Goal: Contribute content: Contribute content

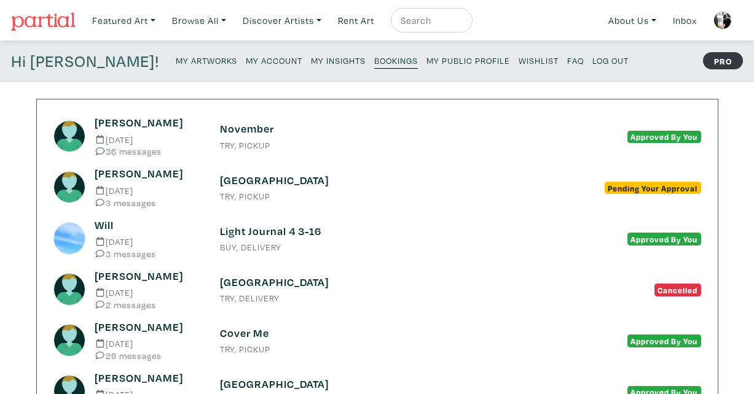
click at [176, 58] on small "My Artworks" at bounding box center [206, 61] width 61 height 12
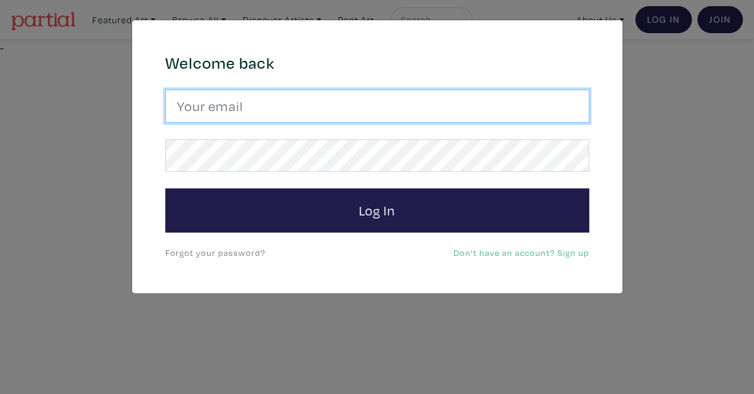
click at [265, 105] on input "email" at bounding box center [377, 106] width 424 height 33
type input "[EMAIL_ADDRESS][DOMAIN_NAME]"
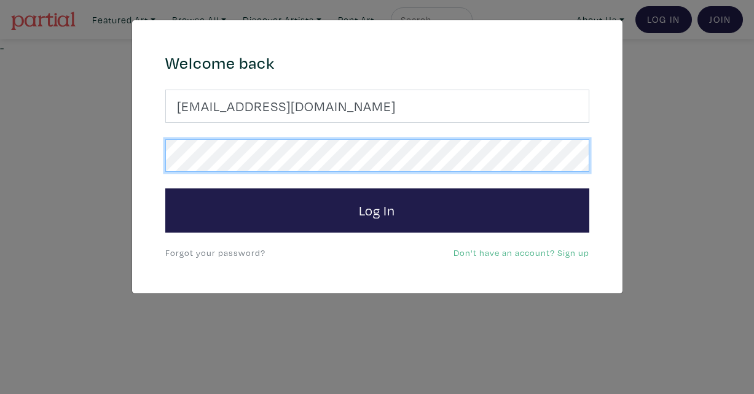
click at [165, 189] on button "Log In" at bounding box center [377, 211] width 424 height 44
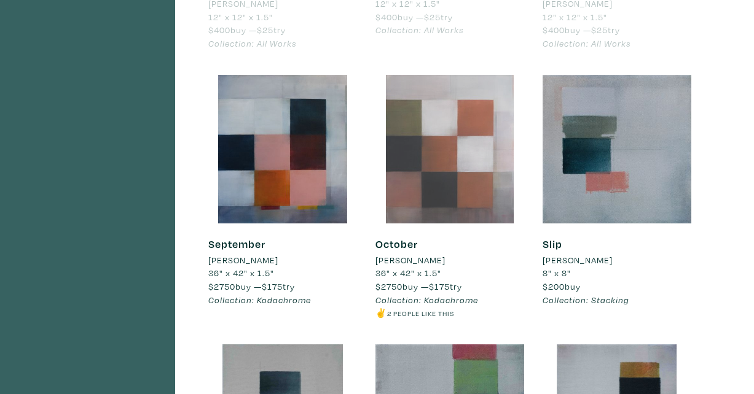
scroll to position [809, 0]
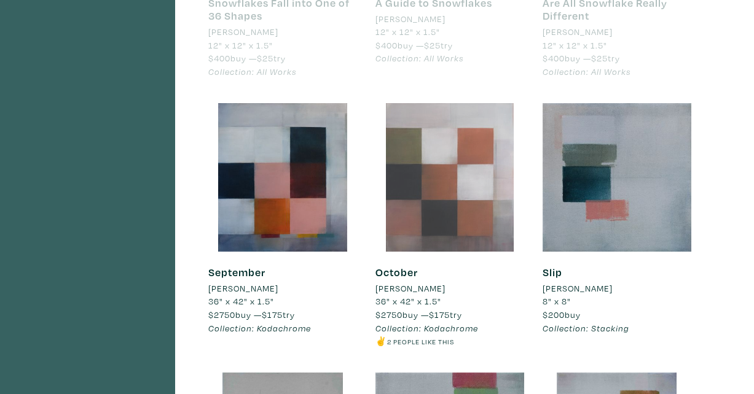
click at [480, 106] on div at bounding box center [449, 177] width 149 height 149
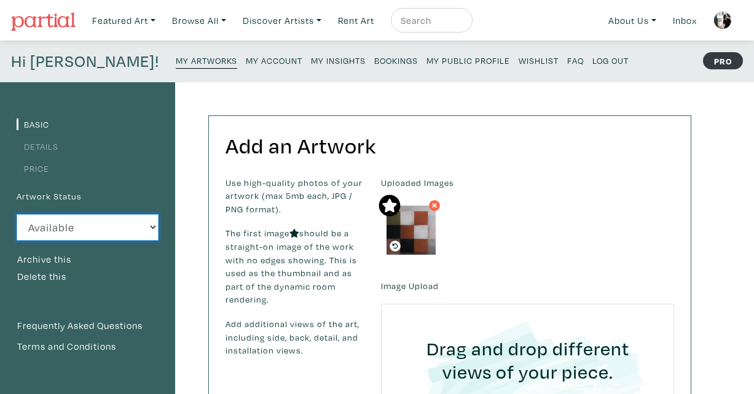
click at [150, 226] on select "Available Sold Rented Unavailable (other reason)" at bounding box center [88, 227] width 142 height 26
select select "0"
click at [17, 214] on select "Available Sold Rented Unavailable (other reason)" at bounding box center [88, 227] width 142 height 26
click at [176, 62] on small "My Artworks" at bounding box center [206, 61] width 61 height 12
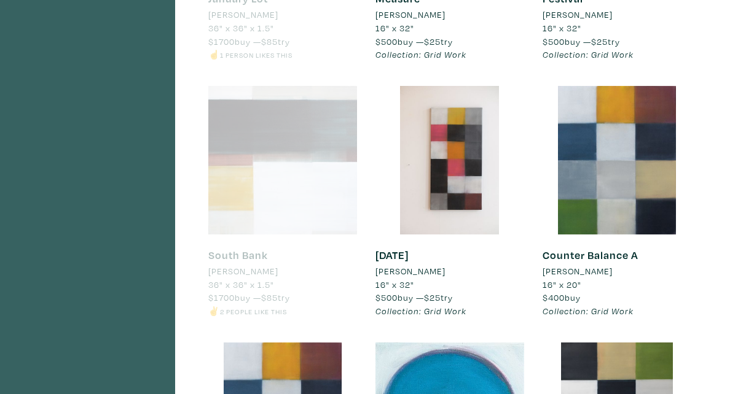
scroll to position [2592, 0]
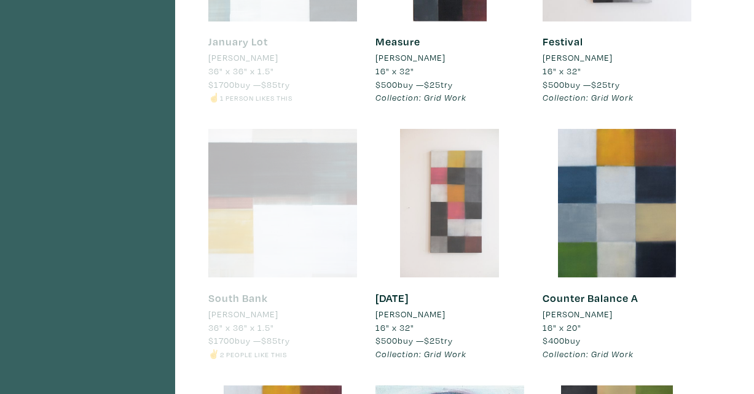
click at [493, 170] on div at bounding box center [449, 203] width 149 height 149
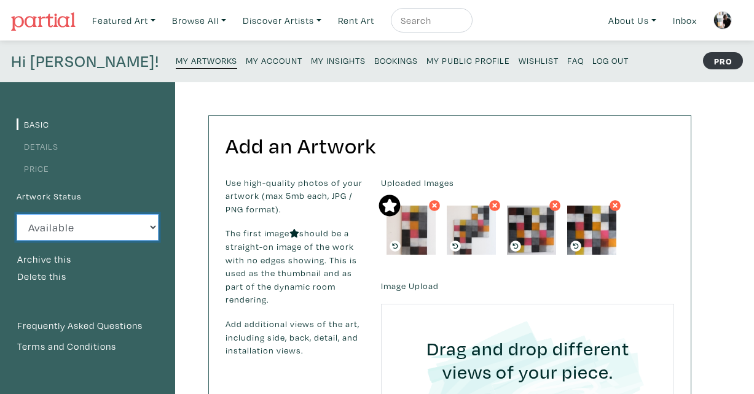
click at [101, 233] on select "Available Sold Rented Unavailable (other reason)" at bounding box center [88, 227] width 142 height 26
select select "3"
click at [17, 214] on select "Available Sold Rented Unavailable (other reason)" at bounding box center [88, 227] width 142 height 26
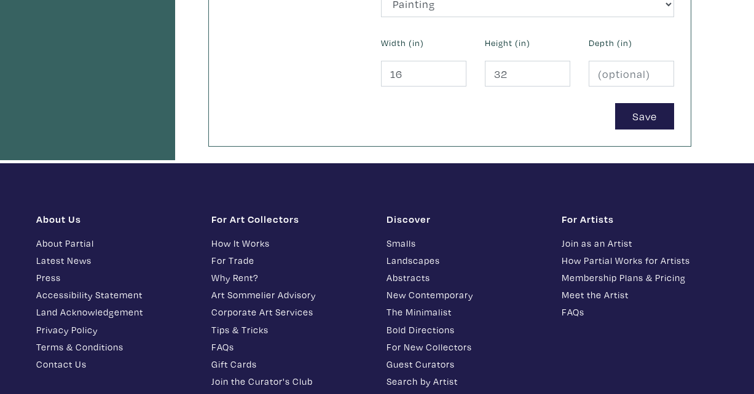
scroll to position [715, 0]
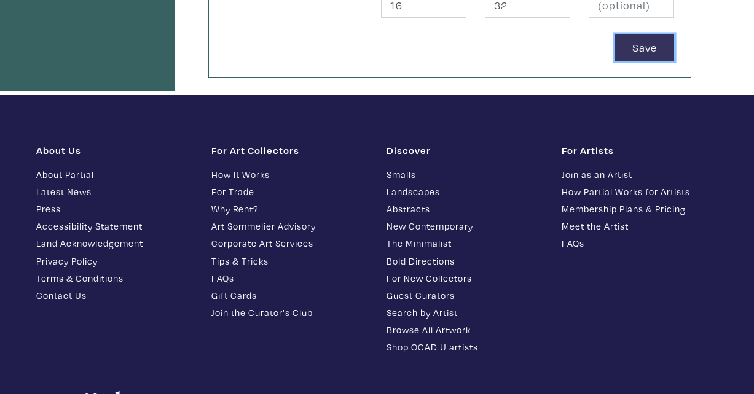
click at [653, 52] on button "Save" at bounding box center [644, 47] width 59 height 26
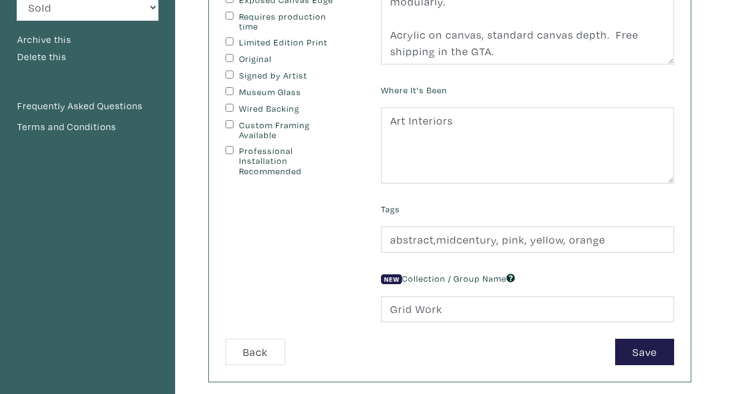
scroll to position [358, 0]
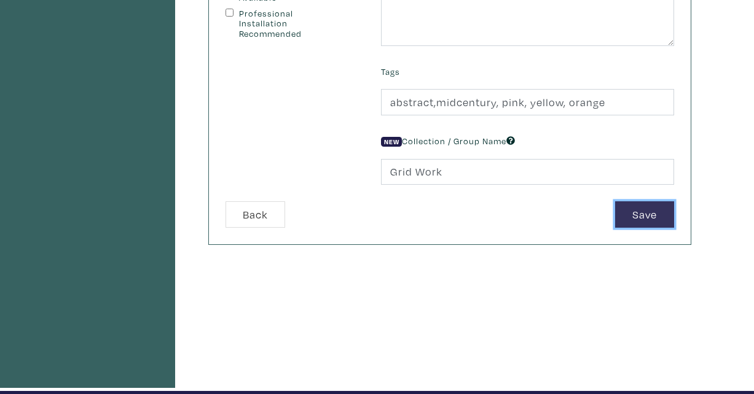
click at [627, 219] on button "Save" at bounding box center [644, 215] width 59 height 26
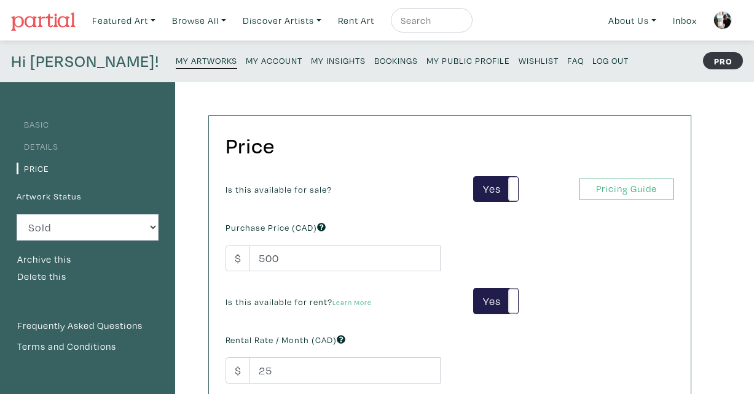
click at [176, 57] on small "My Artworks" at bounding box center [206, 61] width 61 height 12
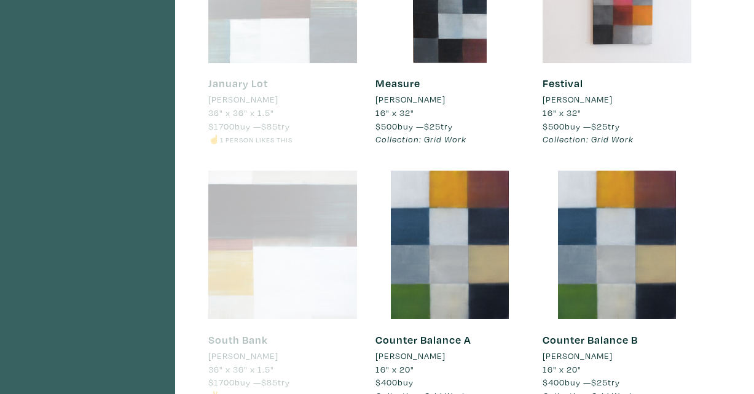
scroll to position [2445, 0]
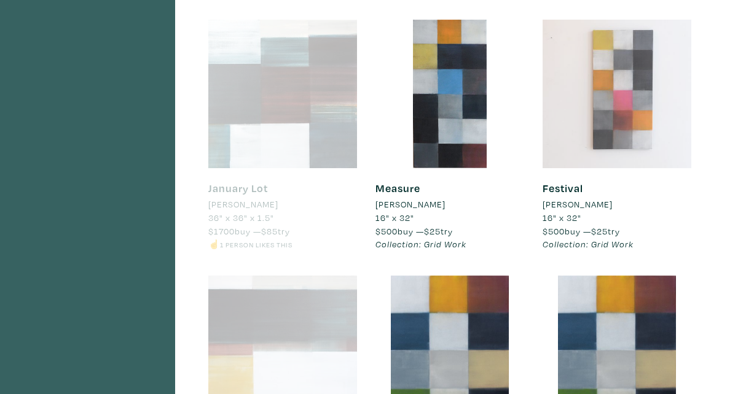
click at [620, 72] on div at bounding box center [617, 94] width 149 height 149
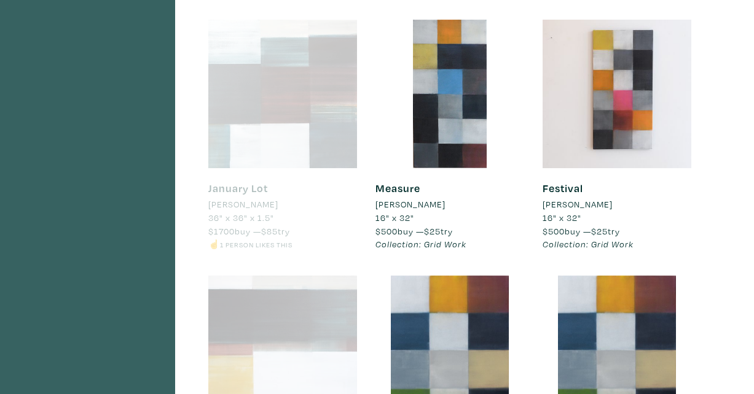
click at [343, 133] on div at bounding box center [282, 94] width 149 height 149
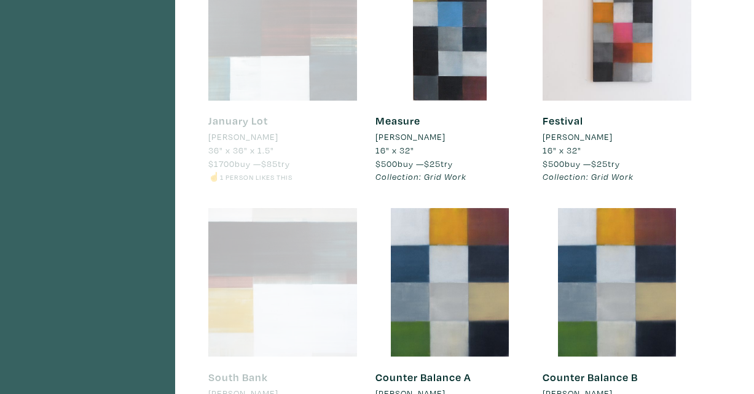
scroll to position [2418, 0]
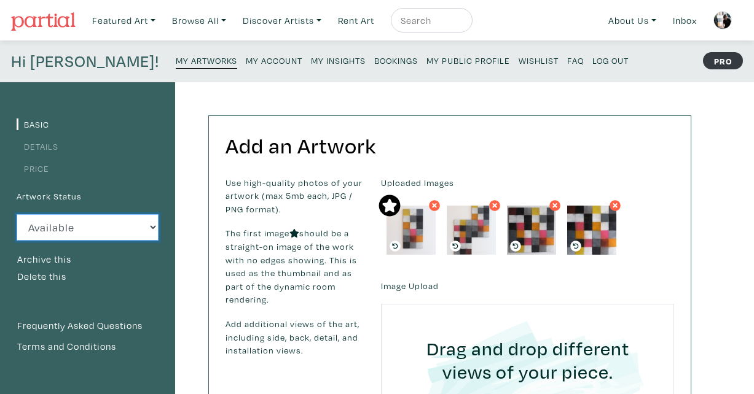
click at [128, 224] on select "Available Sold Rented Unavailable (other reason)" at bounding box center [88, 227] width 142 height 26
select select "3"
click at [17, 214] on select "Available Sold Rented Unavailable (other reason)" at bounding box center [88, 227] width 142 height 26
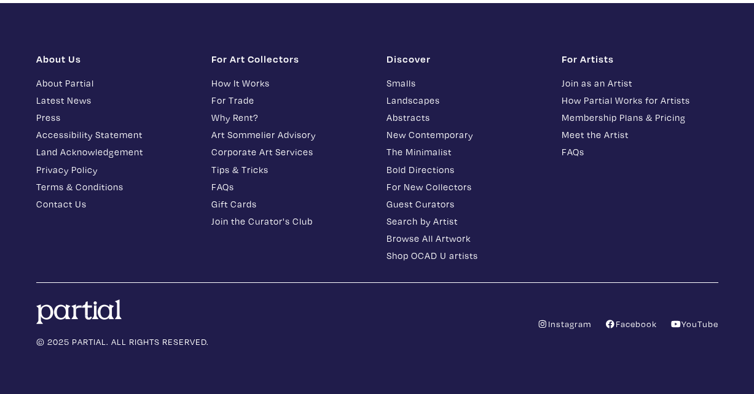
scroll to position [630, 0]
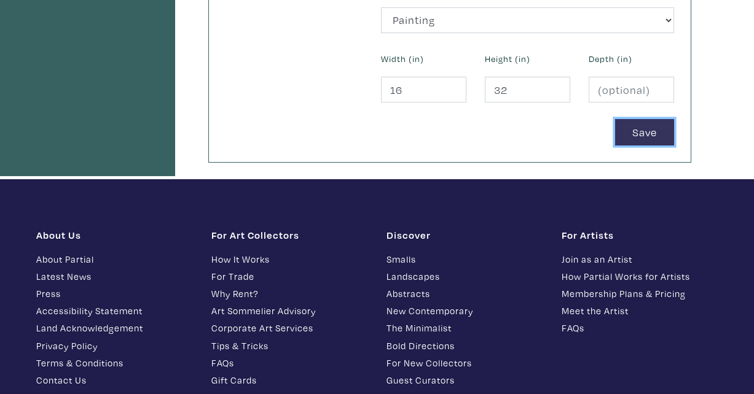
click at [620, 142] on button "Save" at bounding box center [644, 132] width 59 height 26
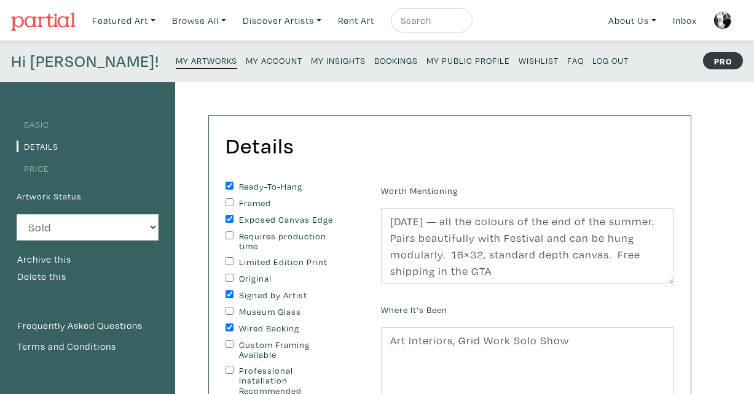
click at [176, 60] on small "My Artworks" at bounding box center [206, 61] width 61 height 12
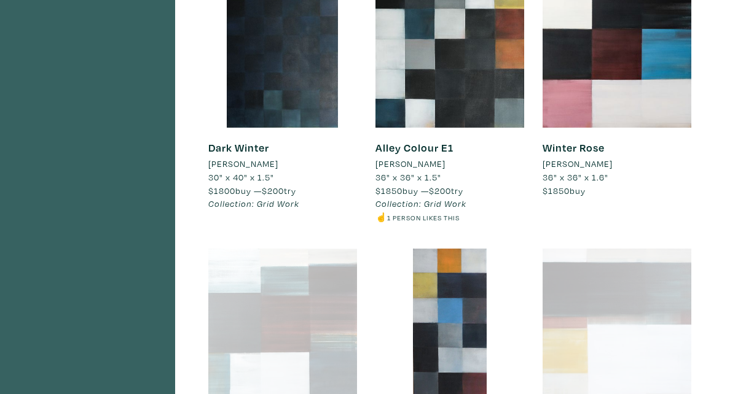
scroll to position [2206, 0]
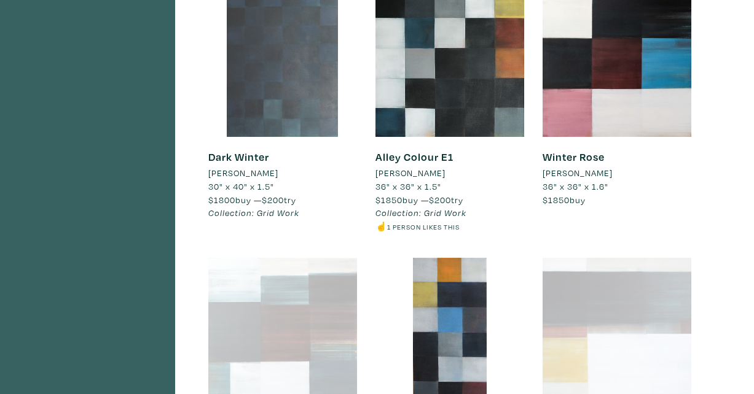
click at [275, 94] on div at bounding box center [282, 62] width 149 height 149
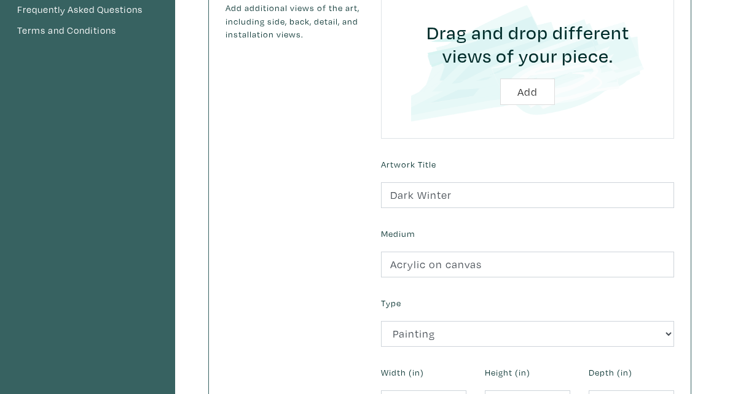
scroll to position [503, 0]
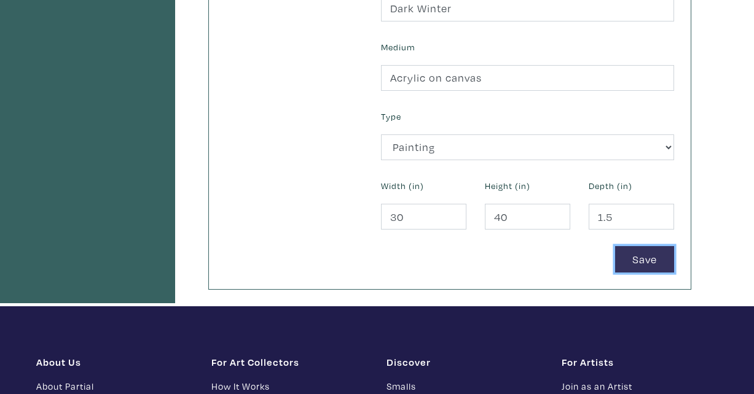
click at [643, 259] on button "Save" at bounding box center [644, 259] width 59 height 26
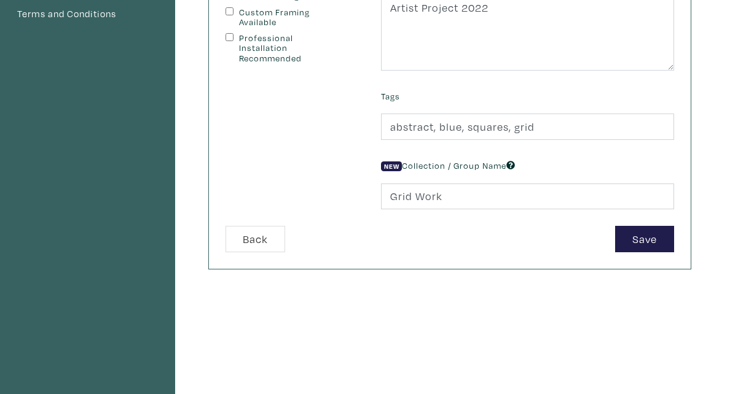
scroll to position [412, 0]
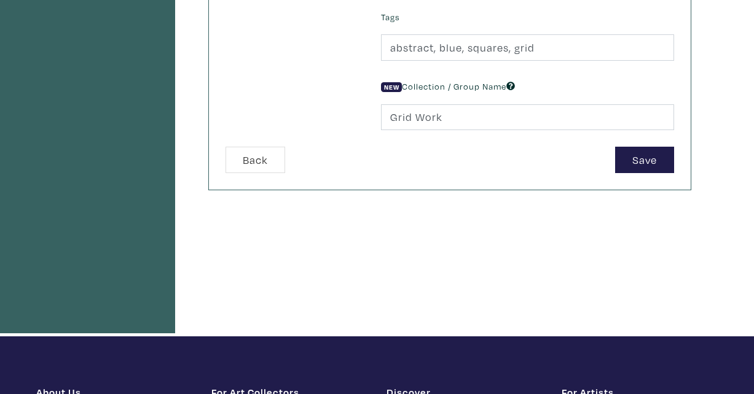
click at [393, 85] on span "New" at bounding box center [391, 87] width 21 height 10
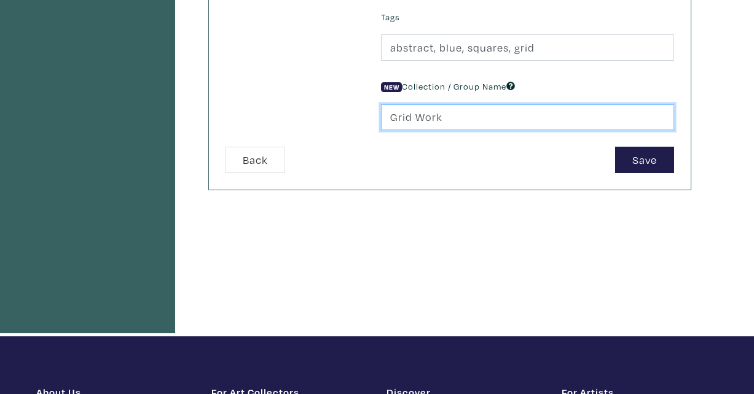
click at [464, 116] on input "Grid Work" at bounding box center [527, 117] width 293 height 26
drag, startPoint x: 464, startPoint y: 116, endPoint x: 348, endPoint y: 116, distance: 115.5
type input "STUDIO SALE"
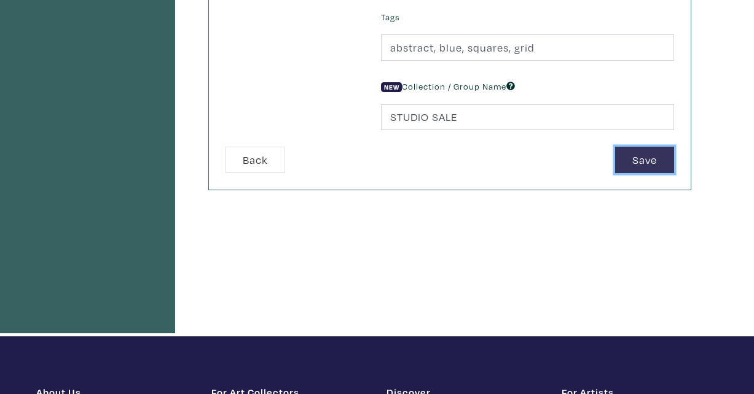
click at [656, 160] on button "Save" at bounding box center [644, 160] width 59 height 26
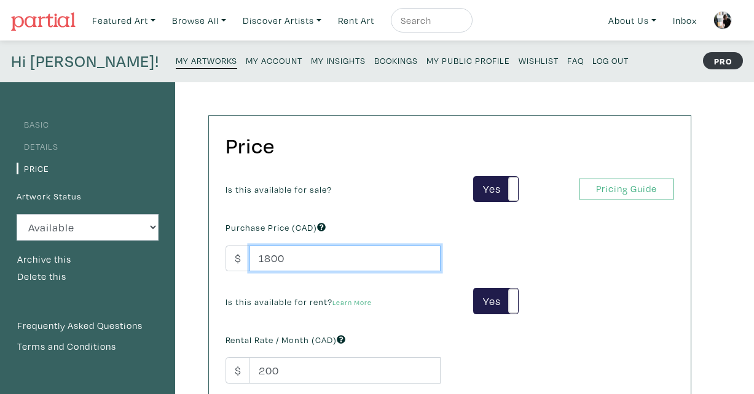
click at [288, 262] on input "1800" at bounding box center [344, 259] width 191 height 26
type input "1"
type input "900"
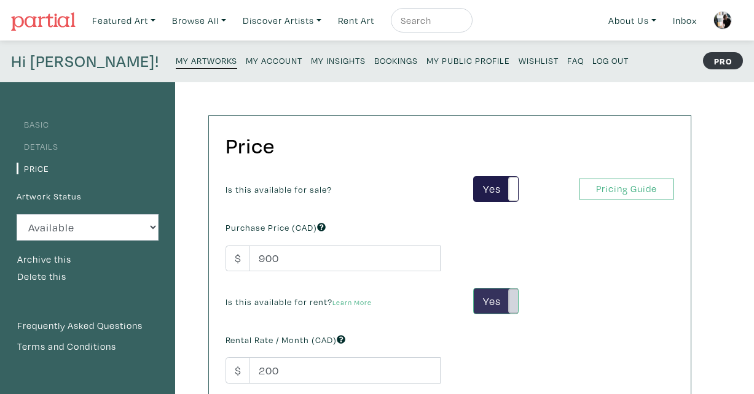
click at [510, 302] on span at bounding box center [517, 301] width 19 height 25
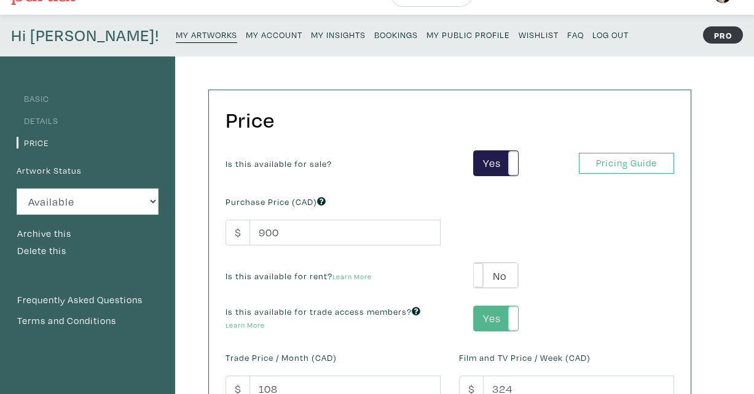
scroll to position [28, 0]
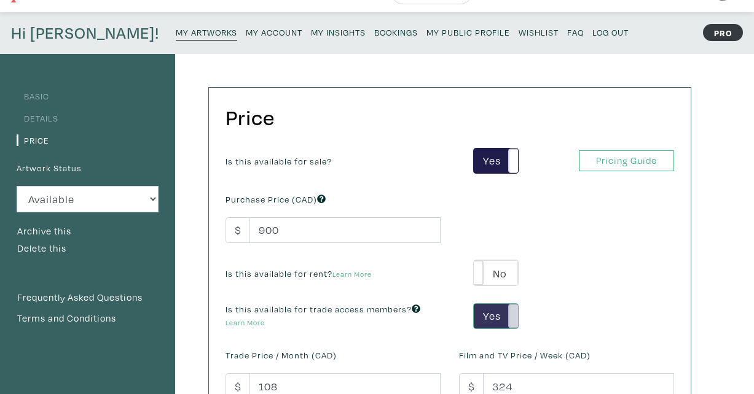
click at [512, 321] on span at bounding box center [517, 316] width 19 height 25
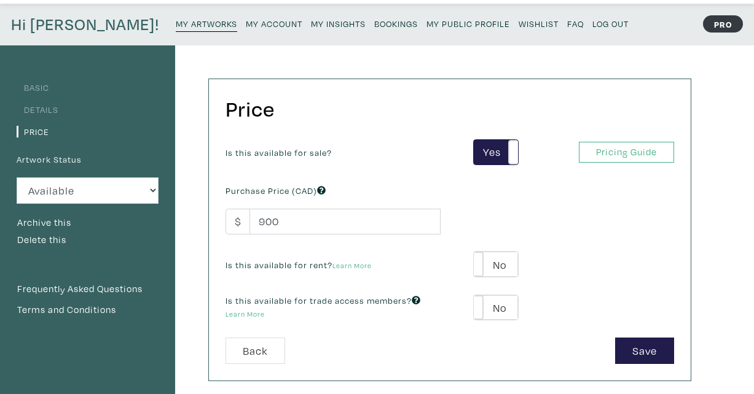
scroll to position [39, 0]
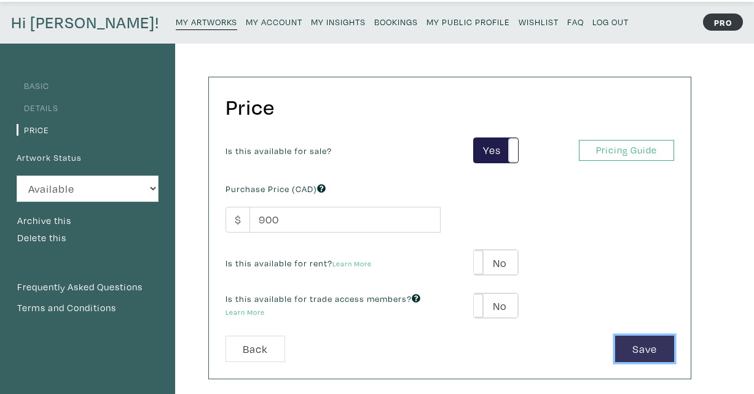
click at [649, 350] on button "Save" at bounding box center [644, 349] width 59 height 26
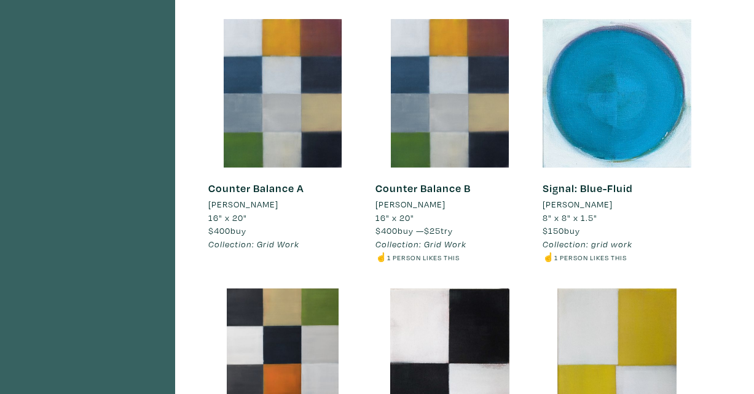
scroll to position [2400, 0]
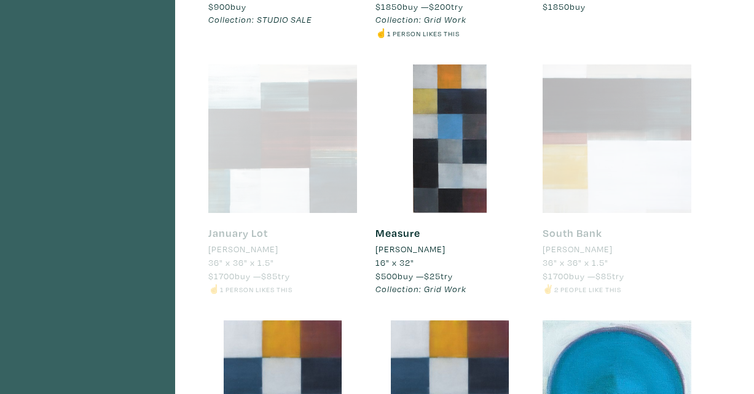
click at [332, 174] on div at bounding box center [282, 139] width 149 height 149
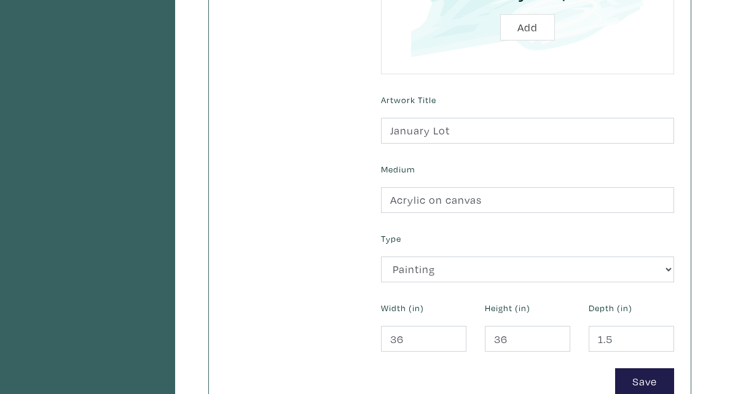
scroll to position [480, 0]
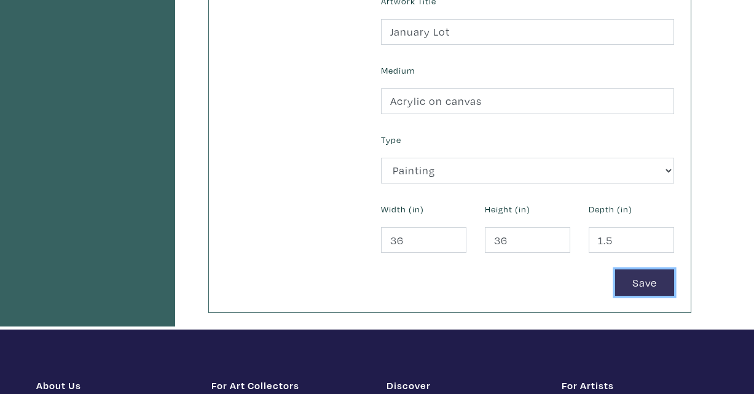
click at [643, 279] on button "Save" at bounding box center [644, 283] width 59 height 26
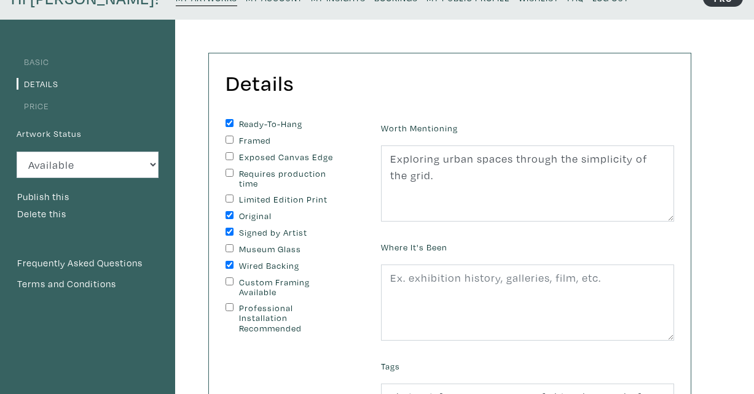
scroll to position [214, 0]
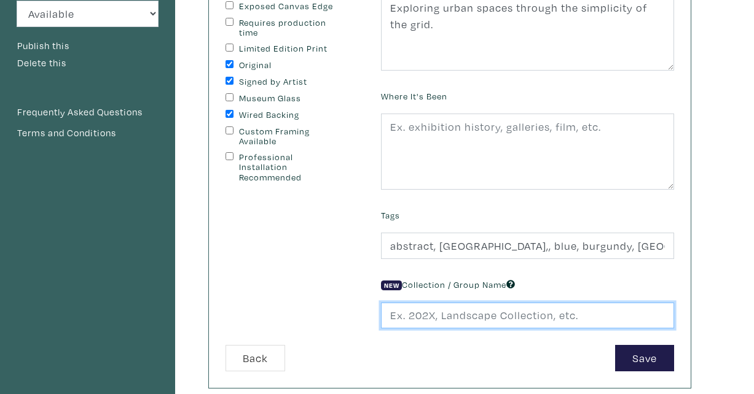
drag, startPoint x: 592, startPoint y: 310, endPoint x: 303, endPoint y: 312, distance: 289.4
click at [303, 312] on form "Ready-To-Hang Framed Exposed Canvas Edge Requires production time Limited Editi…" at bounding box center [449, 170] width 467 height 404
drag, startPoint x: 574, startPoint y: 315, endPoint x: 336, endPoint y: 314, distance: 238.4
click at [336, 314] on form "Ready-To-Hang Framed Exposed Canvas Edge Requires production time Limited Editi…" at bounding box center [449, 170] width 467 height 404
drag, startPoint x: 581, startPoint y: 318, endPoint x: 441, endPoint y: 318, distance: 140.1
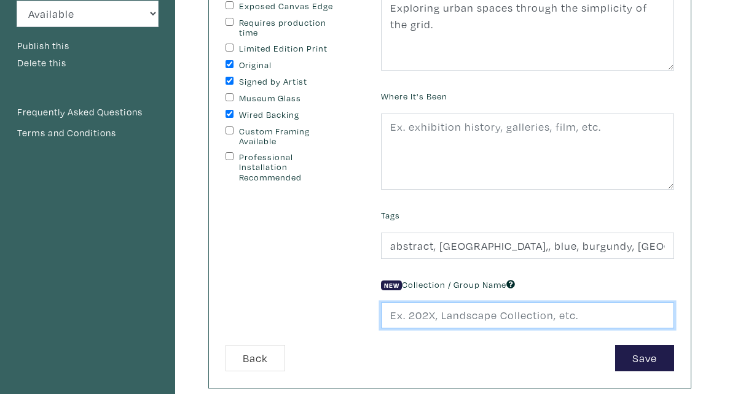
click at [441, 318] on input "text" at bounding box center [527, 316] width 293 height 26
click at [554, 319] on input "text" at bounding box center [527, 316] width 293 height 26
click at [576, 316] on input "text" at bounding box center [527, 316] width 293 height 26
click at [399, 312] on input "text" at bounding box center [527, 316] width 293 height 26
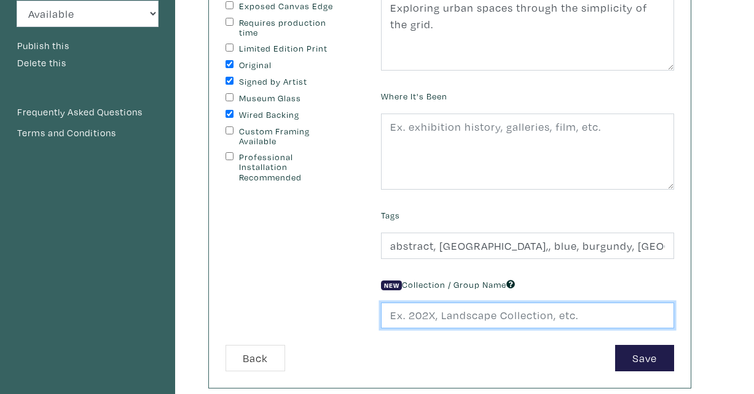
click at [413, 315] on input "text" at bounding box center [527, 316] width 293 height 26
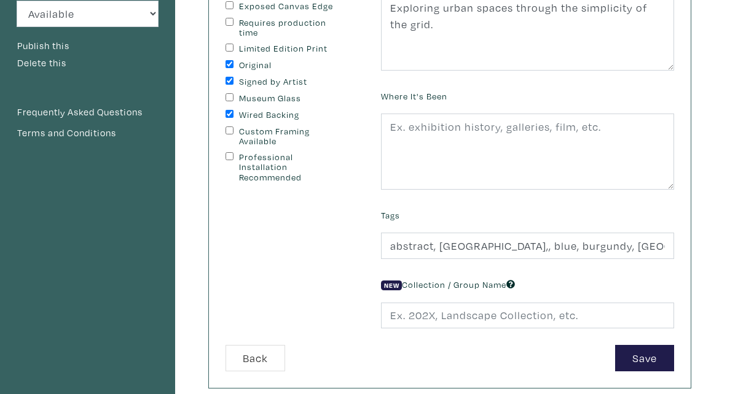
click at [393, 286] on span "New" at bounding box center [391, 286] width 21 height 10
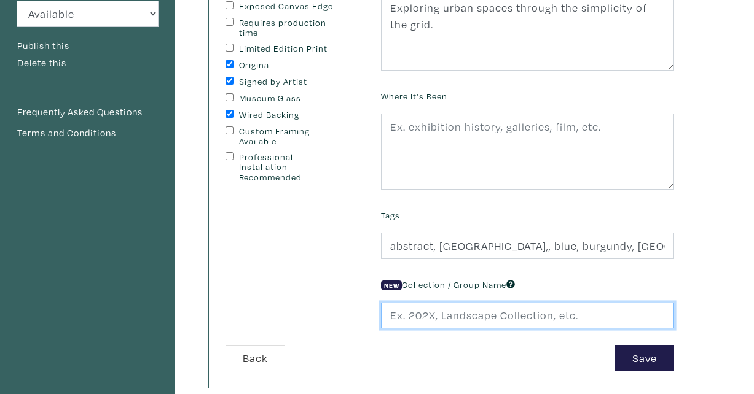
drag, startPoint x: 581, startPoint y: 314, endPoint x: 558, endPoint y: 314, distance: 22.1
click at [558, 314] on input "text" at bounding box center [527, 316] width 293 height 26
click at [606, 324] on input "text" at bounding box center [527, 316] width 293 height 26
click at [586, 308] on input "text" at bounding box center [527, 316] width 293 height 26
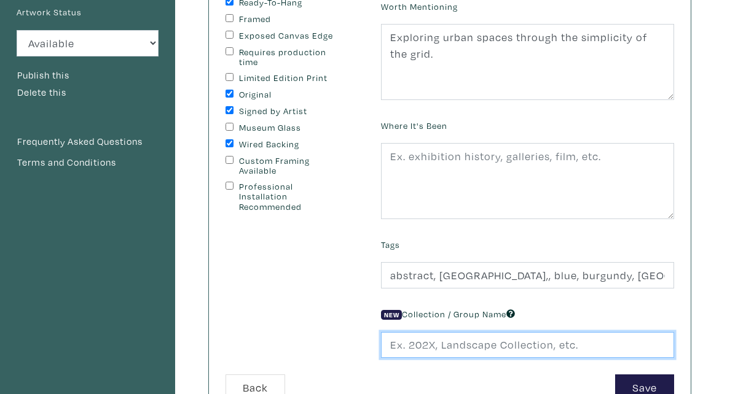
scroll to position [265, 0]
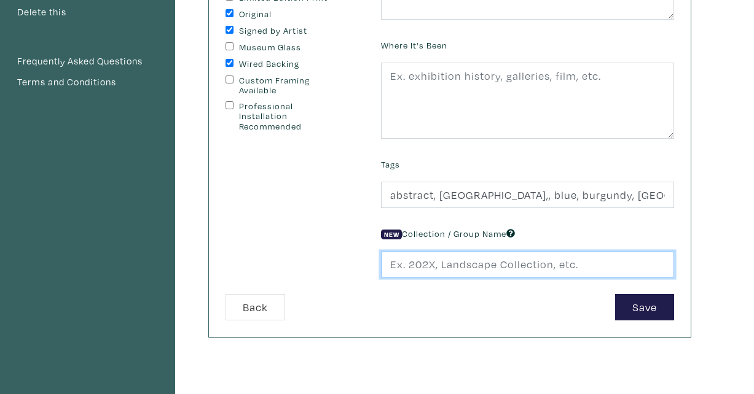
click at [579, 266] on input "text" at bounding box center [527, 265] width 293 height 26
click at [558, 267] on input "text" at bounding box center [527, 265] width 293 height 26
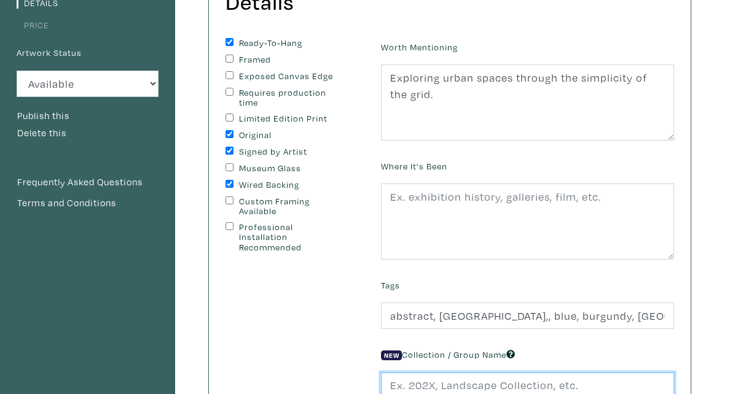
scroll to position [0, 0]
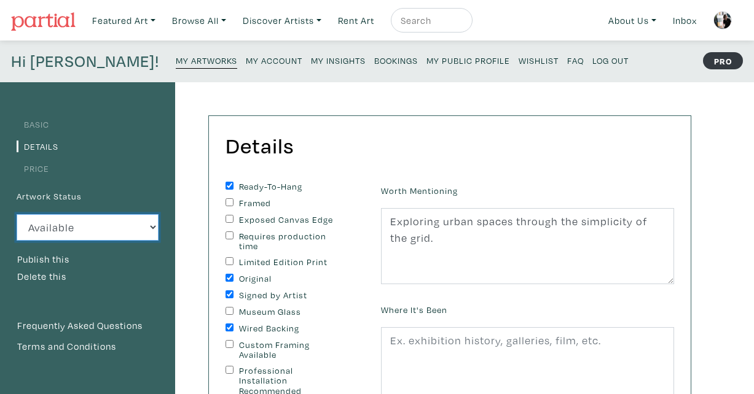
click at [85, 223] on select "Available Sold Rented Unavailable (other reason)" at bounding box center [88, 227] width 142 height 26
click at [17, 214] on select "Available Sold Rented Unavailable (other reason)" at bounding box center [88, 227] width 142 height 26
click at [61, 276] on button "Delete this" at bounding box center [42, 277] width 50 height 16
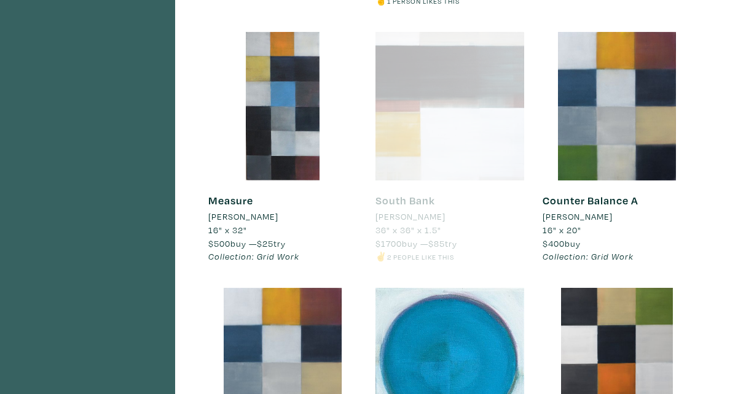
scroll to position [2429, 0]
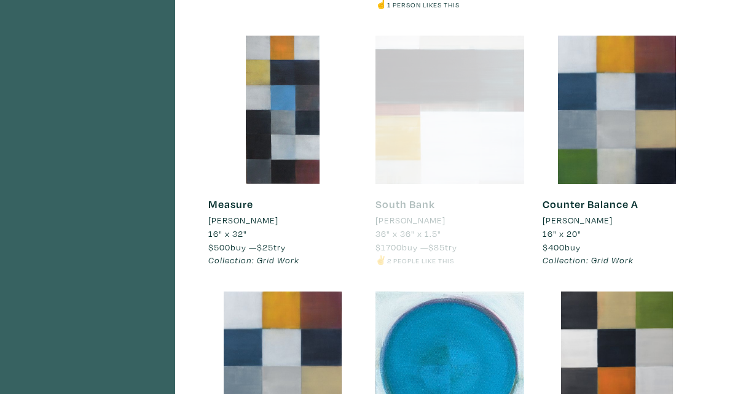
click at [452, 128] on div at bounding box center [449, 110] width 149 height 149
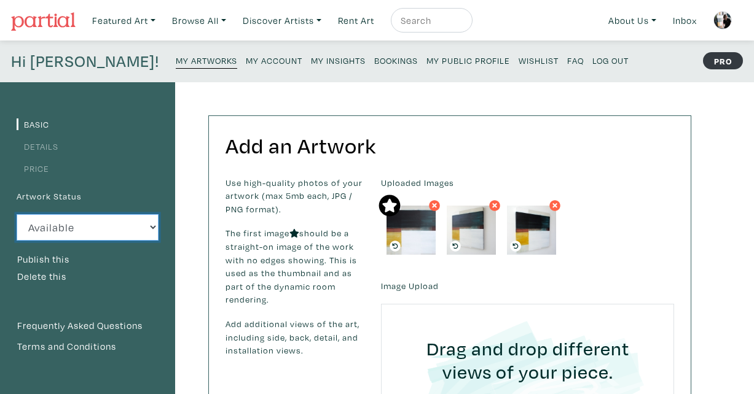
click at [83, 224] on select "Available Sold Rented Unavailable (other reason)" at bounding box center [88, 227] width 142 height 26
click at [17, 214] on select "Available Sold Rented Unavailable (other reason)" at bounding box center [88, 227] width 142 height 26
click at [65, 256] on button "Publish this" at bounding box center [43, 260] width 53 height 16
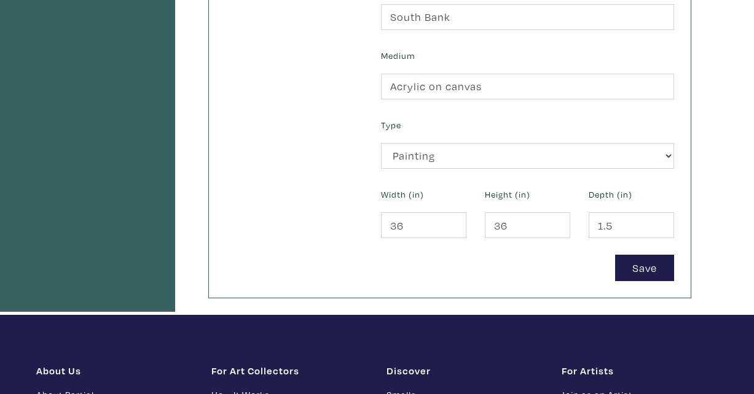
scroll to position [496, 0]
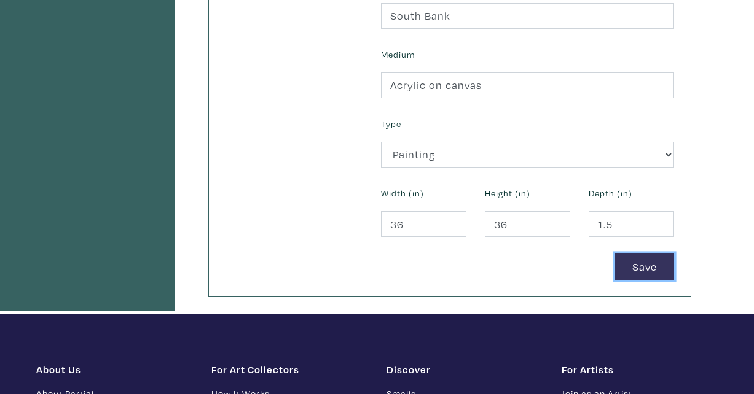
click at [632, 267] on button "Save" at bounding box center [644, 267] width 59 height 26
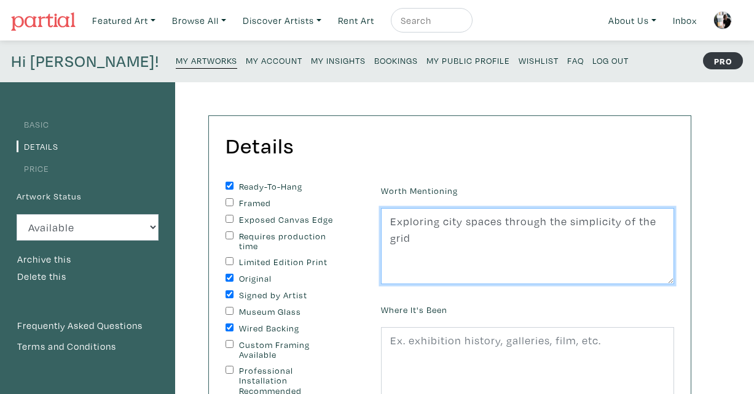
click at [479, 242] on textarea "Exploring city spaces through the simplicity of the grid" at bounding box center [527, 246] width 293 height 76
click at [417, 266] on textarea "Exploring city spaces through the simplicity of the grid" at bounding box center [527, 246] width 293 height 76
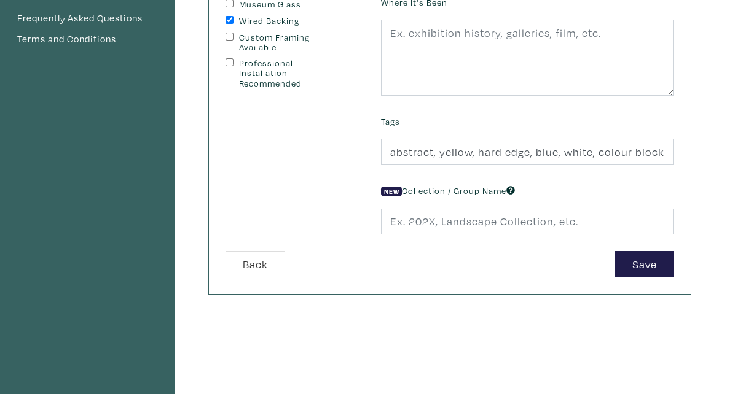
scroll to position [304, 0]
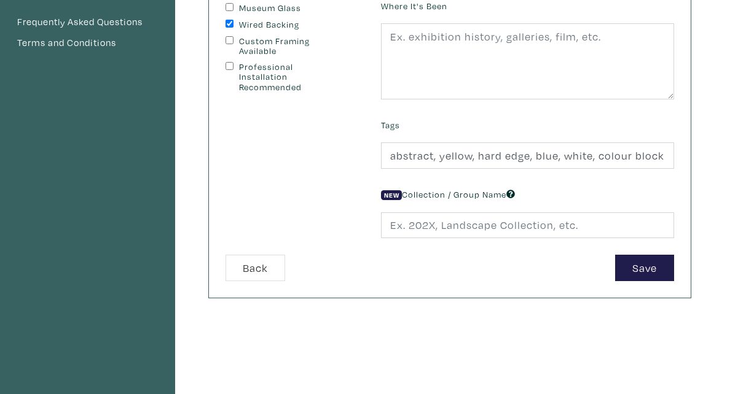
type textarea "Exploring city spaces through the simplicity of the grid STUDIO SALE PRICE"
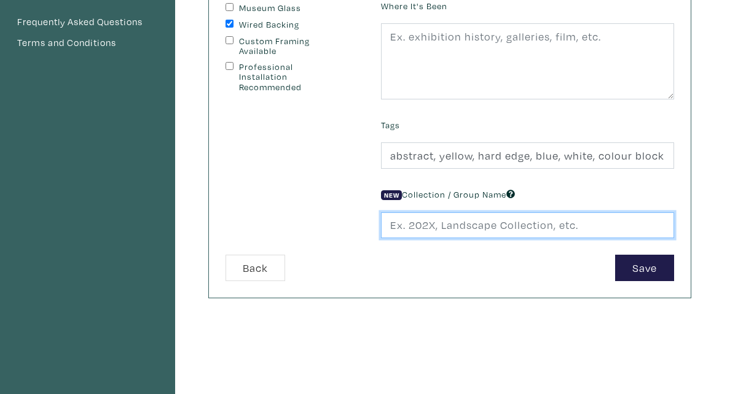
click at [417, 232] on input "text" at bounding box center [527, 226] width 293 height 26
click at [557, 234] on input "text" at bounding box center [527, 226] width 293 height 26
drag, startPoint x: 577, startPoint y: 229, endPoint x: 339, endPoint y: 232, distance: 237.8
click at [339, 232] on form "Ready-To-Hang Framed Exposed Canvas Edge Requires production time Limited Editi…" at bounding box center [449, 80] width 467 height 404
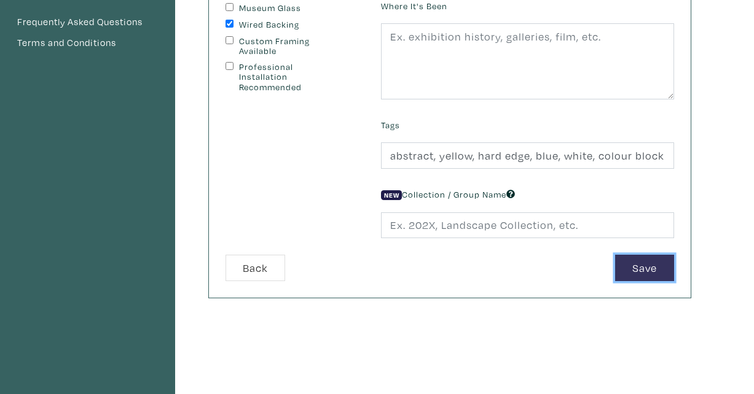
click at [632, 268] on button "Save" at bounding box center [644, 268] width 59 height 26
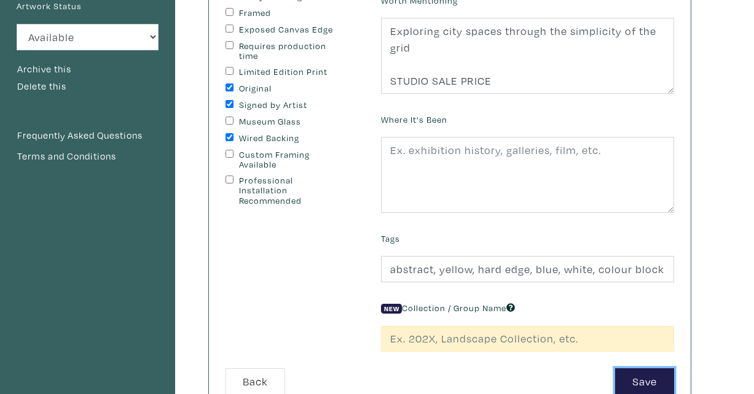
scroll to position [160, 0]
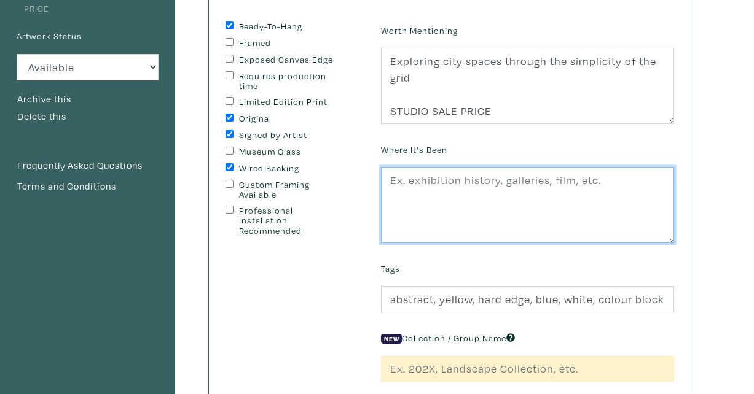
click at [429, 195] on textarea at bounding box center [527, 205] width 293 height 76
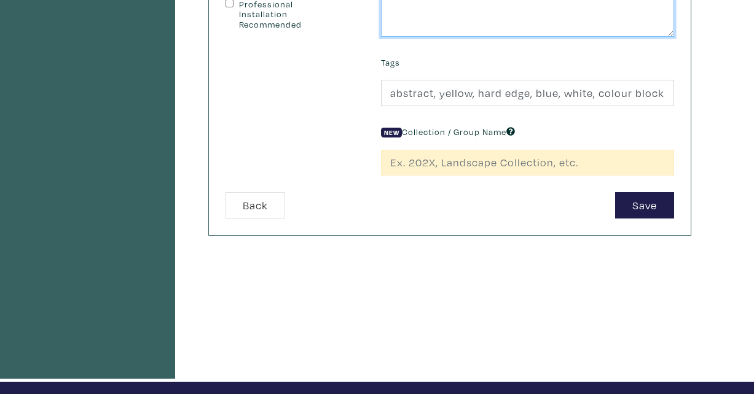
scroll to position [421, 0]
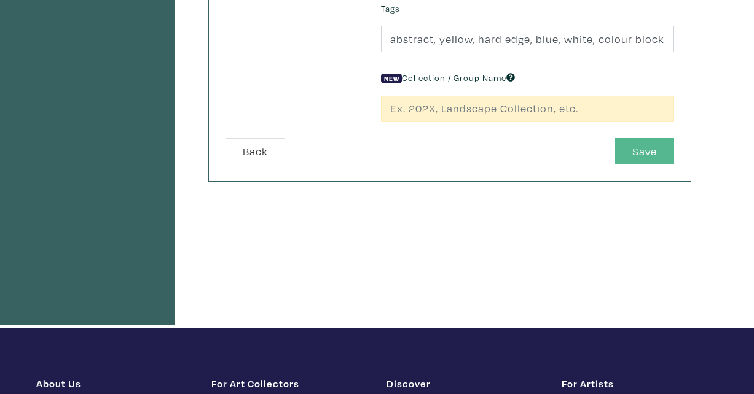
type textarea "-"
click at [651, 147] on button "Save" at bounding box center [644, 151] width 59 height 26
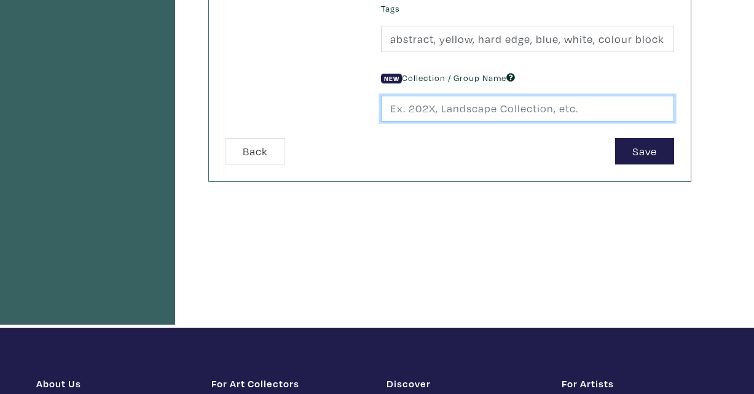
click at [547, 108] on input "text" at bounding box center [527, 109] width 293 height 26
type input "j"
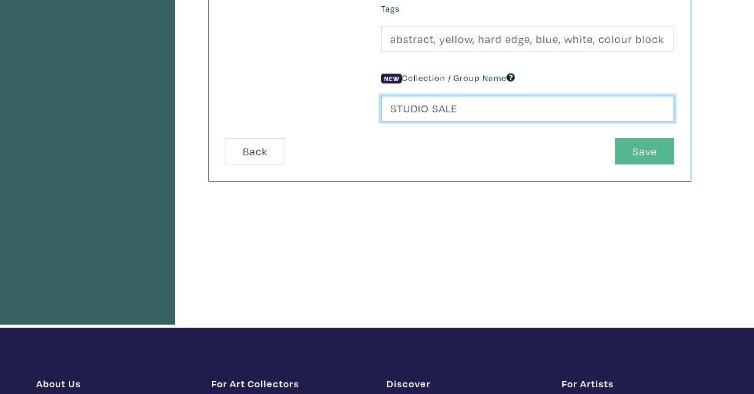
type input "STUDIO SALE"
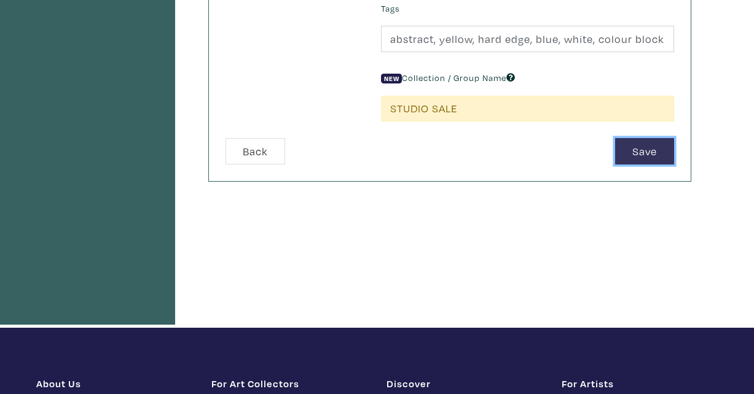
click at [637, 153] on button "Save" at bounding box center [644, 151] width 59 height 26
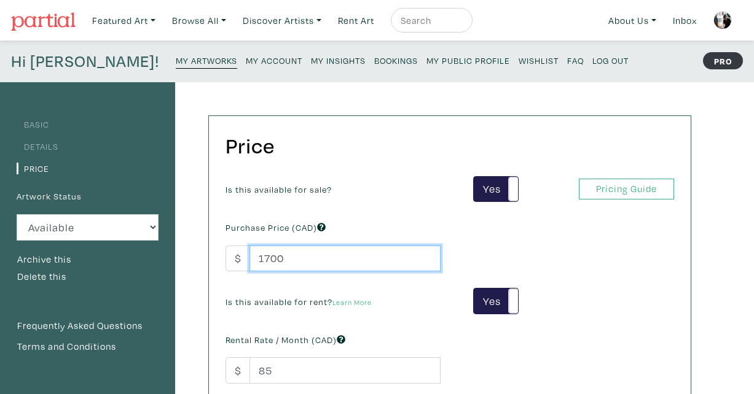
click at [286, 260] on input "1700" at bounding box center [344, 259] width 191 height 26
type input "1"
type input "900"
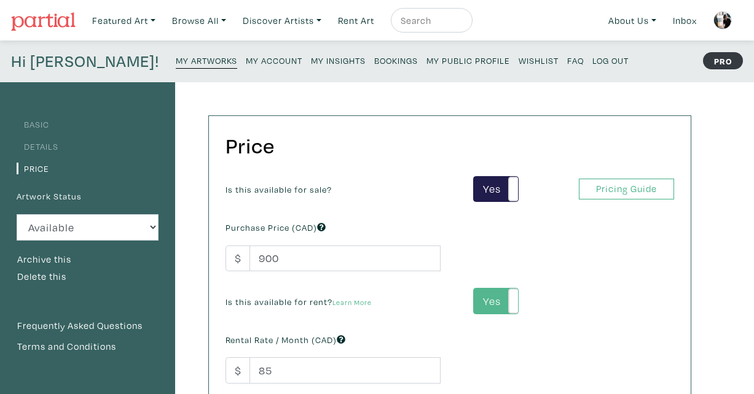
click at [503, 304] on label "Yes" at bounding box center [496, 301] width 44 height 25
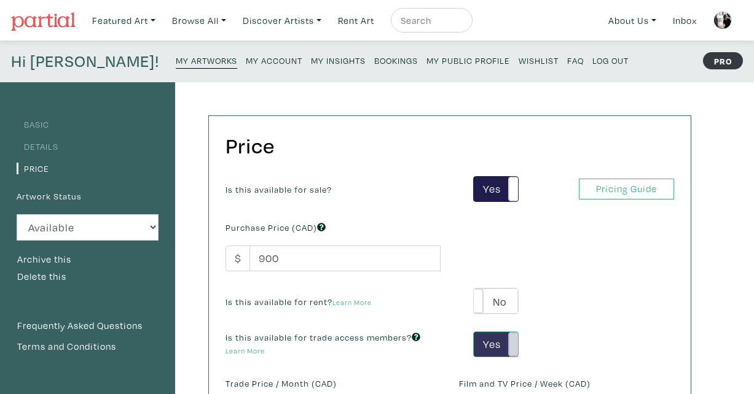
click at [515, 339] on span at bounding box center [517, 344] width 19 height 25
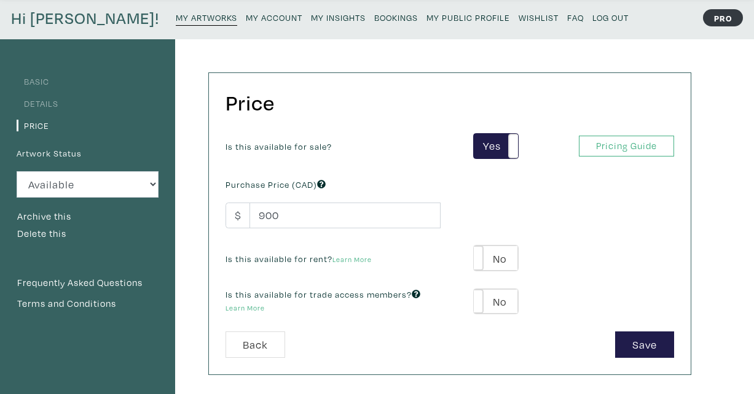
scroll to position [121, 0]
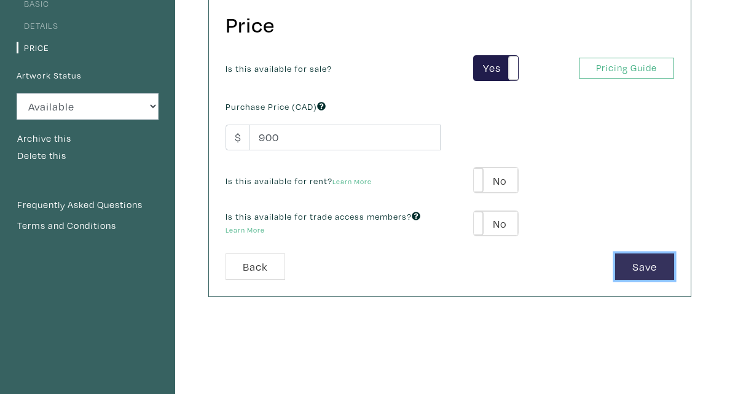
click at [656, 270] on button "Save" at bounding box center [644, 267] width 59 height 26
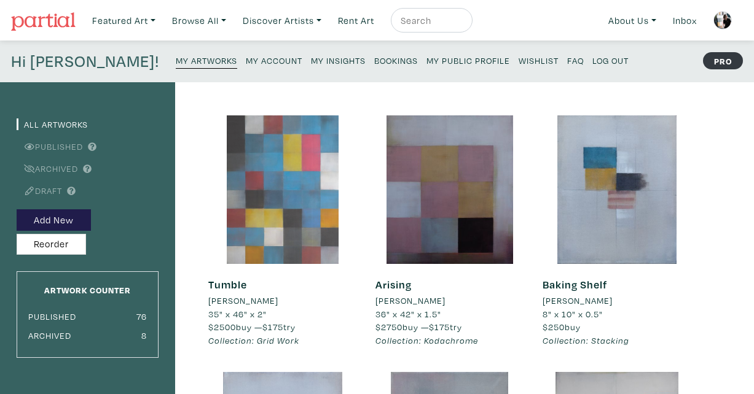
click at [307, 211] on div at bounding box center [282, 190] width 149 height 149
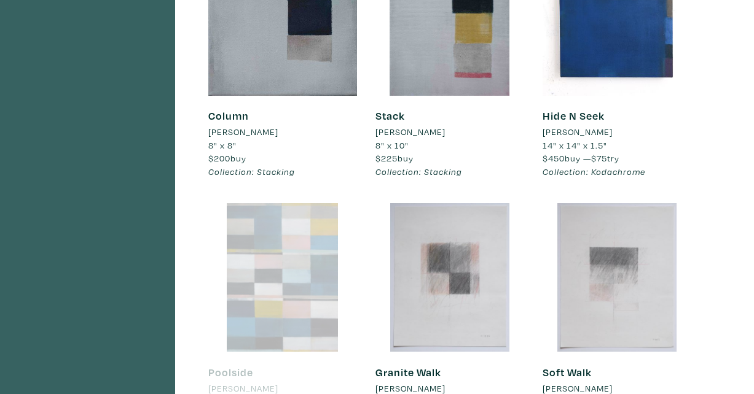
scroll to position [1462, 0]
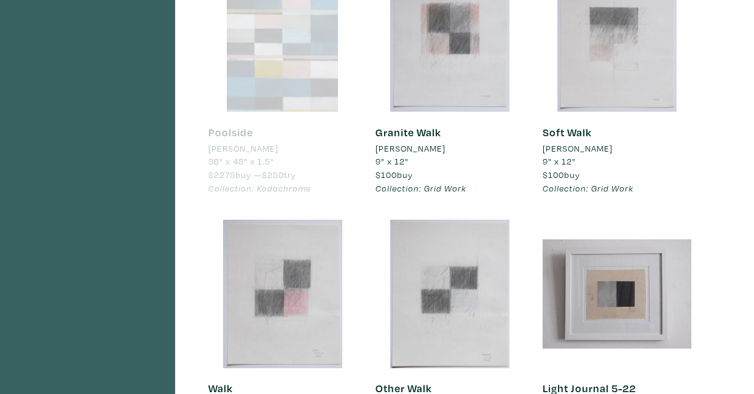
click at [296, 87] on div at bounding box center [282, 37] width 149 height 149
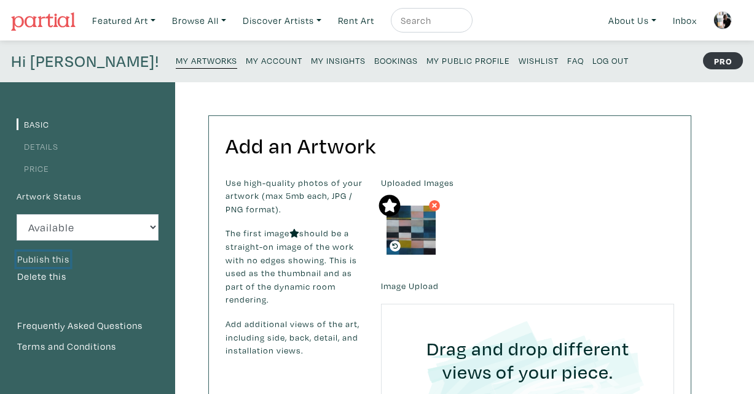
click at [61, 259] on button "Publish this" at bounding box center [43, 260] width 53 height 16
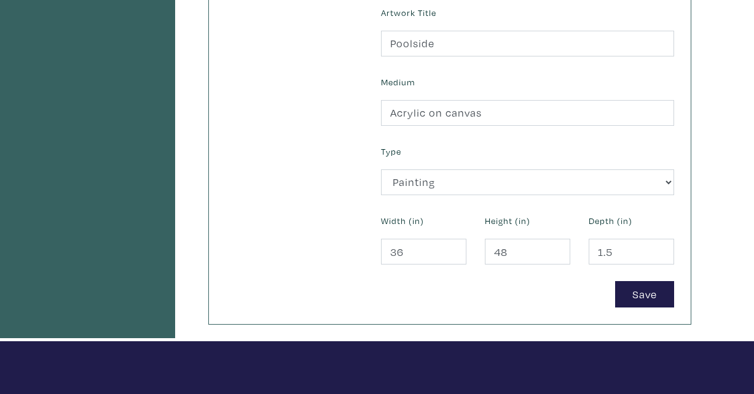
scroll to position [463, 0]
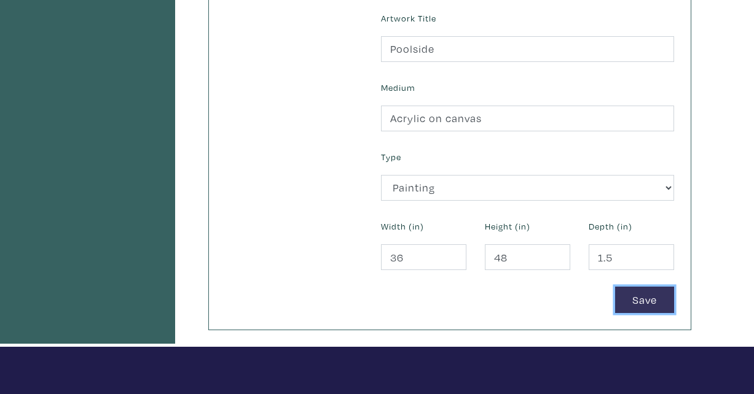
click at [640, 300] on button "Save" at bounding box center [644, 300] width 59 height 26
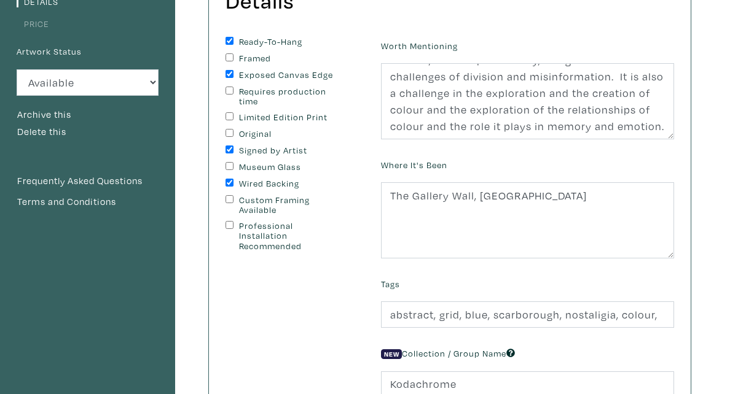
scroll to position [296, 0]
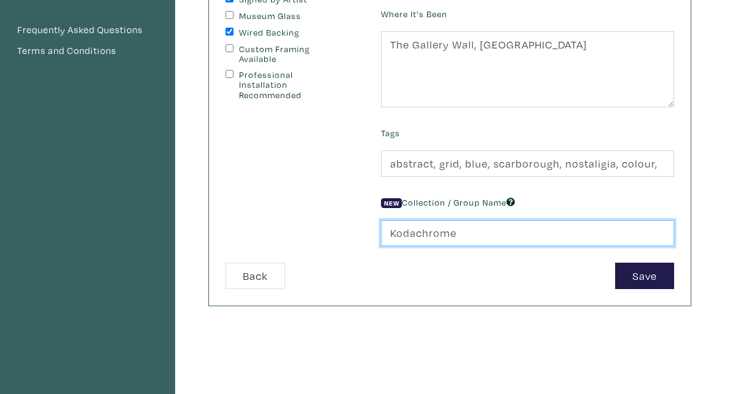
click at [461, 233] on input "Kodachrome" at bounding box center [527, 234] width 293 height 26
type input "STUDIO SALE"
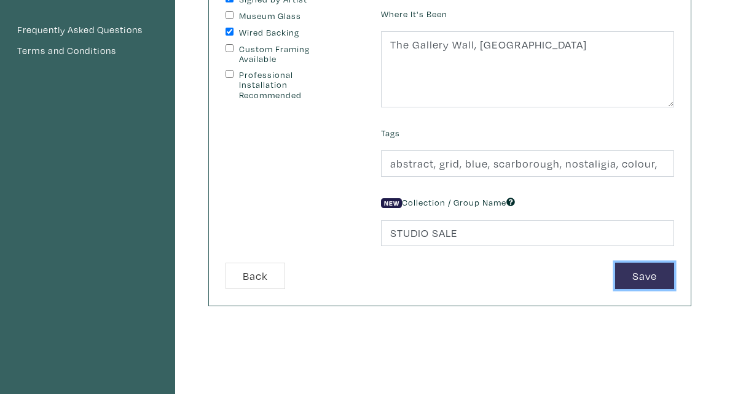
click at [638, 267] on button "Save" at bounding box center [644, 276] width 59 height 26
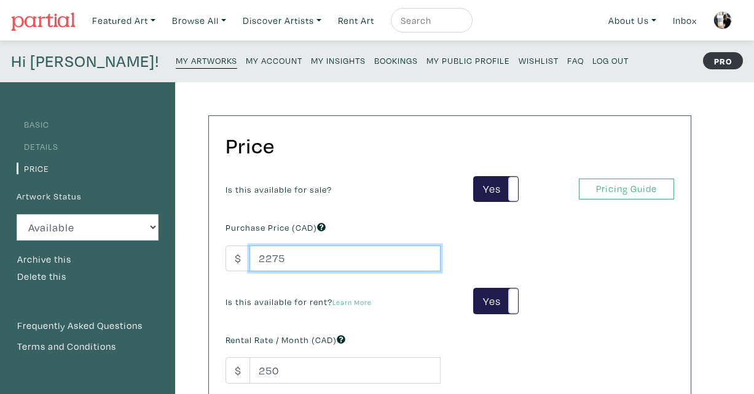
click at [295, 263] on input "2275" at bounding box center [344, 259] width 191 height 26
drag, startPoint x: 294, startPoint y: 262, endPoint x: 243, endPoint y: 262, distance: 51.0
click at [243, 262] on div "$ 2275" at bounding box center [332, 259] width 215 height 26
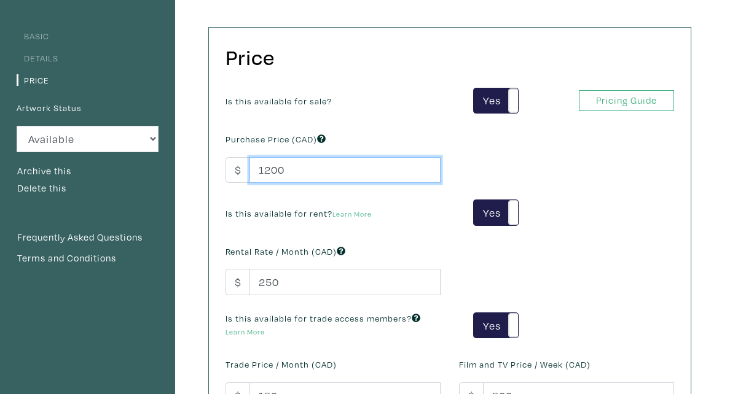
scroll to position [247, 0]
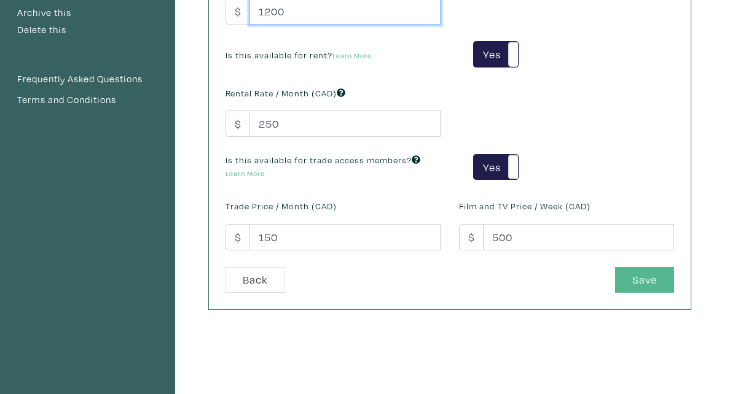
type input "1200"
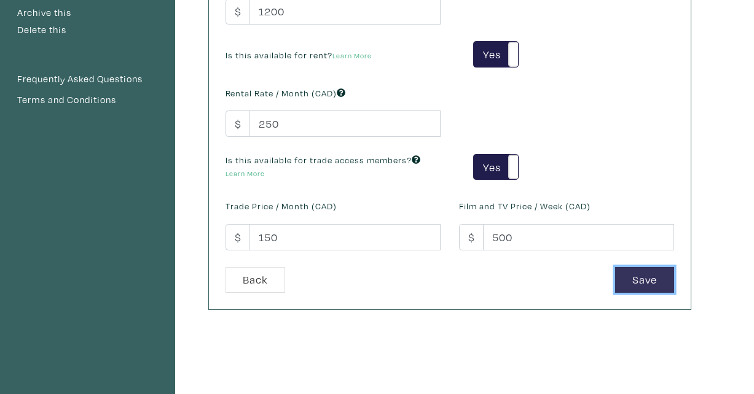
click at [642, 283] on button "Save" at bounding box center [644, 280] width 59 height 26
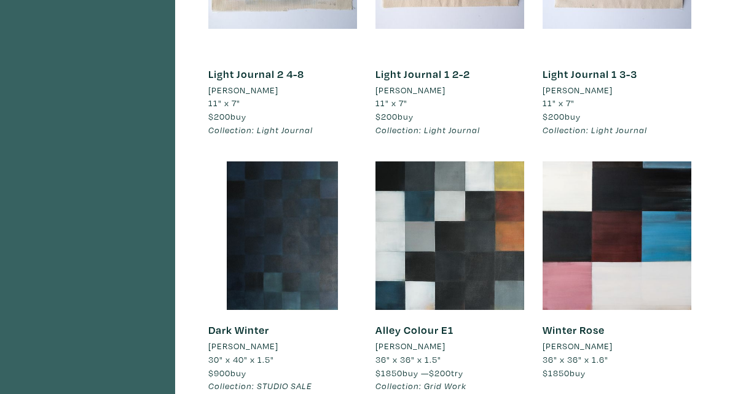
scroll to position [2096, 0]
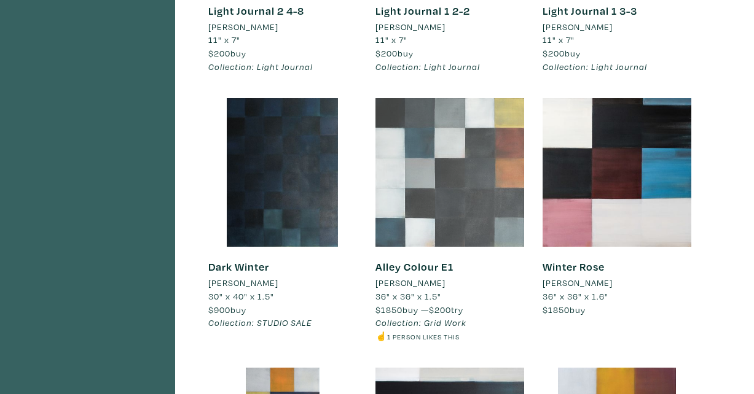
click at [482, 188] on div at bounding box center [449, 172] width 149 height 149
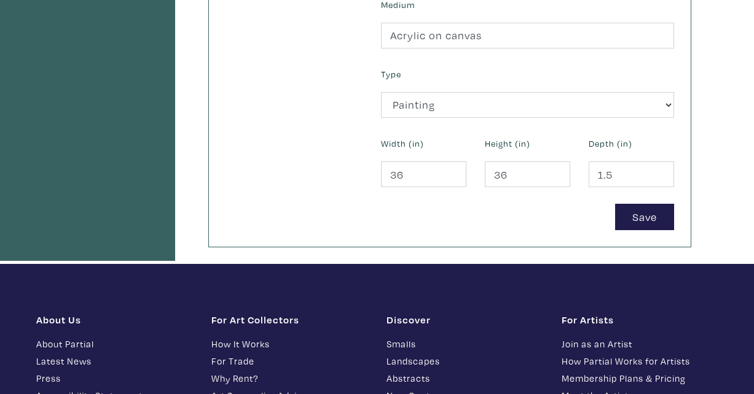
scroll to position [573, 0]
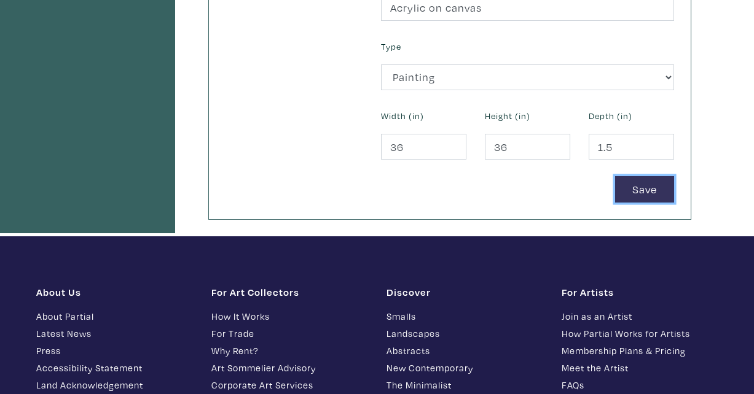
click at [643, 185] on button "Save" at bounding box center [644, 189] width 59 height 26
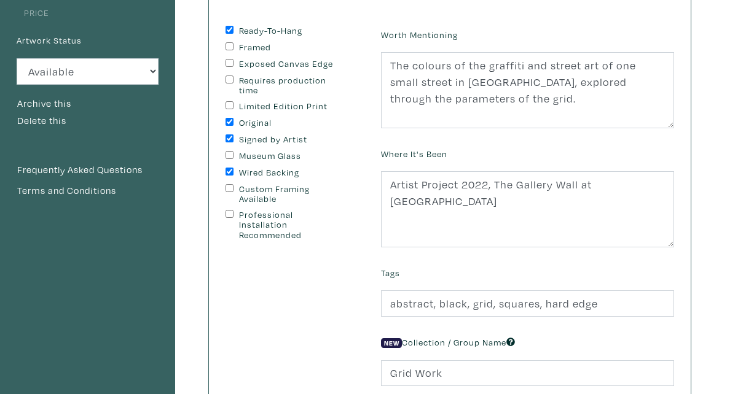
scroll to position [197, 0]
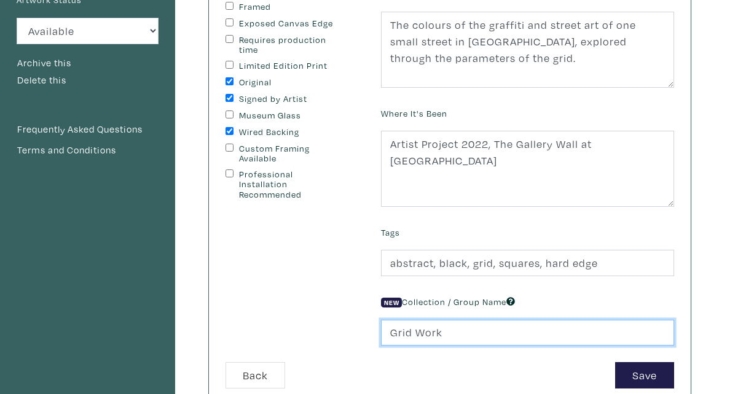
click at [449, 325] on input "Grid Work" at bounding box center [527, 333] width 293 height 26
drag, startPoint x: 449, startPoint y: 331, endPoint x: 354, endPoint y: 331, distance: 94.6
click at [354, 331] on form "Ready-To-Hang Framed Exposed Canvas Edge Requires production time Limited Editi…" at bounding box center [449, 187] width 467 height 404
type input "STUDIO SALE"
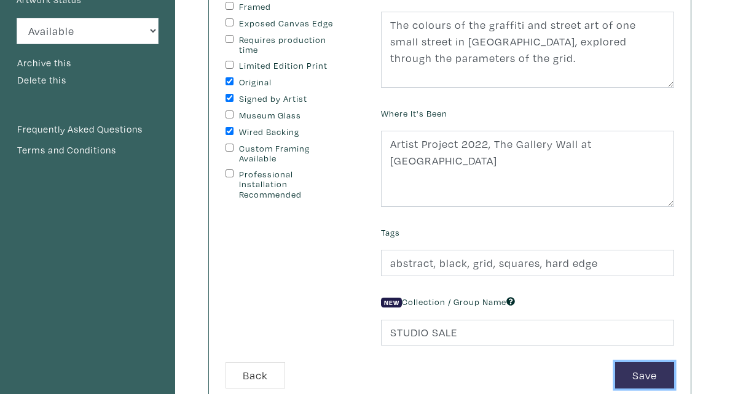
click at [635, 374] on button "Save" at bounding box center [644, 375] width 59 height 26
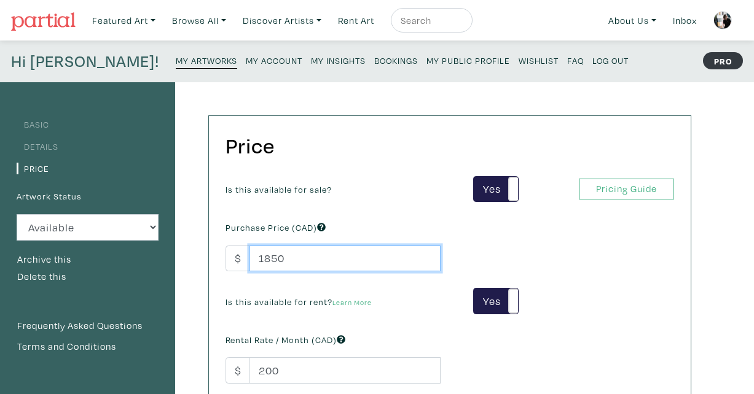
click at [301, 262] on input "1850" at bounding box center [344, 259] width 191 height 26
drag, startPoint x: 301, startPoint y: 262, endPoint x: 260, endPoint y: 262, distance: 41.2
click at [260, 262] on input "1850" at bounding box center [344, 259] width 191 height 26
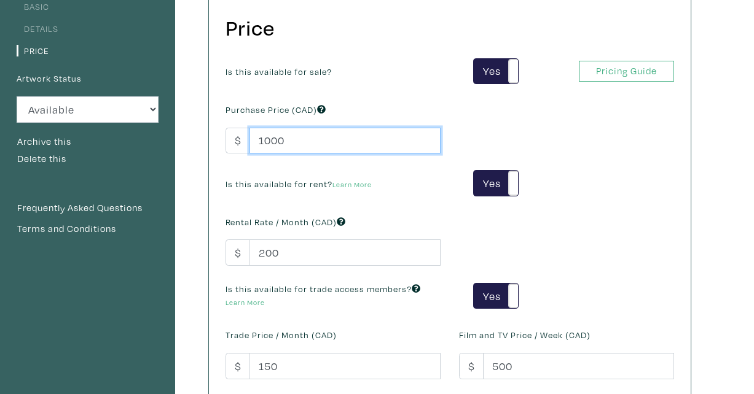
scroll to position [238, 0]
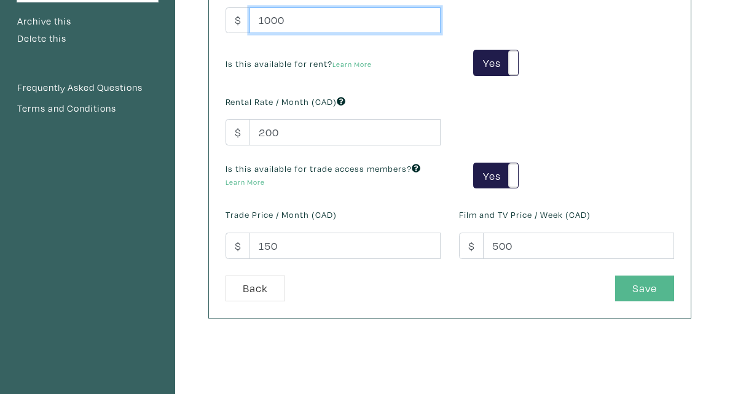
type input "1000"
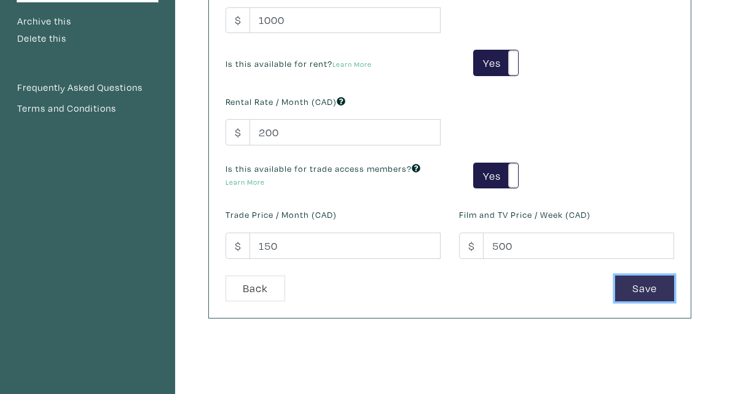
click at [646, 282] on button "Save" at bounding box center [644, 289] width 59 height 26
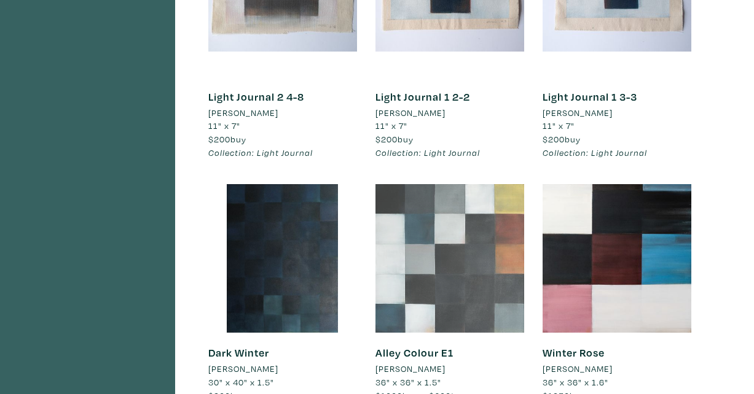
scroll to position [2010, 0]
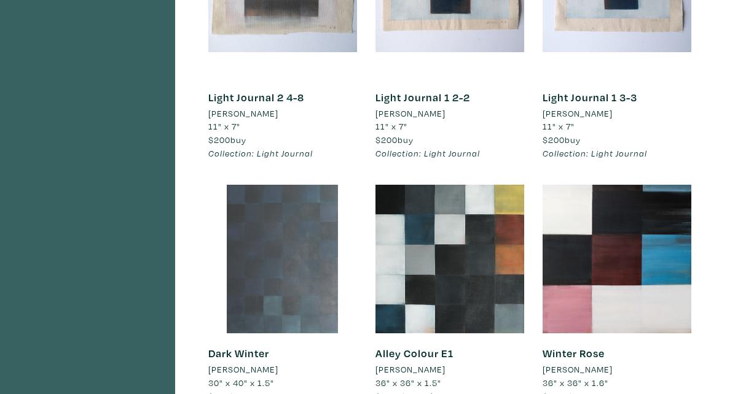
click at [283, 228] on div at bounding box center [282, 259] width 149 height 149
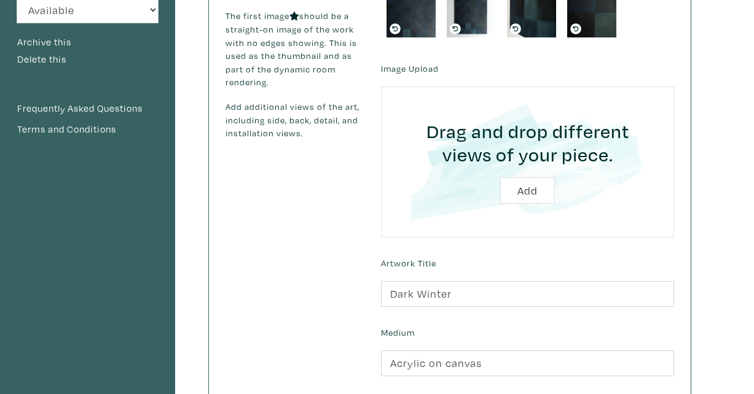
scroll to position [389, 0]
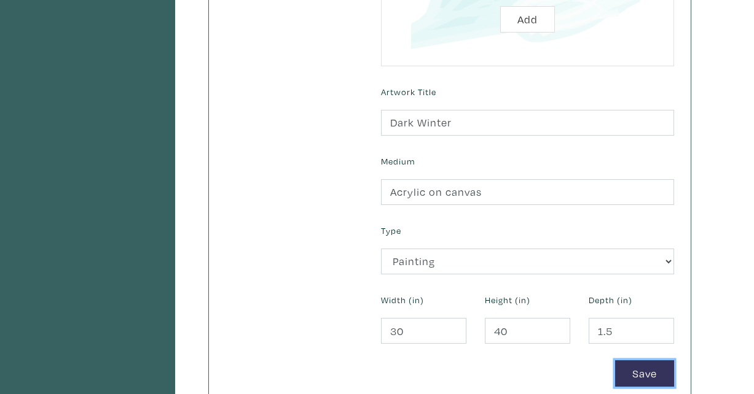
click at [653, 366] on button "Save" at bounding box center [644, 374] width 59 height 26
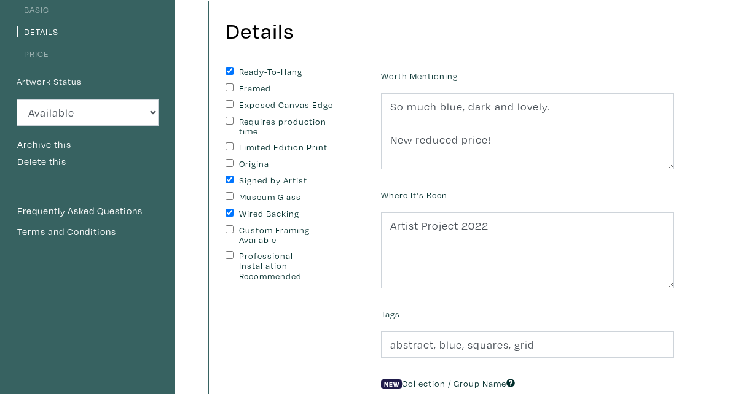
scroll to position [236, 0]
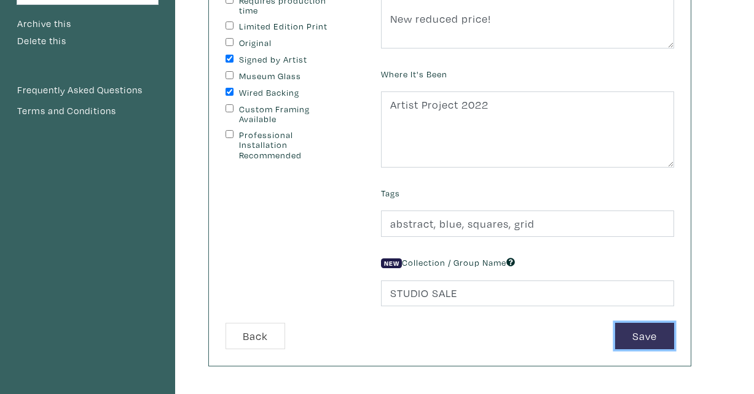
click at [655, 332] on button "Save" at bounding box center [644, 336] width 59 height 26
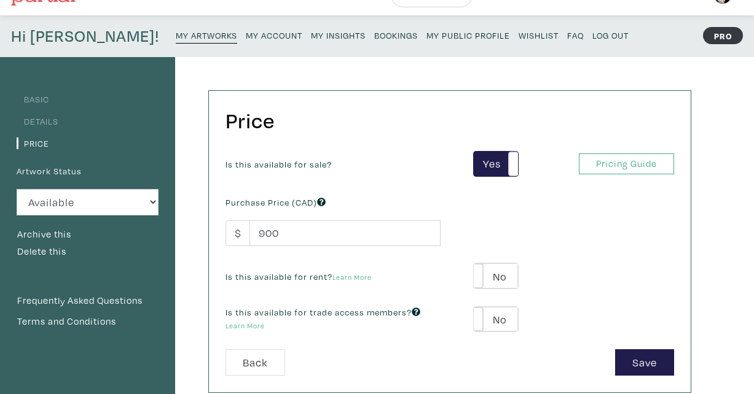
scroll to position [26, 0]
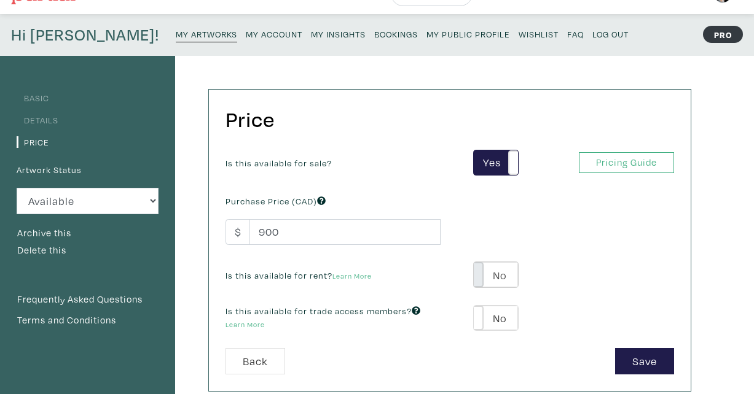
click at [480, 275] on span at bounding box center [473, 274] width 19 height 25
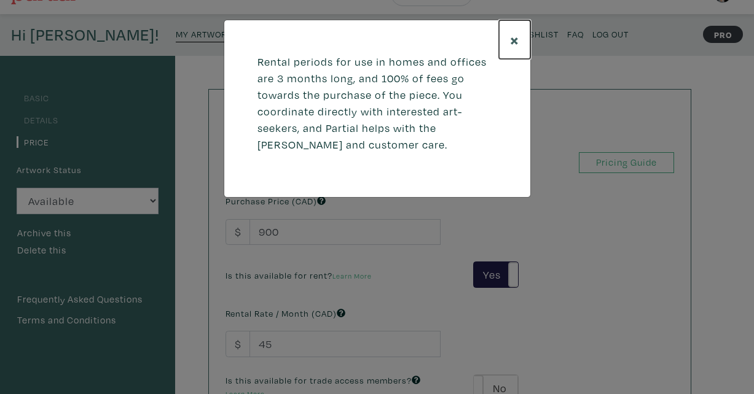
click at [514, 38] on span "×" at bounding box center [514, 40] width 9 height 22
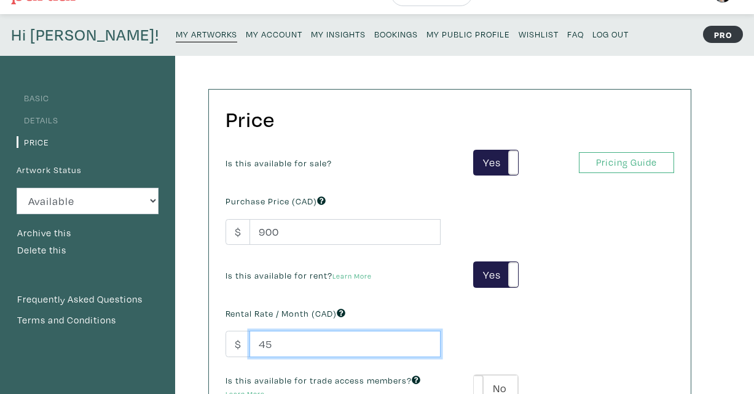
drag, startPoint x: 272, startPoint y: 344, endPoint x: 259, endPoint y: 344, distance: 12.9
click at [263, 344] on input "45" at bounding box center [344, 344] width 191 height 26
drag, startPoint x: 275, startPoint y: 342, endPoint x: 253, endPoint y: 343, distance: 22.1
click at [253, 343] on input "45" at bounding box center [344, 344] width 191 height 26
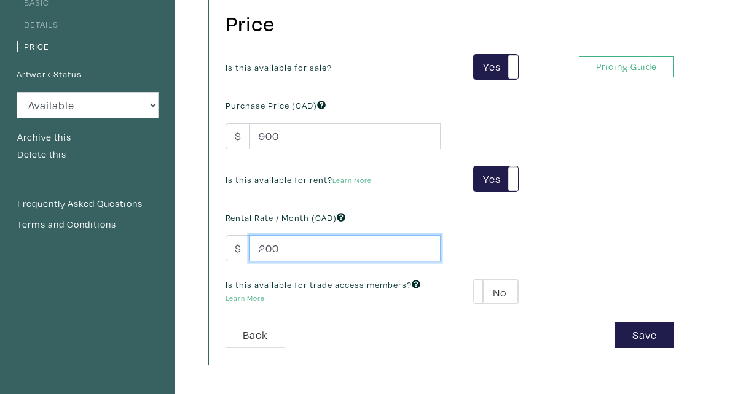
scroll to position [257, 0]
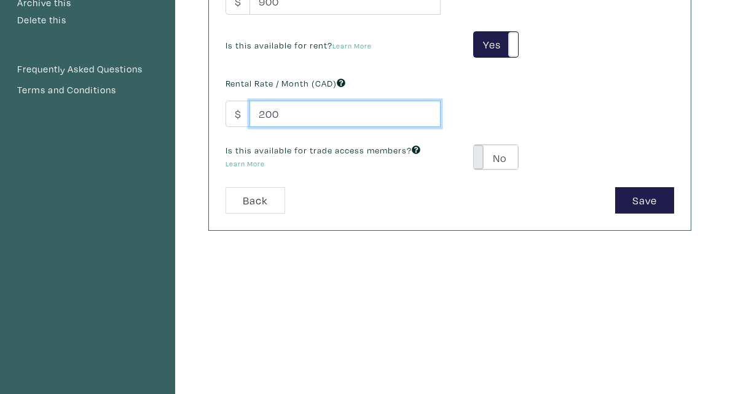
type input "200"
click at [479, 159] on span at bounding box center [473, 157] width 19 height 25
type input "54"
type input "162"
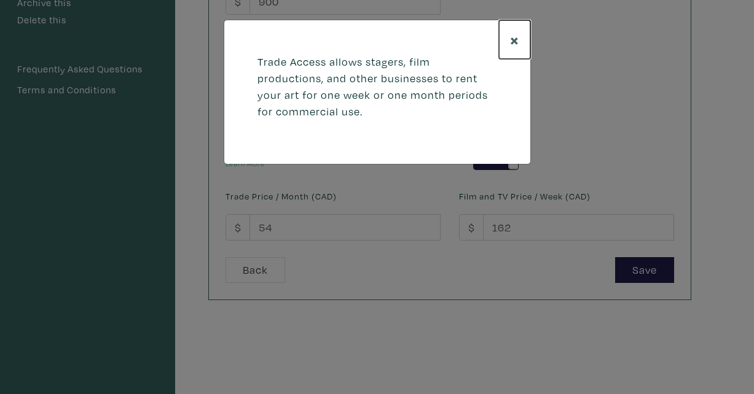
click at [516, 29] on span "×" at bounding box center [514, 40] width 9 height 22
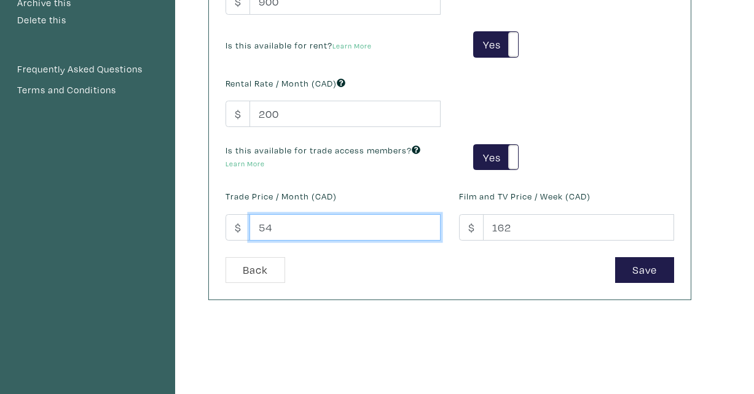
drag, startPoint x: 291, startPoint y: 229, endPoint x: 211, endPoint y: 228, distance: 79.3
click at [211, 228] on div "Price Is this available for sale? Yes No Yes No Pricing Guide PRO Purchase Pric…" at bounding box center [450, 79] width 482 height 441
type input "250"
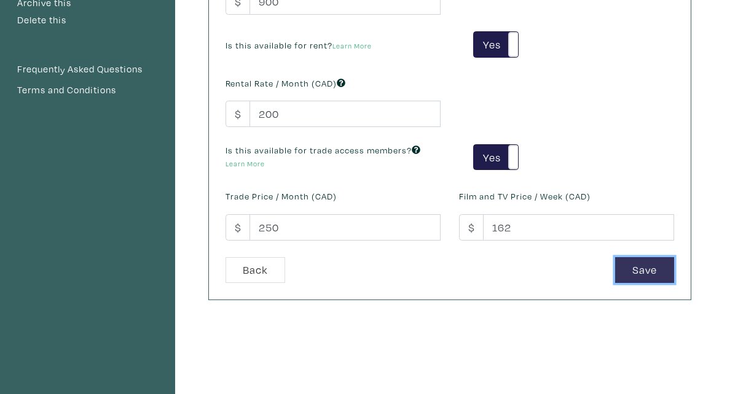
click at [646, 266] on button "Save" at bounding box center [644, 270] width 59 height 26
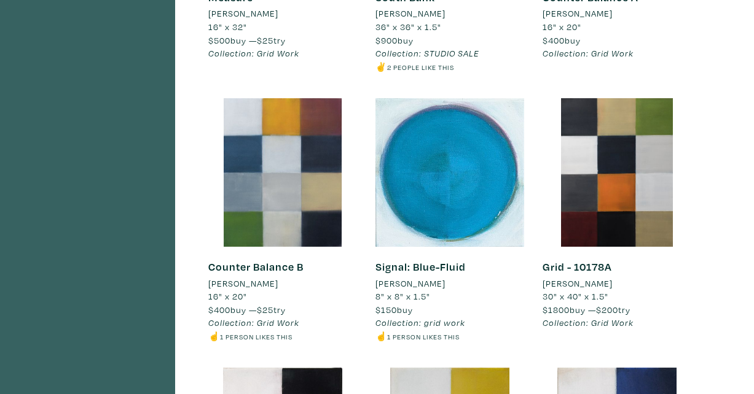
scroll to position [2401, 0]
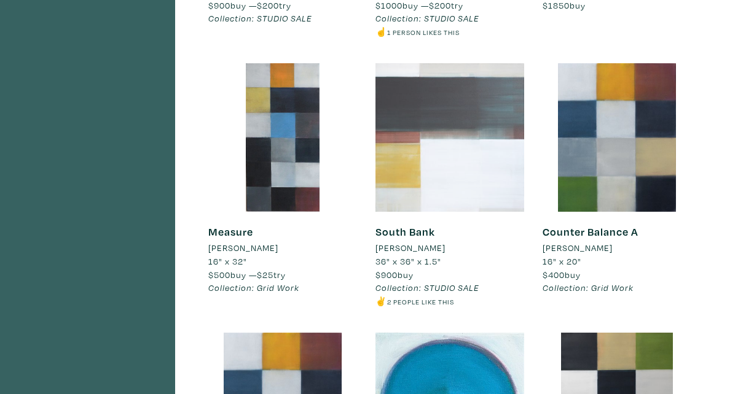
click at [478, 147] on div at bounding box center [449, 137] width 149 height 149
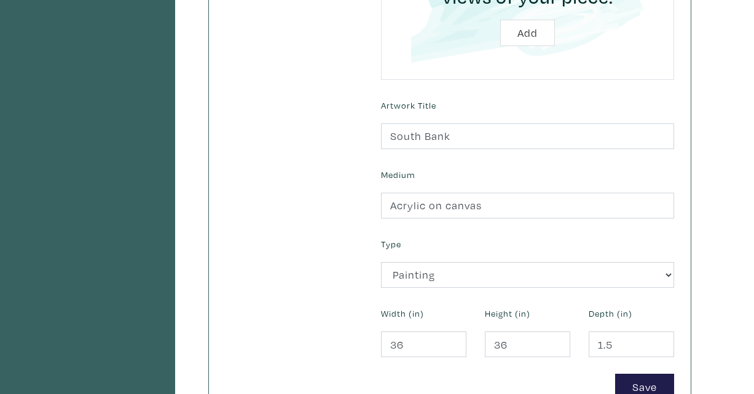
scroll to position [410, 0]
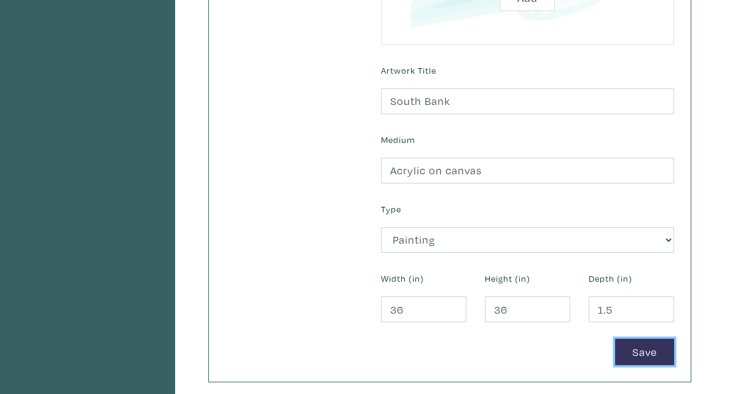
click at [641, 345] on button "Save" at bounding box center [644, 352] width 59 height 26
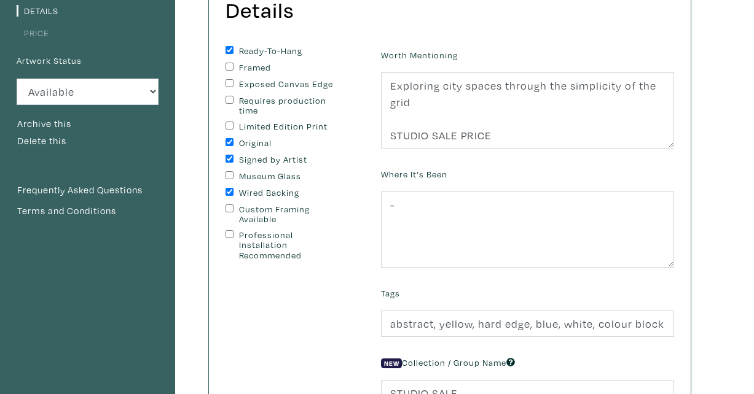
scroll to position [336, 0]
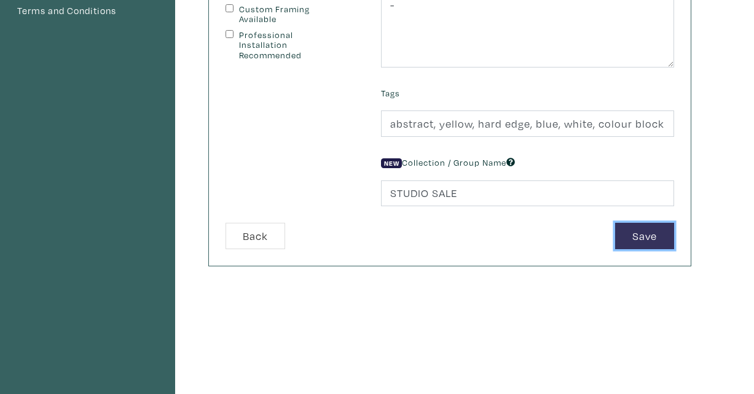
click at [625, 237] on button "Save" at bounding box center [644, 236] width 59 height 26
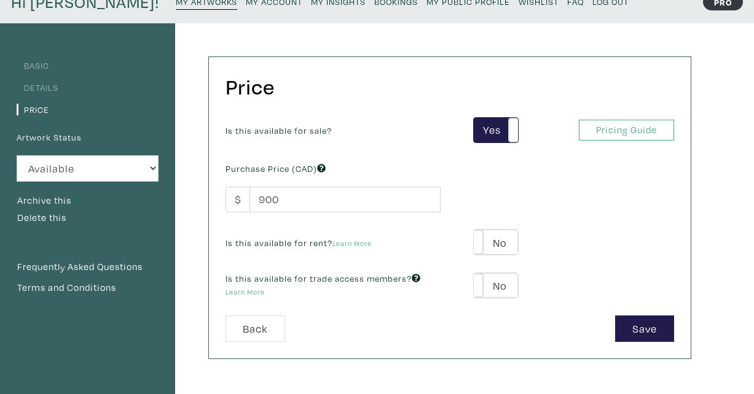
scroll to position [138, 0]
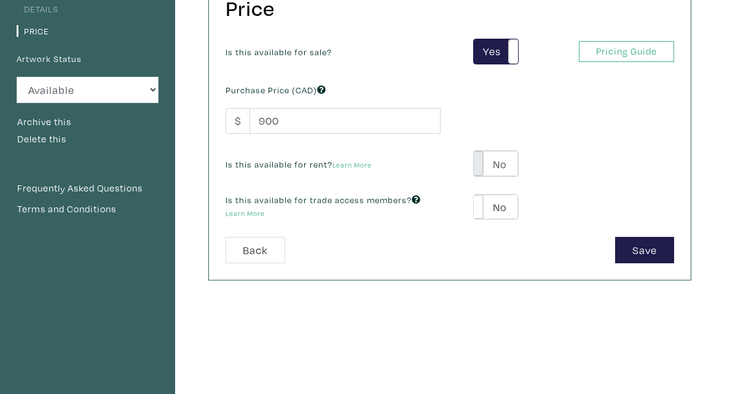
click at [480, 168] on span at bounding box center [473, 163] width 19 height 25
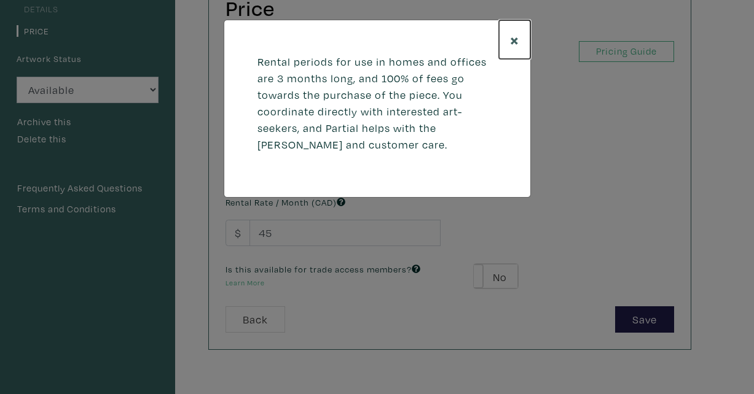
click at [512, 31] on span "×" at bounding box center [514, 40] width 9 height 22
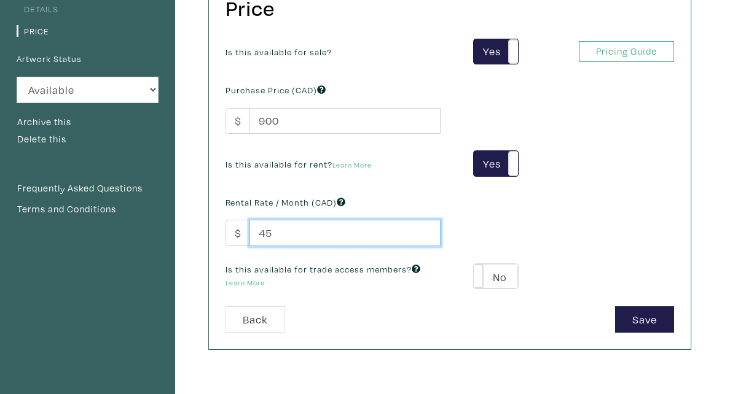
drag, startPoint x: 280, startPoint y: 231, endPoint x: 258, endPoint y: 231, distance: 21.5
click at [258, 231] on input "45" at bounding box center [344, 233] width 191 height 26
type input "200"
click at [482, 277] on span at bounding box center [473, 276] width 19 height 25
type input "54"
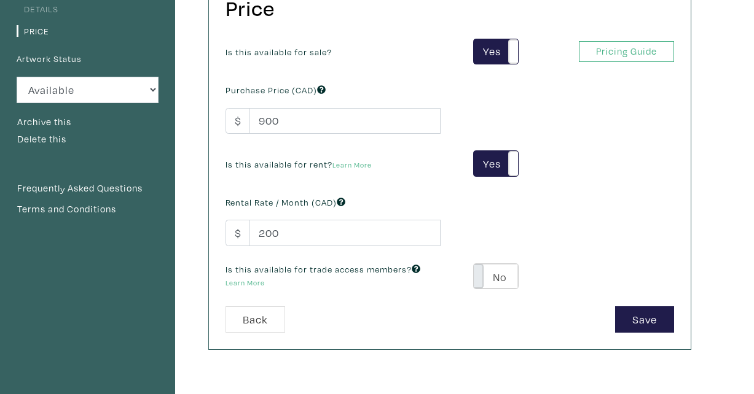
type input "162"
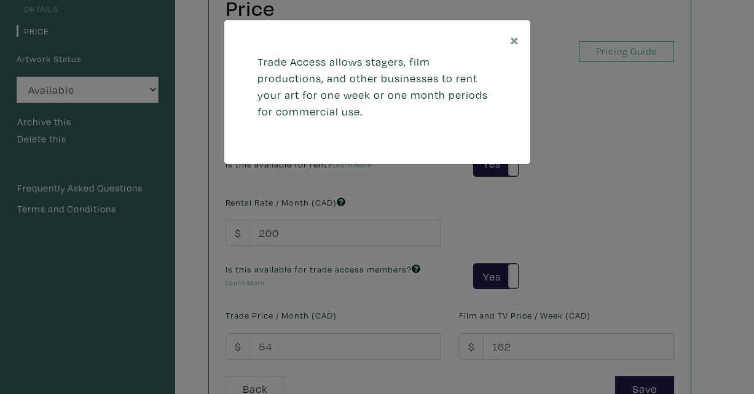
drag, startPoint x: 314, startPoint y: 343, endPoint x: 277, endPoint y: 344, distance: 36.9
click at [277, 344] on div "× Trade Access allows stagers, film productions, and other businesses to rent y…" at bounding box center [377, 197] width 754 height 394
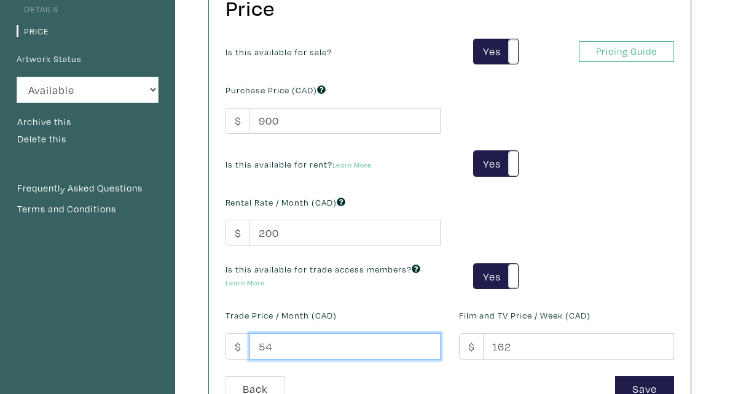
click at [277, 344] on input "54" at bounding box center [344, 347] width 191 height 26
drag, startPoint x: 277, startPoint y: 345, endPoint x: 261, endPoint y: 349, distance: 17.1
click at [267, 345] on input "54" at bounding box center [344, 347] width 191 height 26
type input "5"
type input "250"
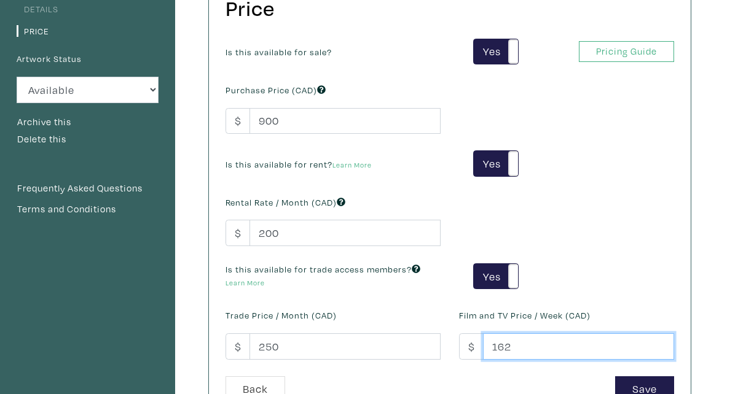
click at [517, 348] on input "162" at bounding box center [578, 347] width 191 height 26
drag, startPoint x: 517, startPoint y: 348, endPoint x: 479, endPoint y: 353, distance: 38.9
click at [479, 353] on div "$ 162" at bounding box center [566, 347] width 215 height 26
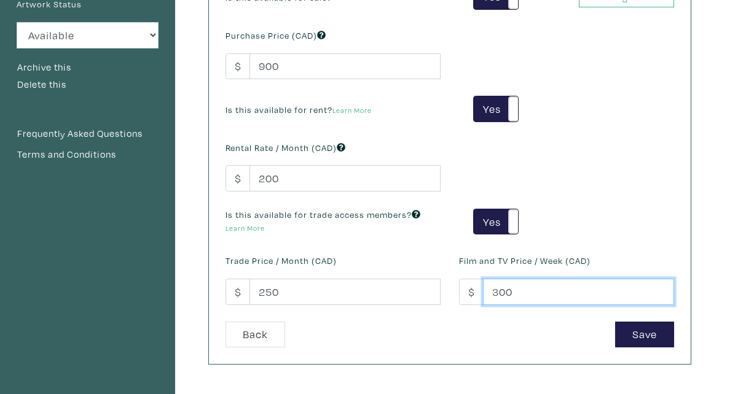
scroll to position [230, 0]
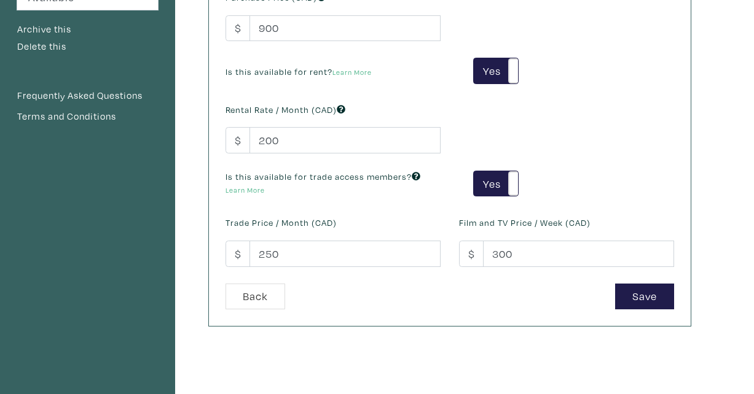
click at [651, 316] on div "Price Is this available for sale? Yes No Yes No Pricing Guide PRO Purchase Pric…" at bounding box center [450, 106] width 482 height 441
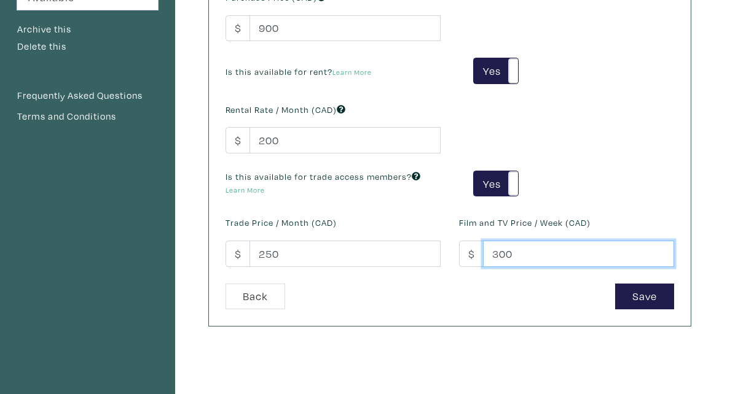
click at [527, 254] on input "300" at bounding box center [578, 254] width 191 height 26
type input "3"
type input "250"
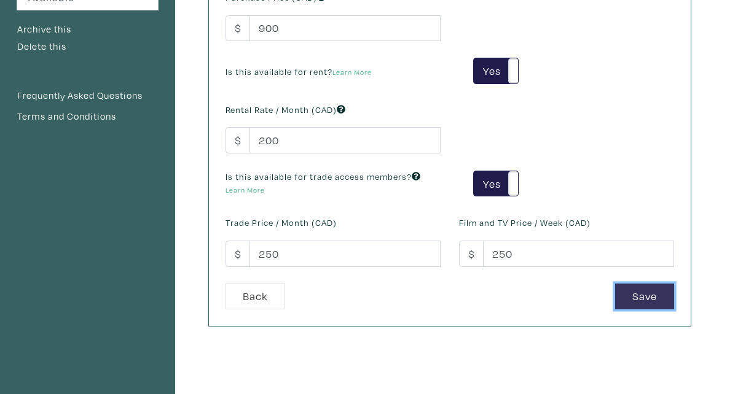
click at [657, 288] on button "Save" at bounding box center [644, 297] width 59 height 26
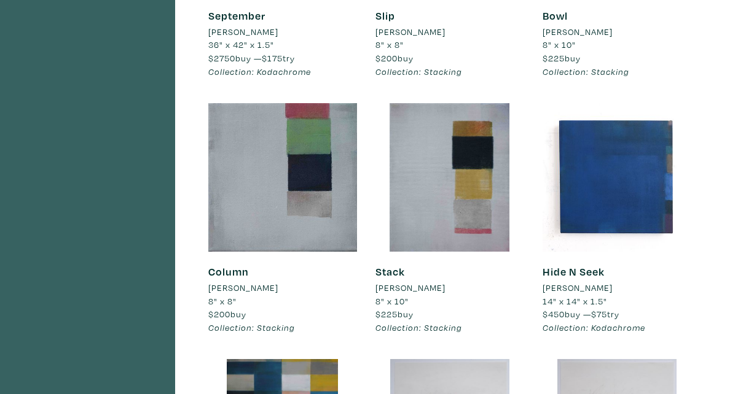
scroll to position [1285, 0]
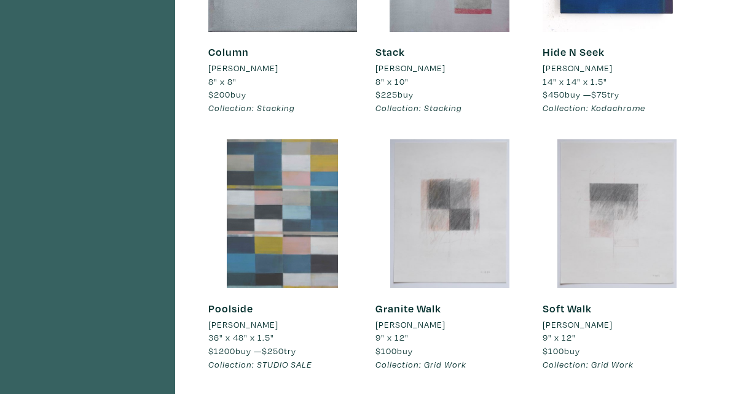
click at [282, 198] on div at bounding box center [282, 213] width 149 height 149
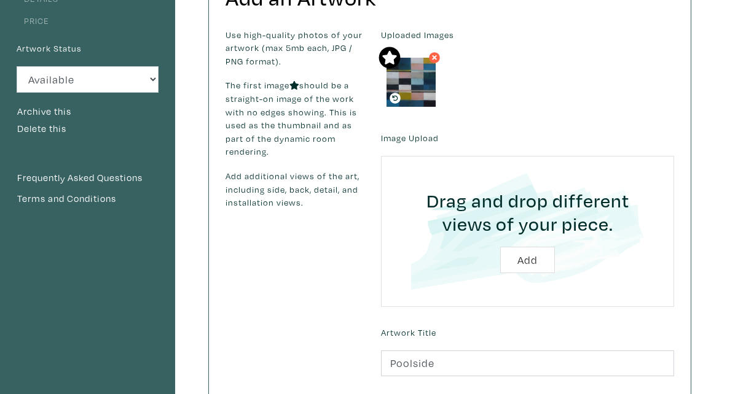
scroll to position [402, 0]
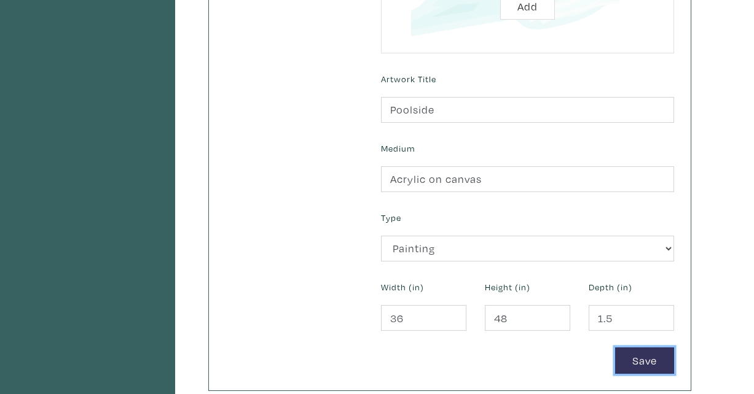
click at [639, 359] on button "Save" at bounding box center [644, 361] width 59 height 26
click at [636, 362] on button "Save" at bounding box center [644, 361] width 59 height 26
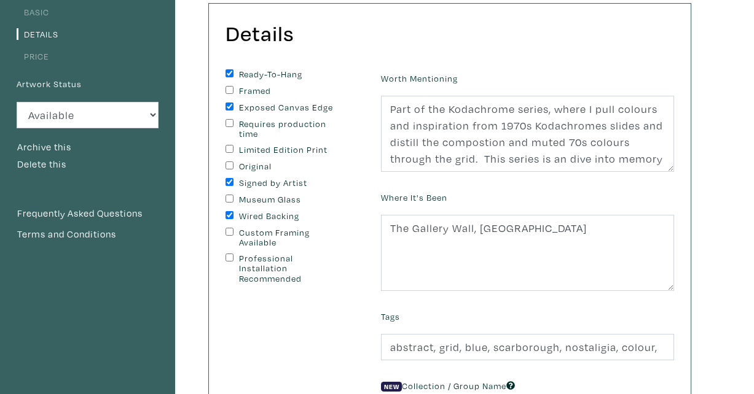
scroll to position [44, 0]
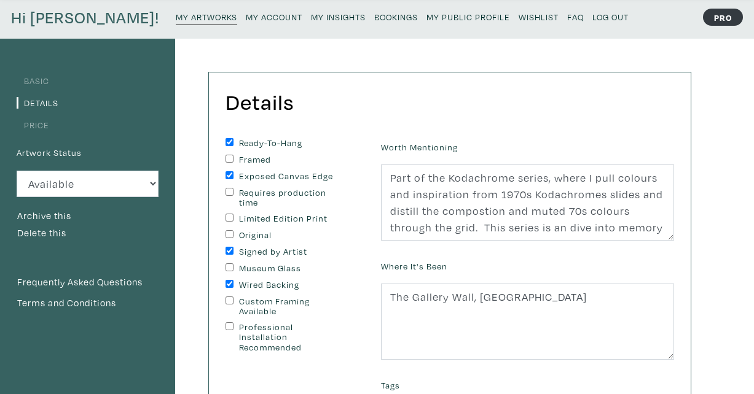
click at [37, 125] on link "Price" at bounding box center [33, 125] width 33 height 12
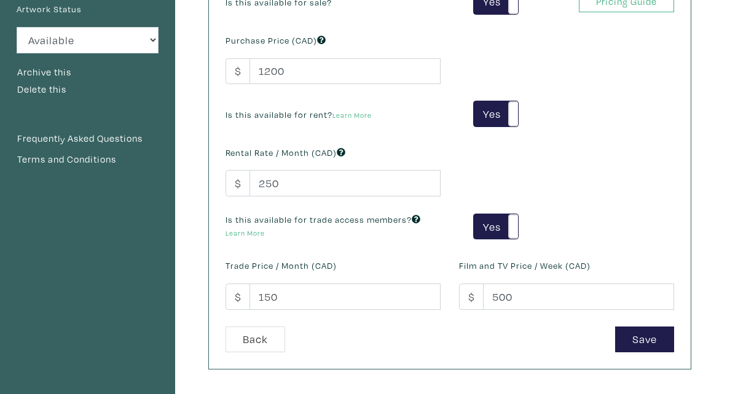
scroll to position [201, 0]
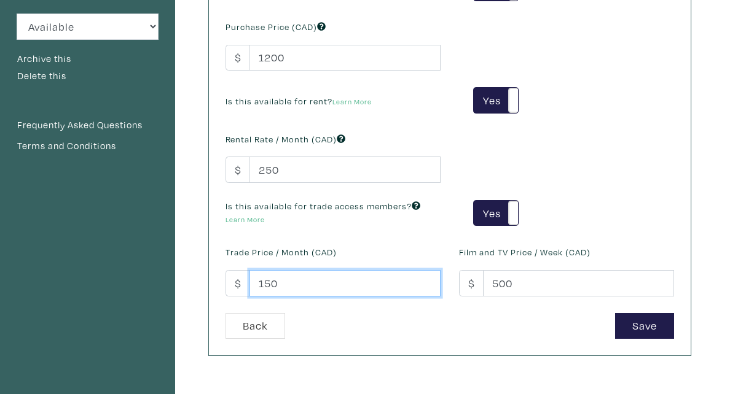
click at [280, 284] on input "150" at bounding box center [344, 283] width 191 height 26
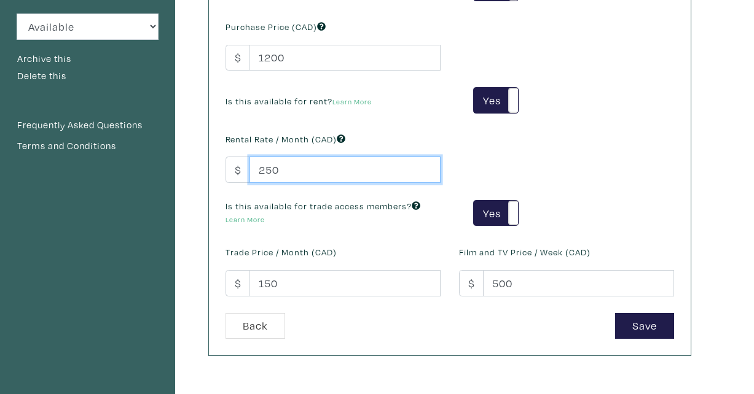
click at [299, 168] on input "250" at bounding box center [344, 170] width 191 height 26
type input "250"
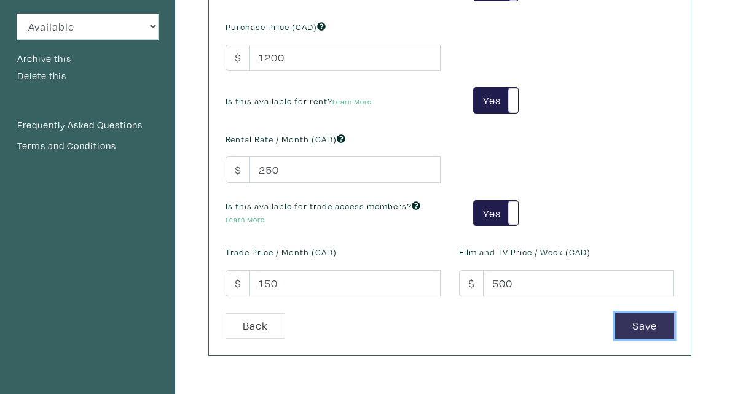
click at [638, 329] on button "Save" at bounding box center [644, 326] width 59 height 26
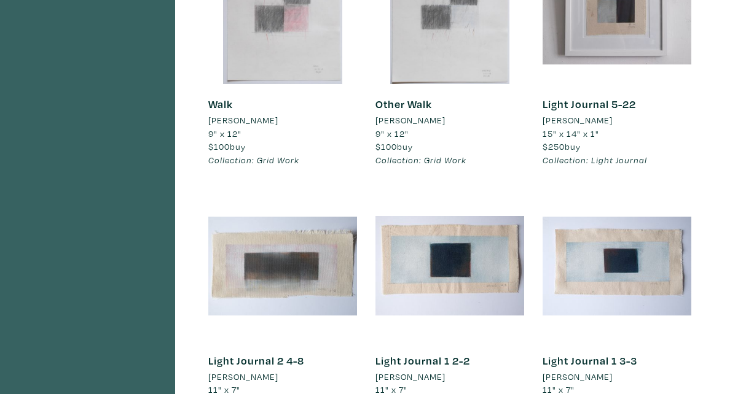
scroll to position [2075, 0]
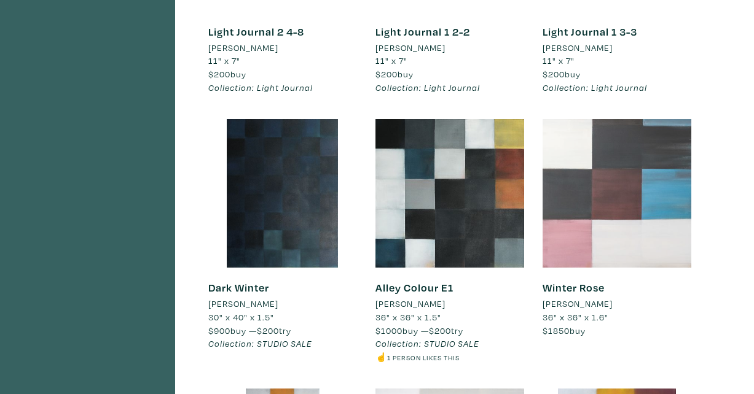
click at [603, 187] on div at bounding box center [617, 193] width 149 height 149
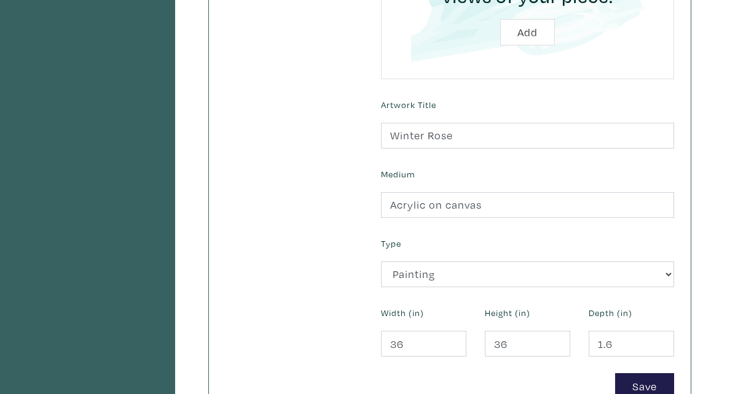
scroll to position [513, 0]
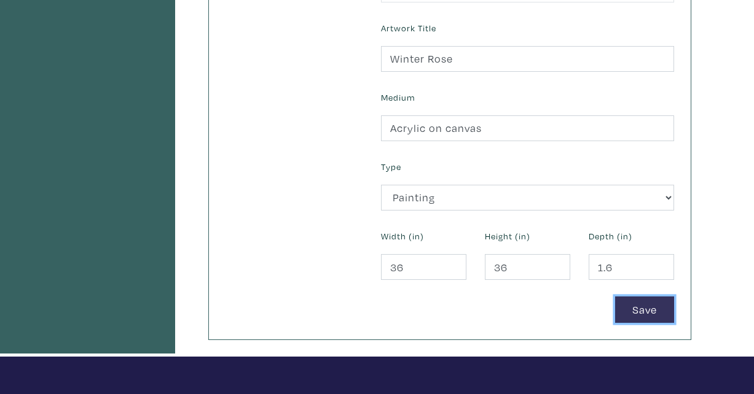
click at [631, 311] on button "Save" at bounding box center [644, 310] width 59 height 26
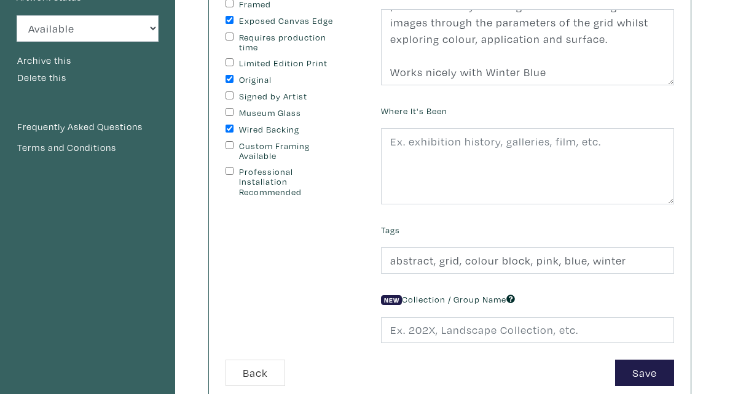
scroll to position [288, 0]
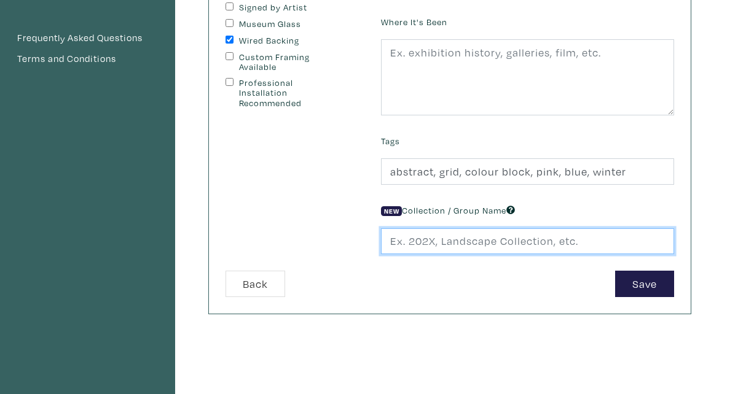
click at [439, 241] on input "text" at bounding box center [527, 242] width 293 height 26
drag, startPoint x: 578, startPoint y: 238, endPoint x: 343, endPoint y: 249, distance: 235.5
click at [343, 249] on form "Ready-To-Hang Framed Exposed Canvas Edge Requires production time Limited Editi…" at bounding box center [449, 96] width 467 height 404
click at [553, 240] on input "text" at bounding box center [527, 242] width 293 height 26
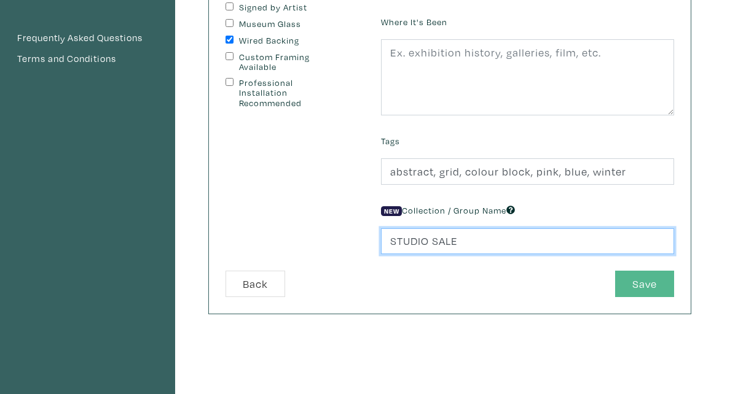
type input "STUDIO SALE"
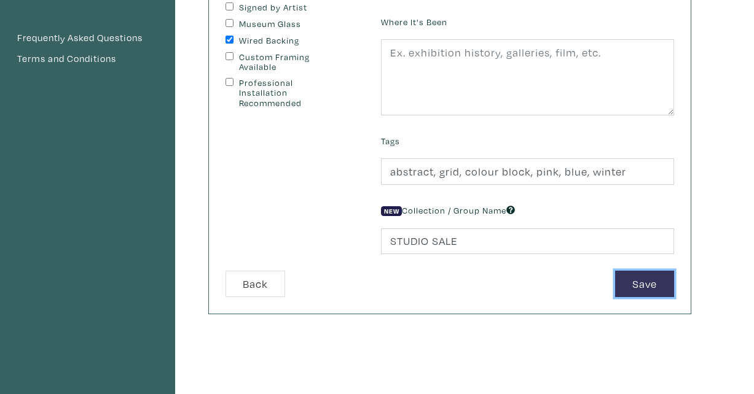
click at [632, 281] on button "Save" at bounding box center [644, 284] width 59 height 26
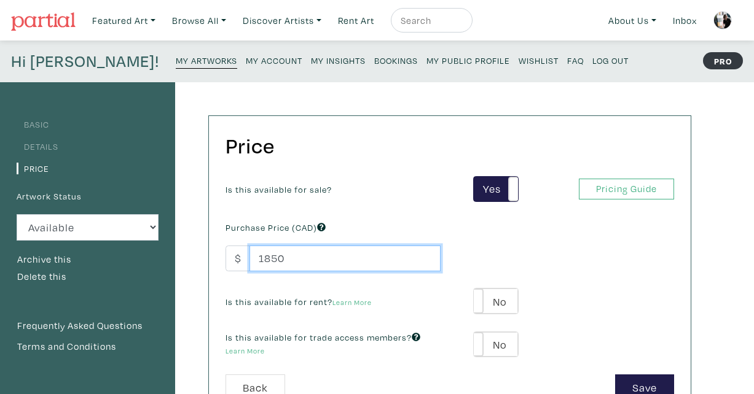
click at [317, 259] on input "1850" at bounding box center [344, 259] width 191 height 26
type input "1"
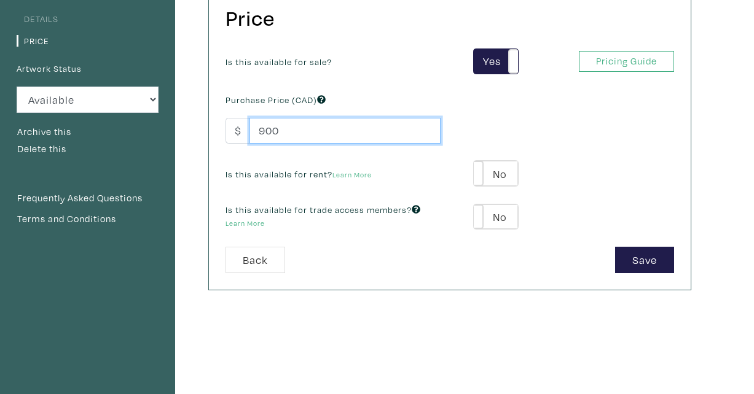
scroll to position [133, 0]
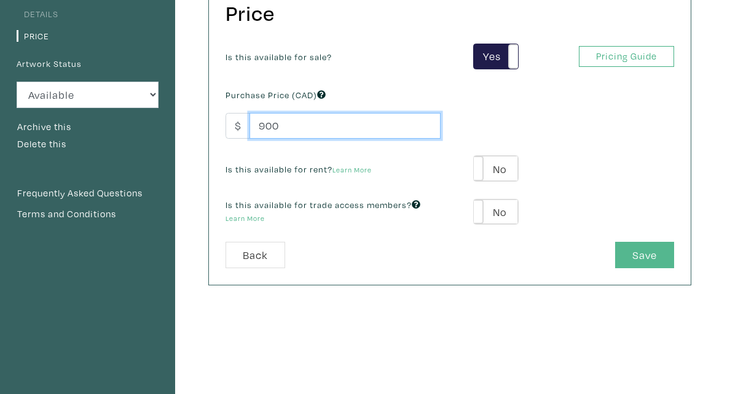
type input "900"
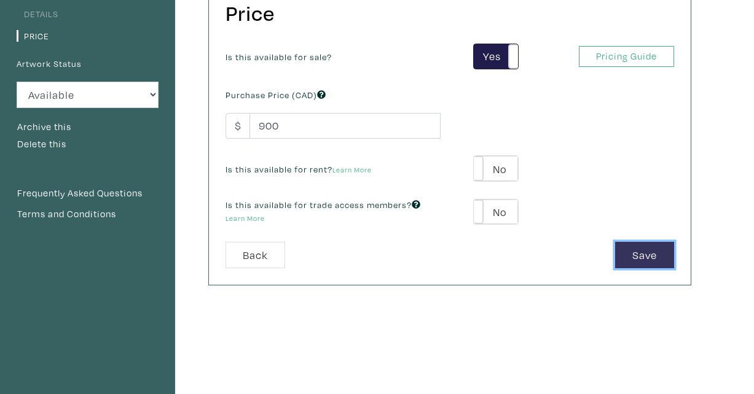
click at [638, 253] on button "Save" at bounding box center [644, 255] width 59 height 26
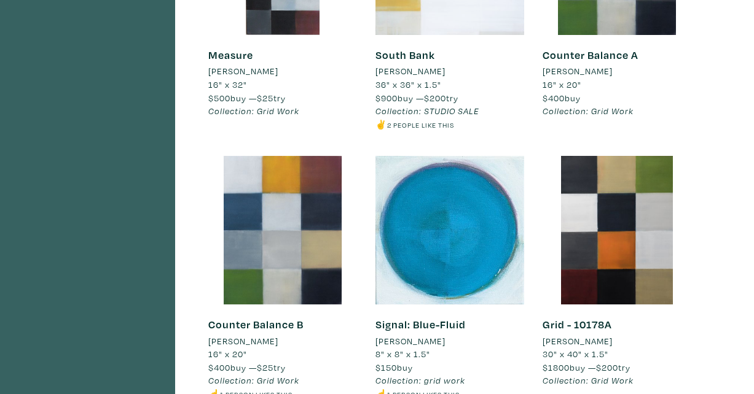
scroll to position [2473, 0]
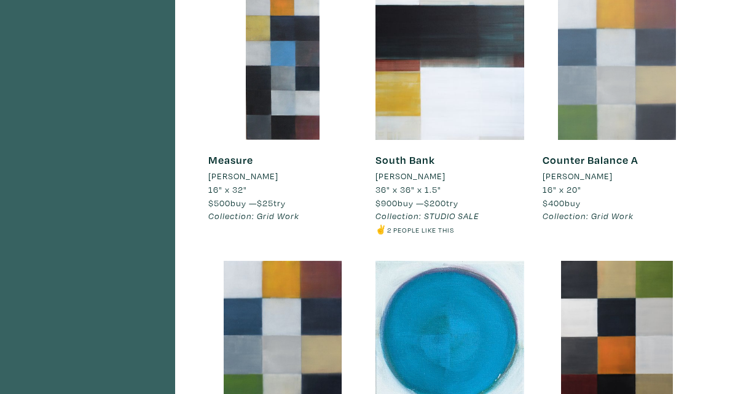
click at [625, 67] on div at bounding box center [617, 65] width 149 height 149
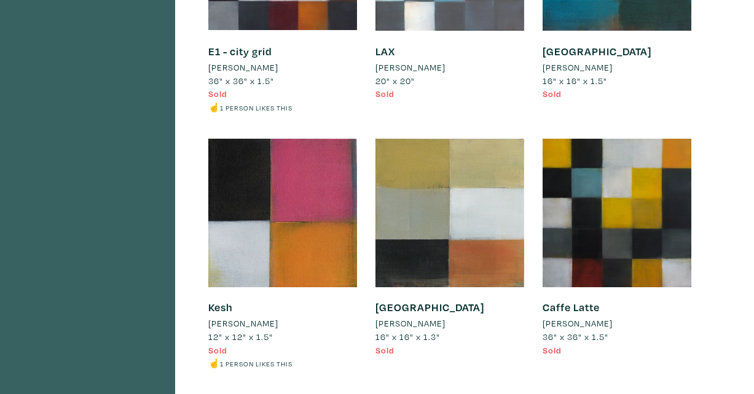
scroll to position [6217, 0]
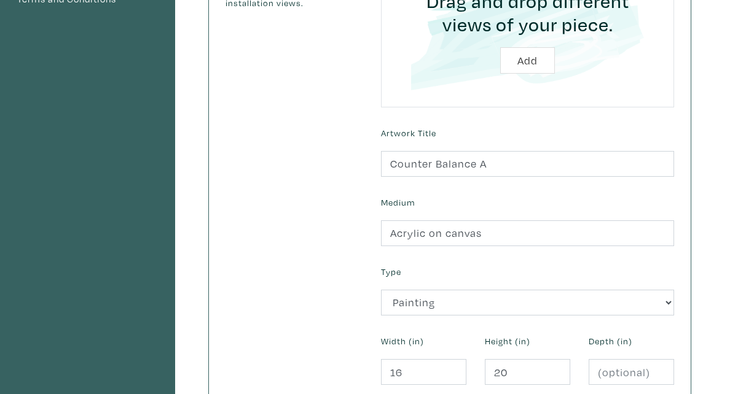
scroll to position [463, 0]
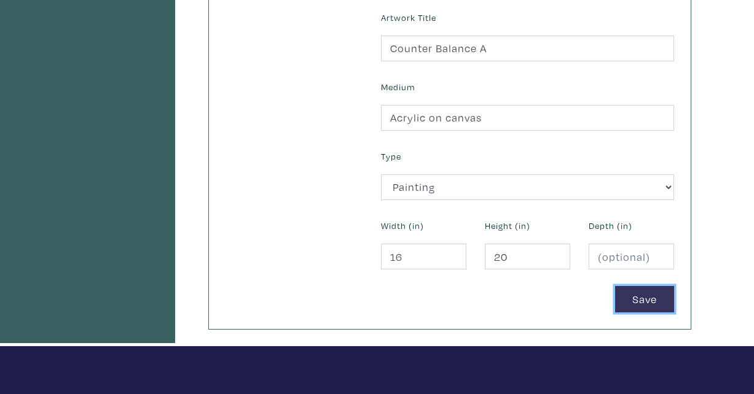
click at [632, 294] on button "Save" at bounding box center [644, 299] width 59 height 26
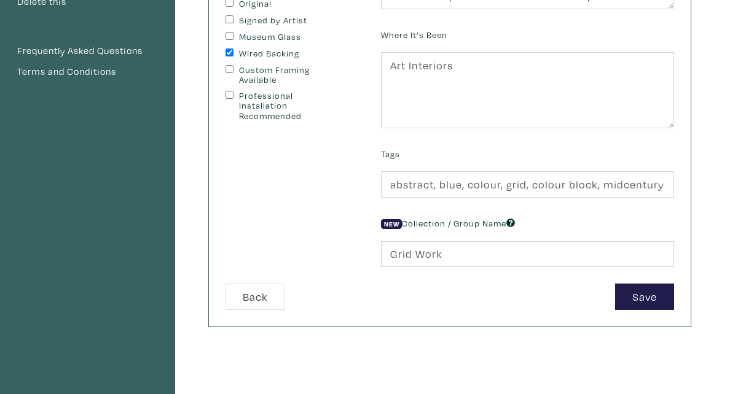
scroll to position [362, 0]
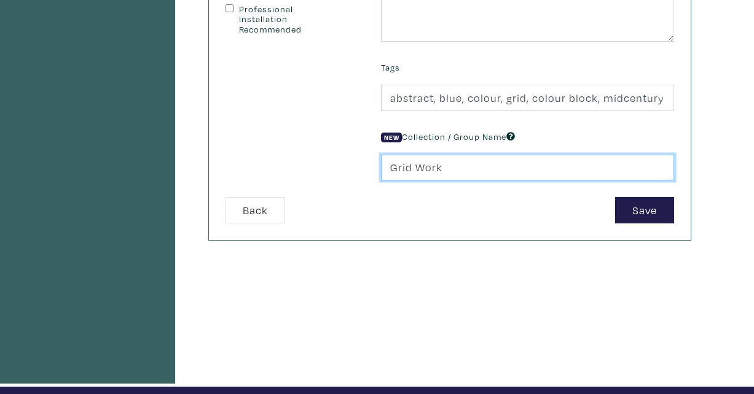
click at [445, 171] on input "Grid Work" at bounding box center [527, 168] width 293 height 26
click at [445, 169] on input "Grid Work" at bounding box center [527, 168] width 293 height 26
drag, startPoint x: 445, startPoint y: 169, endPoint x: 372, endPoint y: 168, distance: 73.1
click at [372, 168] on div "New Collection / Group Name Grid Work" at bounding box center [528, 154] width 312 height 53
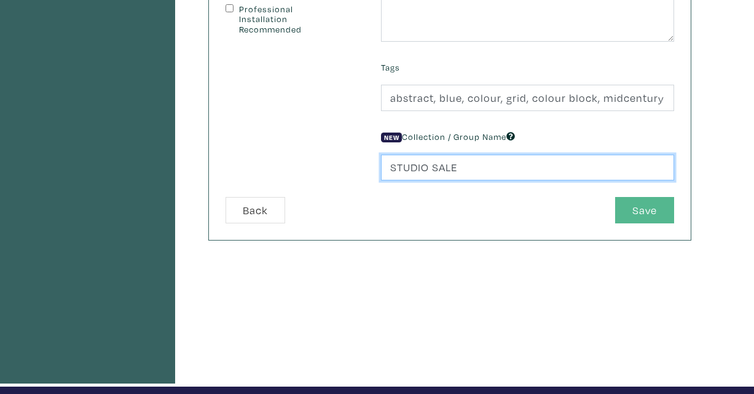
type input "STUDIO SALE"
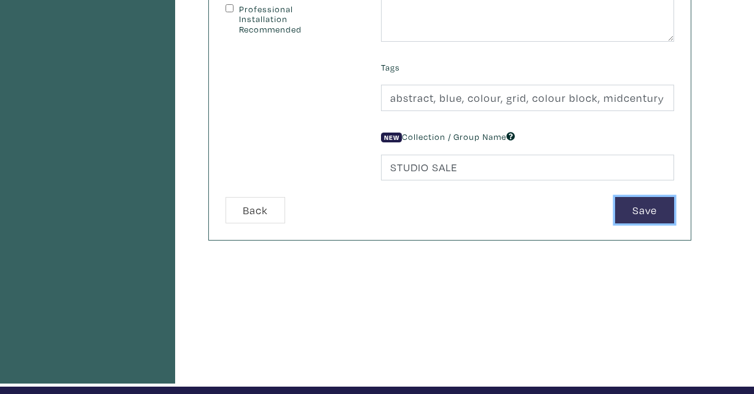
click at [651, 204] on button "Save" at bounding box center [644, 210] width 59 height 26
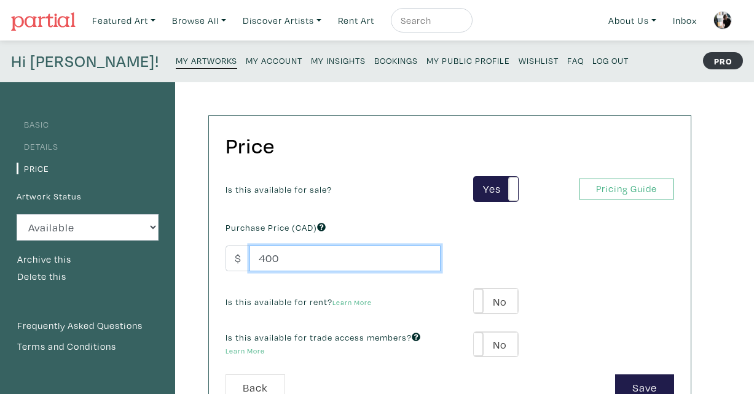
click at [299, 262] on input "400" at bounding box center [344, 259] width 191 height 26
drag, startPoint x: 299, startPoint y: 262, endPoint x: 253, endPoint y: 264, distance: 45.5
click at [253, 264] on input "400" at bounding box center [344, 259] width 191 height 26
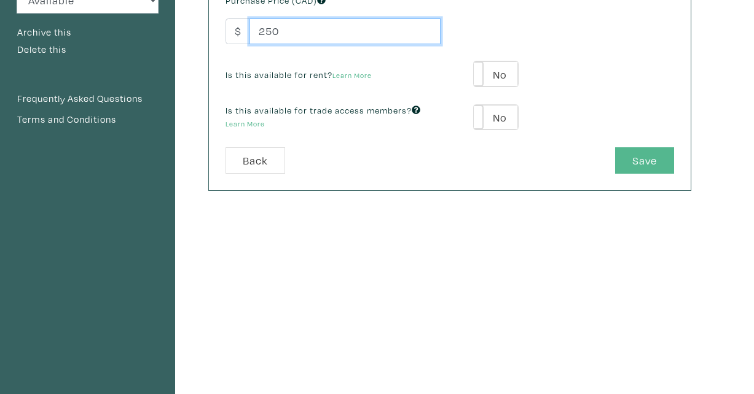
type input "250"
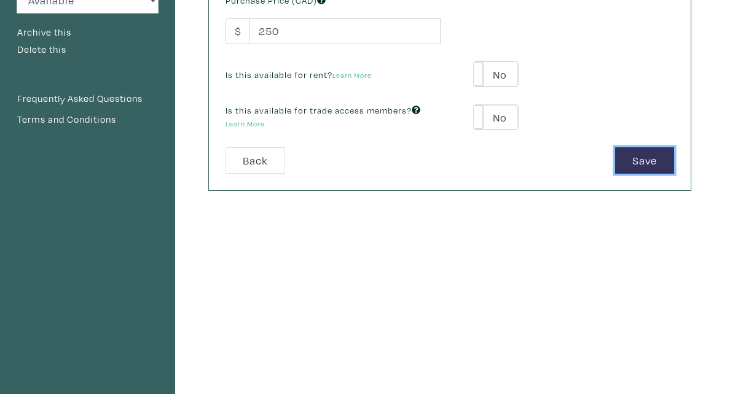
click at [641, 161] on button "Save" at bounding box center [644, 160] width 59 height 26
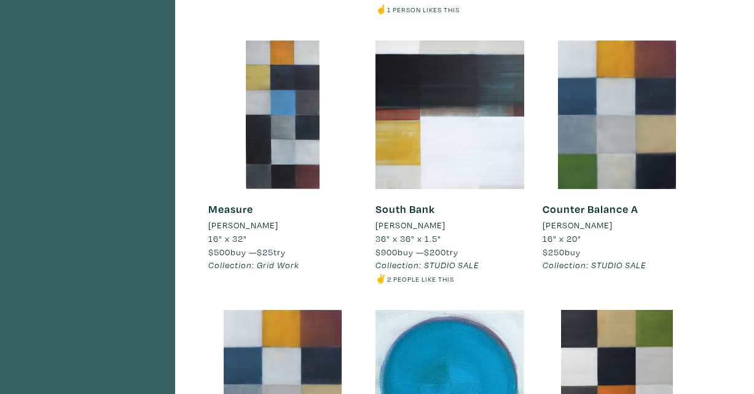
scroll to position [2437, 0]
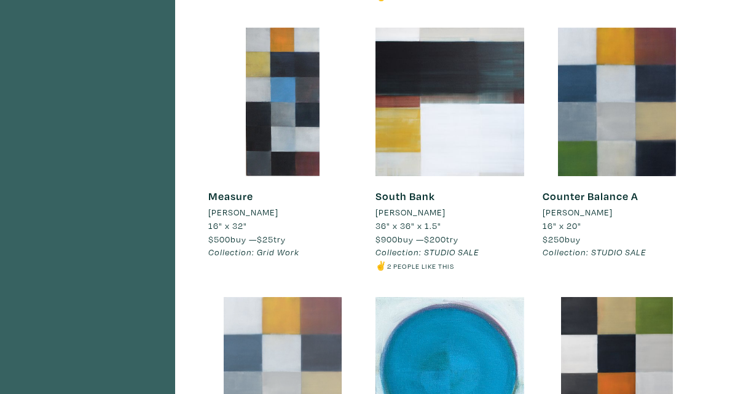
click at [288, 335] on div at bounding box center [282, 371] width 149 height 149
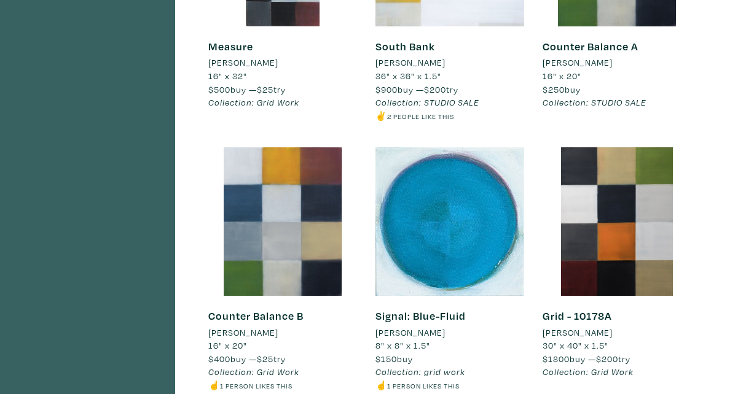
scroll to position [2593, 0]
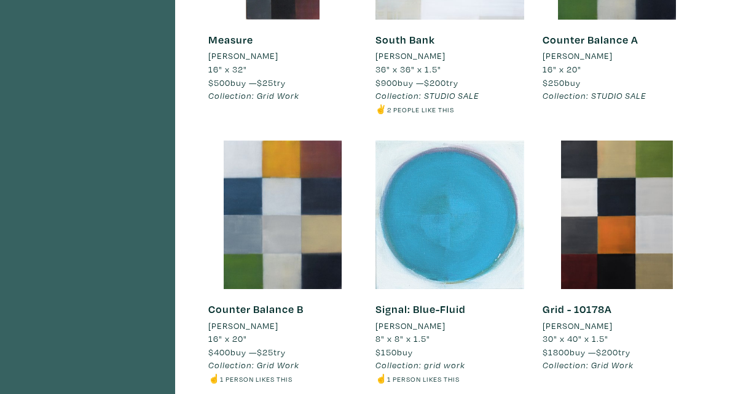
click at [452, 216] on div at bounding box center [449, 215] width 149 height 149
click at [458, 160] on div at bounding box center [449, 215] width 149 height 149
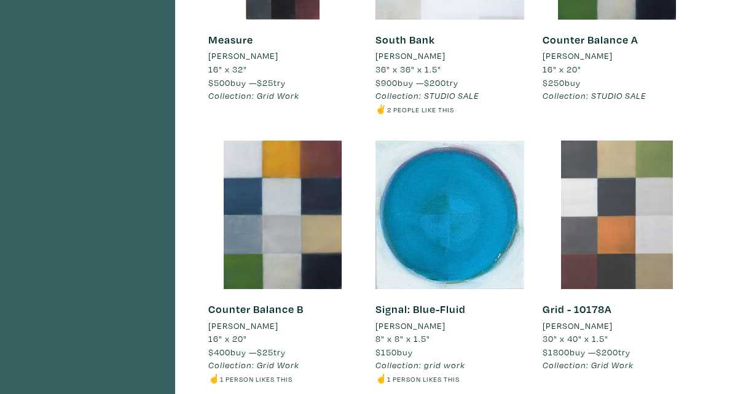
scroll to position [2681, 0]
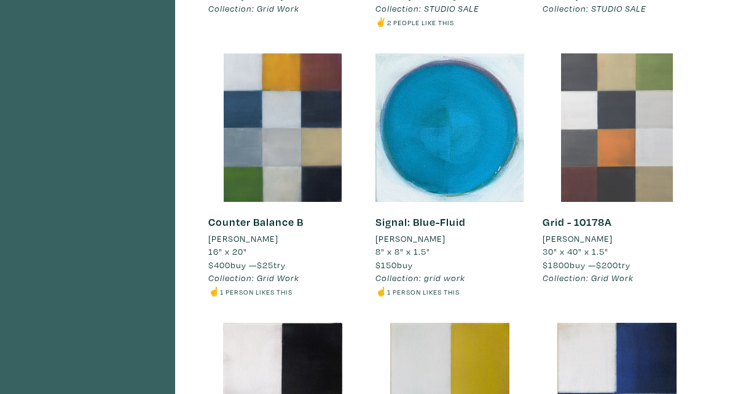
click at [615, 141] on div at bounding box center [617, 127] width 149 height 149
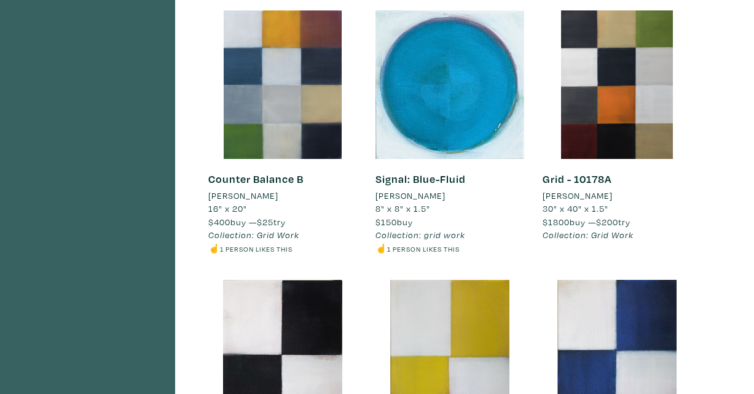
scroll to position [2724, 0]
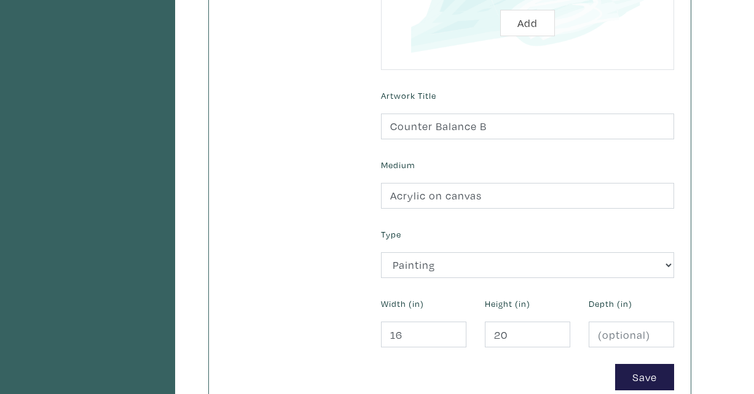
scroll to position [563, 0]
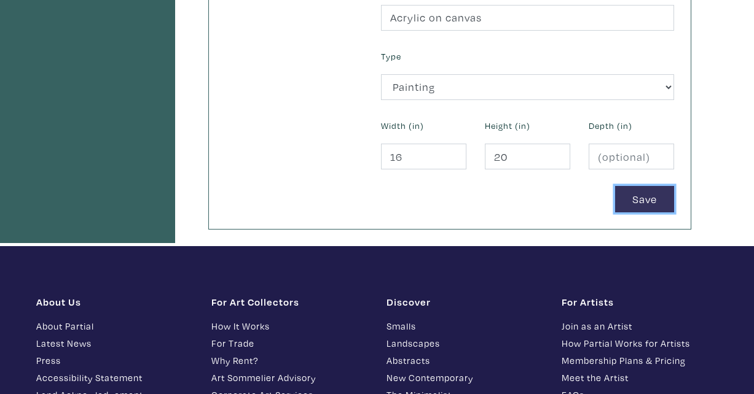
click at [637, 197] on button "Save" at bounding box center [644, 199] width 59 height 26
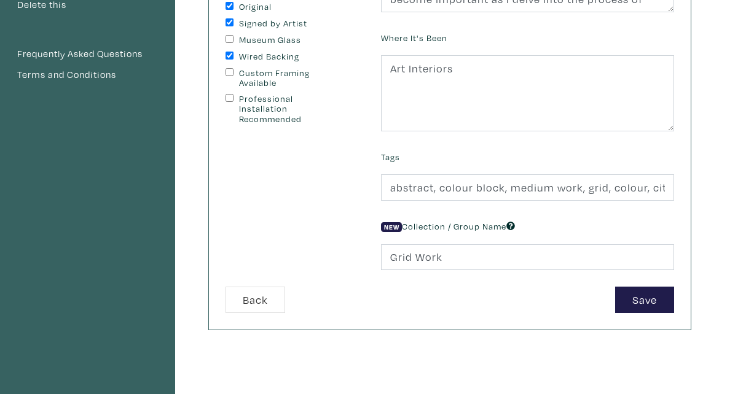
scroll to position [339, 0]
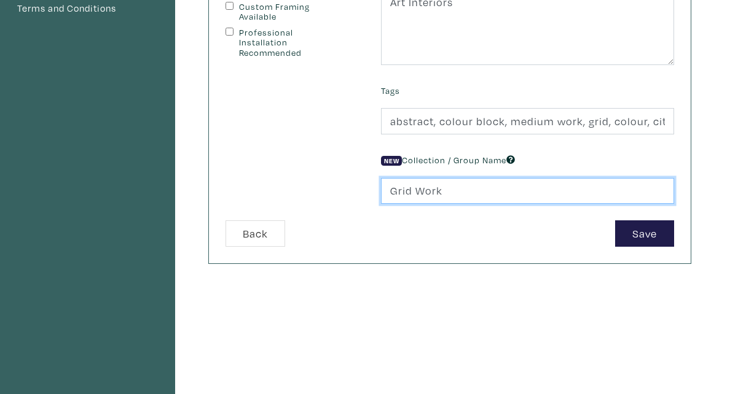
click at [455, 184] on input "Grid Work" at bounding box center [527, 191] width 293 height 26
drag, startPoint x: 455, startPoint y: 197, endPoint x: 370, endPoint y: 194, distance: 84.9
drag, startPoint x: 457, startPoint y: 192, endPoint x: 361, endPoint y: 195, distance: 96.5
click at [361, 195] on form "Ready-To-Hang Framed Exposed Canvas Edge Requires production time Limited Editi…" at bounding box center [449, 45] width 467 height 404
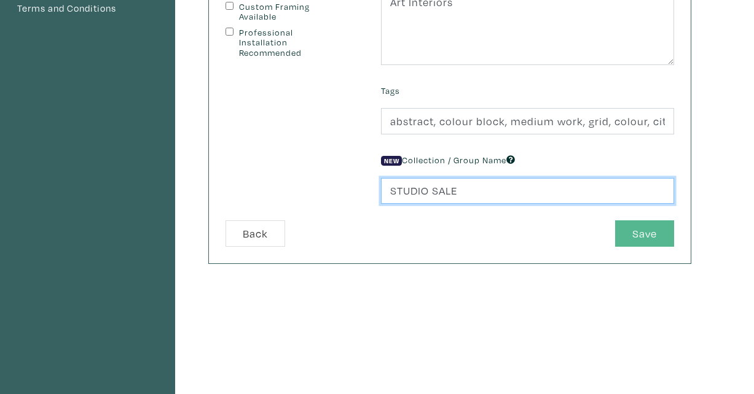
type input "STUDIO SALE"
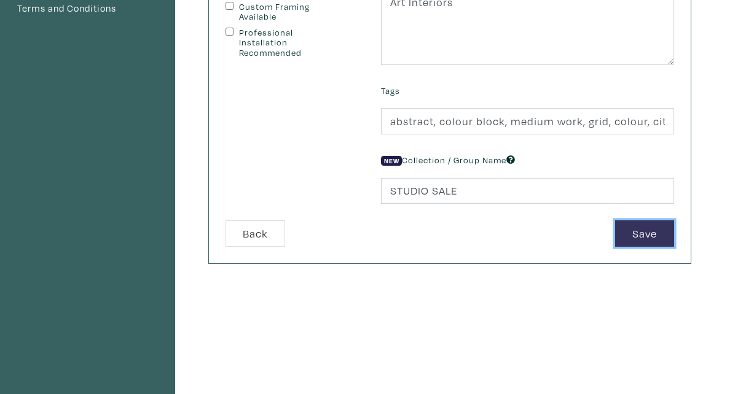
click at [643, 233] on button "Save" at bounding box center [644, 234] width 59 height 26
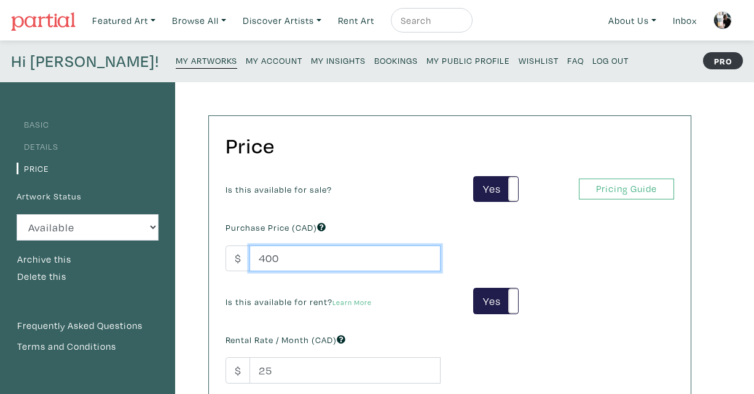
drag, startPoint x: 288, startPoint y: 260, endPoint x: 251, endPoint y: 264, distance: 37.1
click at [251, 264] on input "400" at bounding box center [344, 259] width 191 height 26
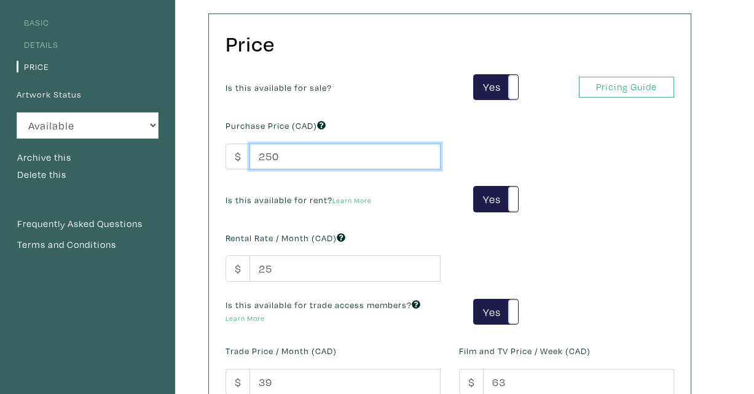
scroll to position [142, 0]
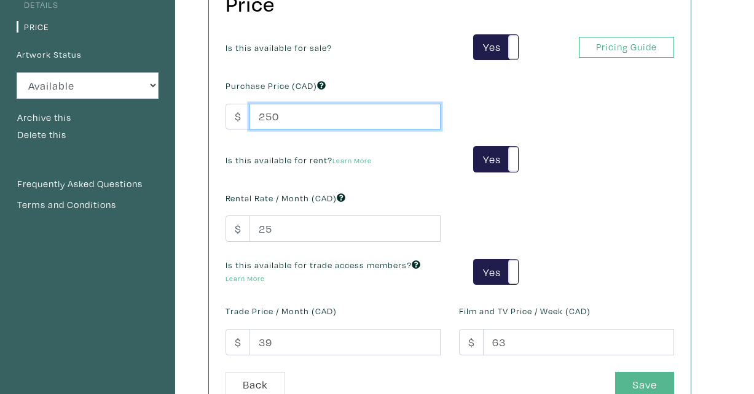
type input "250"
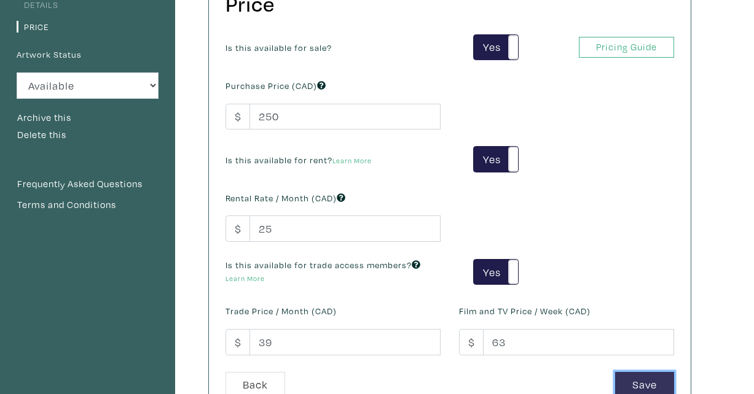
click at [633, 379] on button "Save" at bounding box center [644, 385] width 59 height 26
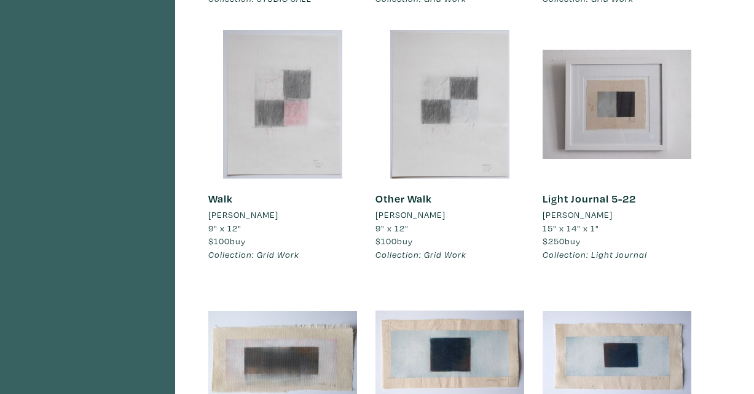
scroll to position [1797, 0]
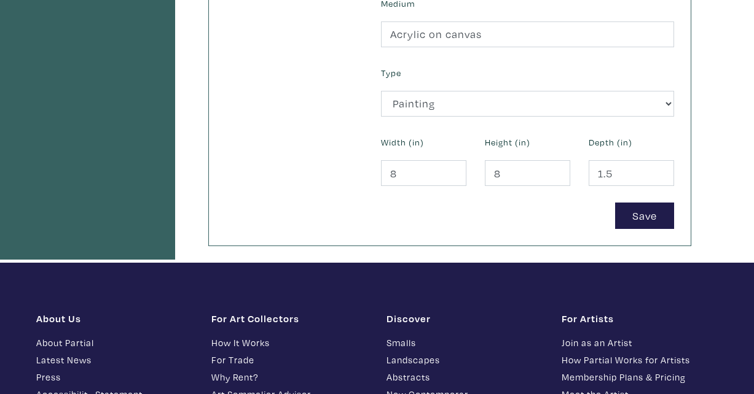
scroll to position [551, 0]
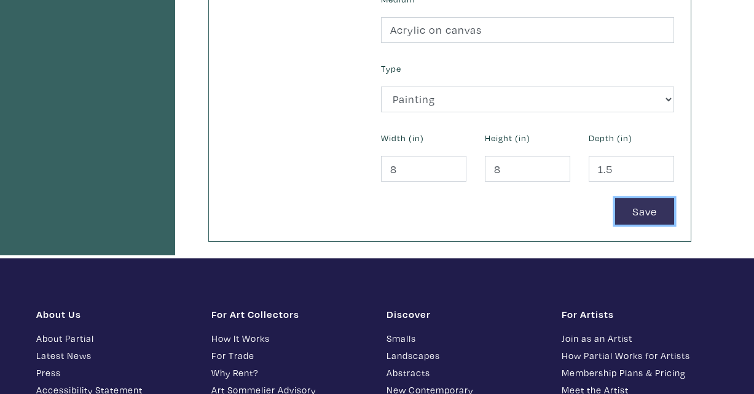
click at [652, 208] on button "Save" at bounding box center [644, 211] width 59 height 26
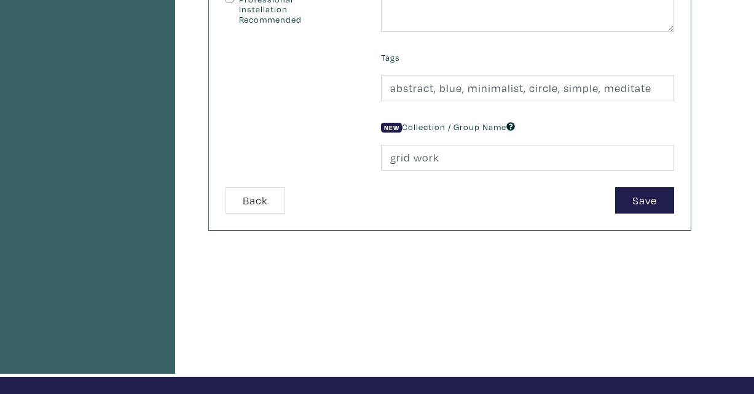
scroll to position [466, 0]
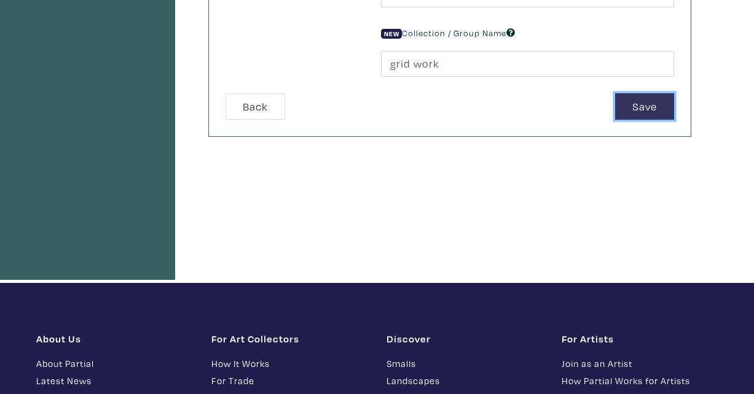
click at [649, 104] on button "Save" at bounding box center [644, 106] width 59 height 26
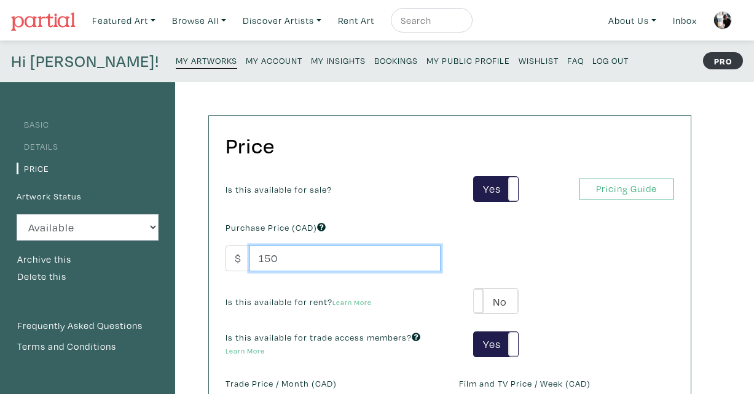
click at [286, 259] on input "150" at bounding box center [344, 259] width 191 height 26
drag, startPoint x: 286, startPoint y: 259, endPoint x: 240, endPoint y: 262, distance: 46.2
click at [240, 262] on div "$ 150" at bounding box center [332, 259] width 215 height 26
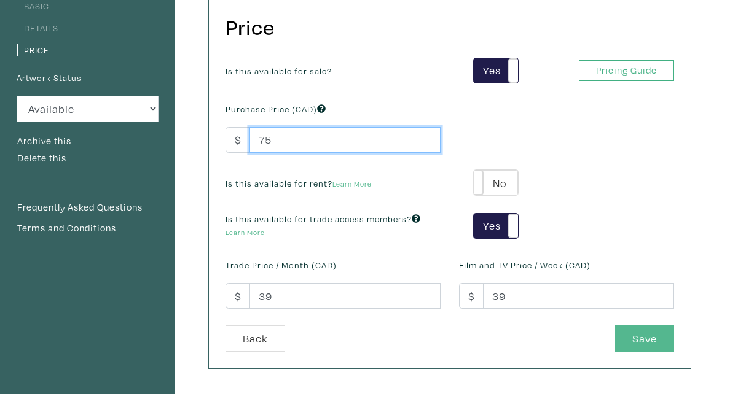
scroll to position [127, 0]
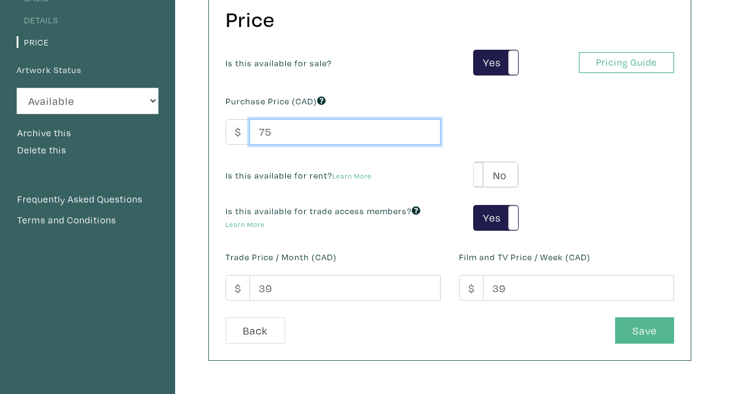
type input "75"
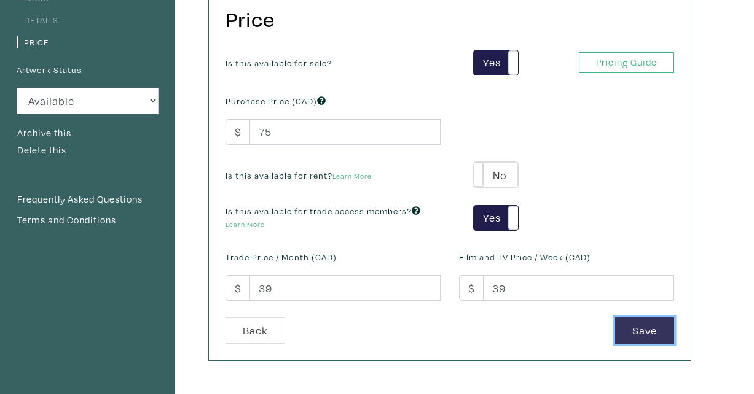
click at [640, 331] on button "Save" at bounding box center [644, 331] width 59 height 26
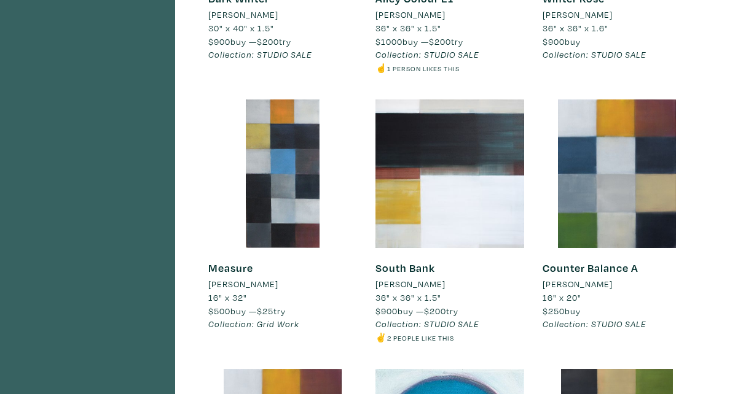
scroll to position [2373, 0]
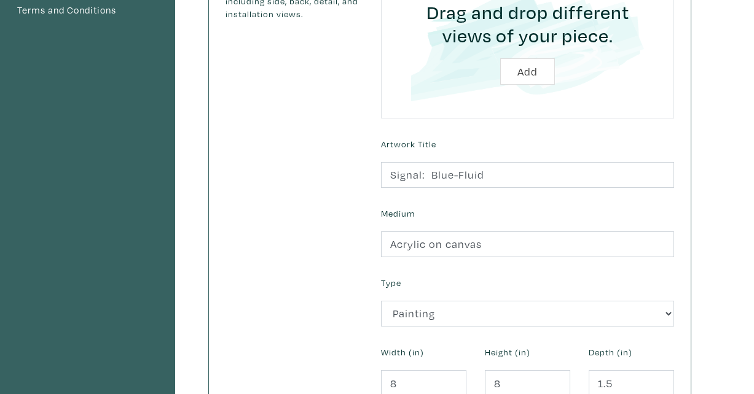
scroll to position [481, 0]
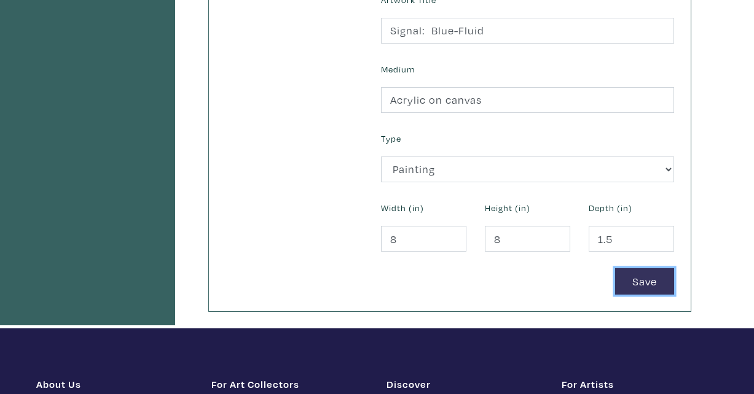
click at [643, 280] on button "Save" at bounding box center [644, 281] width 59 height 26
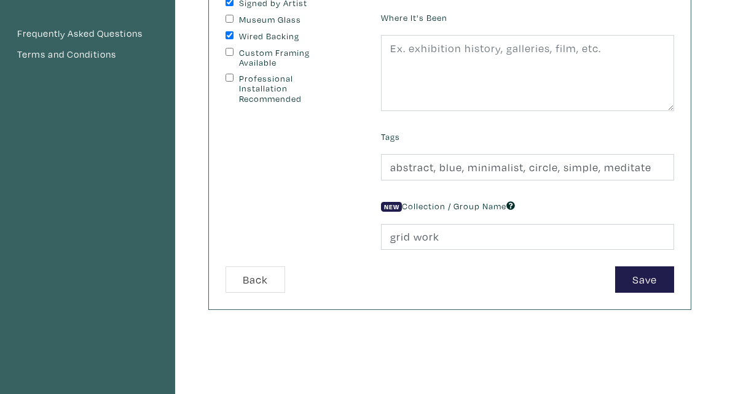
scroll to position [335, 0]
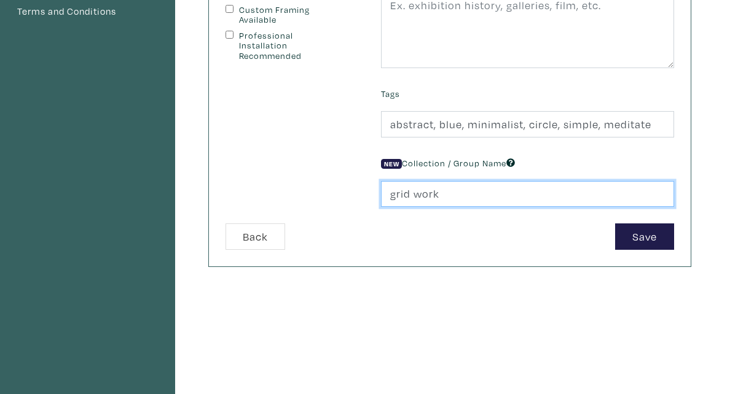
click at [422, 188] on input "grid work" at bounding box center [527, 194] width 293 height 26
drag, startPoint x: 444, startPoint y: 192, endPoint x: 378, endPoint y: 195, distance: 65.8
click at [378, 195] on div "New Collection / Group Name grid work" at bounding box center [528, 180] width 312 height 53
type input "STUDIO SALE"
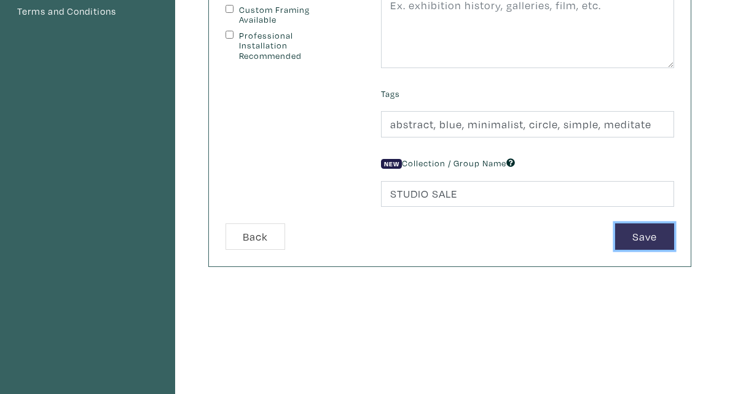
click at [645, 237] on button "Save" at bounding box center [644, 237] width 59 height 26
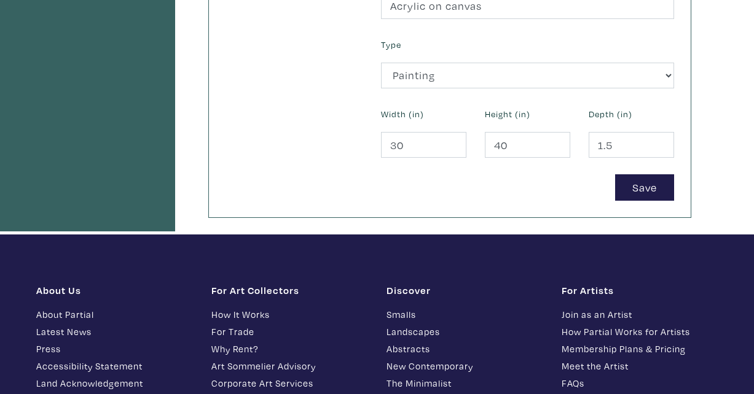
scroll to position [699, 0]
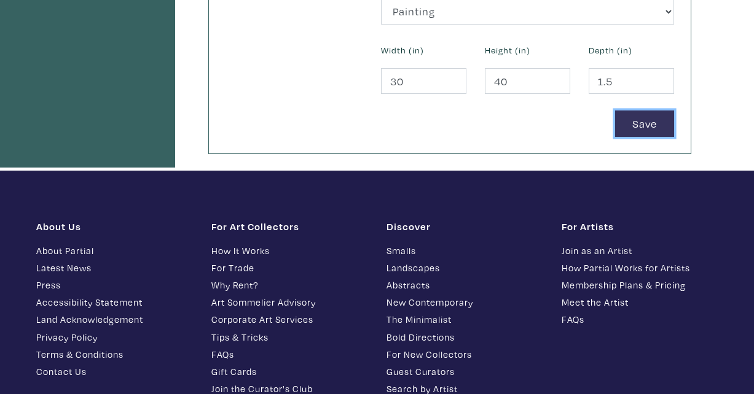
click at [641, 123] on button "Save" at bounding box center [644, 124] width 59 height 26
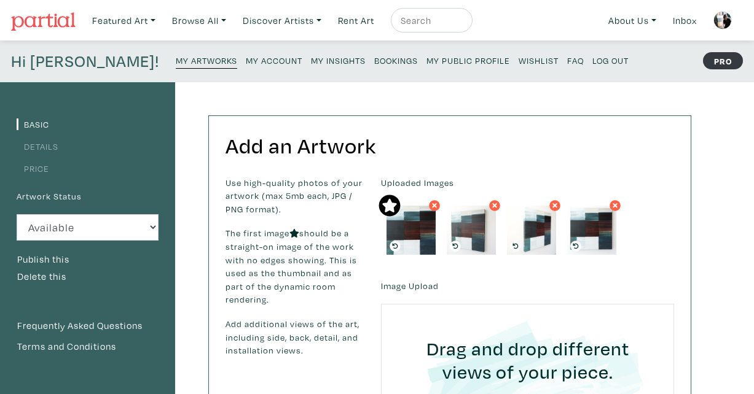
scroll to position [2, 0]
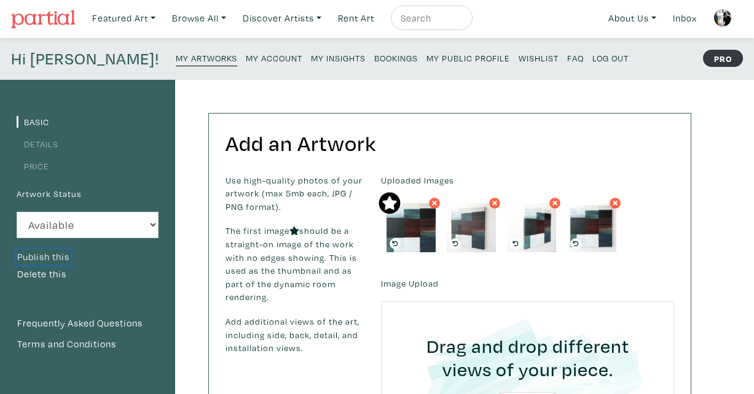
click at [49, 256] on button "Publish this" at bounding box center [43, 257] width 53 height 16
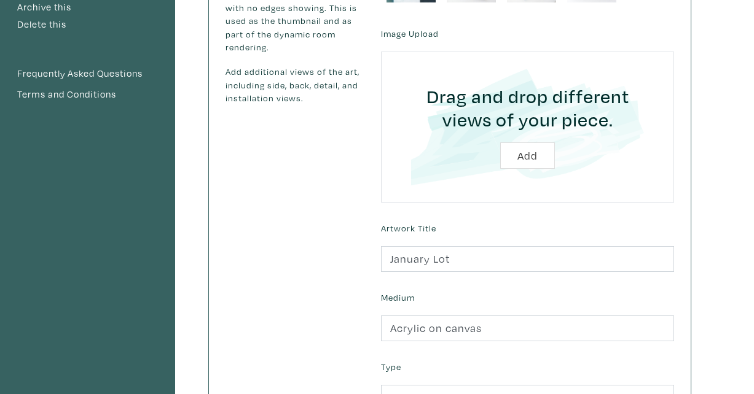
scroll to position [445, 0]
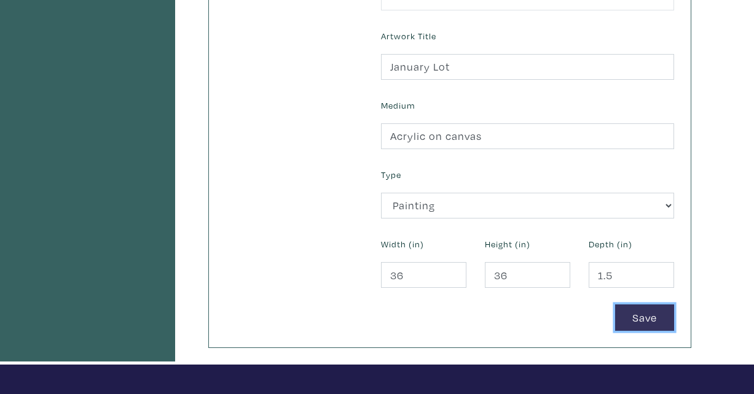
click at [648, 312] on button "Save" at bounding box center [644, 318] width 59 height 26
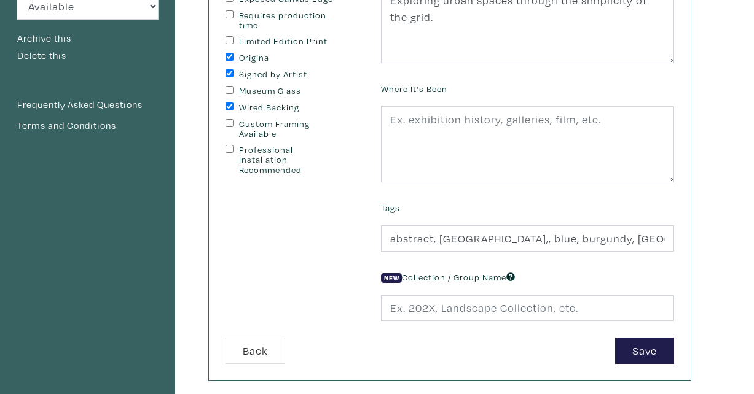
scroll to position [431, 0]
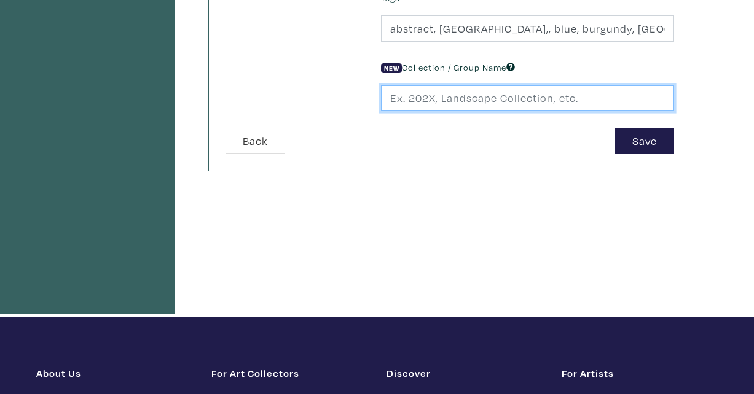
click at [520, 102] on input "text" at bounding box center [527, 98] width 293 height 26
type input "STUDIO SALE"
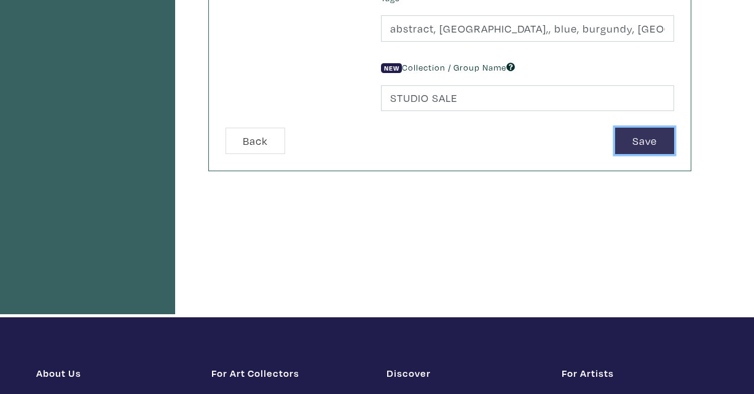
click at [649, 138] on button "Save" at bounding box center [644, 141] width 59 height 26
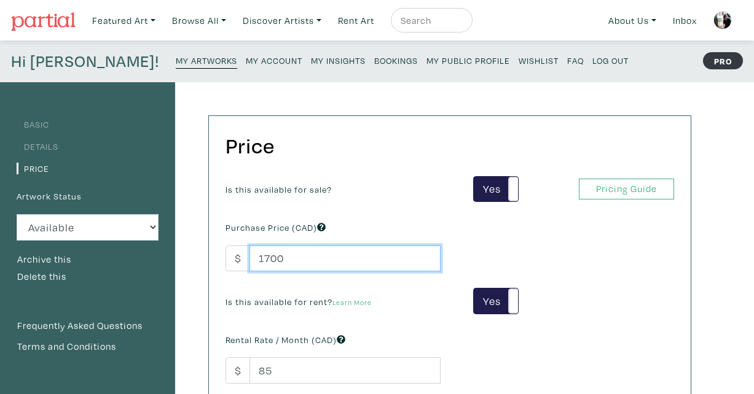
click at [291, 259] on input "1700" at bounding box center [344, 259] width 191 height 26
drag, startPoint x: 291, startPoint y: 259, endPoint x: 241, endPoint y: 259, distance: 49.8
click at [241, 259] on div "$ 1700" at bounding box center [332, 259] width 215 height 26
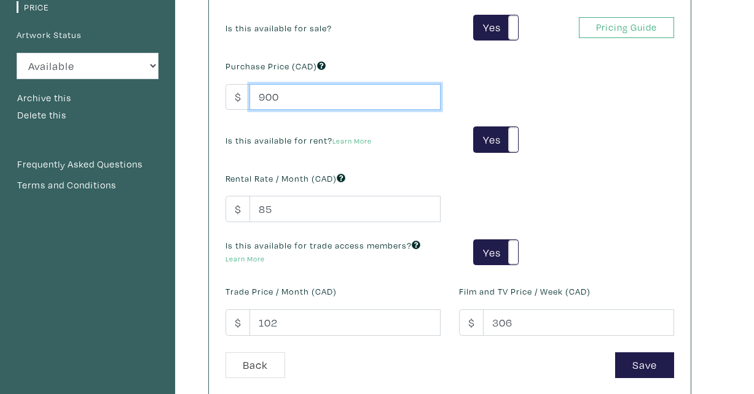
scroll to position [181, 0]
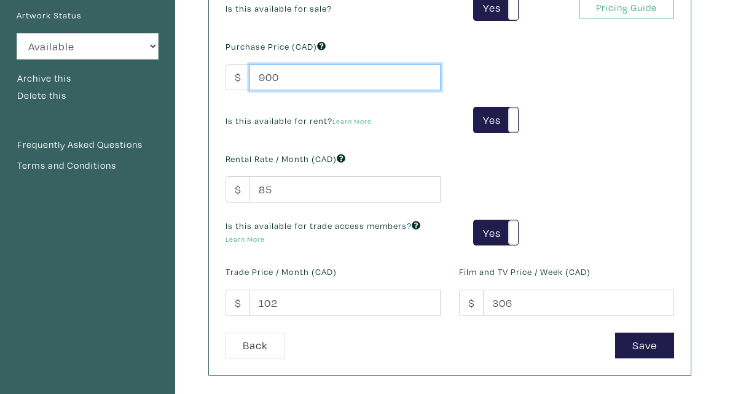
type input "900"
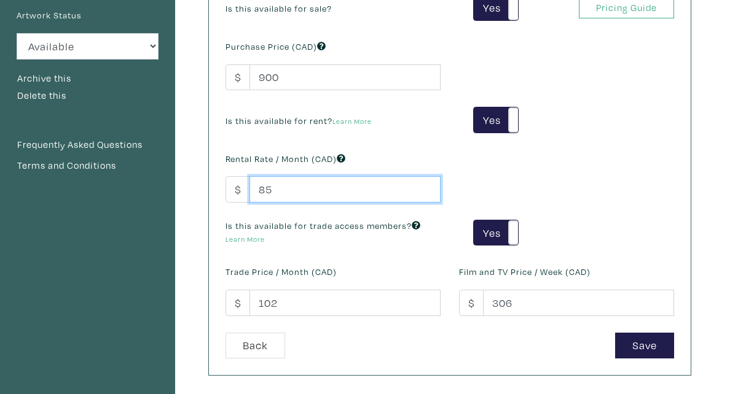
click at [327, 184] on input "85" at bounding box center [344, 189] width 191 height 26
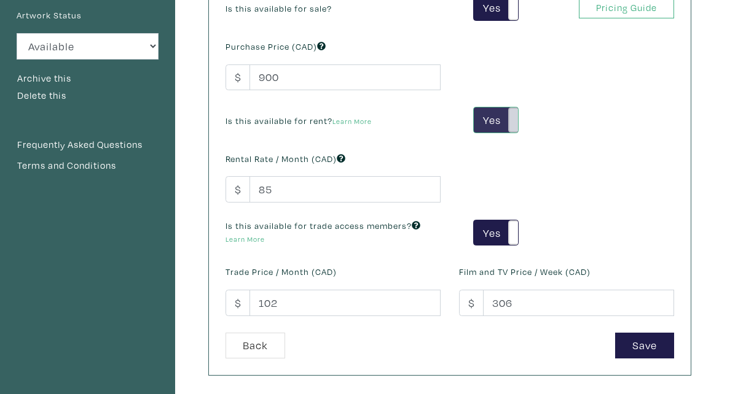
click at [510, 122] on span at bounding box center [517, 120] width 19 height 25
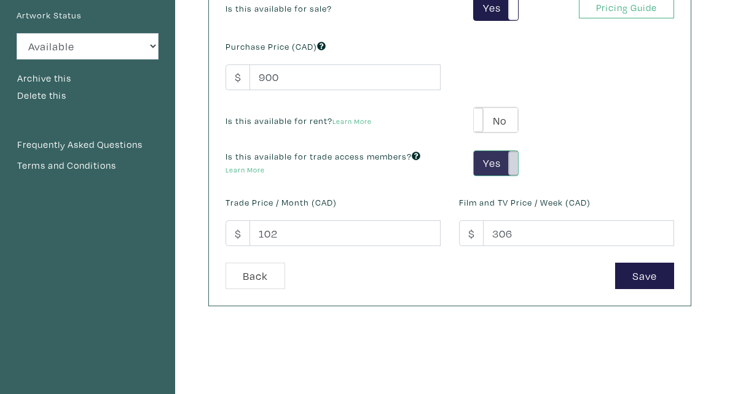
click at [512, 164] on span at bounding box center [517, 163] width 19 height 25
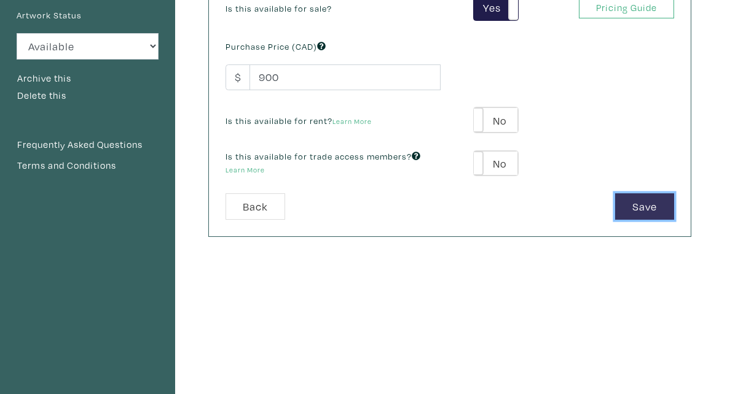
click at [637, 205] on button "Save" at bounding box center [644, 207] width 59 height 26
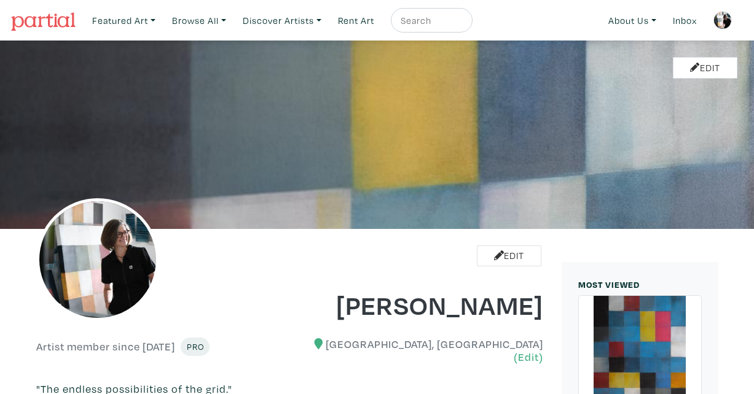
scroll to position [2, 0]
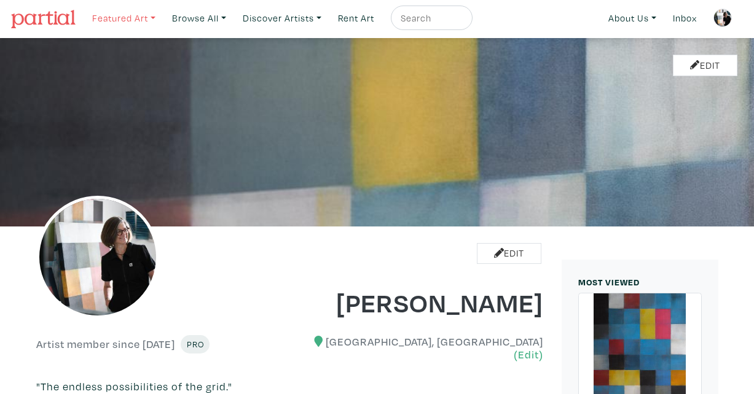
click at [136, 17] on link "Featured Art" at bounding box center [124, 18] width 74 height 25
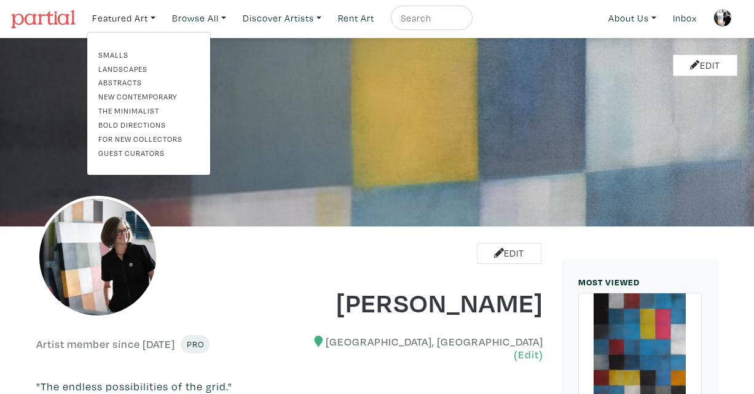
click at [142, 67] on link "Landscapes" at bounding box center [148, 68] width 101 height 11
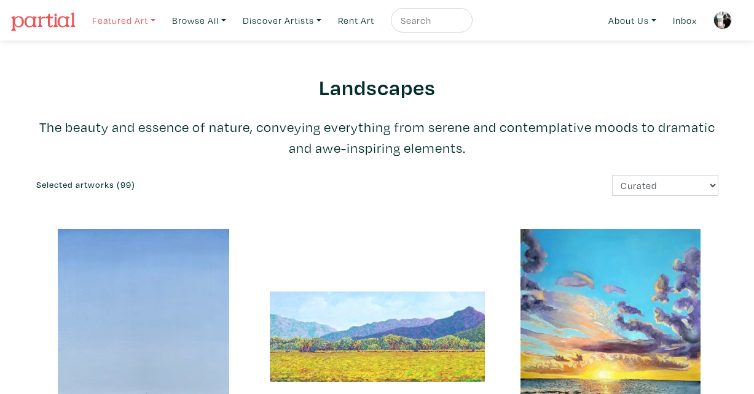
click at [141, 18] on link "Featured Art" at bounding box center [124, 20] width 74 height 25
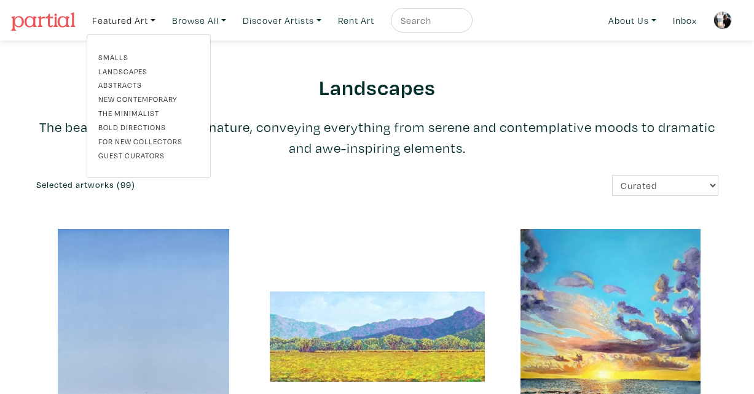
click at [130, 84] on link "Abstracts" at bounding box center [148, 84] width 101 height 11
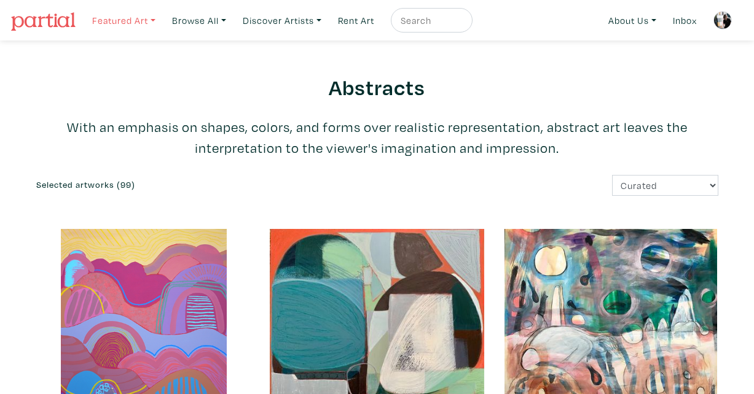
click at [143, 22] on link "Featured Art" at bounding box center [124, 20] width 74 height 25
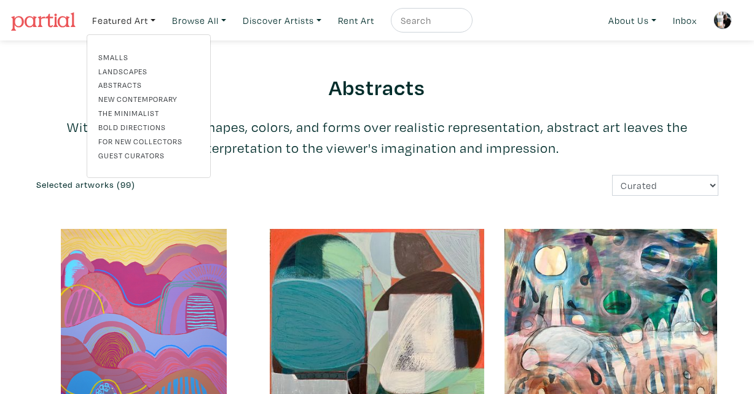
click at [149, 97] on link "New Contemporary" at bounding box center [148, 98] width 101 height 11
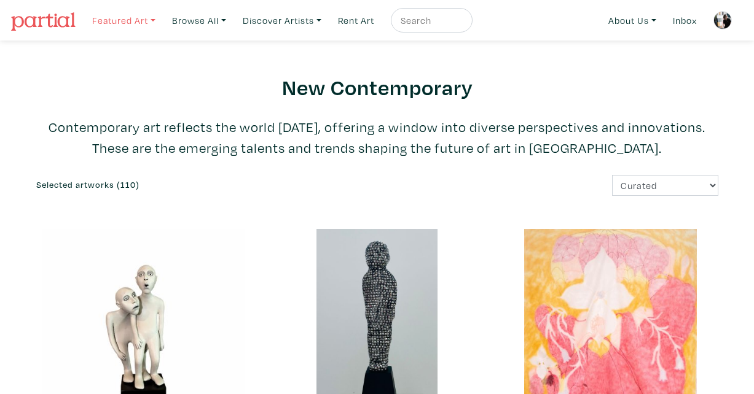
click at [127, 21] on link "Featured Art" at bounding box center [124, 20] width 74 height 25
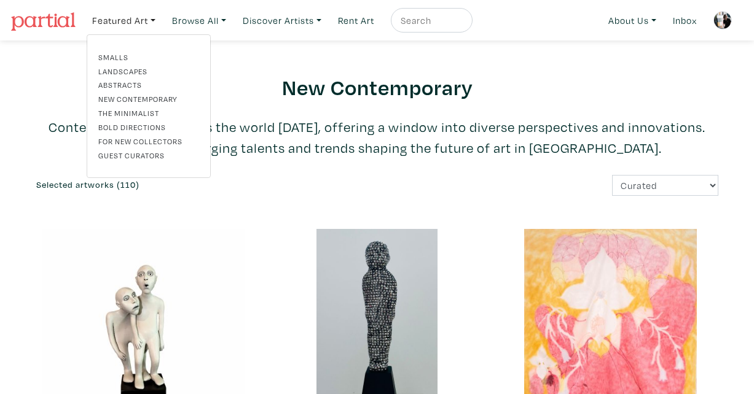
click at [135, 127] on link "Bold Directions" at bounding box center [148, 127] width 101 height 11
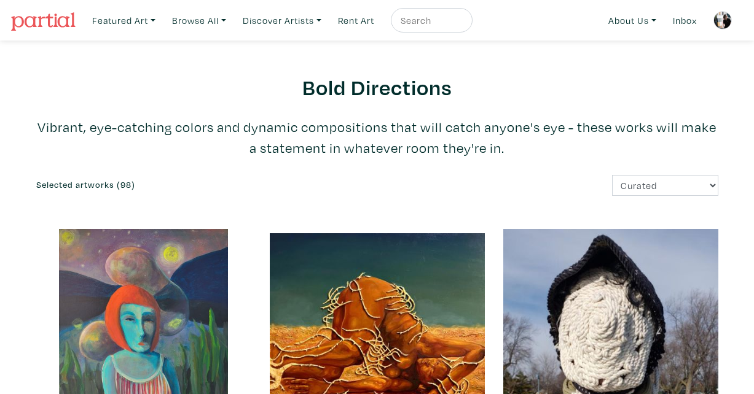
click at [452, 25] on input "text" at bounding box center [429, 20] width 61 height 15
click at [463, 24] on button "submit" at bounding box center [463, 24] width 0 height 0
type input "OLCZAK"
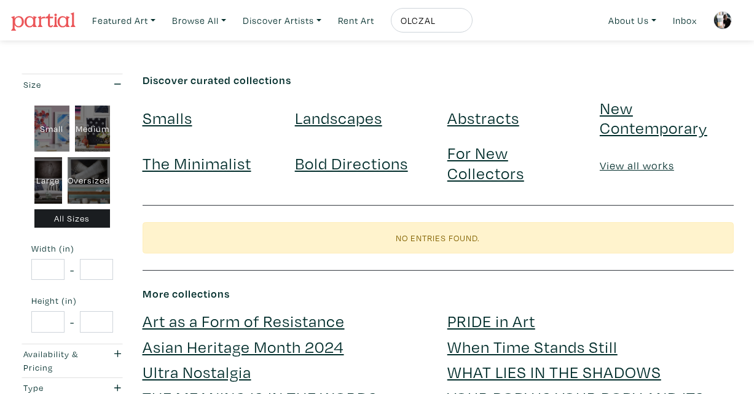
click at [482, 117] on link "Abstracts" at bounding box center [483, 118] width 72 height 22
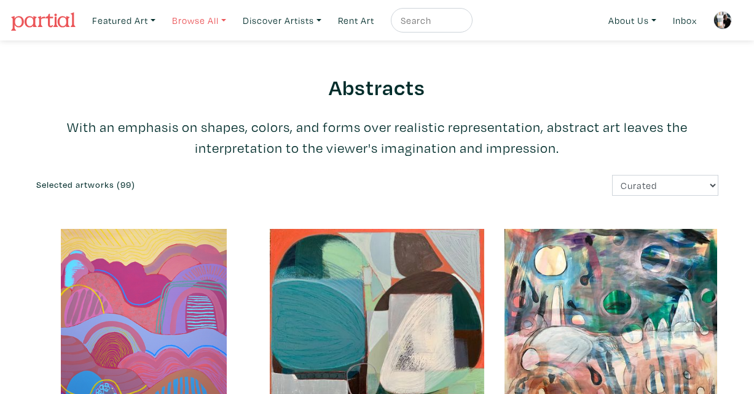
click at [195, 21] on link "Browse All" at bounding box center [199, 20] width 65 height 25
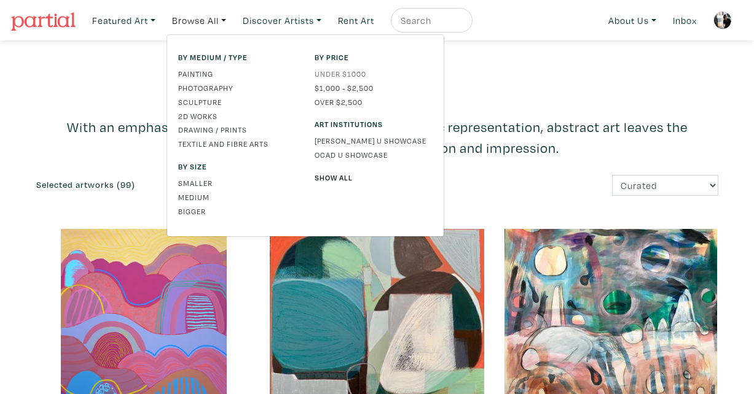
click at [354, 72] on link "Under $1000" at bounding box center [374, 73] width 118 height 11
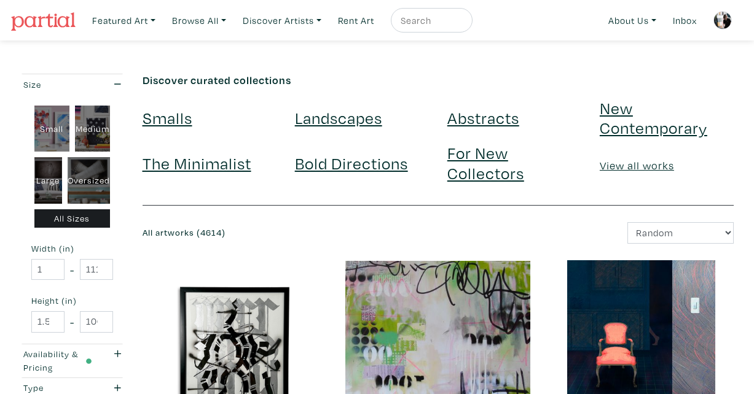
click at [431, 25] on input "text" at bounding box center [429, 20] width 61 height 15
click at [463, 24] on button "submit" at bounding box center [463, 24] width 0 height 0
type input "[PERSON_NAME]"
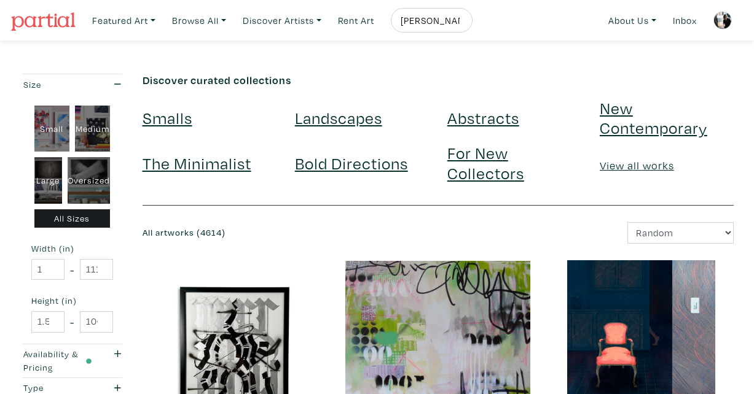
click at [463, 24] on button "submit" at bounding box center [463, 24] width 0 height 0
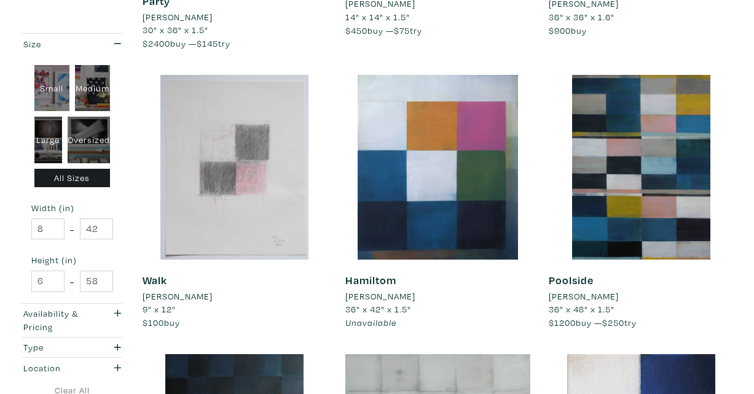
scroll to position [1342, 0]
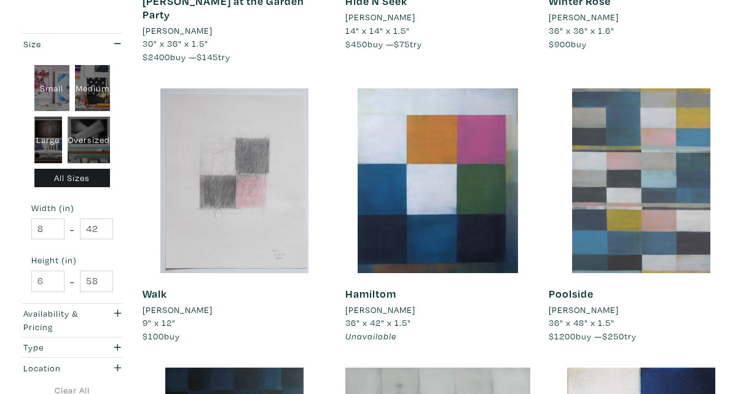
click at [665, 184] on div at bounding box center [641, 180] width 185 height 185
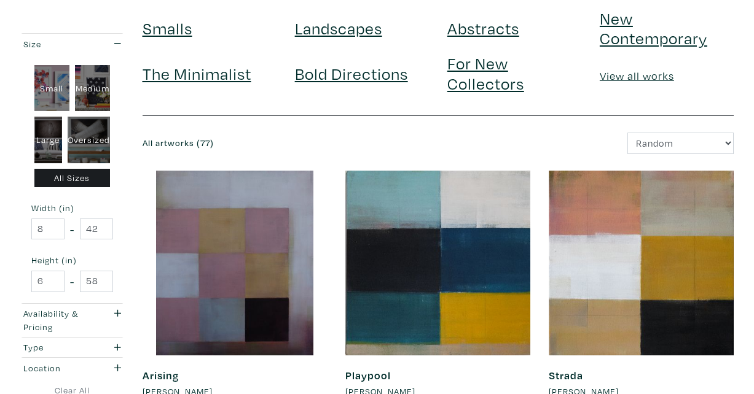
scroll to position [0, 0]
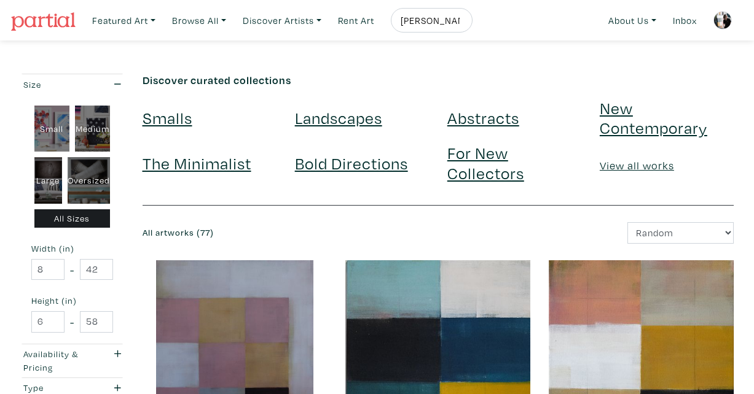
click at [724, 18] on img at bounding box center [722, 20] width 18 height 18
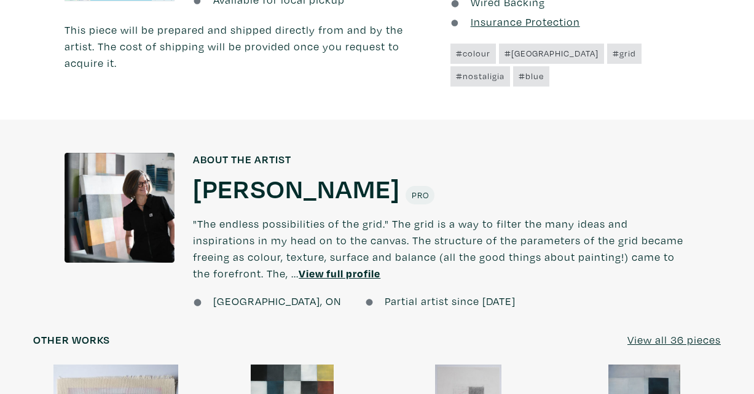
scroll to position [880, 0]
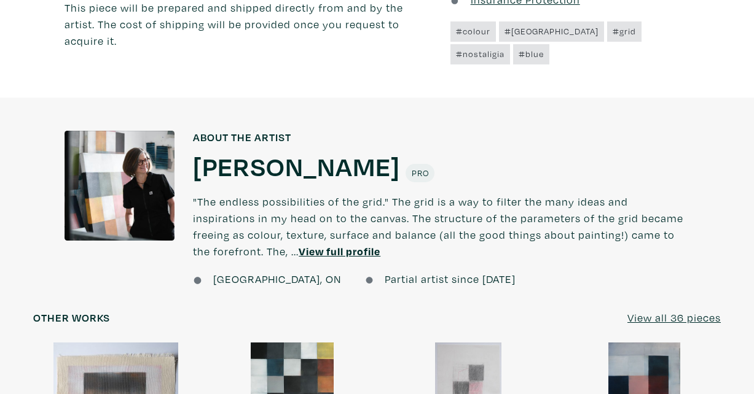
click at [299, 249] on u "View full profile" at bounding box center [340, 252] width 82 height 14
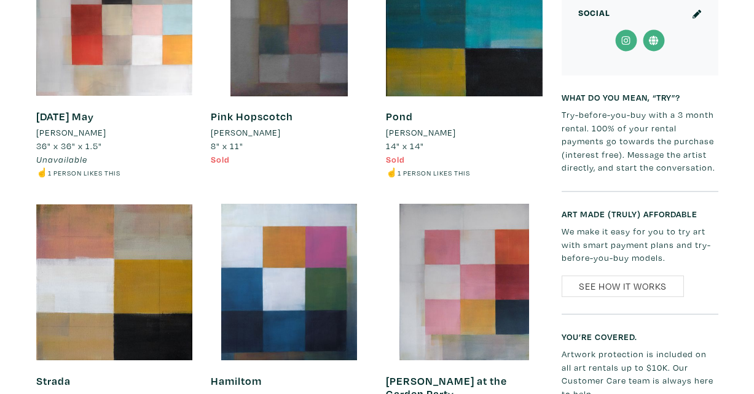
scroll to position [1672, 0]
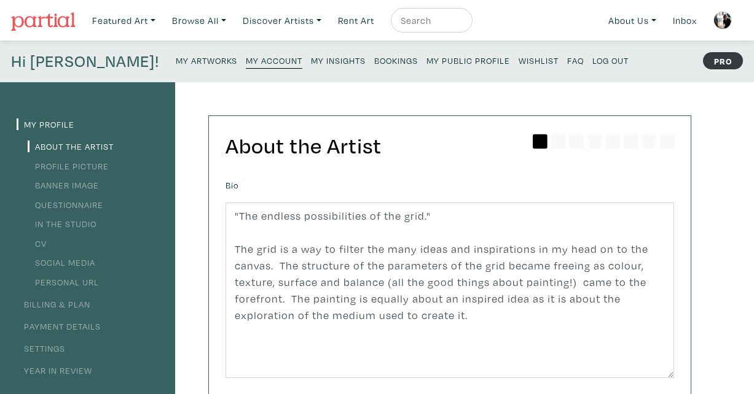
click at [176, 58] on small "My Artworks" at bounding box center [206, 61] width 61 height 12
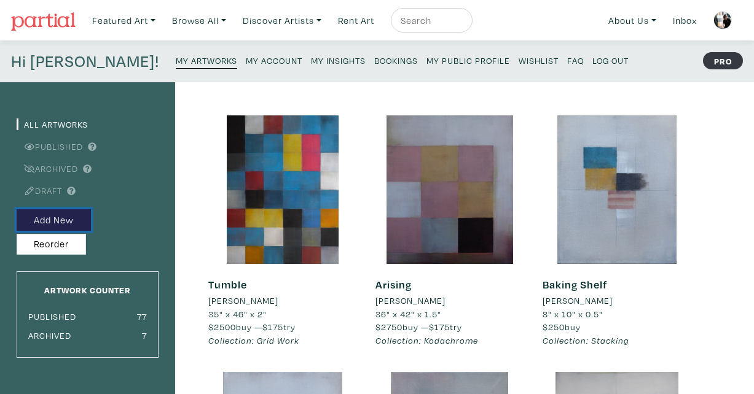
click at [60, 219] on button "Add New" at bounding box center [54, 221] width 74 height 22
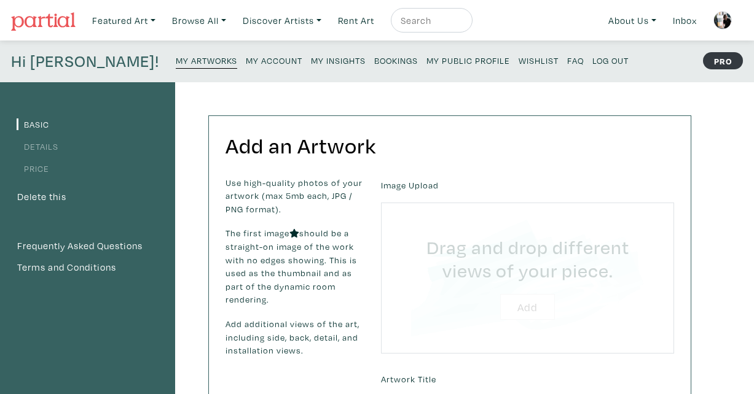
type input "C:\fakepath\DSCF8730.JPG"
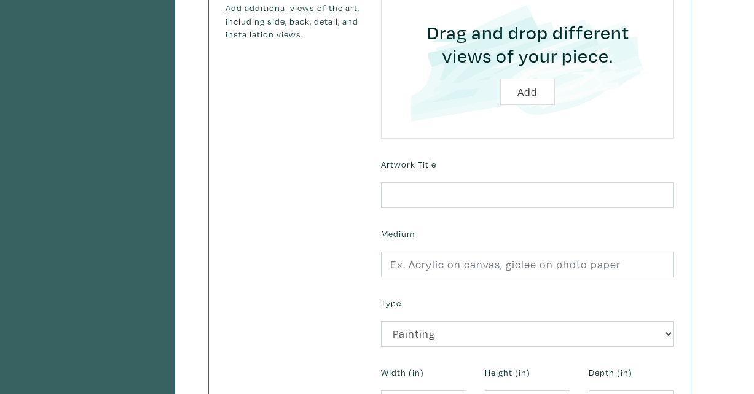
scroll to position [263, 0]
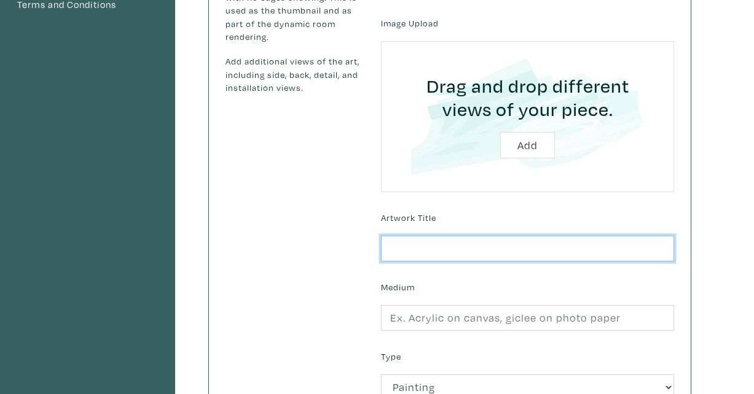
click at [431, 245] on input "text" at bounding box center [527, 249] width 293 height 26
type input "BEAM"
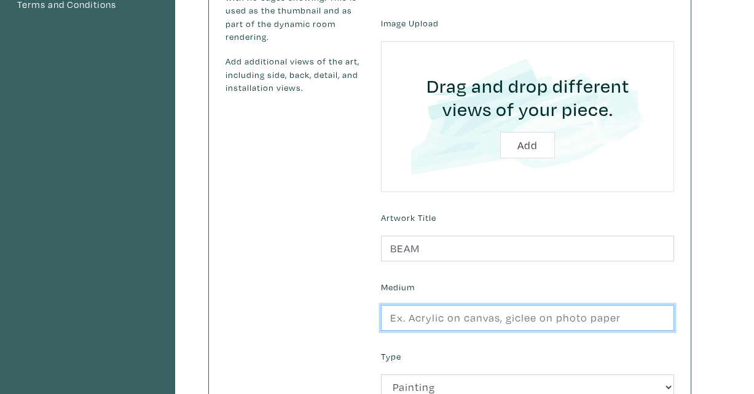
click at [447, 319] on input "text" at bounding box center [527, 318] width 293 height 26
type input "A"
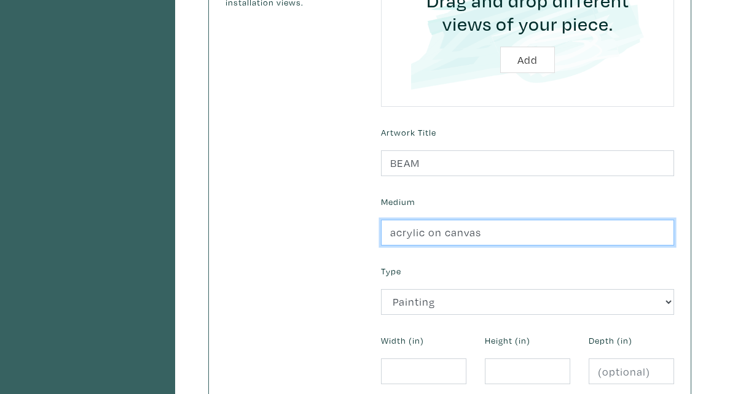
scroll to position [454, 0]
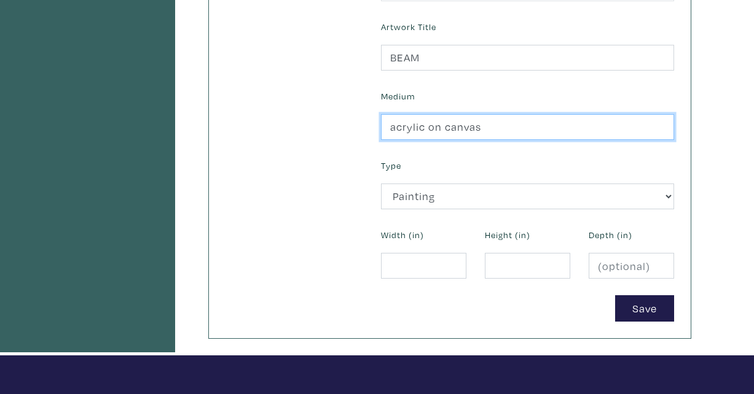
type input "acrylic on canvas"
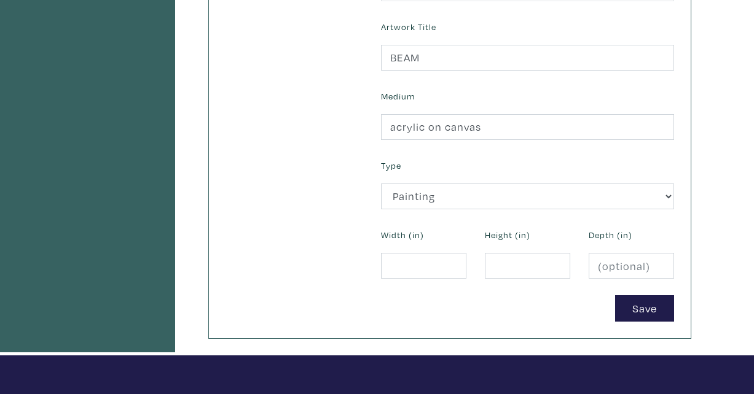
click at [429, 280] on form "Uploaded Images Image Upload Drag and drop different views of your piece. Add A…" at bounding box center [528, 22] width 312 height 600
click at [425, 265] on input "number" at bounding box center [423, 266] width 85 height 26
type input "30"
click at [504, 261] on input "number" at bounding box center [527, 266] width 85 height 26
type input "40"
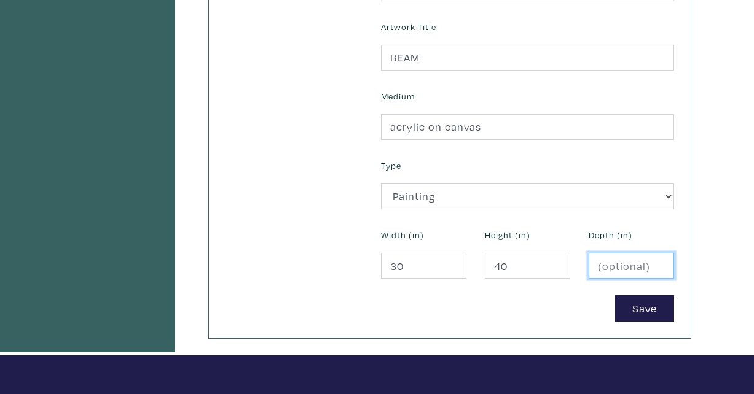
click at [602, 264] on input "number" at bounding box center [631, 266] width 85 height 26
type input "1.5"
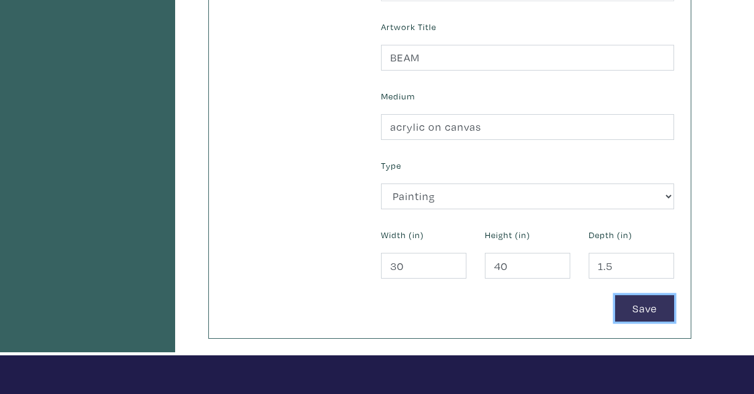
click at [660, 308] on button "Save" at bounding box center [644, 309] width 59 height 26
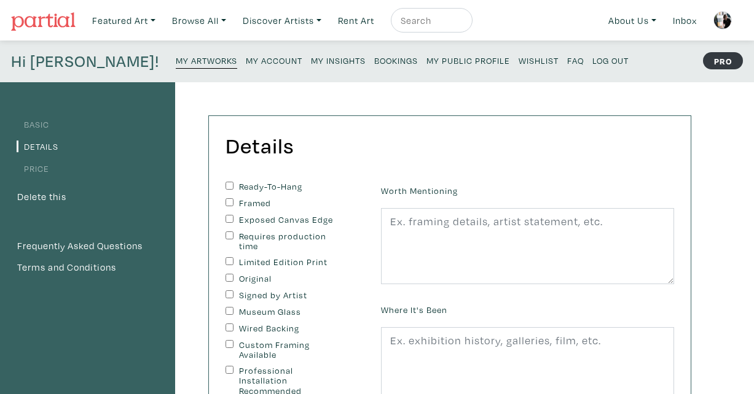
click at [227, 182] on input "Ready-To-Hang" at bounding box center [229, 186] width 8 height 8
checkbox input "true"
click at [231, 220] on input "Exposed Canvas Edge" at bounding box center [229, 219] width 8 height 8
checkbox input "false"
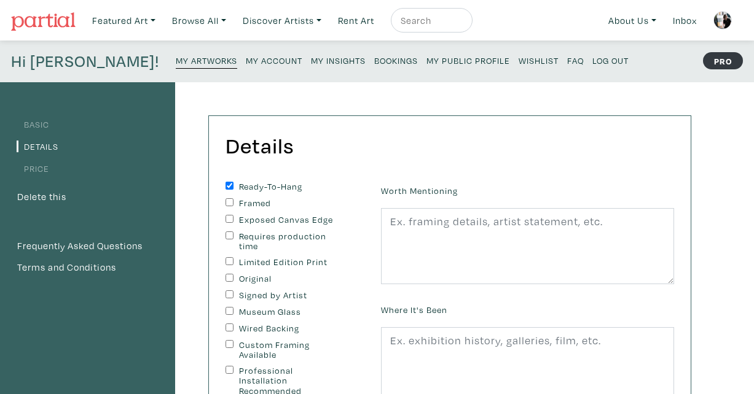
click at [234, 294] on div "Signed by Artist" at bounding box center [293, 296] width 137 height 11
click at [229, 294] on input "Signed by Artist" at bounding box center [229, 295] width 8 height 8
checkbox input "true"
click at [229, 283] on div "Original" at bounding box center [293, 279] width 137 height 11
click at [232, 326] on input "Wired Backing" at bounding box center [229, 328] width 8 height 8
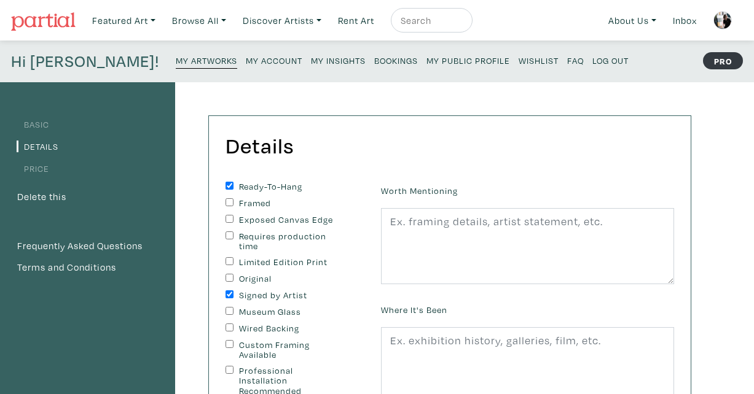
checkbox input "true"
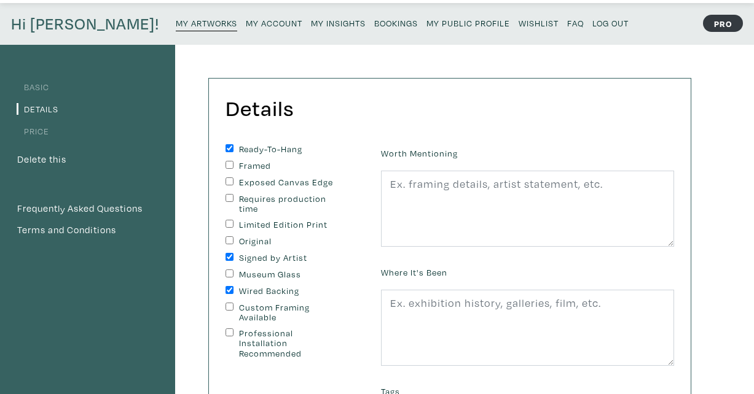
scroll to position [39, 0]
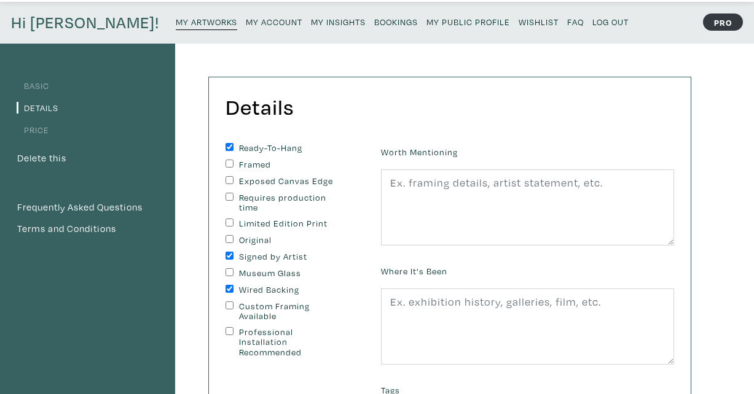
click at [227, 180] on input "Exposed Canvas Edge" at bounding box center [229, 180] width 8 height 8
checkbox input "true"
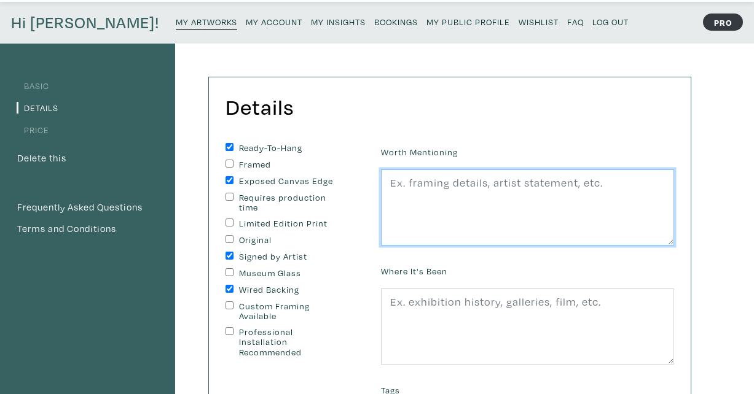
click at [401, 198] on textarea at bounding box center [527, 208] width 293 height 76
type textarea "Part of the Structure and Space series, BEAM explores light, inversely portraye…"
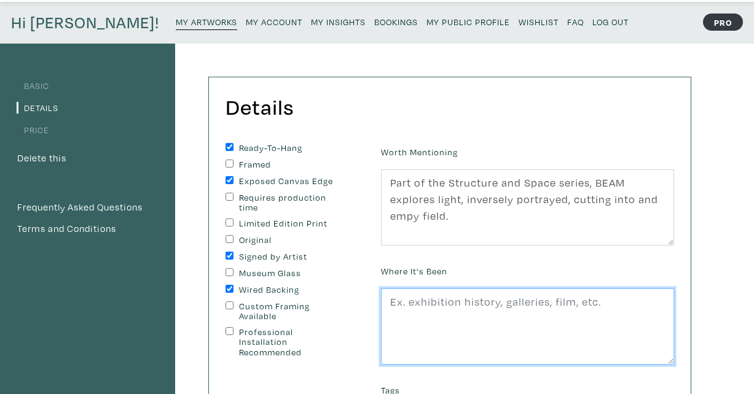
click at [416, 307] on textarea at bounding box center [527, 327] width 293 height 76
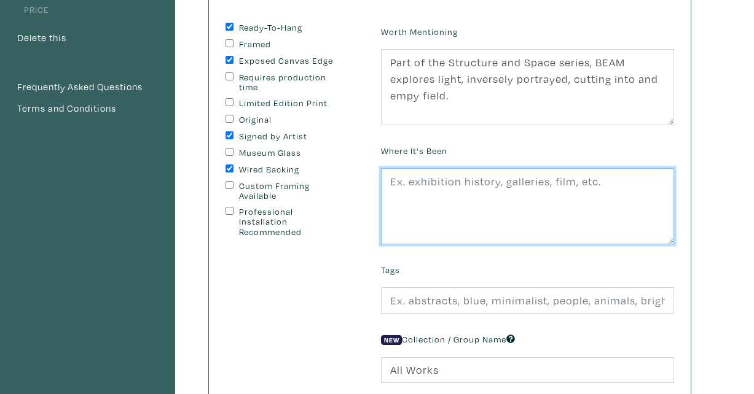
scroll to position [169, 0]
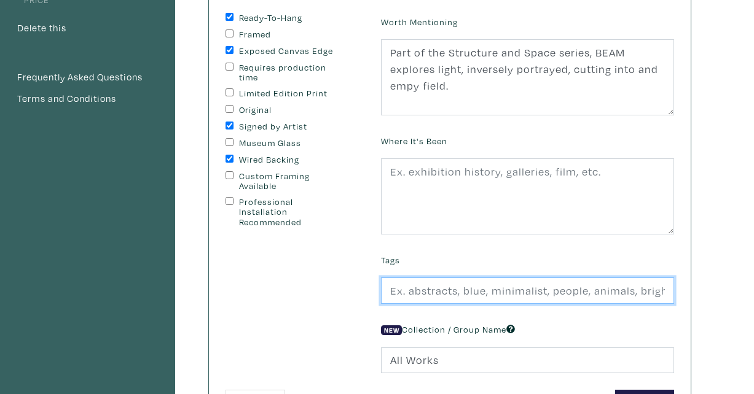
click at [430, 291] on input "text" at bounding box center [527, 291] width 293 height 26
type input "abstract, contemporary, modern,"
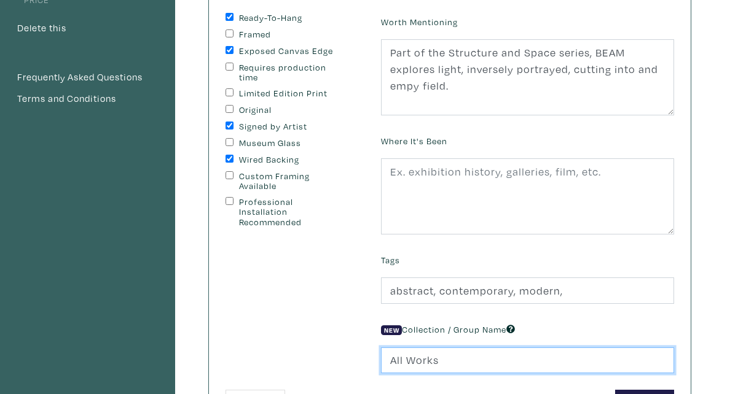
click at [439, 363] on input "All Works" at bounding box center [527, 361] width 293 height 26
drag, startPoint x: 441, startPoint y: 360, endPoint x: 323, endPoint y: 360, distance: 118.0
click at [323, 360] on form "Ready-To-Hang Framed Exposed Canvas Edge Requires production time Limited Editi…" at bounding box center [449, 215] width 467 height 404
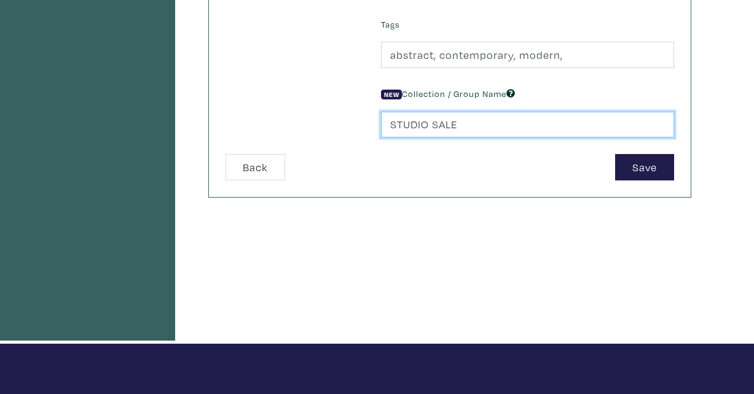
scroll to position [428, 0]
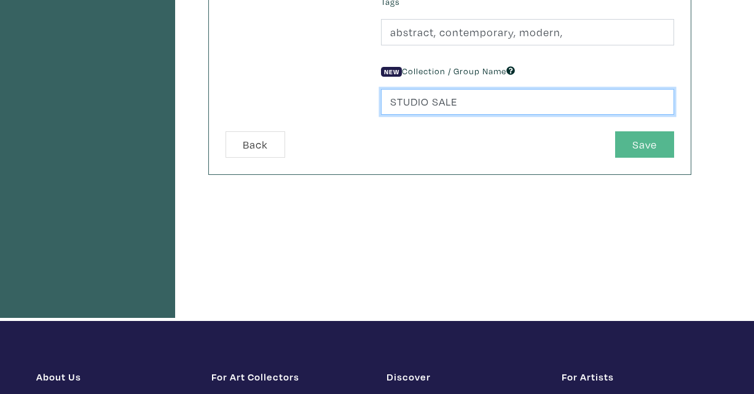
type input "STUDIO SALE"
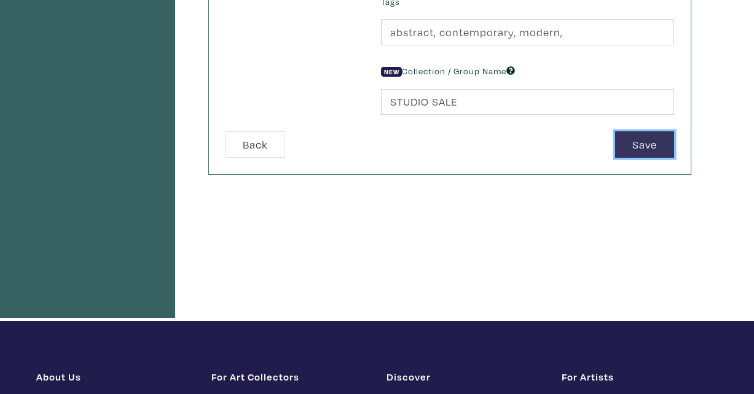
click at [636, 151] on button "Save" at bounding box center [644, 144] width 59 height 26
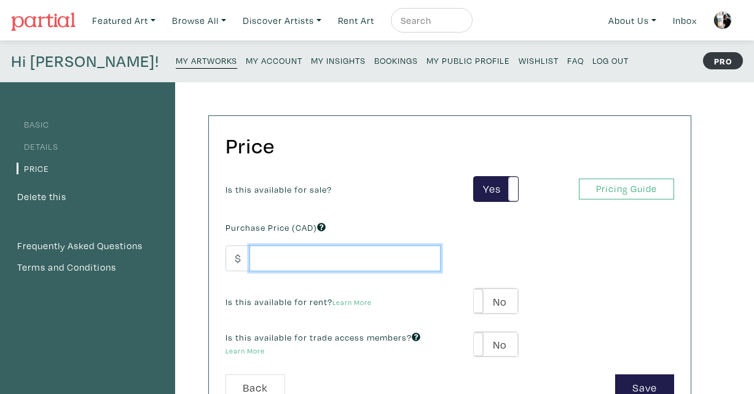
click at [298, 259] on input "number" at bounding box center [344, 259] width 191 height 26
type input "900"
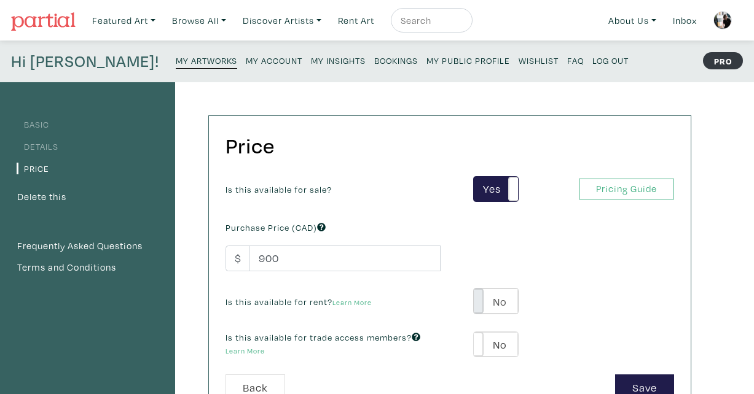
click at [482, 303] on span at bounding box center [473, 301] width 19 height 25
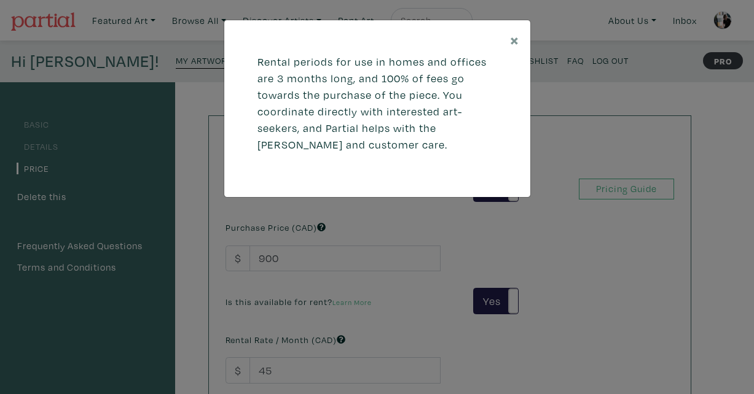
click at [507, 302] on div "× Rental periods for use in homes and offices are 3 months long, and 100% of fe…" at bounding box center [377, 197] width 754 height 394
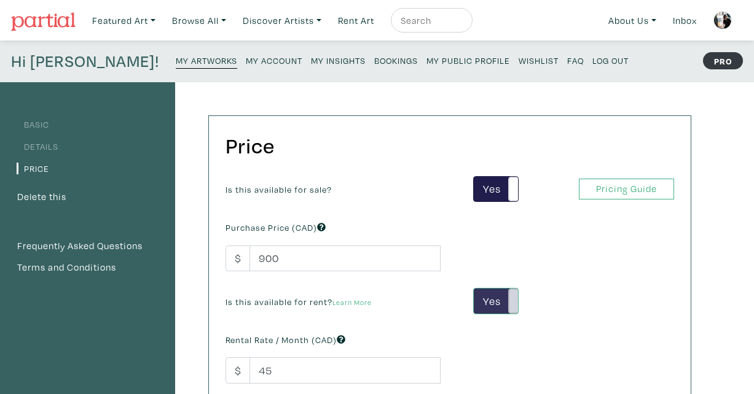
click at [511, 294] on span at bounding box center [517, 301] width 19 height 25
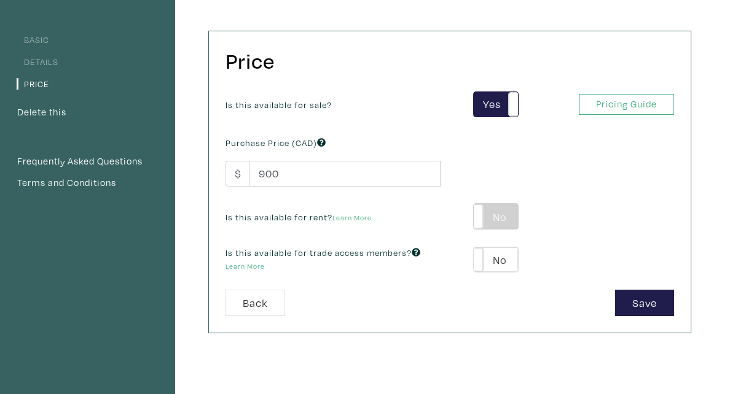
scroll to position [87, 0]
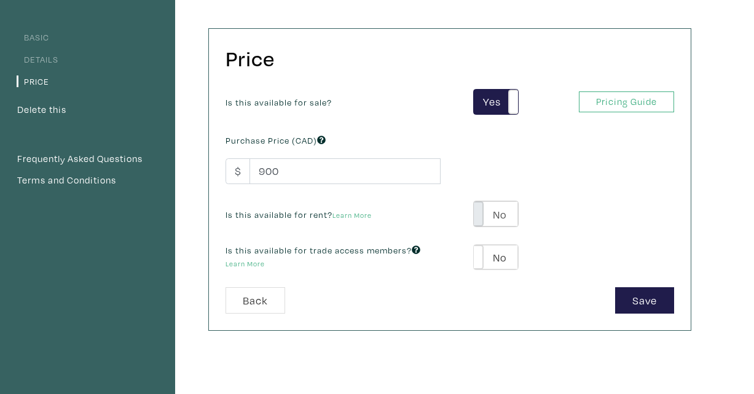
click at [483, 214] on span at bounding box center [473, 214] width 19 height 25
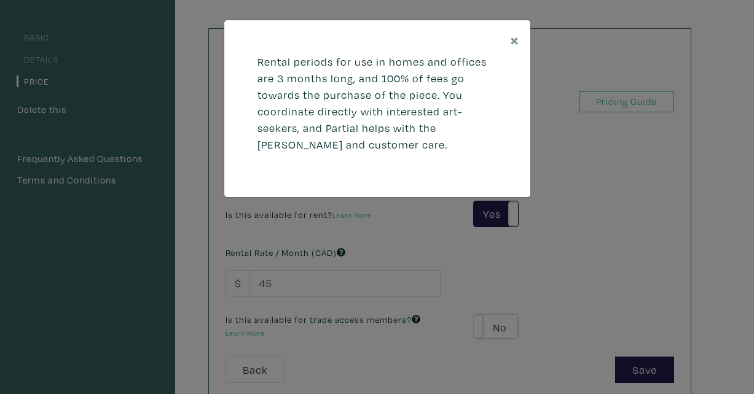
click at [284, 279] on div "× Rental periods for use in homes and offices are 3 months long, and 100% of fe…" at bounding box center [377, 197] width 754 height 394
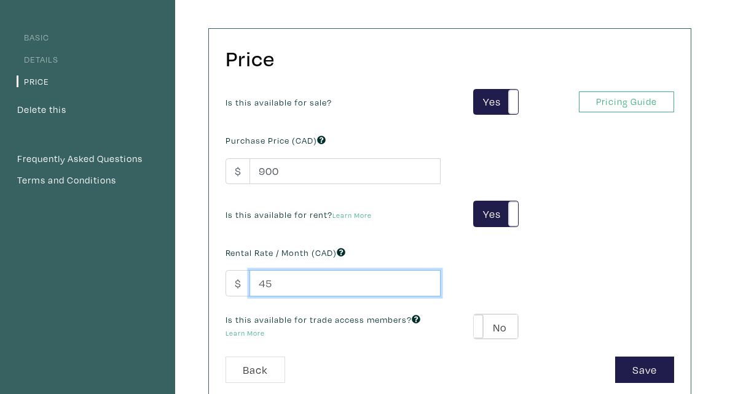
drag, startPoint x: 276, startPoint y: 285, endPoint x: 259, endPoint y: 285, distance: 17.2
click at [260, 285] on input "45" at bounding box center [344, 283] width 191 height 26
type input "200"
click at [480, 324] on span at bounding box center [473, 327] width 19 height 25
type input "54"
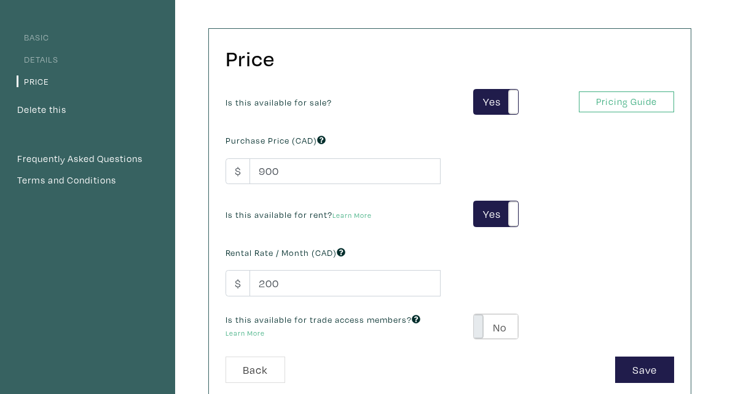
type input "162"
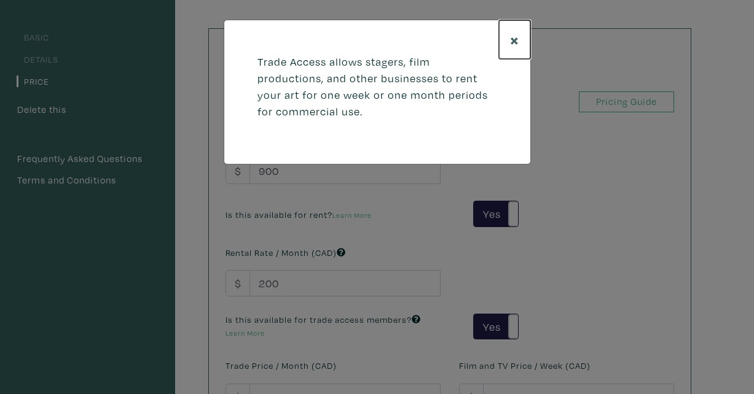
click at [514, 37] on span "×" at bounding box center [514, 40] width 9 height 22
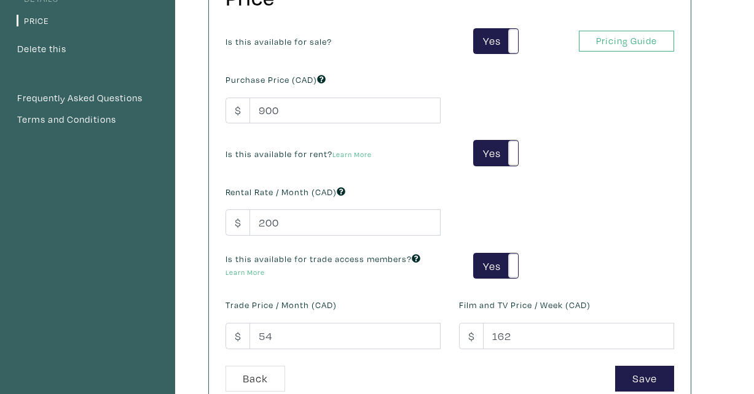
scroll to position [252, 0]
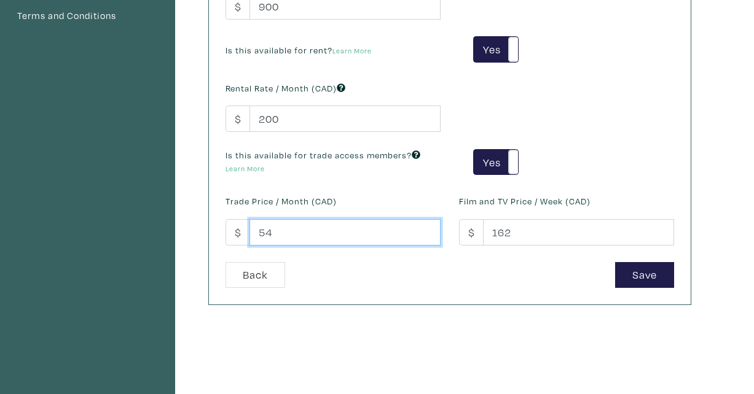
drag, startPoint x: 274, startPoint y: 236, endPoint x: 236, endPoint y: 236, distance: 38.1
click at [236, 236] on div "$ 54" at bounding box center [332, 232] width 215 height 26
type input "100"
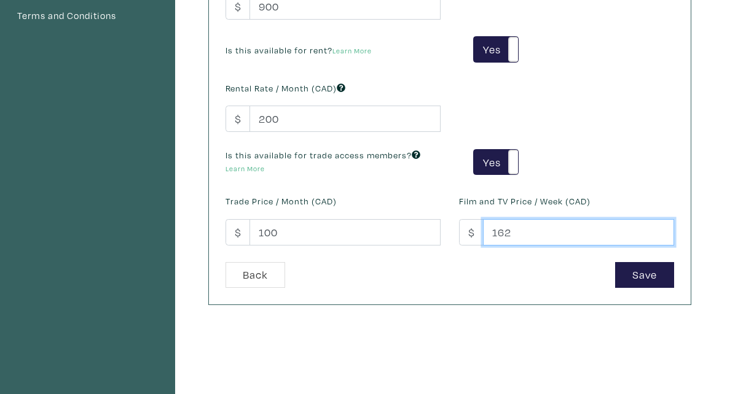
click at [517, 233] on input "162" at bounding box center [578, 232] width 191 height 26
drag, startPoint x: 507, startPoint y: 233, endPoint x: 485, endPoint y: 233, distance: 22.1
click at [485, 233] on input "162" at bounding box center [578, 232] width 191 height 26
type input "125"
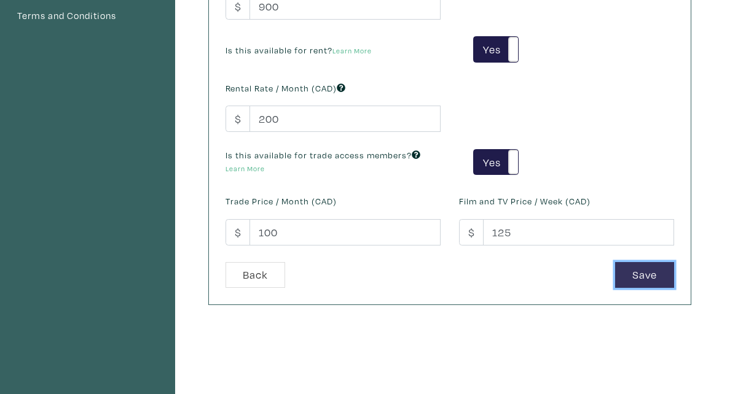
click at [646, 270] on button "Save" at bounding box center [644, 275] width 59 height 26
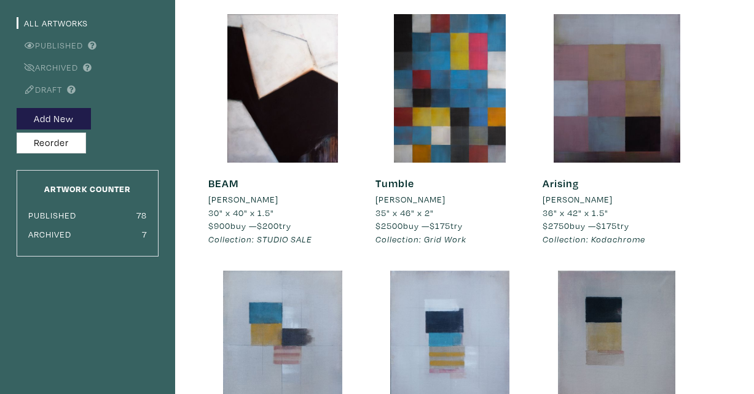
scroll to position [112, 0]
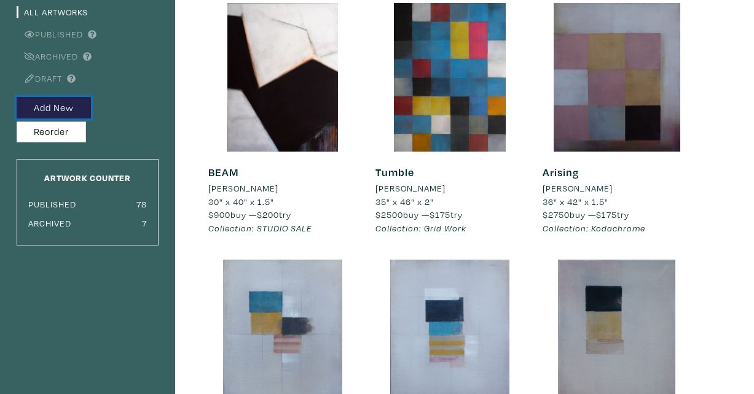
click at [65, 108] on button "Add New" at bounding box center [54, 108] width 74 height 22
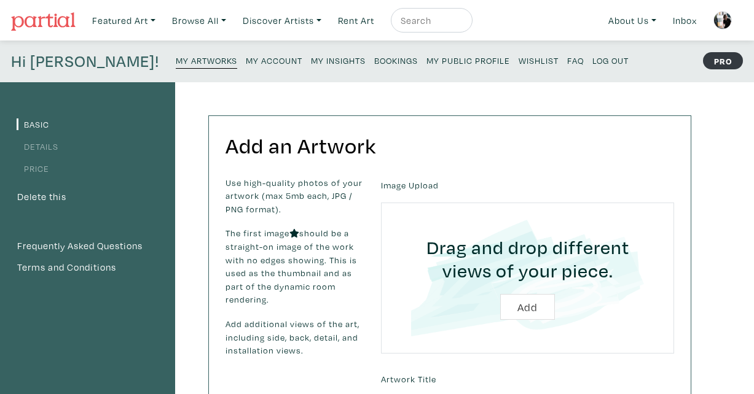
click at [527, 304] on input "file" at bounding box center [527, 278] width 259 height 117
type input "C:\fakepath\OLCZAK_Glacial.JPG"
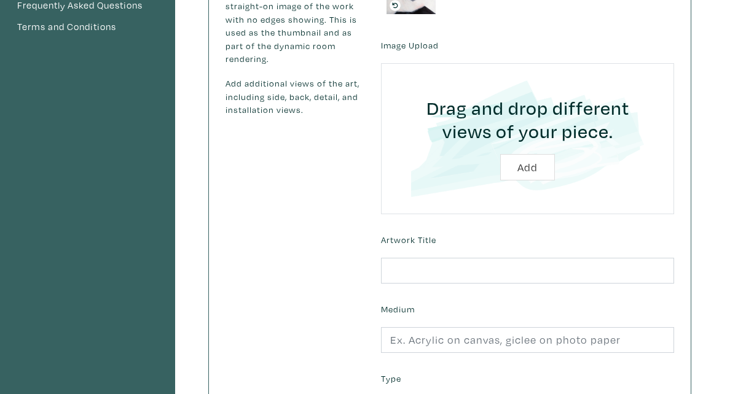
scroll to position [218, 0]
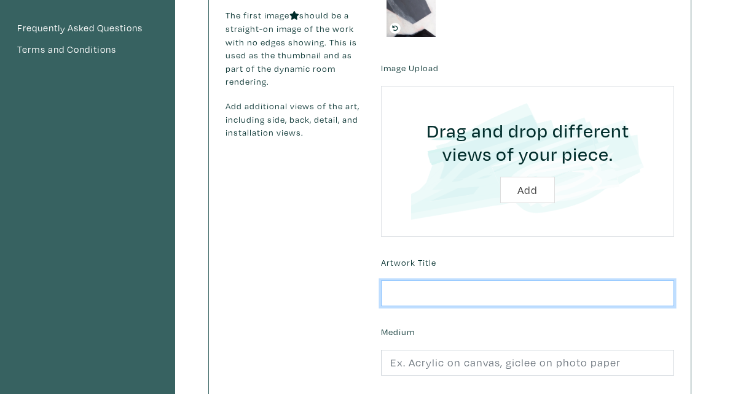
click at [501, 291] on input "text" at bounding box center [527, 294] width 293 height 26
type input "Glacial"
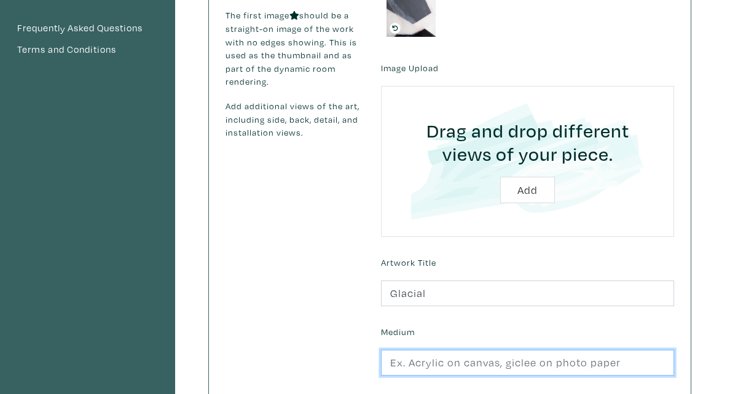
click at [458, 361] on input "text" at bounding box center [527, 363] width 293 height 26
type input "3"
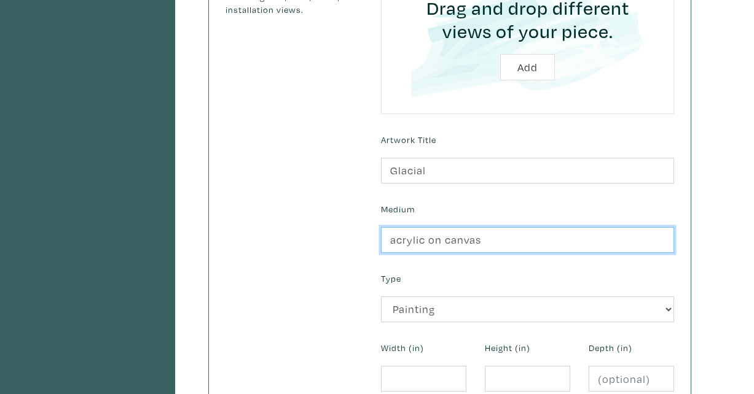
scroll to position [385, 0]
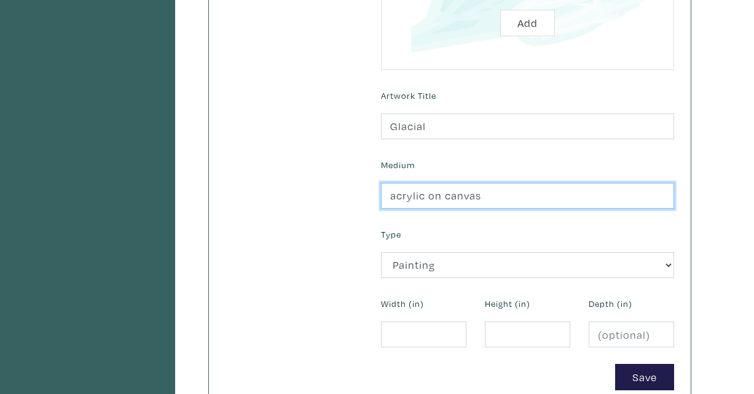
type input "acrylic on canvas"
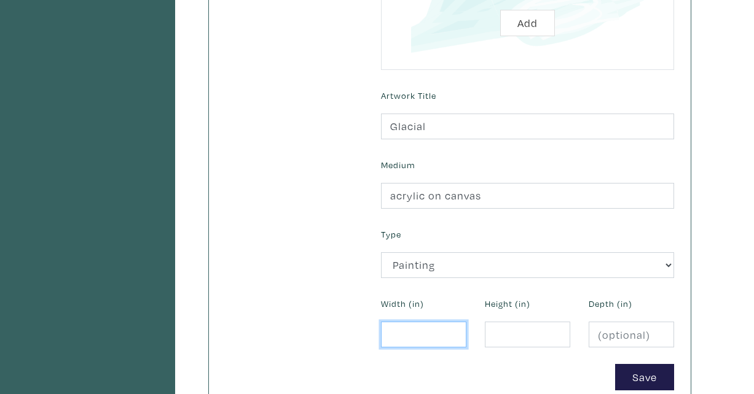
click at [424, 337] on input "number" at bounding box center [423, 335] width 85 height 26
type input "30"
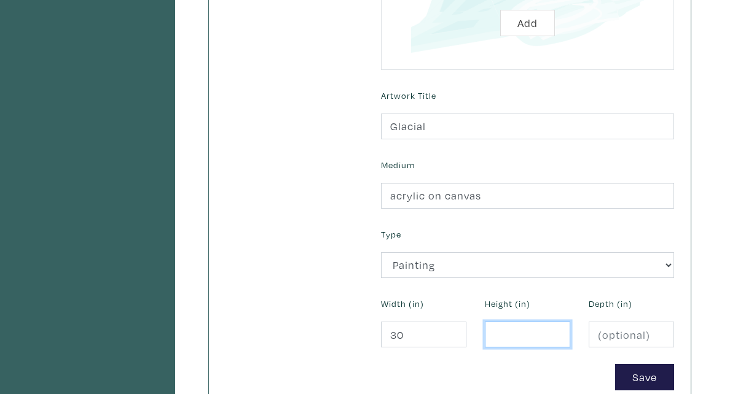
click at [503, 336] on input "number" at bounding box center [527, 335] width 85 height 26
type input "40"
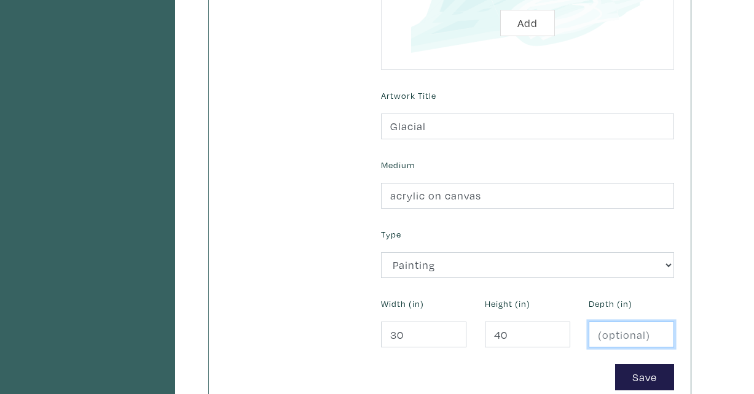
click at [611, 336] on input "number" at bounding box center [631, 335] width 85 height 26
type input "1.5"
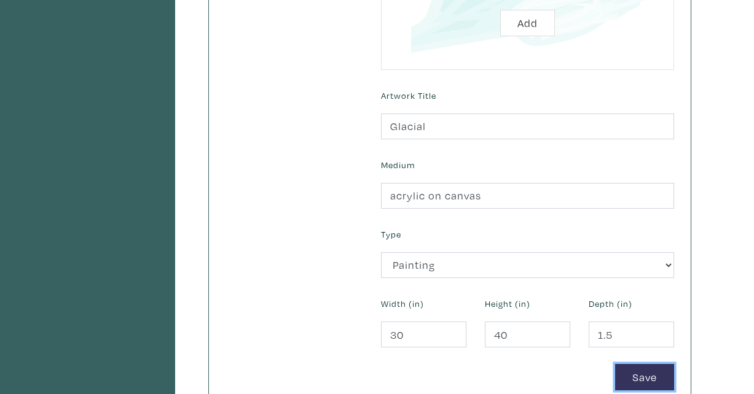
click at [639, 376] on button "Save" at bounding box center [644, 377] width 59 height 26
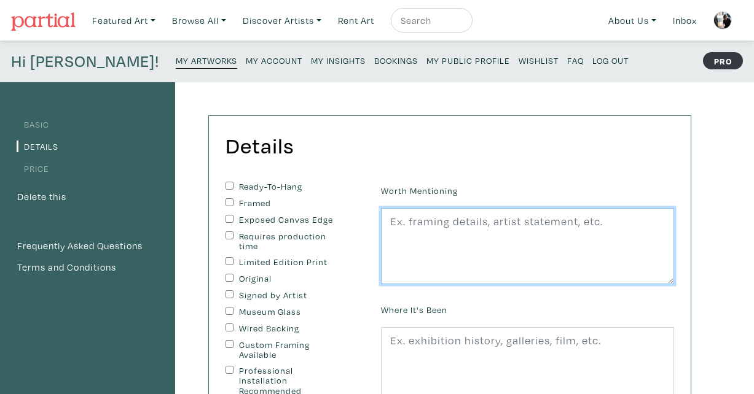
click at [503, 245] on textarea at bounding box center [527, 246] width 293 height 76
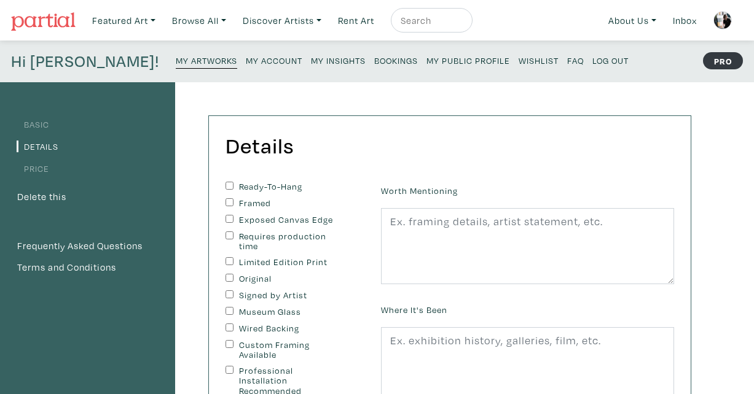
click at [229, 187] on input "Ready-To-Hang" at bounding box center [229, 186] width 8 height 8
checkbox input "true"
click at [229, 216] on input "Exposed Canvas Edge" at bounding box center [229, 219] width 8 height 8
checkbox input "true"
click at [230, 278] on input "Original" at bounding box center [229, 278] width 8 height 8
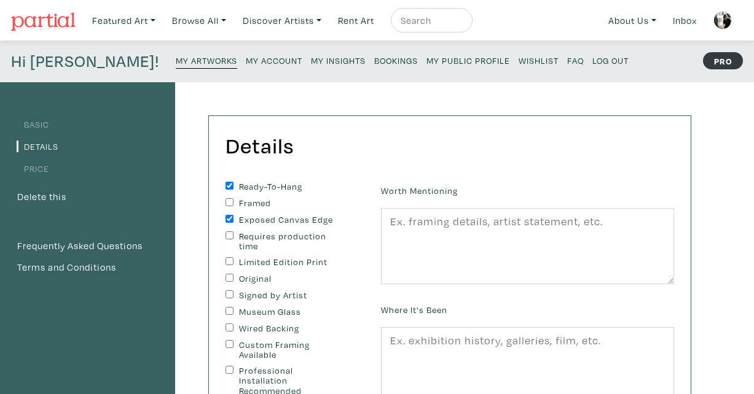
checkbox input "true"
click at [232, 297] on input "Signed by Artist" at bounding box center [229, 295] width 8 height 8
checkbox input "true"
click at [229, 331] on input "Wired Backing" at bounding box center [229, 328] width 8 height 8
checkbox input "true"
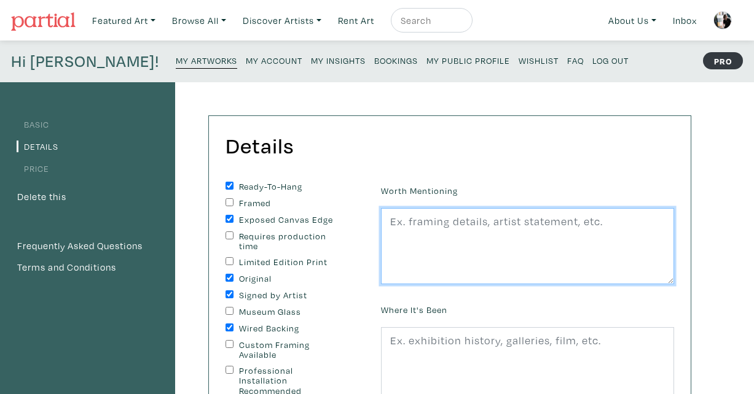
click at [407, 243] on textarea at bounding box center [527, 246] width 293 height 76
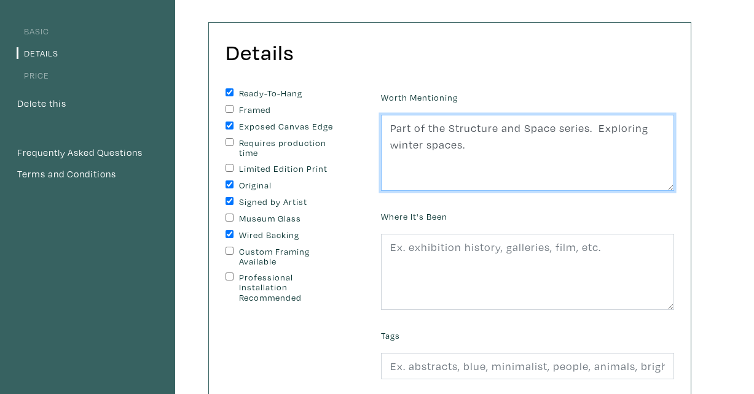
scroll to position [228, 0]
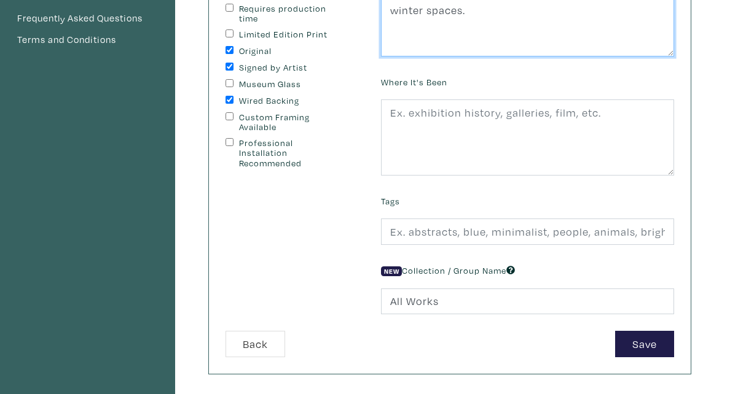
type textarea "Part of the Structure and Space series. Exploring winter spaces."
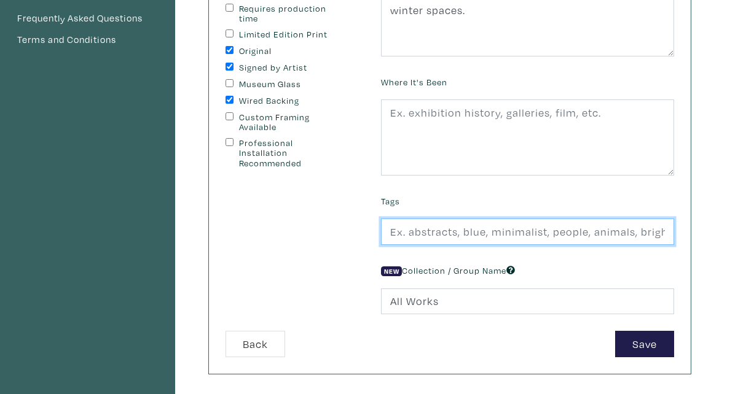
click at [435, 230] on input "text" at bounding box center [527, 232] width 293 height 26
type input "abstract, contemporary, modern, grey, pink"
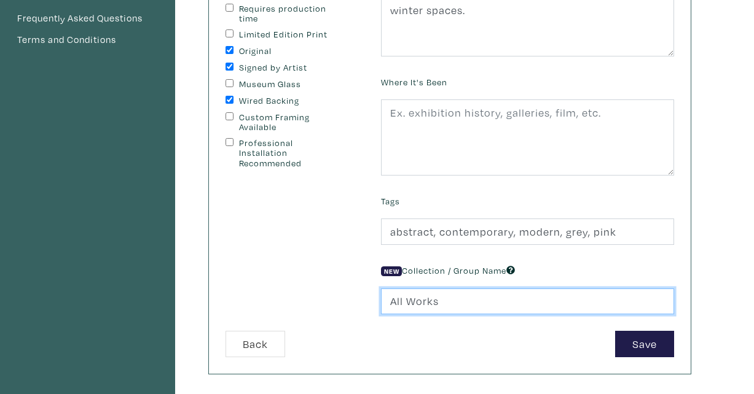
click at [409, 310] on input "All Works" at bounding box center [527, 302] width 293 height 26
type input "A"
type input "STUDIO SPACE"
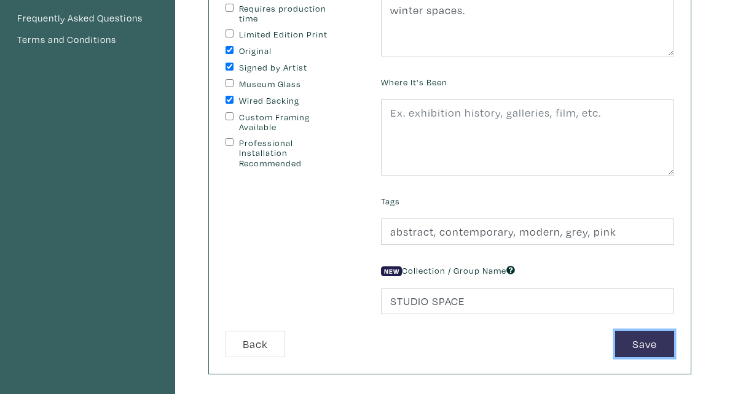
click at [632, 339] on button "Save" at bounding box center [644, 344] width 59 height 26
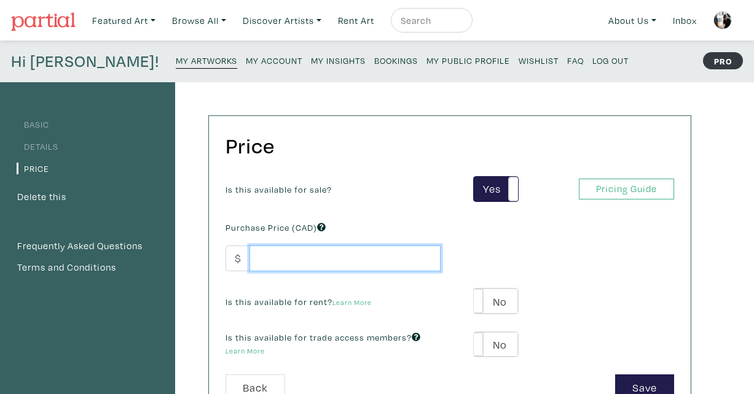
click at [430, 268] on input "number" at bounding box center [344, 259] width 191 height 26
type input "900"
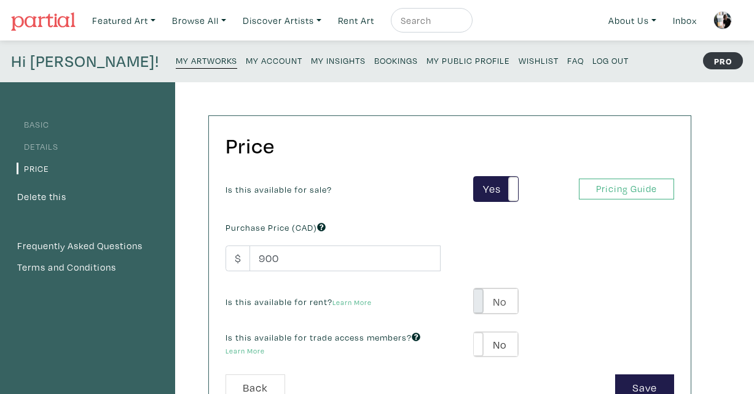
click at [480, 301] on span at bounding box center [473, 301] width 19 height 25
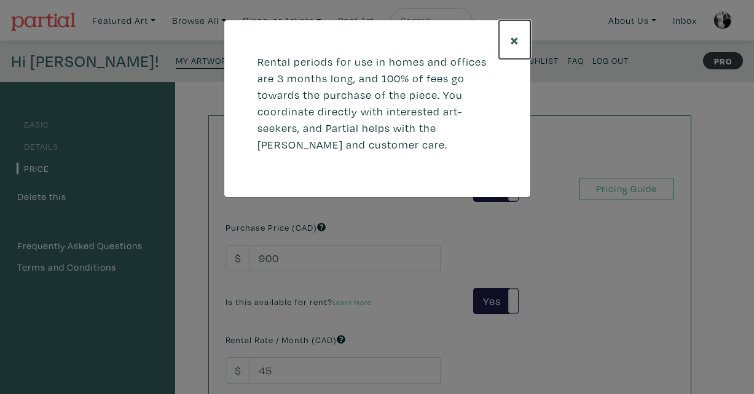
click at [514, 37] on span "×" at bounding box center [514, 40] width 9 height 22
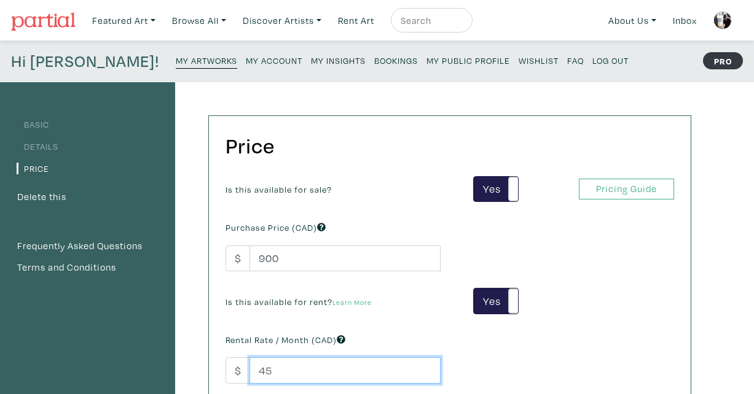
drag, startPoint x: 276, startPoint y: 375, endPoint x: 219, endPoint y: 367, distance: 57.8
click at [219, 367] on div "Rental Rate / Month (CAD) $ 45" at bounding box center [332, 357] width 233 height 53
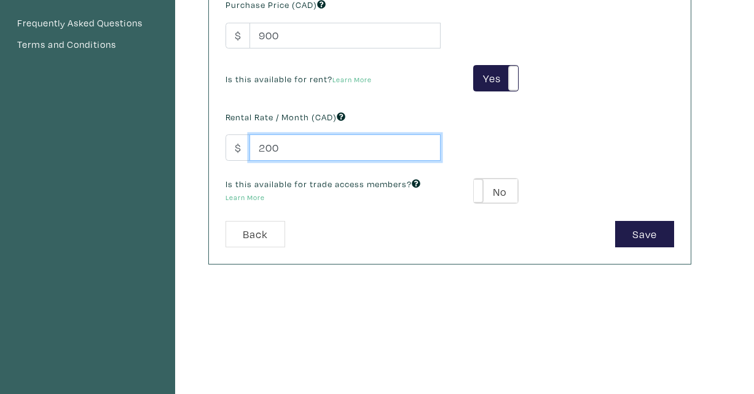
scroll to position [224, 0]
type input "200"
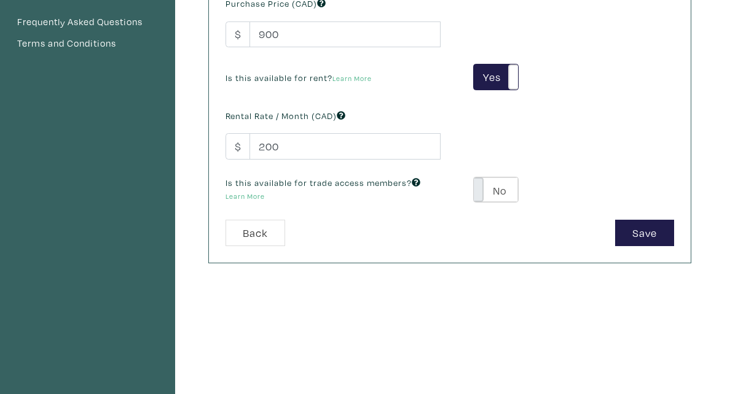
click at [481, 194] on span at bounding box center [473, 190] width 19 height 25
type input "54"
type input "162"
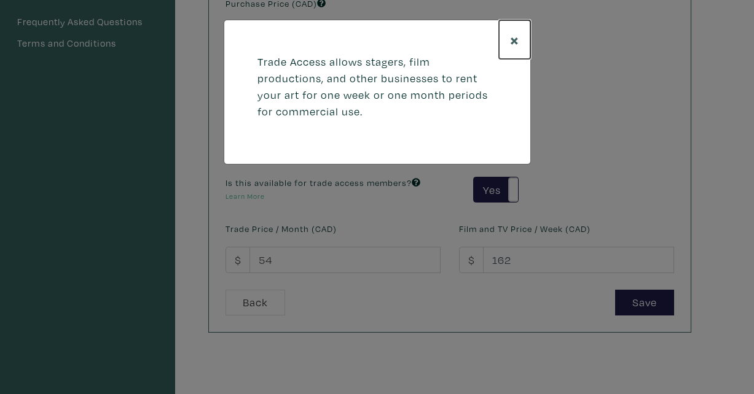
click at [514, 38] on span "×" at bounding box center [514, 40] width 9 height 22
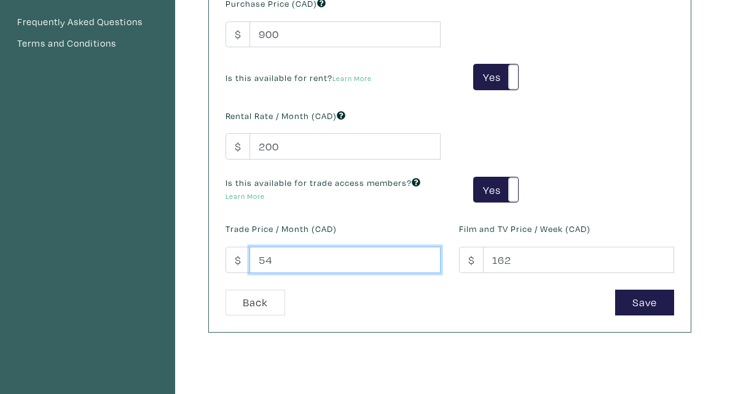
click at [279, 256] on input "54" at bounding box center [344, 260] width 191 height 26
drag, startPoint x: 278, startPoint y: 262, endPoint x: 210, endPoint y: 262, distance: 68.8
click at [210, 262] on div "Price Is this available for sale? Yes No Yes No Pricing Guide PRO Purchase Pric…" at bounding box center [450, 112] width 482 height 441
type input "100"
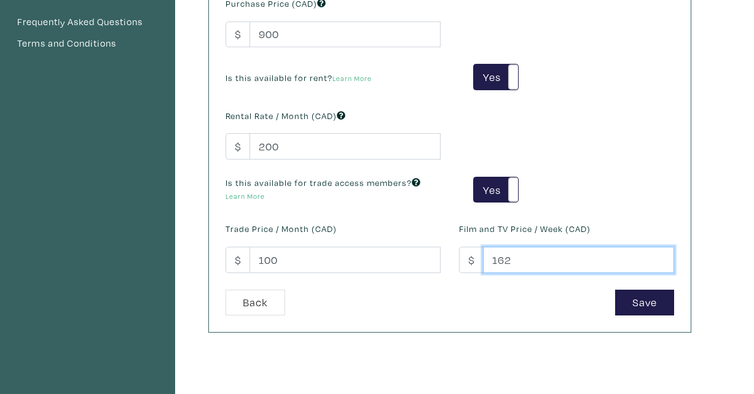
drag, startPoint x: 522, startPoint y: 261, endPoint x: 421, endPoint y: 261, distance: 100.8
click at [428, 261] on div "Is this available for sale? Yes No Yes No Pricing Guide PRO Purchase Price (CAD…" at bounding box center [449, 121] width 467 height 338
type input "150"
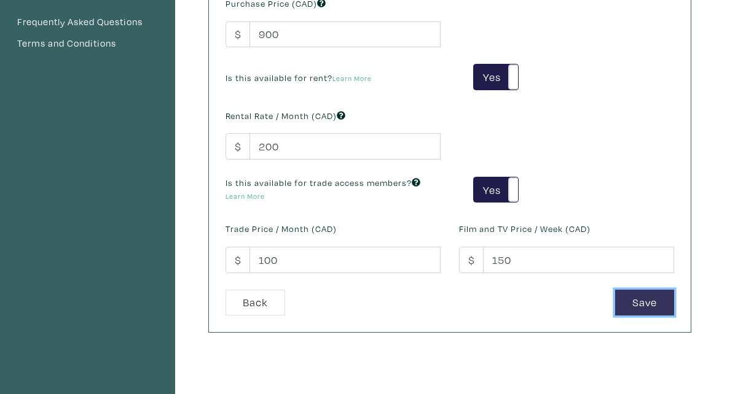
click at [640, 305] on button "Save" at bounding box center [644, 303] width 59 height 26
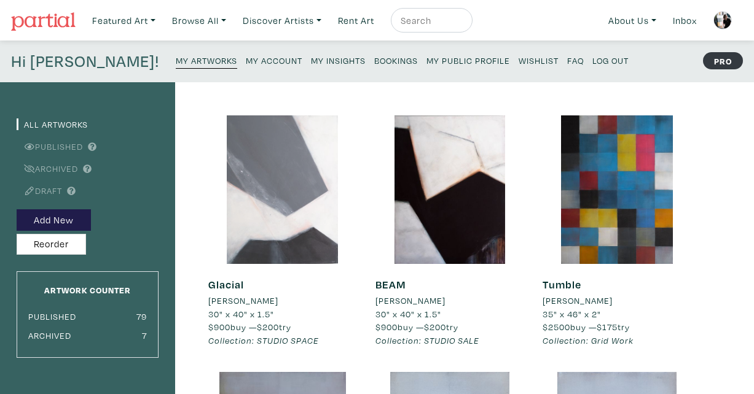
click at [280, 236] on div at bounding box center [282, 190] width 149 height 149
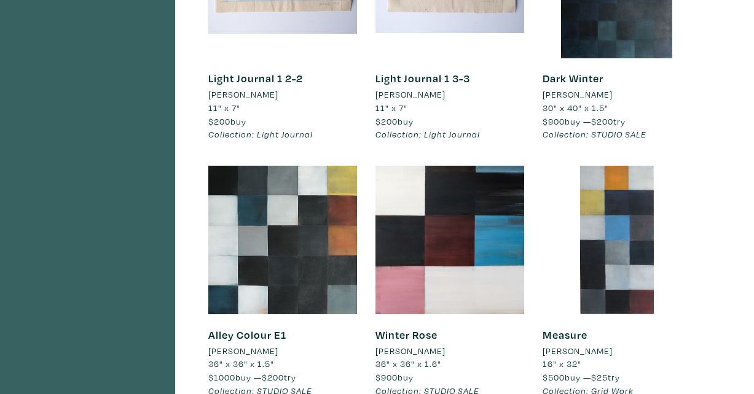
scroll to position [2297, 0]
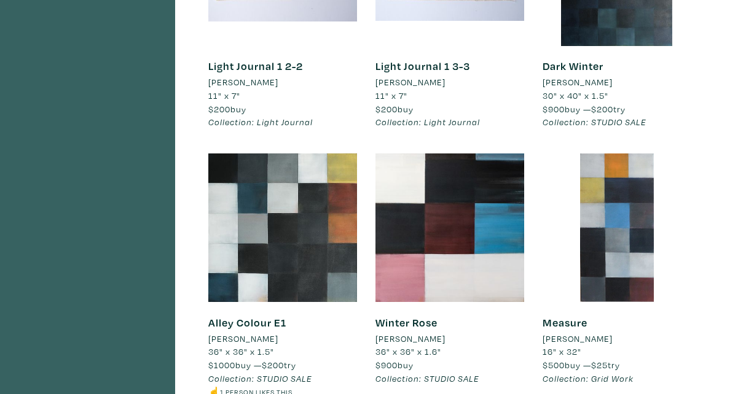
click at [489, 248] on div at bounding box center [449, 228] width 149 height 149
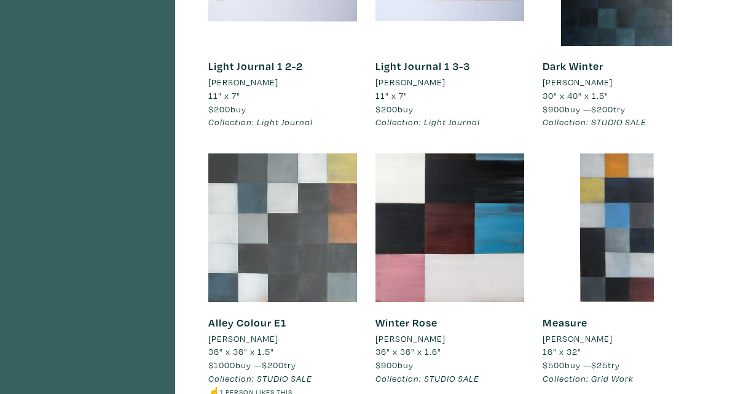
click at [303, 228] on div at bounding box center [282, 228] width 149 height 149
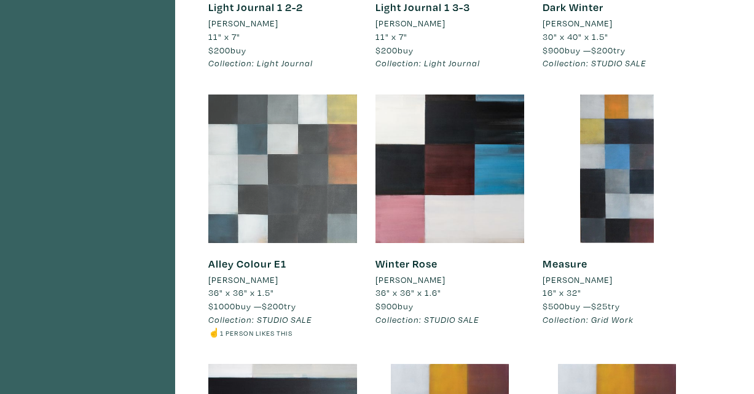
scroll to position [2380, 0]
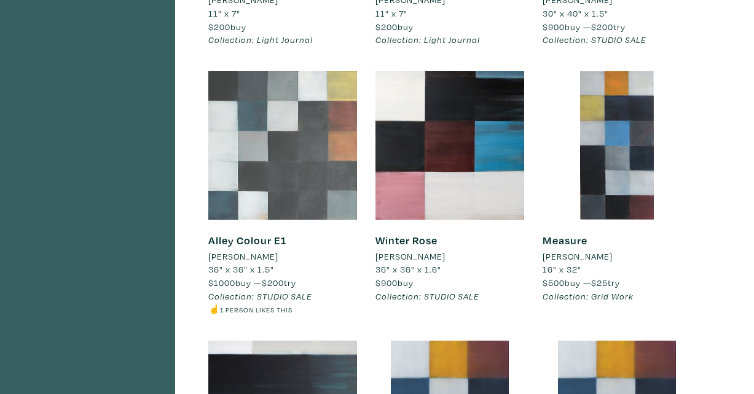
click at [295, 157] on div at bounding box center [282, 145] width 149 height 149
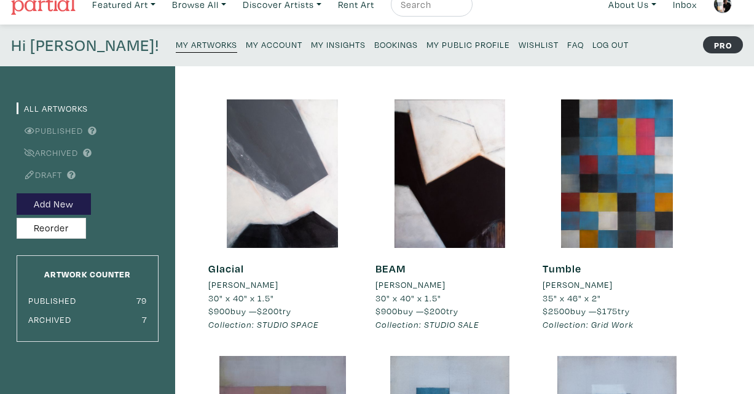
scroll to position [3, 0]
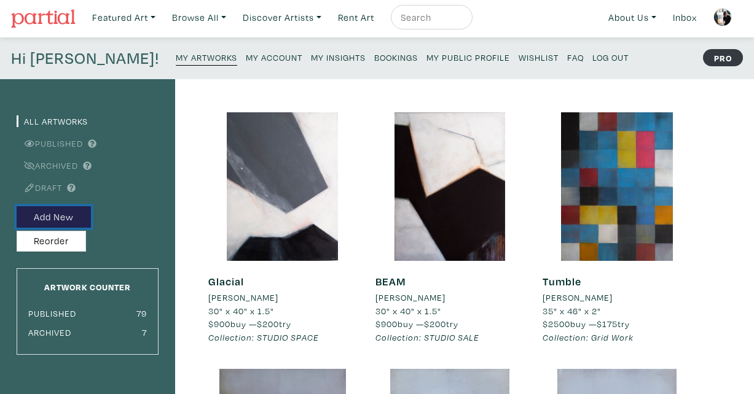
click at [38, 212] on button "Add New" at bounding box center [54, 217] width 74 height 22
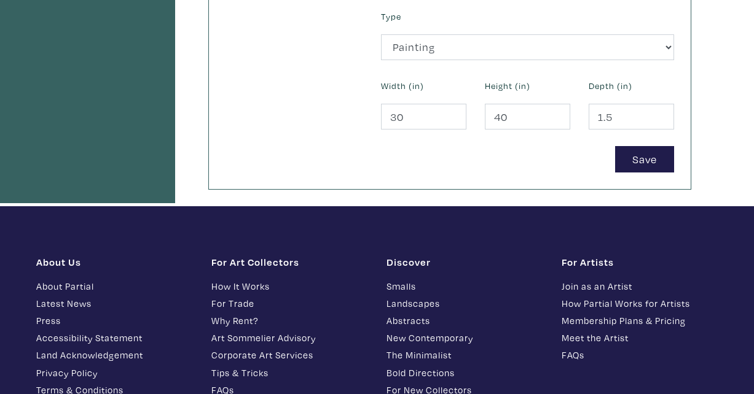
scroll to position [571, 0]
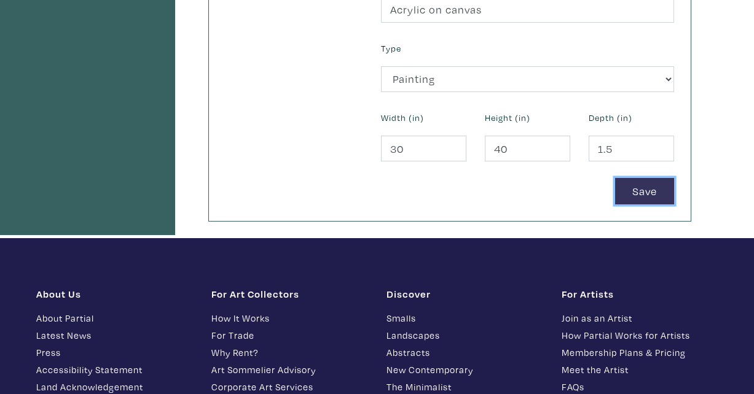
click at [654, 188] on button "Save" at bounding box center [644, 191] width 59 height 26
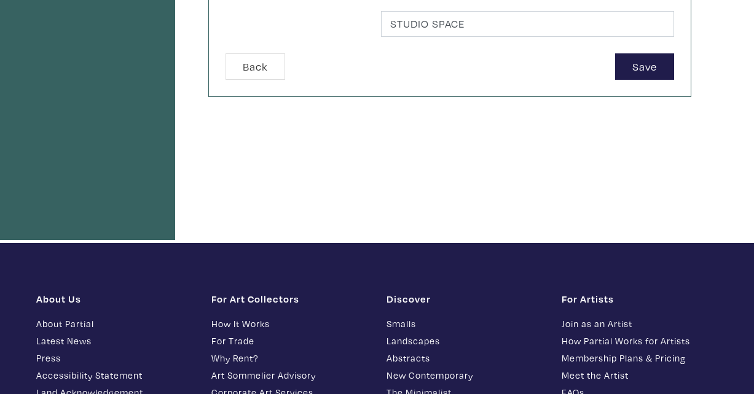
scroll to position [405, 0]
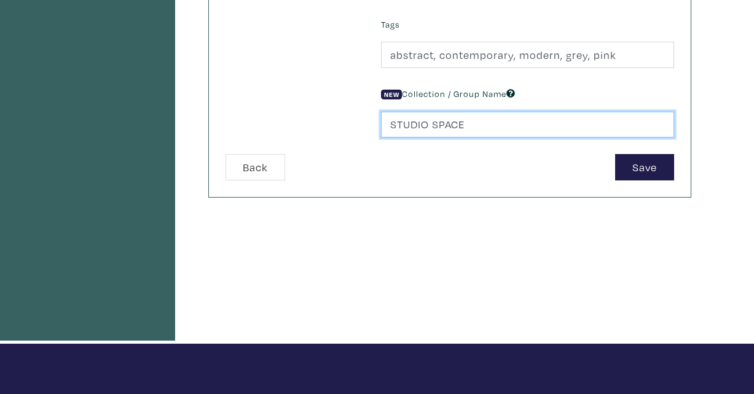
click at [477, 125] on input "STUDIO SPACE" at bounding box center [527, 125] width 293 height 26
type input "STUDIO SALE"
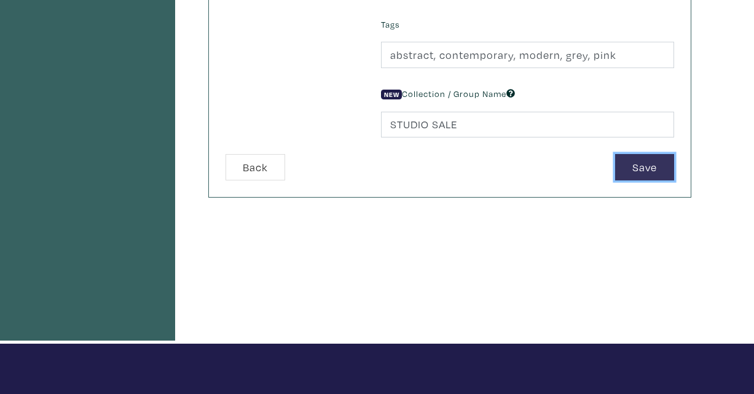
click at [638, 163] on button "Save" at bounding box center [644, 167] width 59 height 26
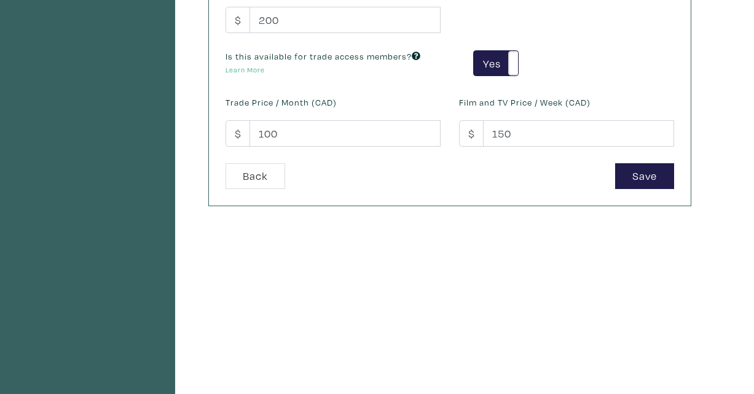
scroll to position [336, 0]
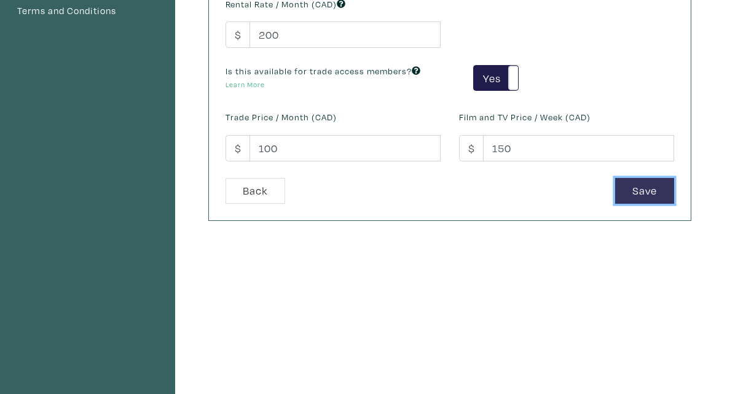
click at [637, 192] on button "Save" at bounding box center [644, 191] width 59 height 26
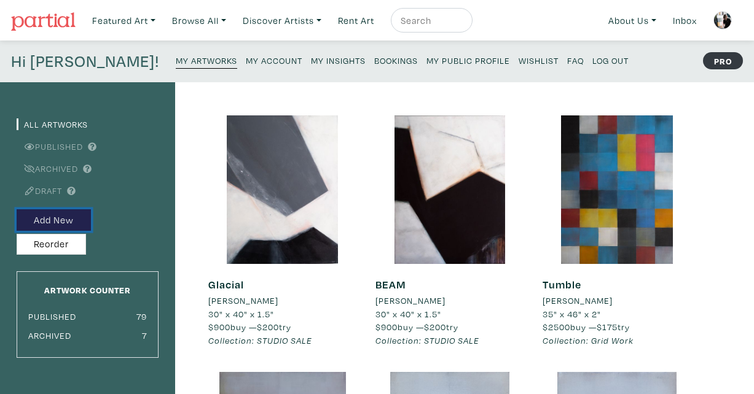
click at [38, 221] on button "Add New" at bounding box center [54, 221] width 74 height 22
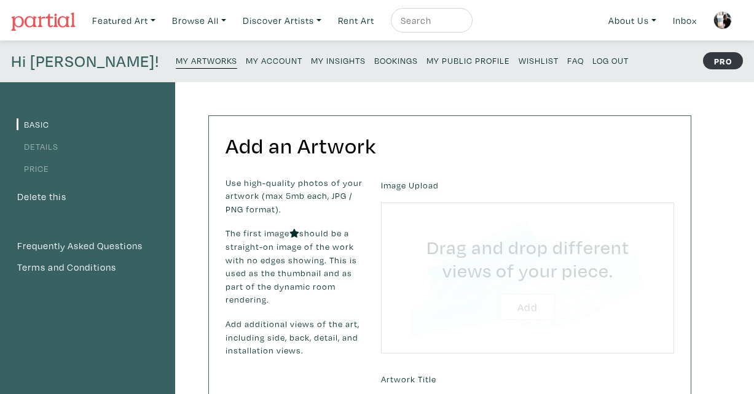
type input "C:\fakepath\DSCF9058.JPG"
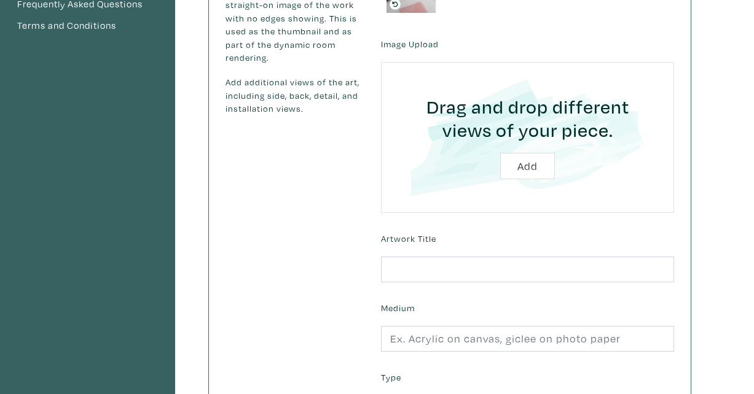
scroll to position [252, 0]
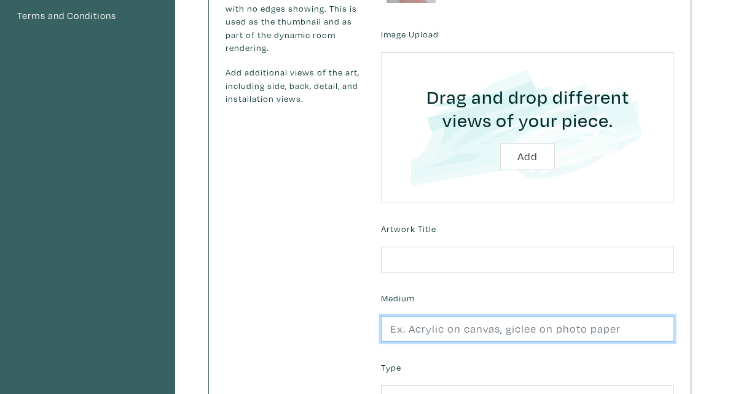
click at [442, 334] on input "text" at bounding box center [527, 329] width 293 height 26
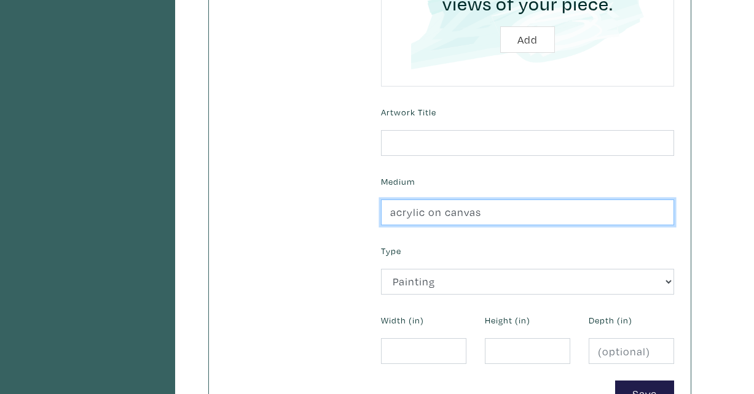
scroll to position [425, 0]
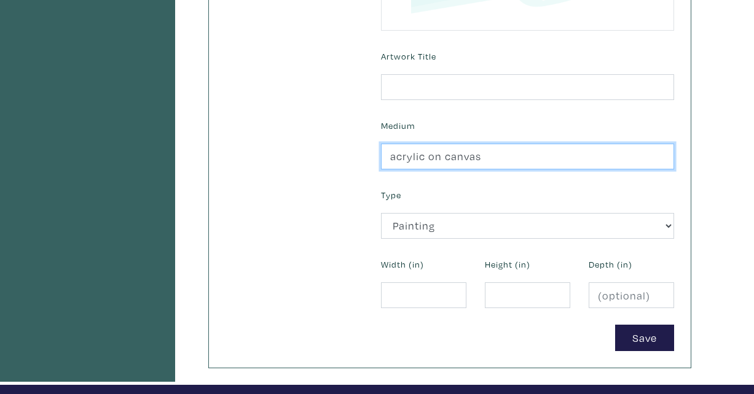
type input "acrylic on canvas"
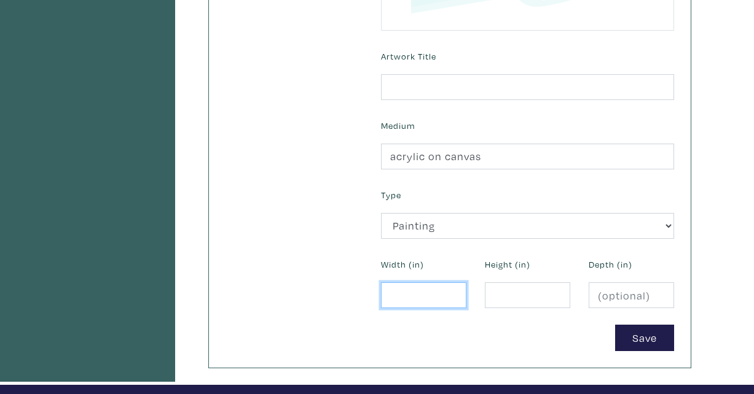
click at [426, 291] on input "number" at bounding box center [423, 296] width 85 height 26
type input "36"
click at [512, 300] on input "number" at bounding box center [527, 296] width 85 height 26
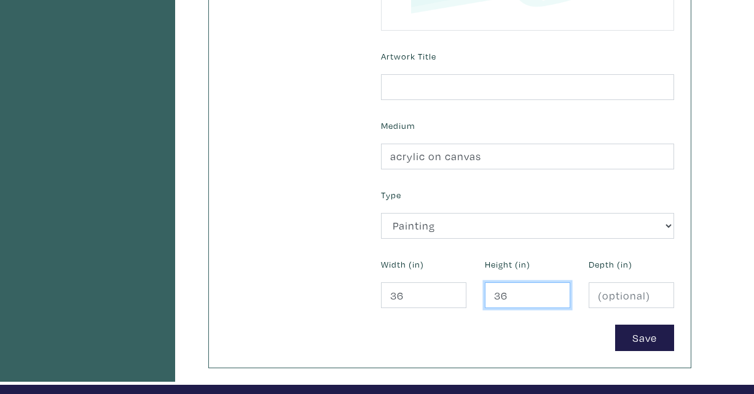
type input "36"
click at [611, 297] on input "number" at bounding box center [631, 296] width 85 height 26
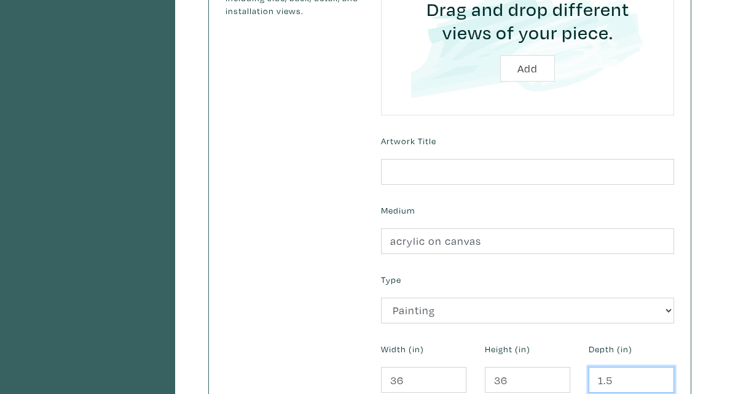
scroll to position [259, 0]
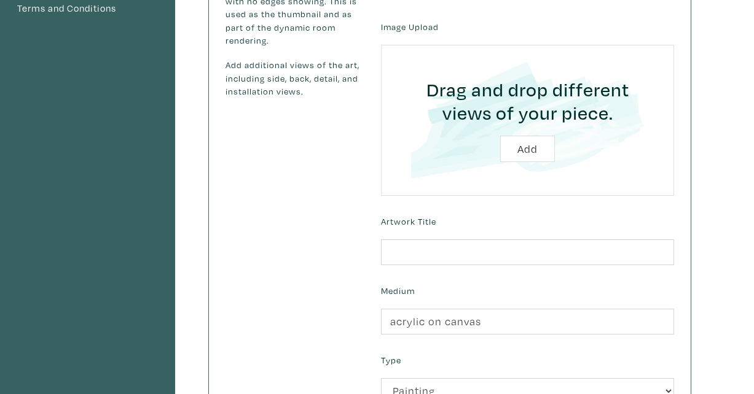
type input "1.5"
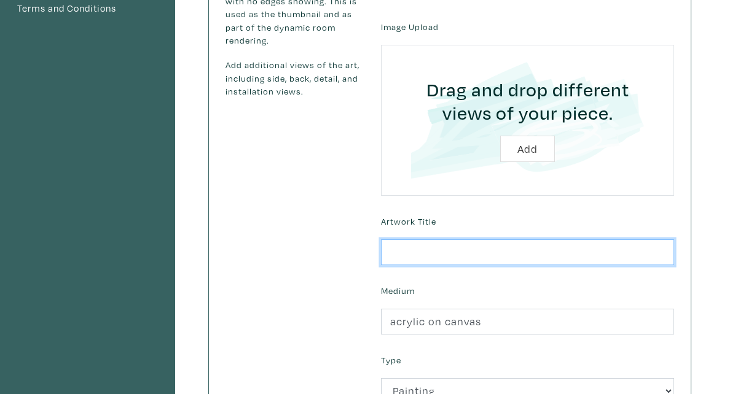
click at [503, 247] on input "text" at bounding box center [527, 253] width 293 height 26
type input "["
type input "o"
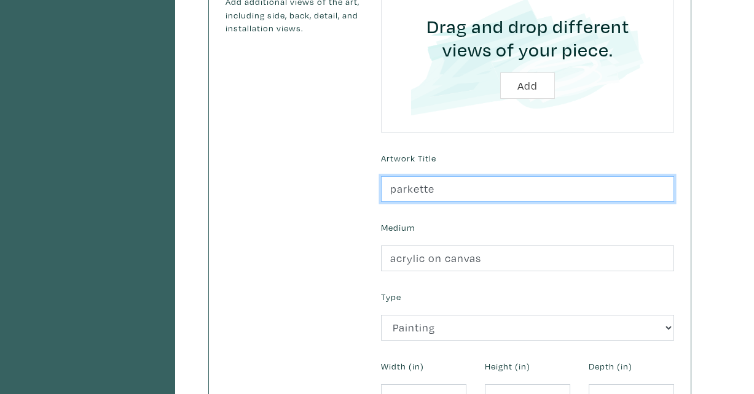
scroll to position [474, 0]
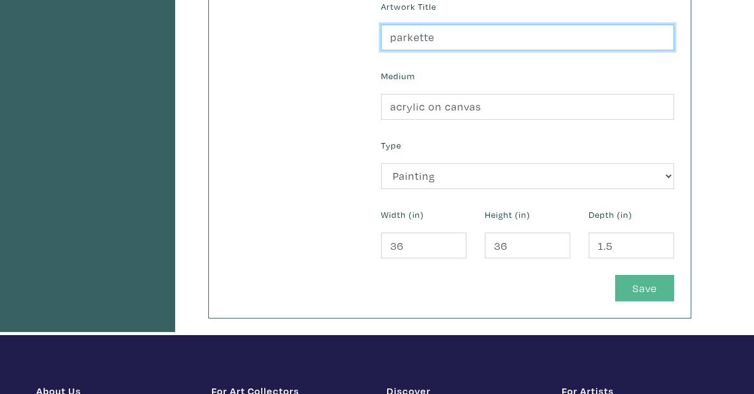
type input "parkette"
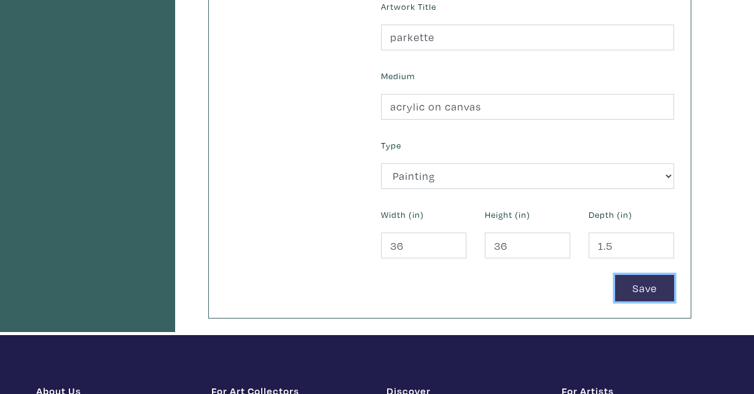
click at [640, 289] on button "Save" at bounding box center [644, 288] width 59 height 26
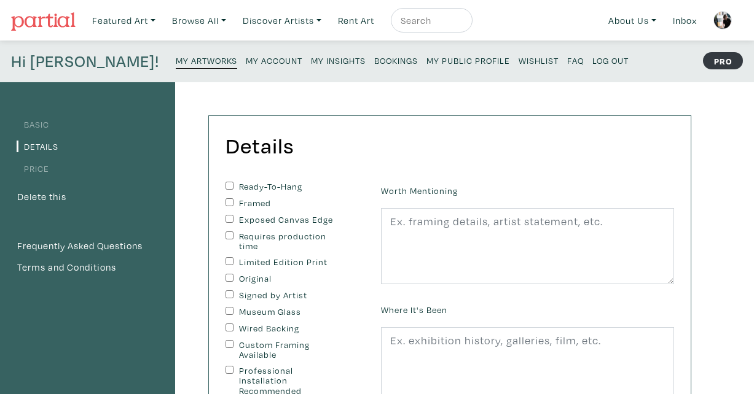
click at [227, 186] on input "Ready-To-Hang" at bounding box center [229, 186] width 8 height 8
checkbox input "true"
click at [230, 217] on input "Exposed Canvas Edge" at bounding box center [229, 219] width 8 height 8
checkbox input "true"
click at [229, 278] on input "Original" at bounding box center [229, 278] width 8 height 8
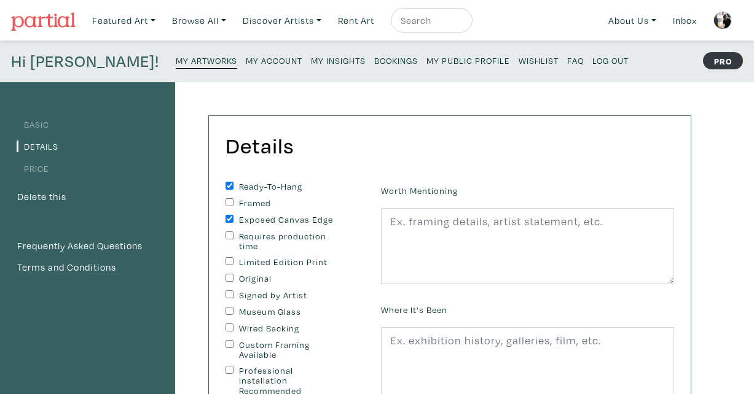
checkbox input "true"
click at [227, 298] on input "Signed by Artist" at bounding box center [229, 295] width 8 height 8
checkbox input "true"
click at [231, 326] on input "Wired Backing" at bounding box center [229, 328] width 8 height 8
checkbox input "true"
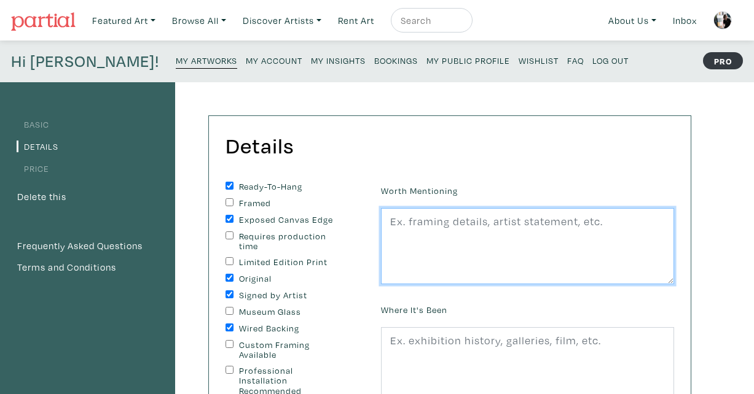
click at [440, 246] on textarea at bounding box center [527, 246] width 293 height 76
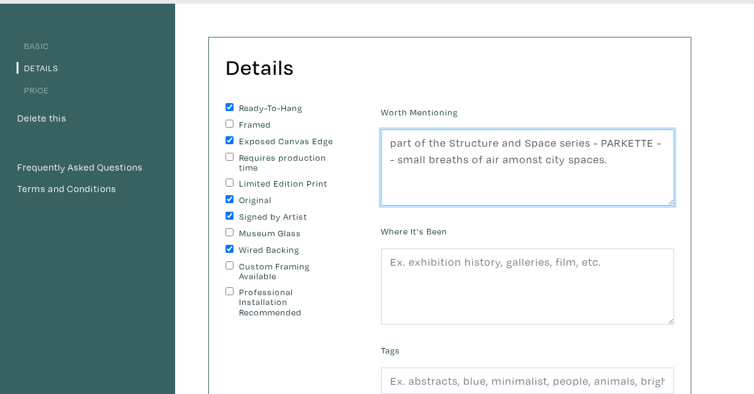
scroll to position [222, 0]
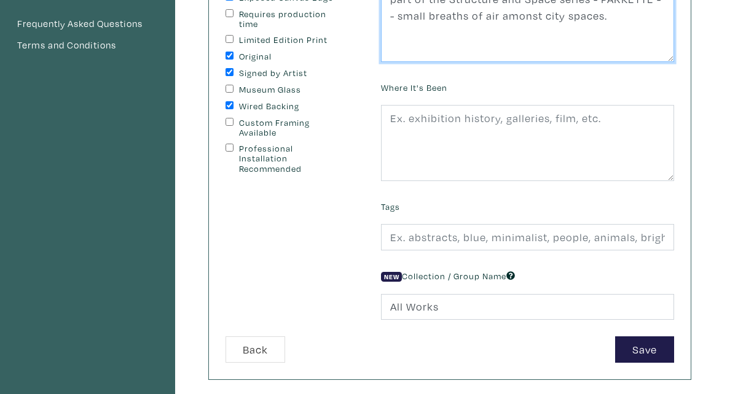
type textarea "part of the Structure and Space series - PARKETTE -- small breaths of air amons…"
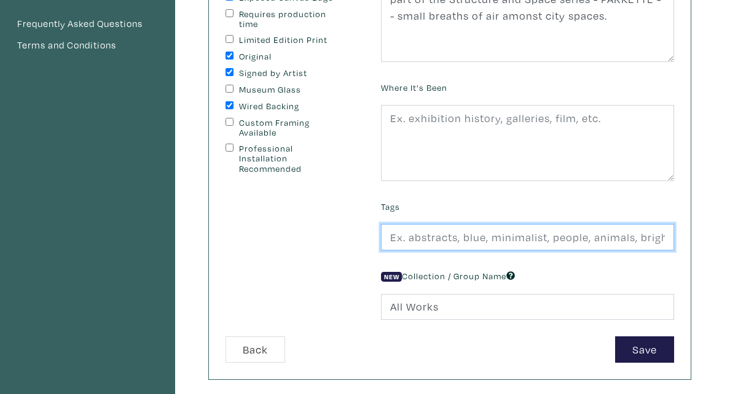
click at [439, 240] on input "text" at bounding box center [527, 237] width 293 height 26
type input "abstract, contempory, pink"
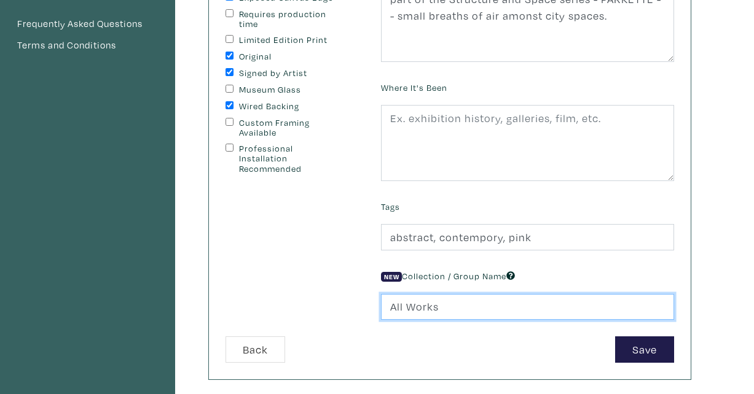
click at [422, 305] on input "All Works" at bounding box center [527, 307] width 293 height 26
drag, startPoint x: 449, startPoint y: 309, endPoint x: 320, endPoint y: 308, distance: 129.0
click at [320, 308] on form "Ready-To-Hang Framed Exposed Canvas Edge Requires production time Limited Editi…" at bounding box center [449, 161] width 467 height 404
type input "STUDIO SALE"
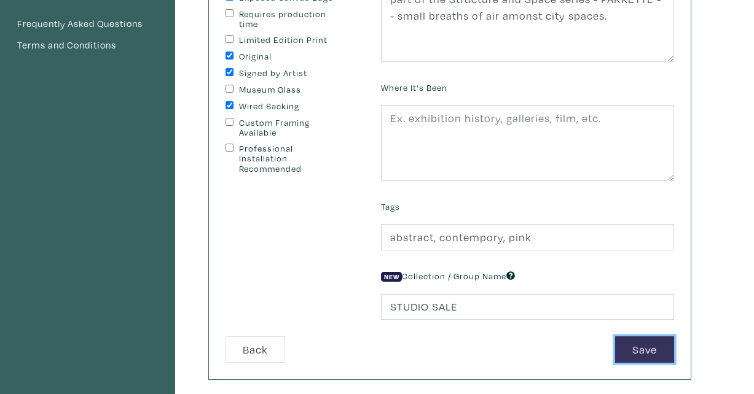
click at [648, 354] on button "Save" at bounding box center [644, 350] width 59 height 26
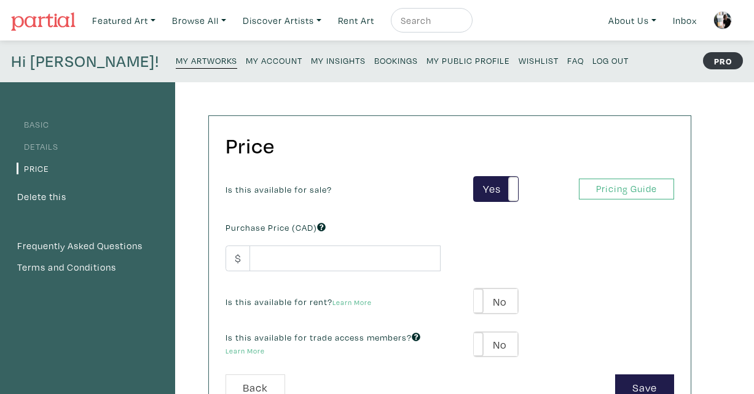
click at [176, 58] on small "My Artworks" at bounding box center [206, 61] width 61 height 12
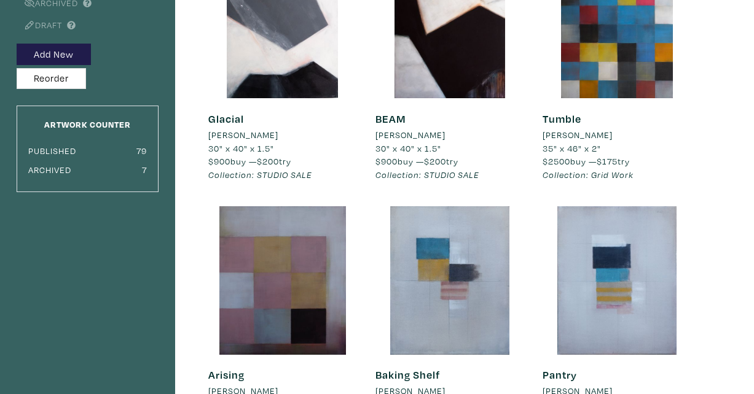
scroll to position [72, 0]
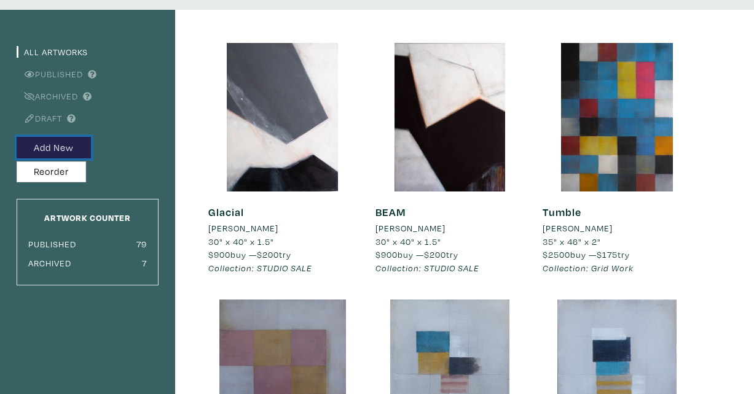
click at [48, 141] on button "Add New" at bounding box center [54, 148] width 74 height 22
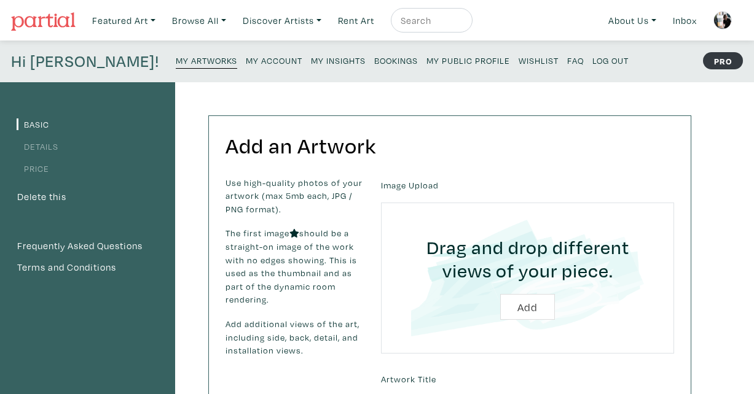
click at [522, 301] on input "file" at bounding box center [527, 278] width 259 height 117
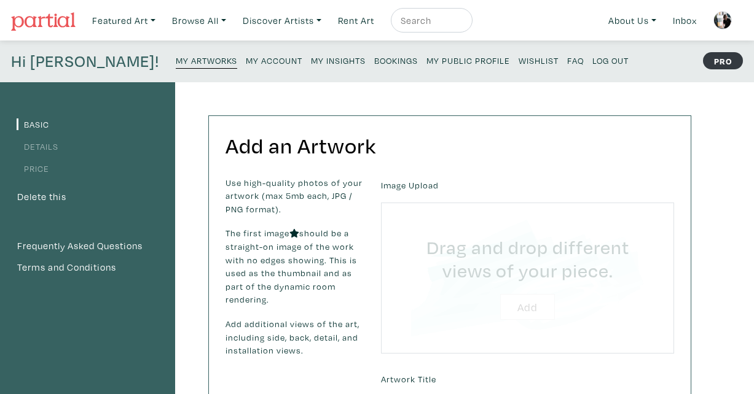
type input "C:\fakepath\Olczak-Plaform-0463.JPG"
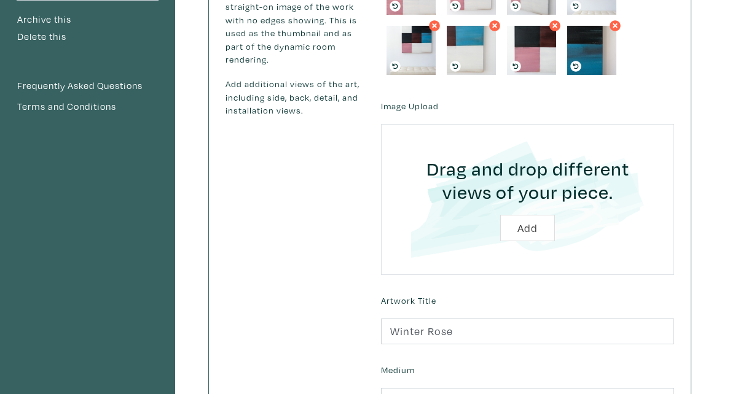
scroll to position [42, 0]
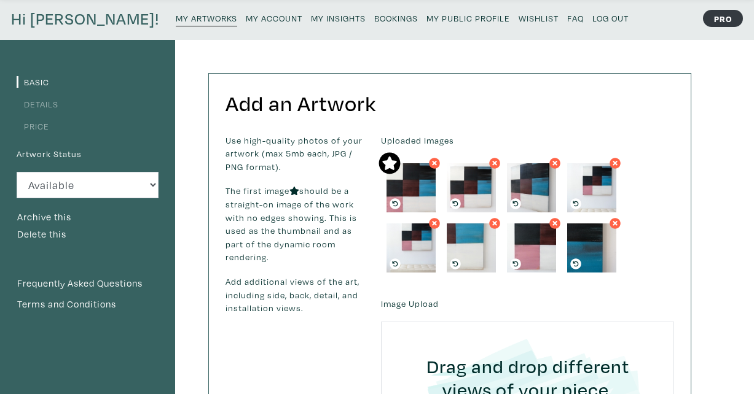
click at [31, 122] on link "Price" at bounding box center [33, 126] width 33 height 12
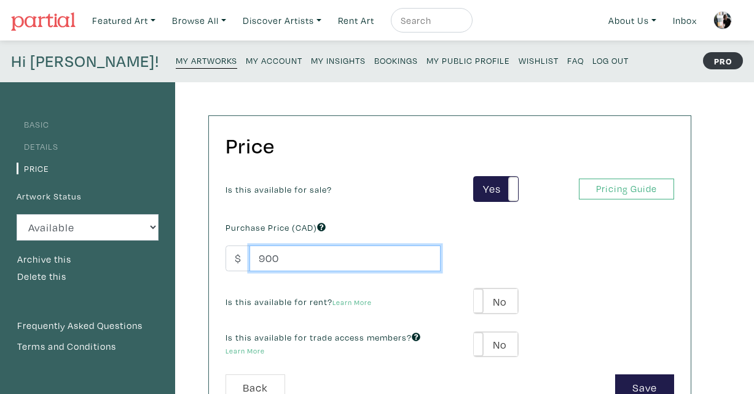
drag, startPoint x: 284, startPoint y: 256, endPoint x: 222, endPoint y: 256, distance: 62.7
click at [222, 256] on div "Purchase Price (CAD) $ 900" at bounding box center [332, 245] width 233 height 53
type input "1000"
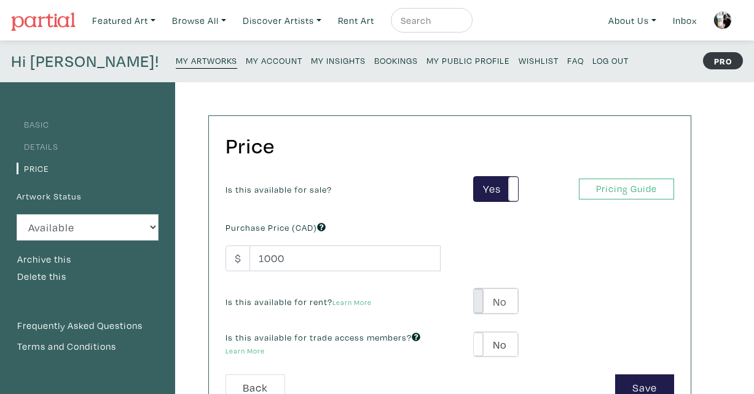
click at [480, 299] on span at bounding box center [473, 301] width 19 height 25
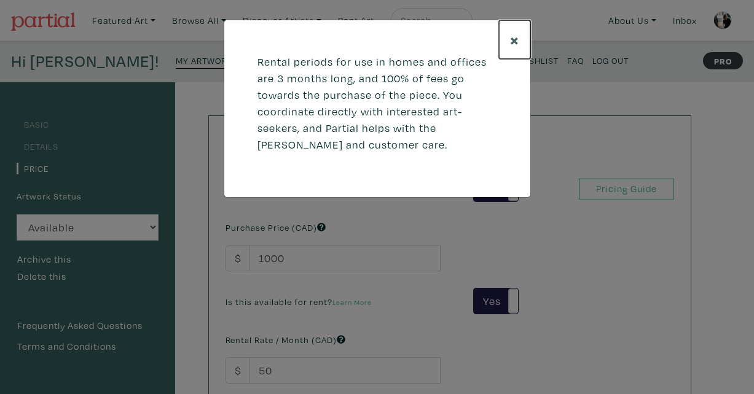
click at [510, 34] on span "×" at bounding box center [514, 40] width 9 height 22
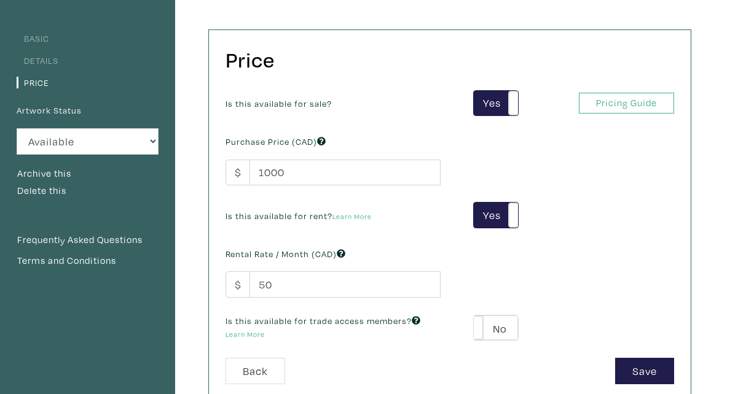
scroll to position [87, 0]
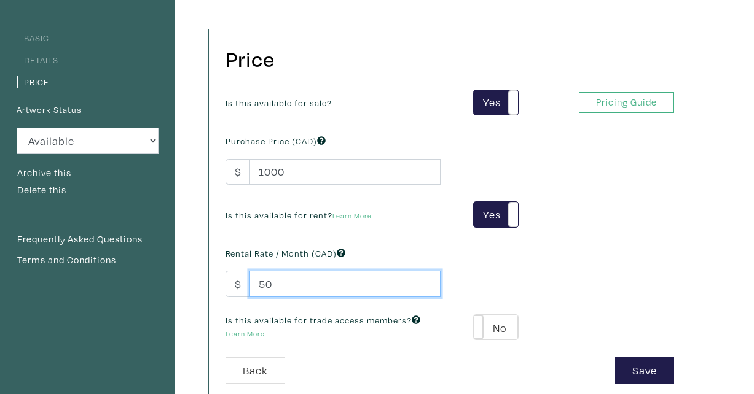
drag, startPoint x: 283, startPoint y: 286, endPoint x: 210, endPoint y: 285, distance: 73.1
click at [210, 285] on div "Price Is this available for sale? Yes No Yes No Pricing Guide PRO Purchase Pric…" at bounding box center [450, 214] width 482 height 371
type input "200"
click at [479, 325] on span at bounding box center [473, 327] width 19 height 25
type input "60"
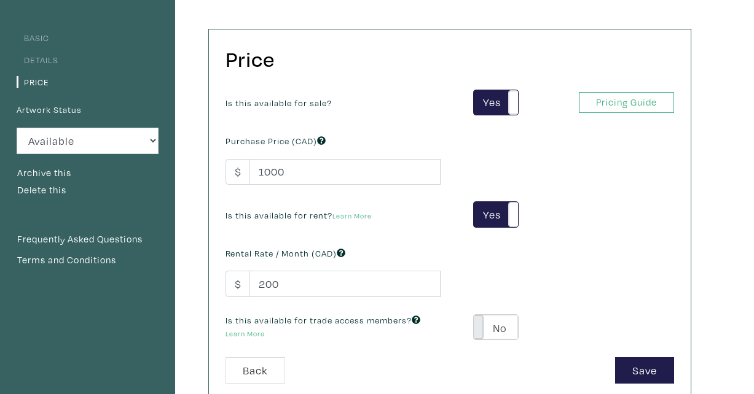
type input "180"
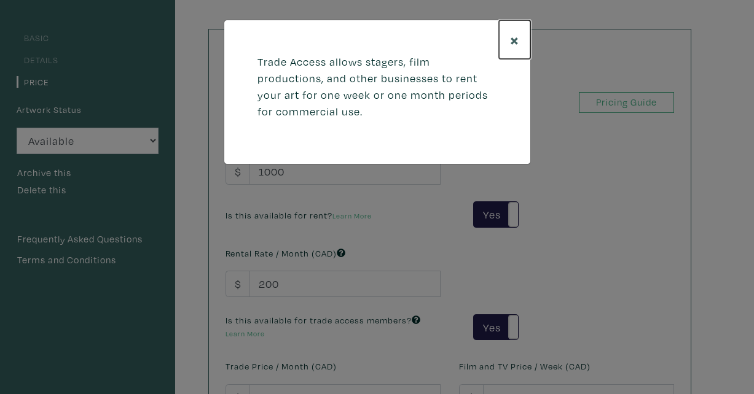
click at [514, 39] on span "×" at bounding box center [514, 40] width 9 height 22
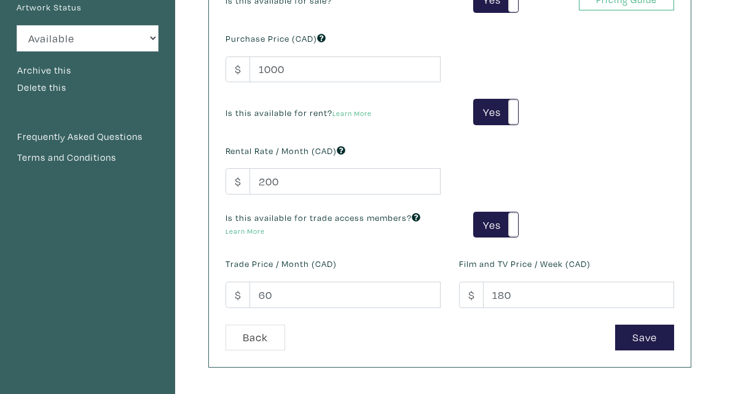
scroll to position [246, 0]
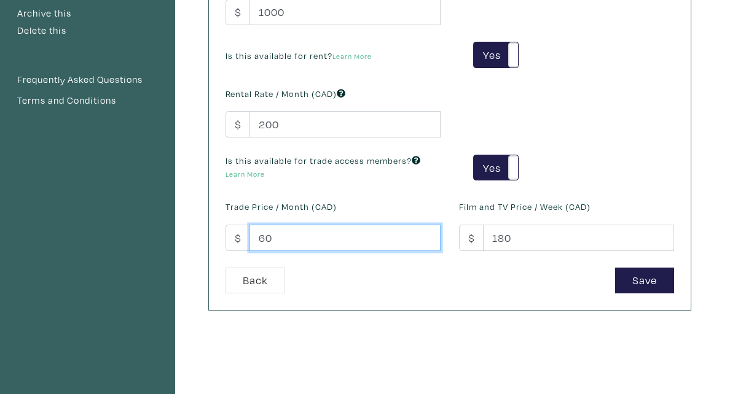
drag, startPoint x: 299, startPoint y: 234, endPoint x: 198, endPoint y: 238, distance: 101.5
click at [198, 238] on div "Price Is this available for sale? Yes No Yes No Pricing Guide PRO Purchase Pric…" at bounding box center [437, 169] width 525 height 667
type input "100"
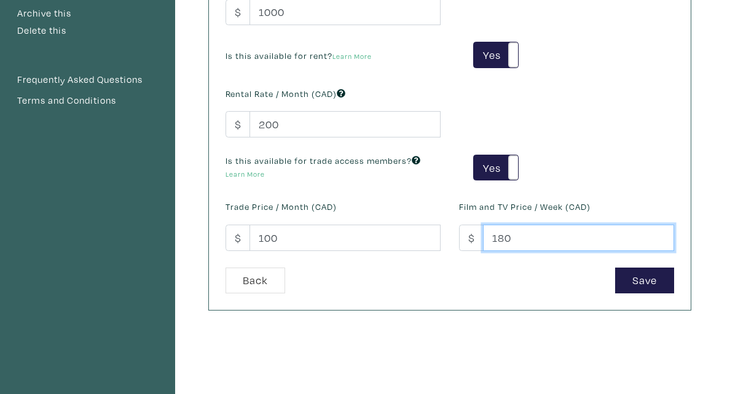
drag, startPoint x: 523, startPoint y: 235, endPoint x: 431, endPoint y: 240, distance: 92.3
click at [431, 240] on div "Is this available for sale? Yes No Yes No Pricing Guide PRO Purchase Price (CAD…" at bounding box center [449, 99] width 467 height 338
type input "150"
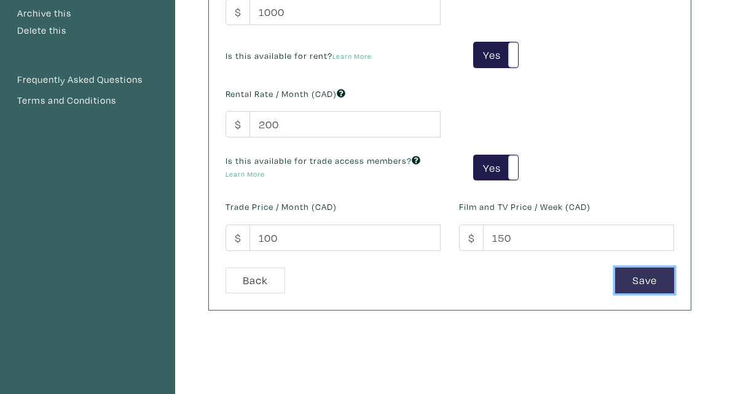
click at [641, 281] on button "Save" at bounding box center [644, 281] width 59 height 26
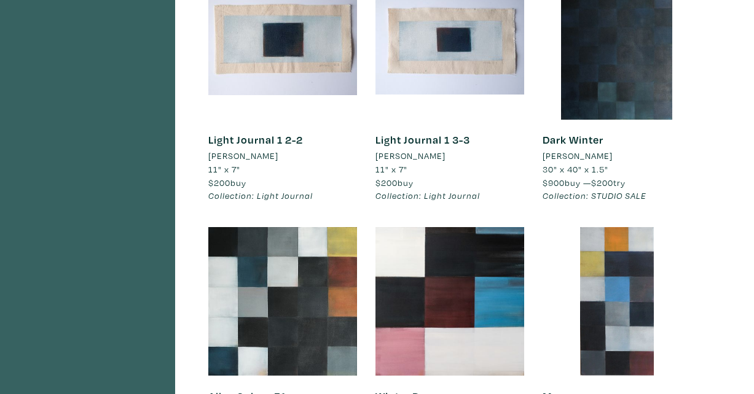
scroll to position [2254, 0]
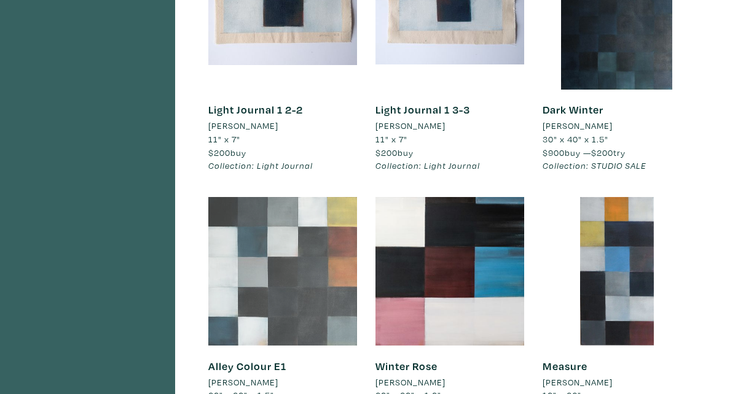
click at [335, 266] on div at bounding box center [282, 271] width 149 height 149
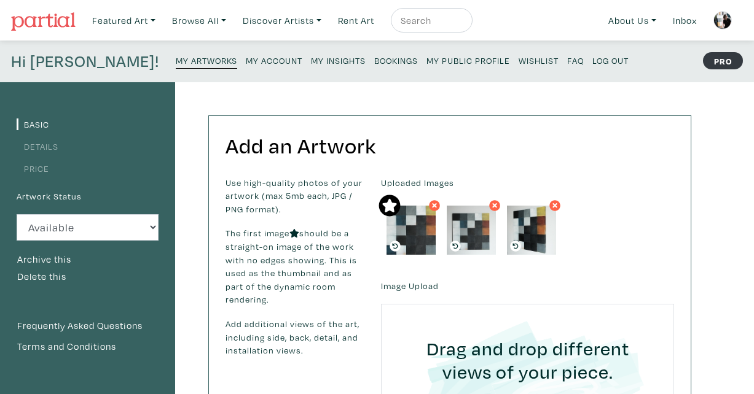
click at [42, 167] on link "Price" at bounding box center [33, 169] width 33 height 12
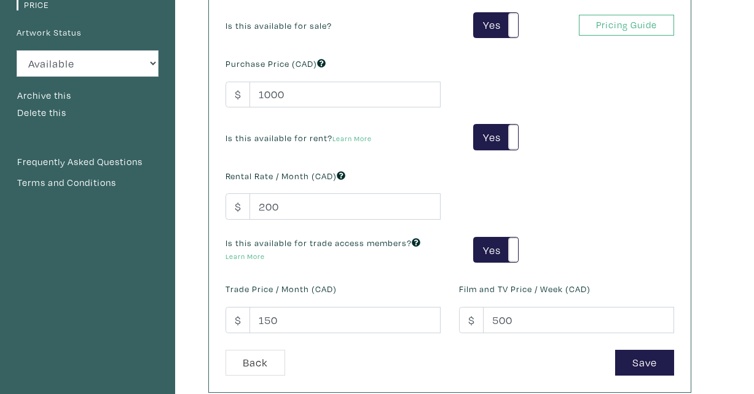
scroll to position [178, 0]
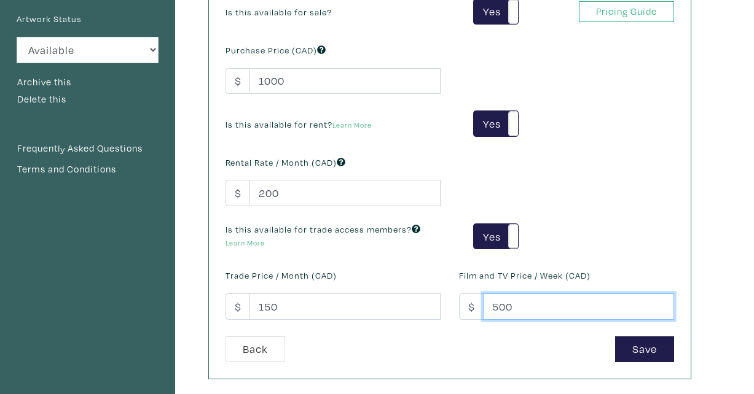
drag, startPoint x: 529, startPoint y: 307, endPoint x: 437, endPoint y: 307, distance: 91.5
click at [437, 307] on div "Is this available for sale? Yes No Yes No Pricing Guide PRO Purchase Price (CAD…" at bounding box center [449, 168] width 467 height 338
type input "150"
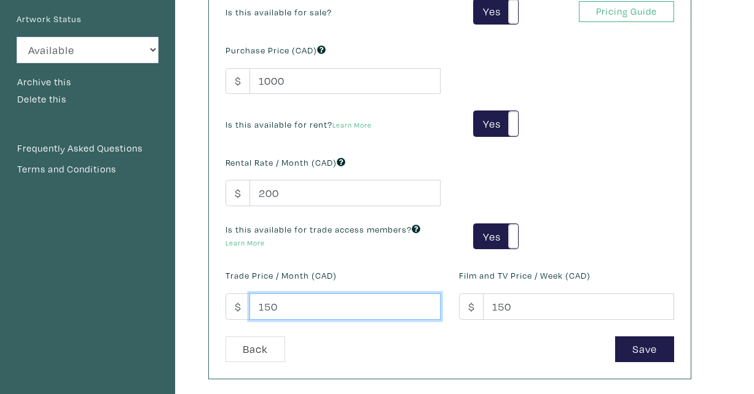
drag, startPoint x: 299, startPoint y: 302, endPoint x: 213, endPoint y: 301, distance: 86.0
click at [213, 301] on div "Price Is this available for sale? Yes No Yes No Pricing Guide PRO Purchase Pric…" at bounding box center [450, 159] width 482 height 441
type input "100"
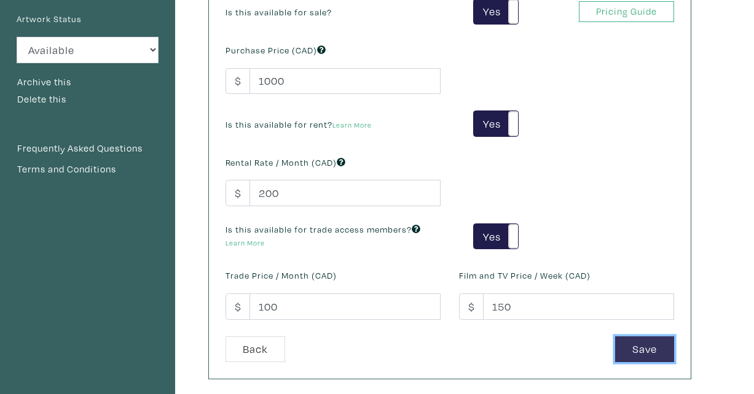
click at [644, 345] on button "Save" at bounding box center [644, 350] width 59 height 26
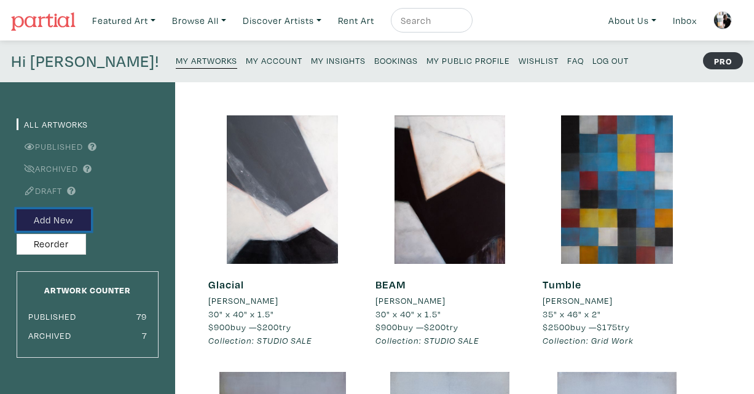
click at [60, 218] on button "Add New" at bounding box center [54, 221] width 74 height 22
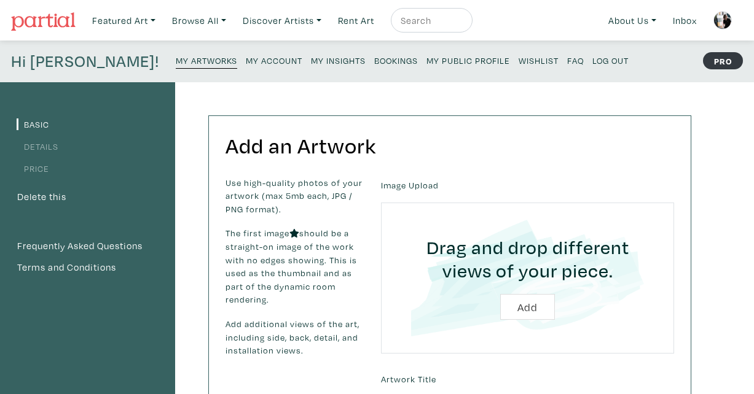
click at [527, 314] on input "file" at bounding box center [527, 278] width 259 height 117
type input "C:\fakepath\DSCF9058.JPG"
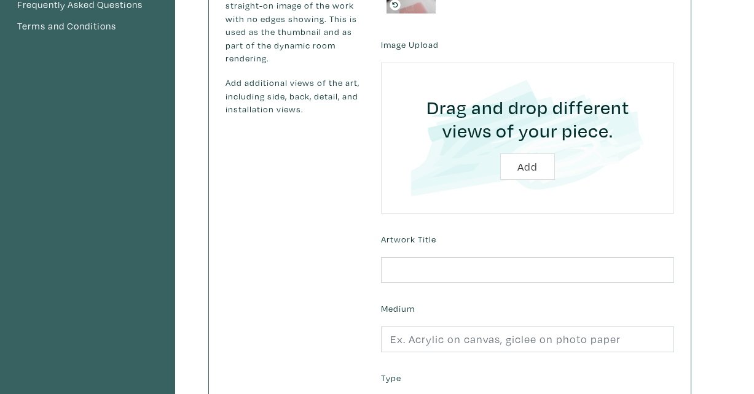
scroll to position [235, 0]
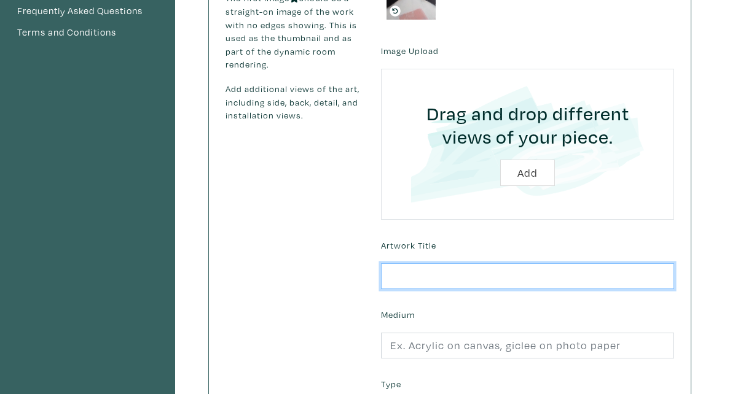
click at [495, 269] on input "text" at bounding box center [527, 277] width 293 height 26
type input "Parkette"
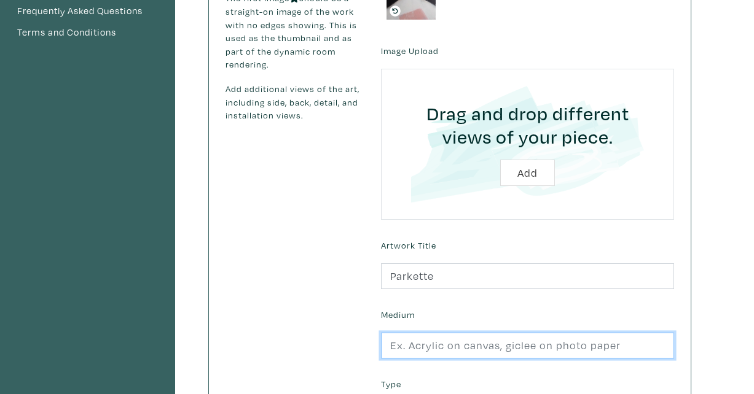
click at [463, 342] on input "text" at bounding box center [527, 346] width 293 height 26
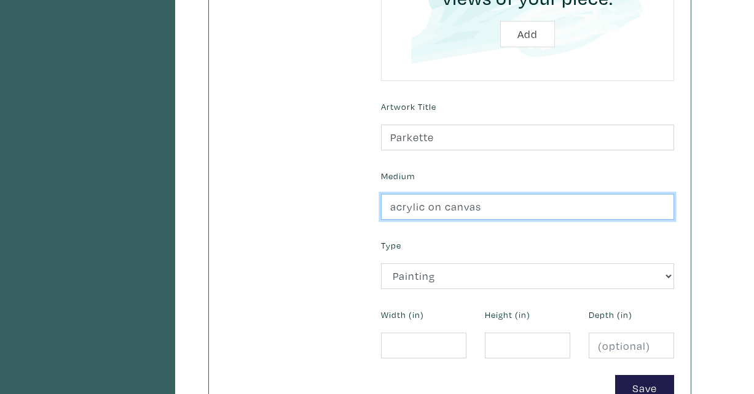
scroll to position [392, 0]
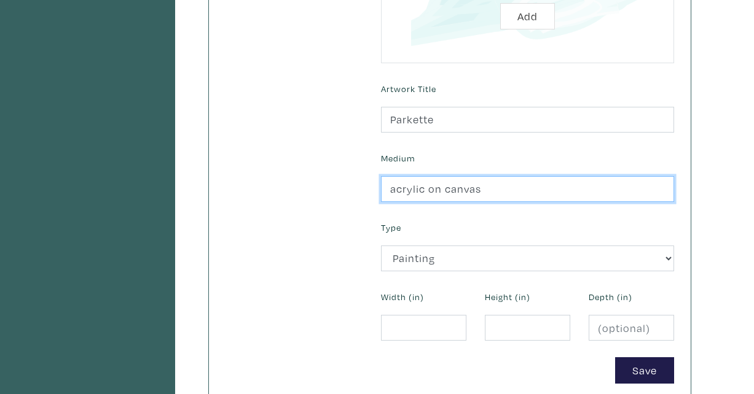
type input "acrylic on canvas"
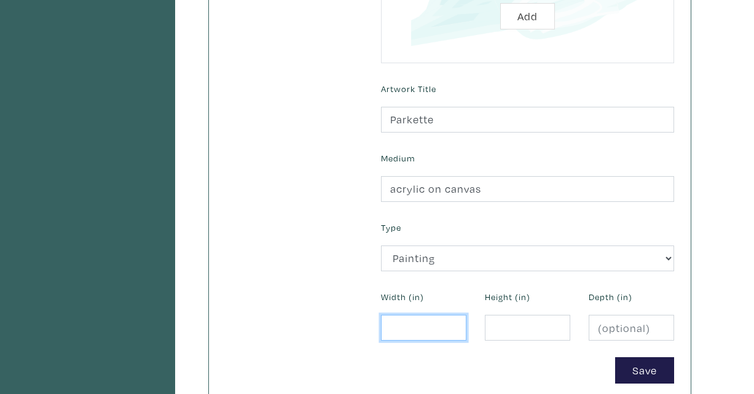
click at [434, 319] on input "number" at bounding box center [423, 328] width 85 height 26
type input "36"
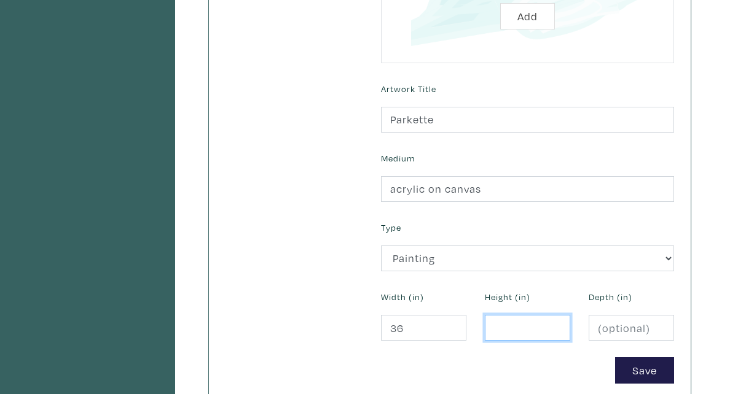
click at [526, 330] on input "number" at bounding box center [527, 328] width 85 height 26
type input "36"
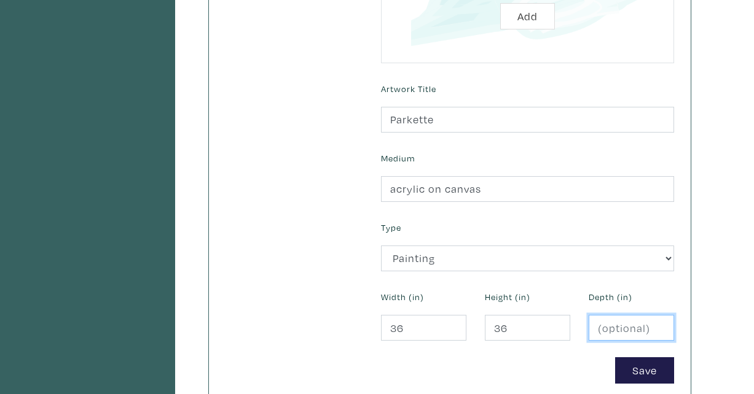
click at [622, 329] on input "number" at bounding box center [631, 328] width 85 height 26
type input "1.5"
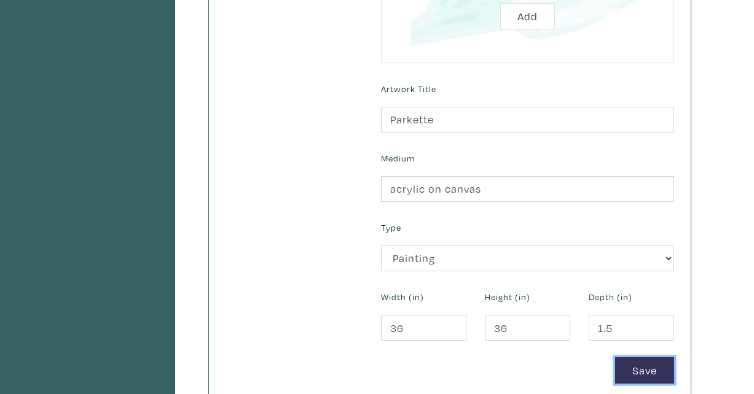
click at [641, 371] on button "Save" at bounding box center [644, 371] width 59 height 26
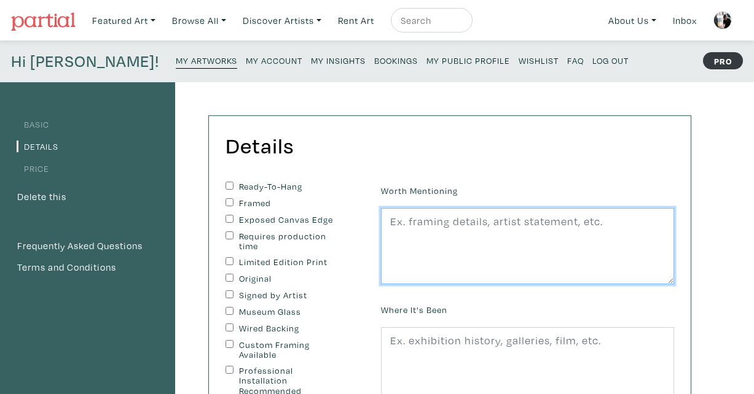
click at [474, 216] on textarea at bounding box center [527, 246] width 293 height 76
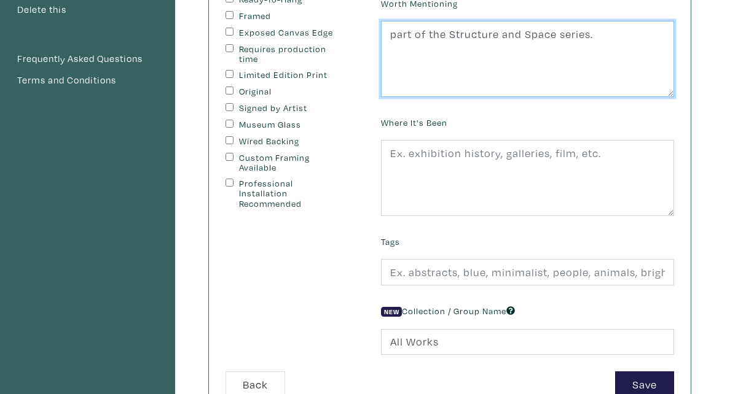
scroll to position [279, 0]
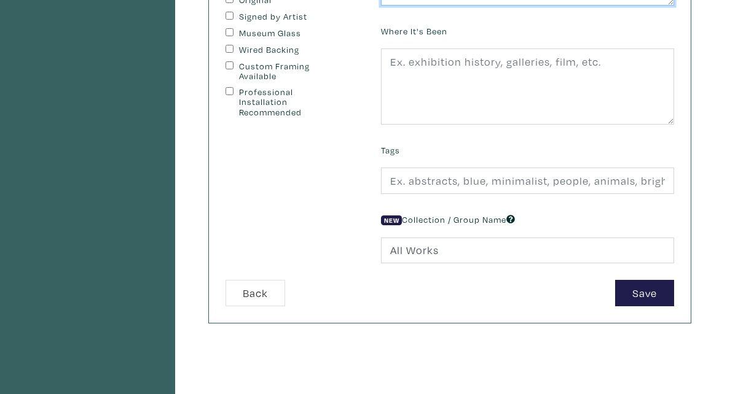
type textarea "part of the Structure and Space series."
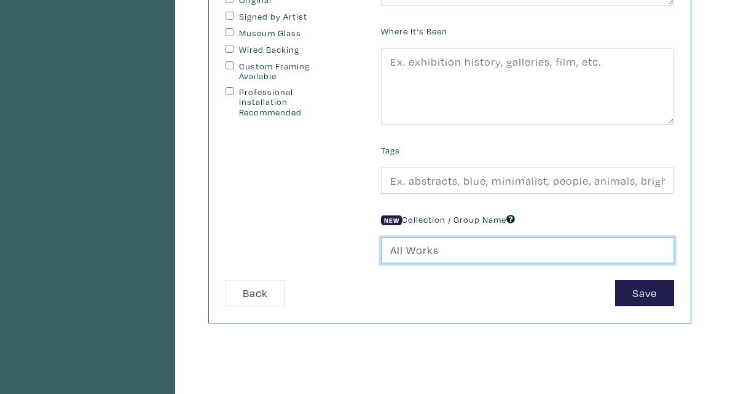
drag, startPoint x: 391, startPoint y: 249, endPoint x: 457, endPoint y: 248, distance: 65.7
click at [457, 248] on input "All Works" at bounding box center [527, 251] width 293 height 26
type input "S"
click at [437, 253] on input "S" at bounding box center [527, 251] width 293 height 26
type input "STUDIO SALE"
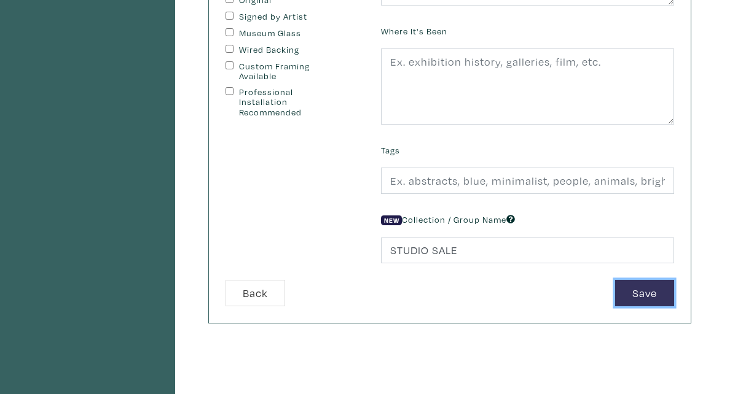
click at [633, 292] on button "Save" at bounding box center [644, 293] width 59 height 26
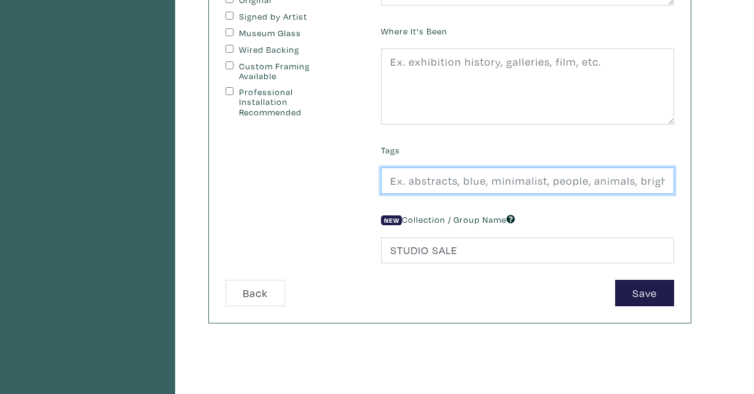
click at [480, 184] on input "text" at bounding box center [527, 181] width 293 height 26
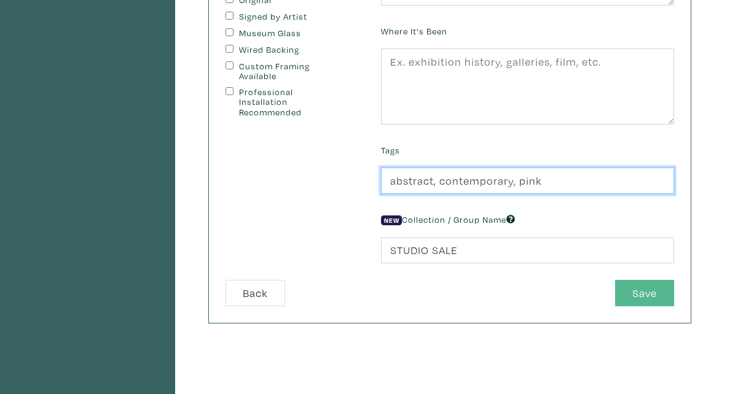
type input "abstract, contemporary, pink"
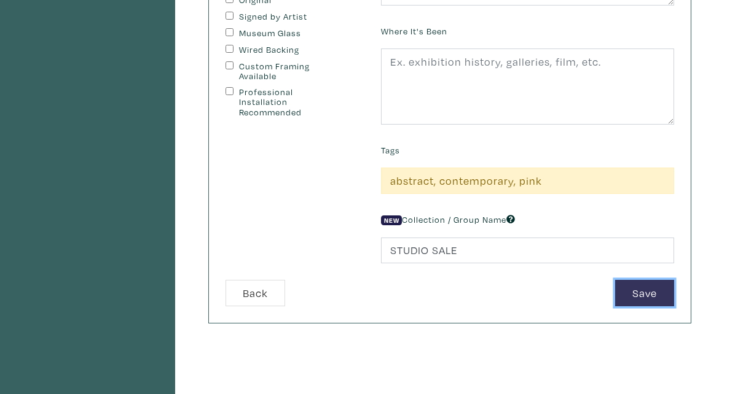
click at [633, 291] on button "Save" at bounding box center [644, 293] width 59 height 26
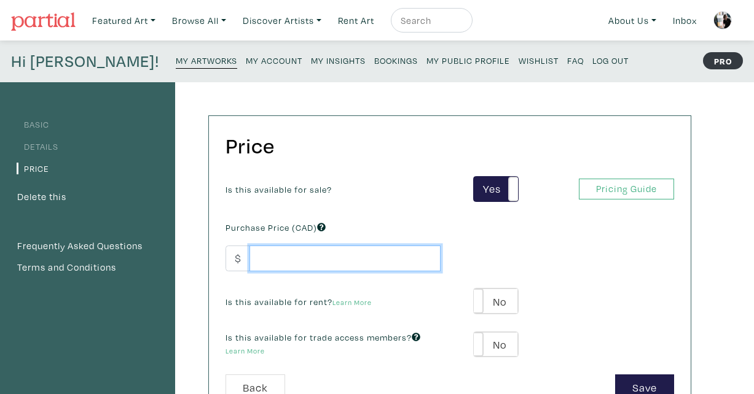
click at [265, 256] on input "number" at bounding box center [344, 259] width 191 height 26
type input "1000"
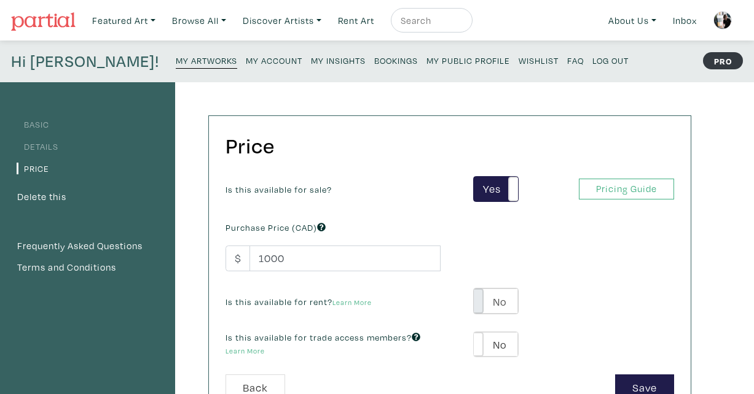
click at [476, 305] on span at bounding box center [473, 301] width 19 height 25
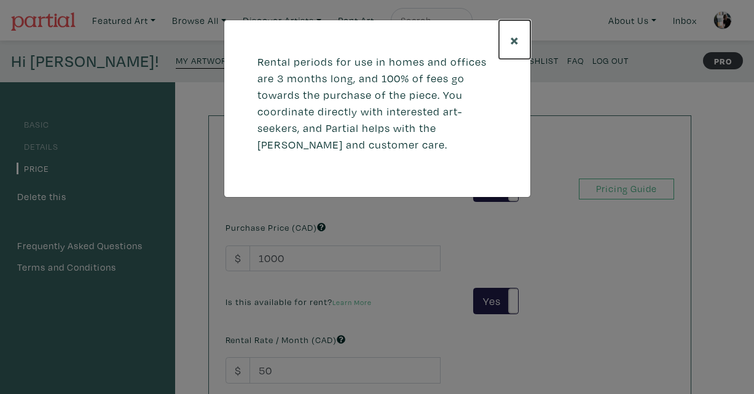
click at [511, 40] on span "×" at bounding box center [514, 40] width 9 height 22
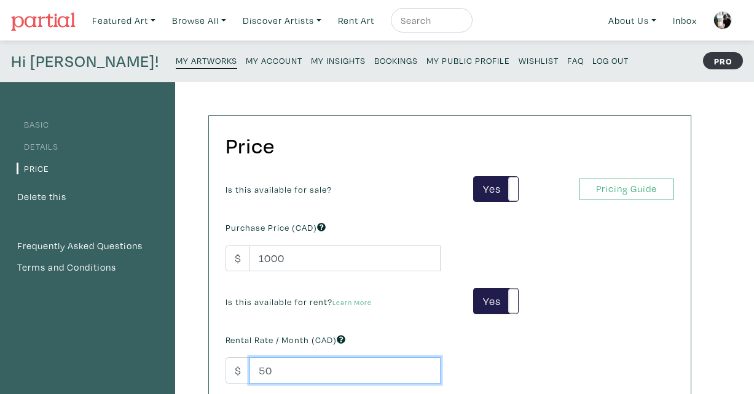
drag, startPoint x: 271, startPoint y: 374, endPoint x: 258, endPoint y: 374, distance: 12.9
click at [261, 374] on input "50" at bounding box center [344, 371] width 191 height 26
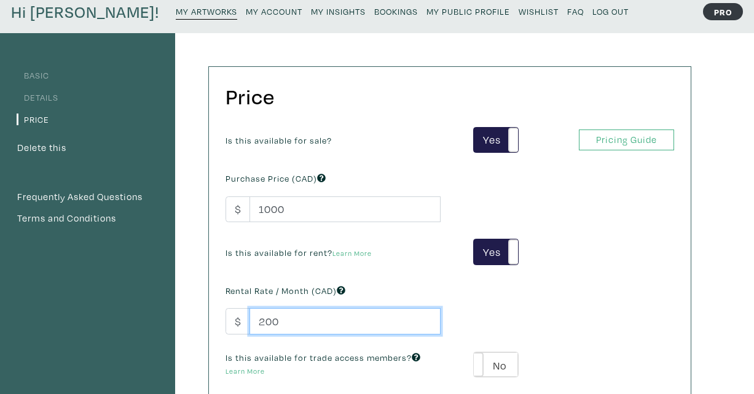
scroll to position [227, 0]
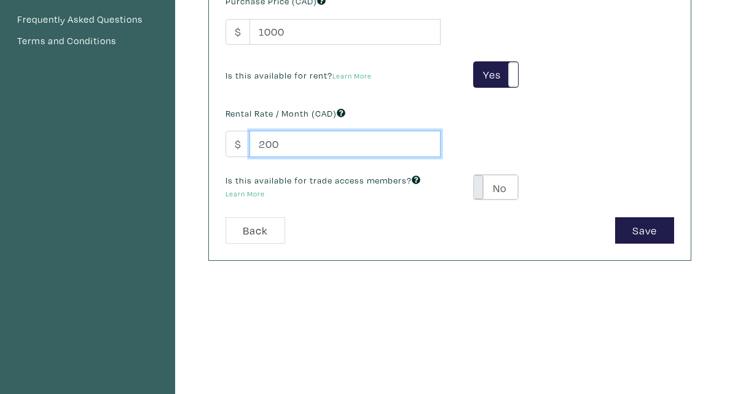
type input "200"
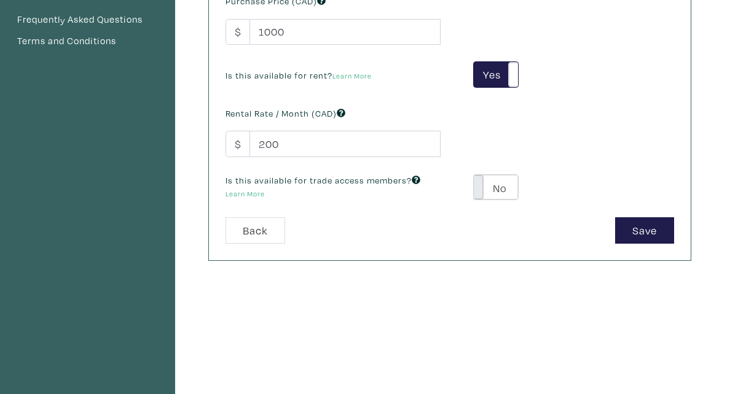
click at [480, 187] on span at bounding box center [473, 187] width 19 height 25
type input "60"
type input "180"
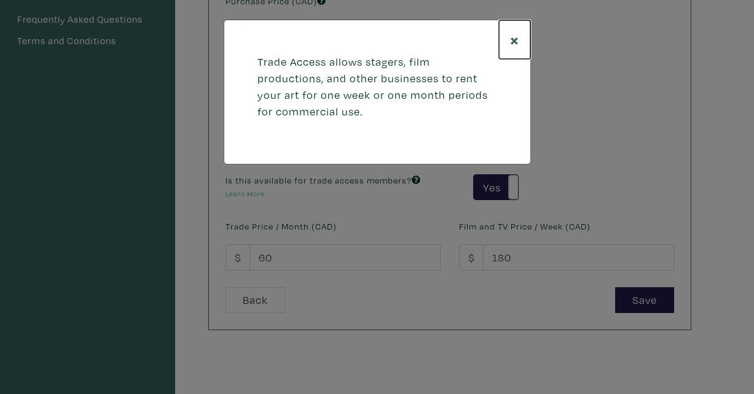
click at [513, 40] on span "×" at bounding box center [514, 40] width 9 height 22
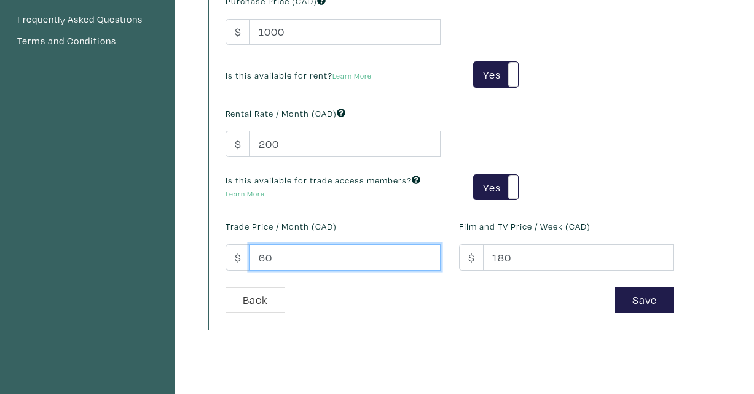
drag, startPoint x: 287, startPoint y: 257, endPoint x: 230, endPoint y: 257, distance: 56.5
click at [230, 257] on div "$ 60" at bounding box center [332, 258] width 215 height 26
type input "100"
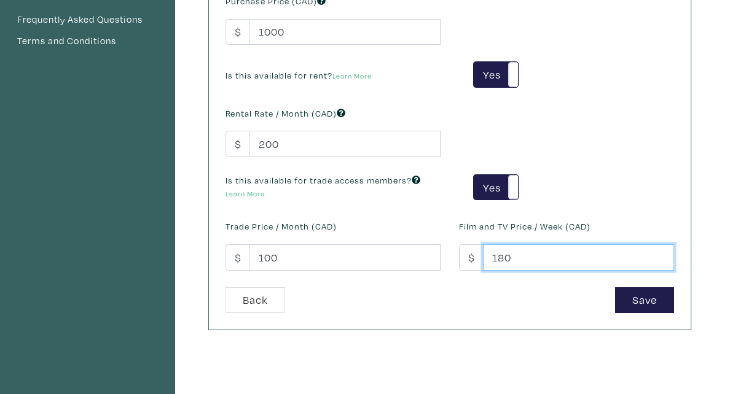
click at [547, 249] on input "180" at bounding box center [578, 258] width 191 height 26
drag, startPoint x: 531, startPoint y: 257, endPoint x: 464, endPoint y: 257, distance: 67.6
click at [464, 257] on div "$ 180" at bounding box center [566, 258] width 215 height 26
type input "150"
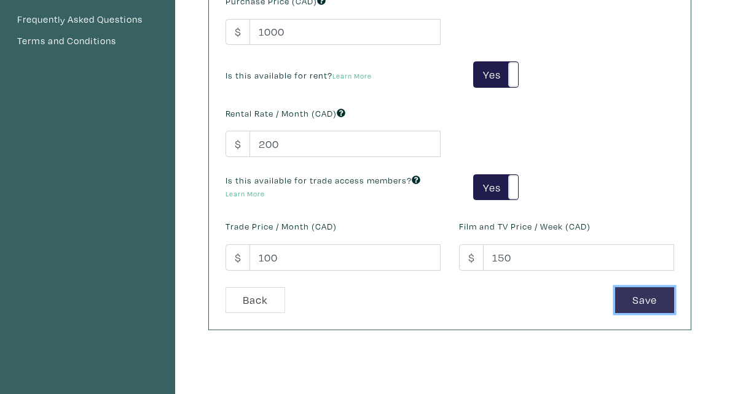
click at [641, 300] on button "Save" at bounding box center [644, 301] width 59 height 26
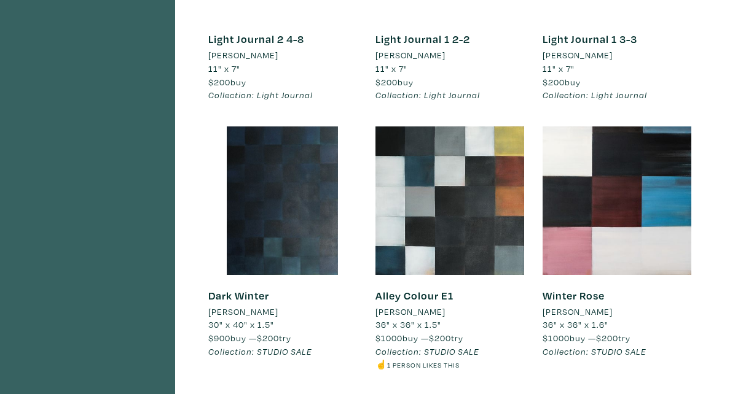
scroll to position [2325, 0]
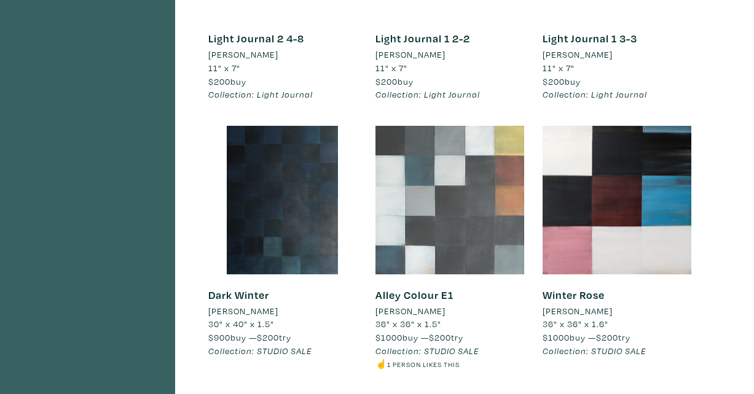
click at [449, 132] on div at bounding box center [449, 200] width 149 height 149
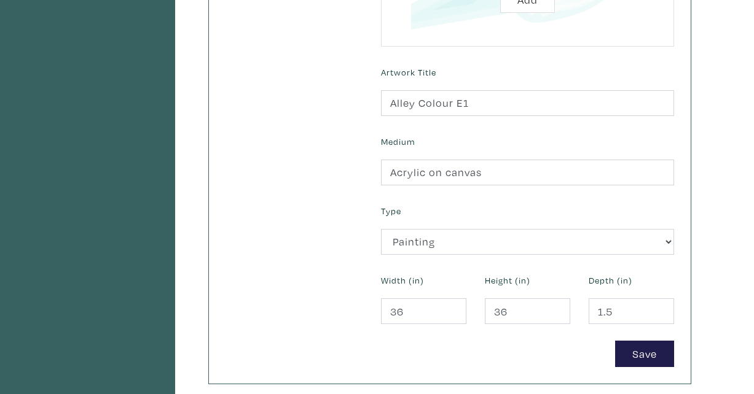
scroll to position [555, 0]
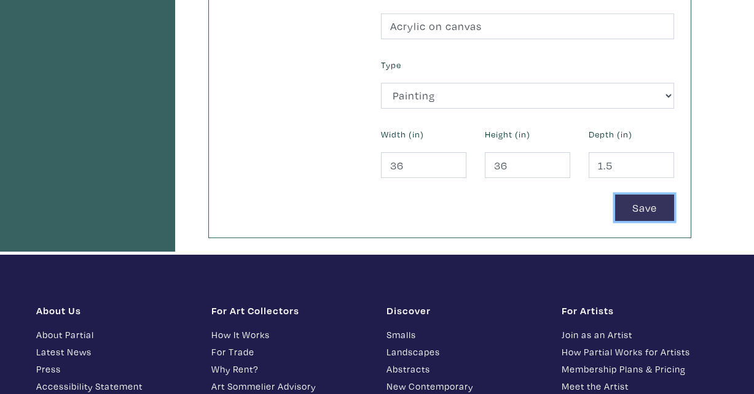
click at [657, 214] on button "Save" at bounding box center [644, 208] width 59 height 26
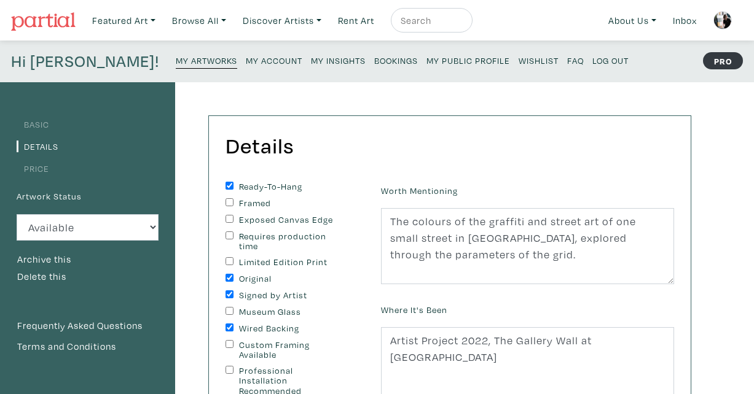
click at [34, 171] on link "Price" at bounding box center [33, 169] width 33 height 12
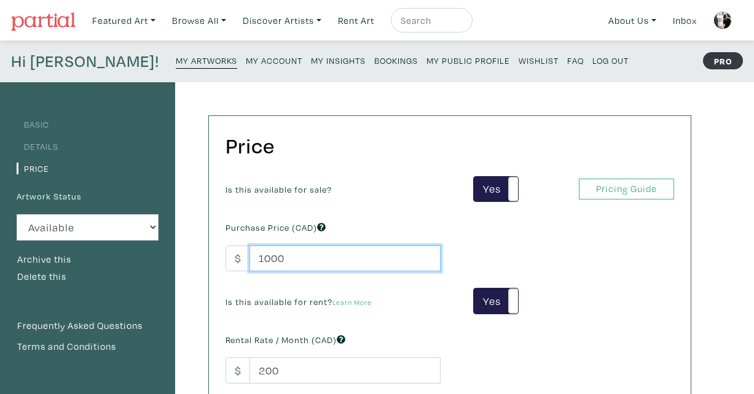
drag, startPoint x: 291, startPoint y: 259, endPoint x: 214, endPoint y: 259, distance: 76.8
click at [214, 259] on div "Price Is this available for sale? Yes No Yes No Pricing Guide PRO Purchase Pric…" at bounding box center [450, 336] width 482 height 441
type input "2250"
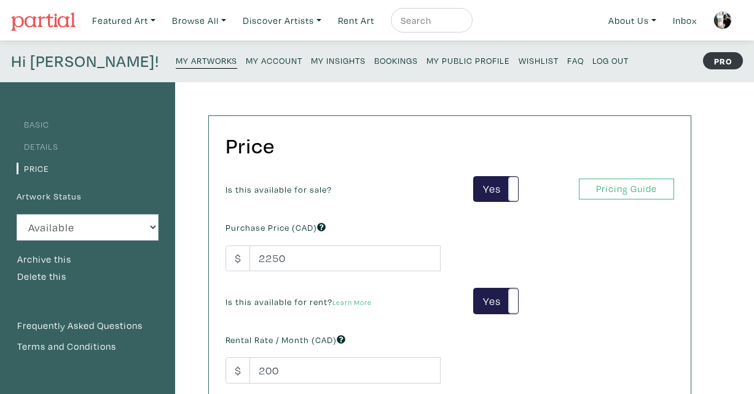
click at [589, 292] on div "Is this available for rent? Learn More Yes No Yes No" at bounding box center [449, 301] width 467 height 26
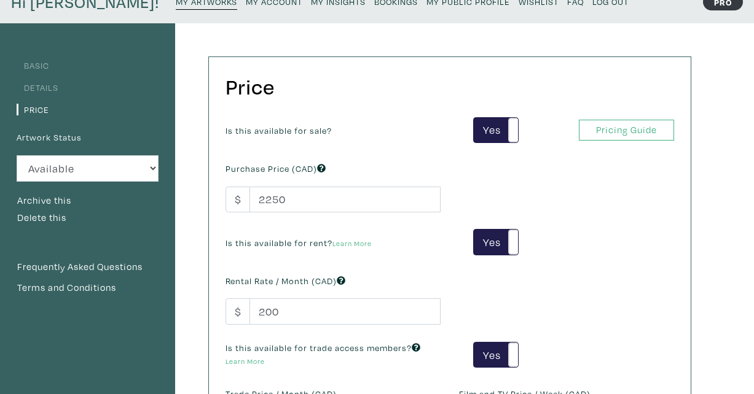
scroll to position [110, 0]
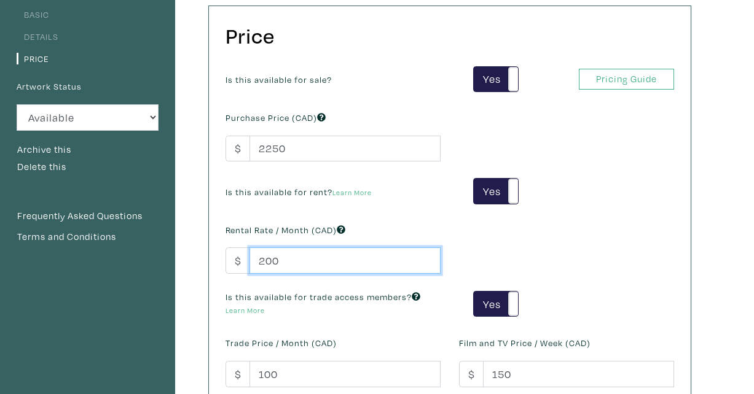
click at [289, 264] on input "200" at bounding box center [344, 261] width 191 height 26
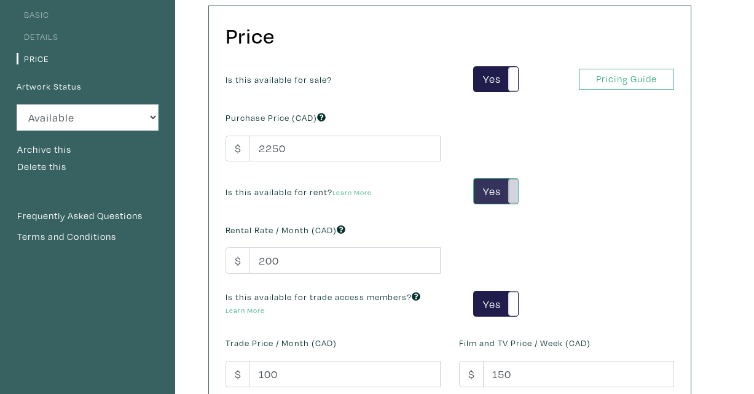
click at [508, 192] on span at bounding box center [517, 191] width 19 height 25
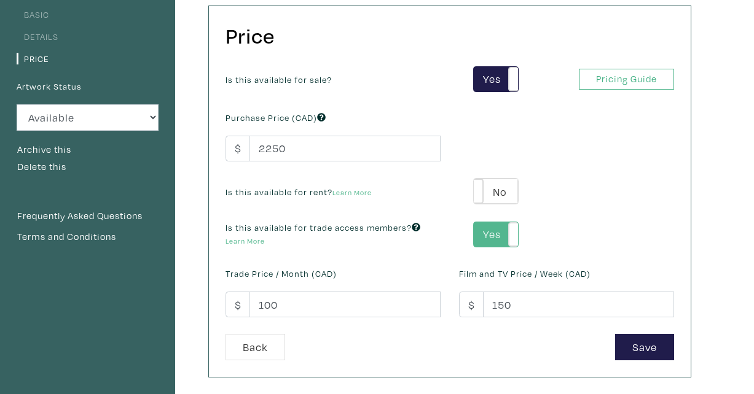
click at [506, 244] on label "Yes" at bounding box center [496, 234] width 44 height 25
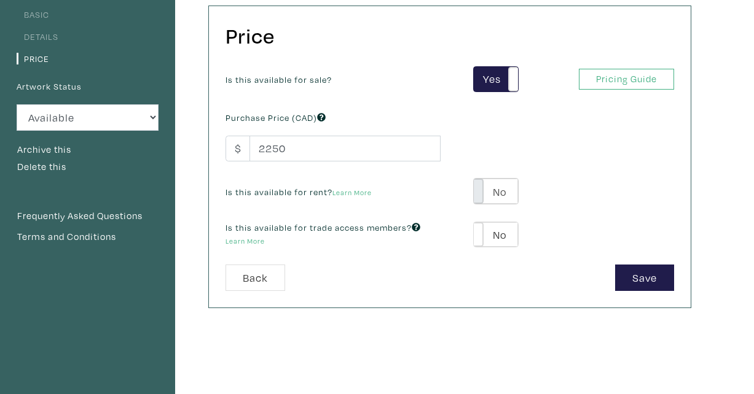
click at [477, 189] on span at bounding box center [473, 191] width 19 height 25
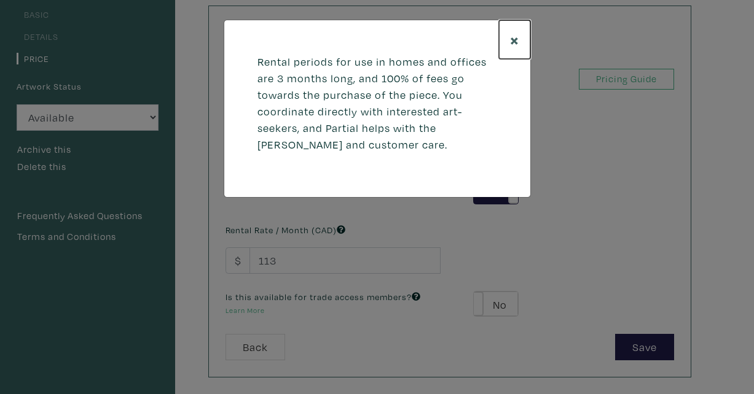
click at [511, 37] on span "×" at bounding box center [514, 40] width 9 height 22
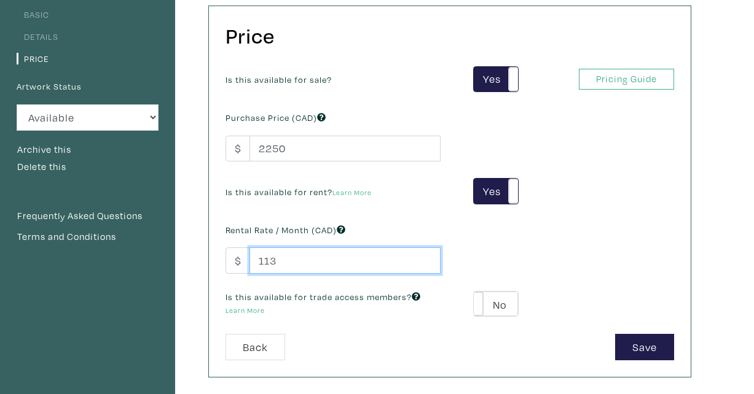
drag, startPoint x: 278, startPoint y: 263, endPoint x: 222, endPoint y: 263, distance: 55.9
click at [222, 263] on div "Rental Rate / Month (CAD) $ 113" at bounding box center [332, 247] width 233 height 53
type input "200"
click at [477, 299] on span at bounding box center [473, 304] width 19 height 25
type input "135"
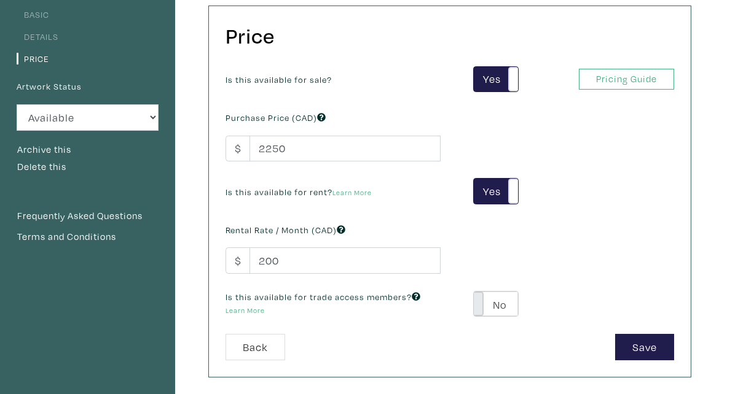
type input "405"
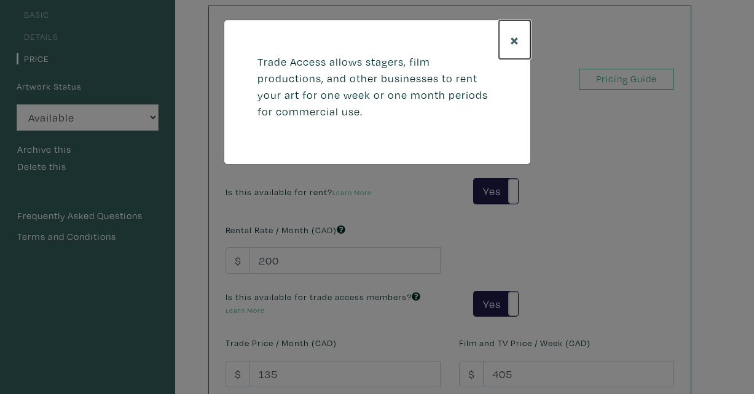
click at [511, 38] on span "×" at bounding box center [514, 40] width 9 height 22
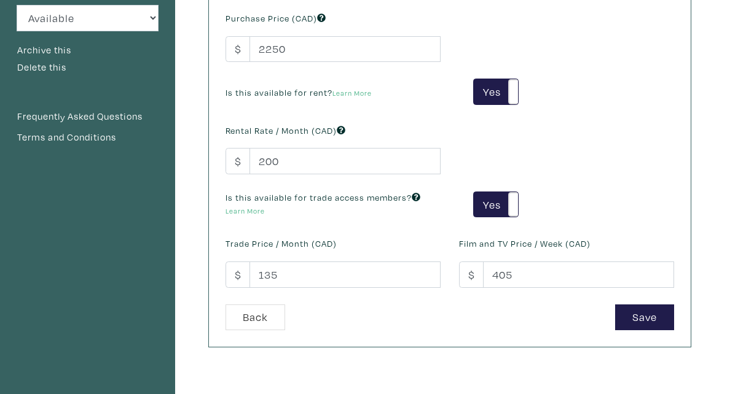
scroll to position [402, 0]
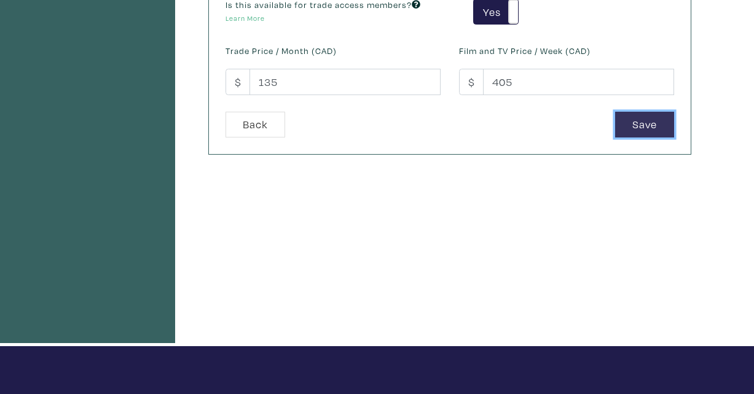
click at [642, 121] on button "Save" at bounding box center [644, 125] width 59 height 26
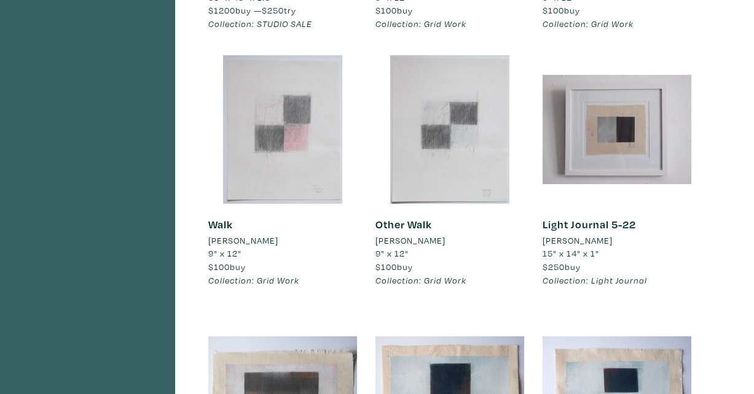
scroll to position [2237, 0]
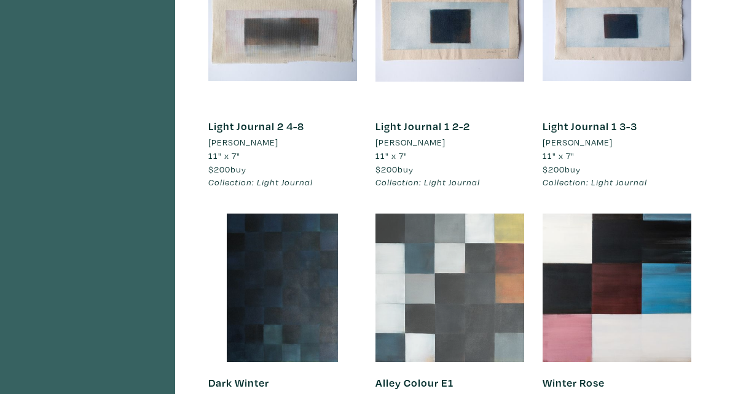
click at [433, 279] on div at bounding box center [449, 288] width 149 height 149
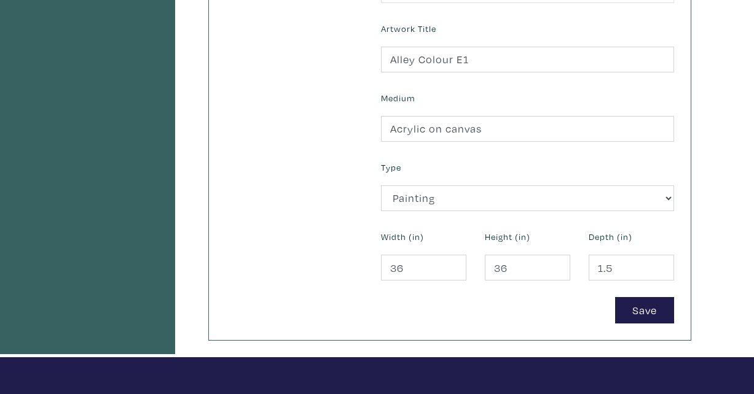
scroll to position [536, 0]
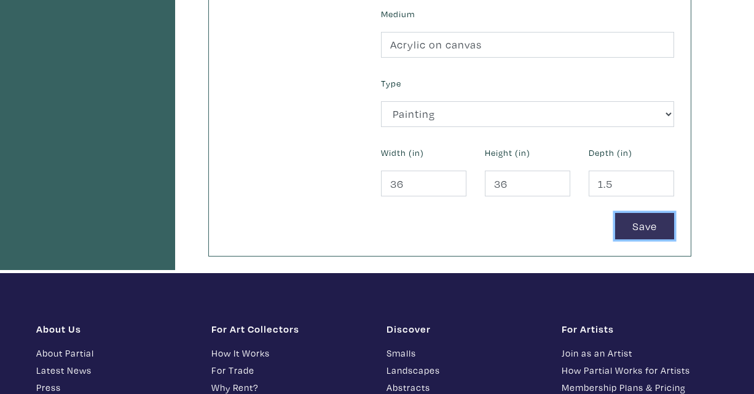
click at [636, 224] on button "Save" at bounding box center [644, 226] width 59 height 26
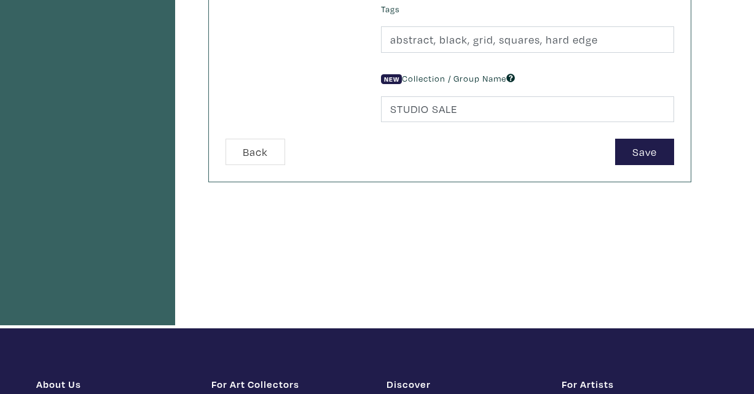
scroll to position [357, 0]
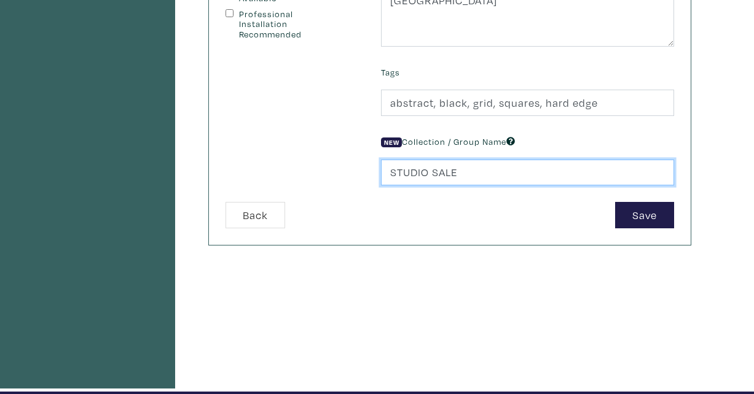
drag, startPoint x: 453, startPoint y: 174, endPoint x: 327, endPoint y: 174, distance: 126.0
click at [327, 174] on form "Ready-To-Hang Framed Exposed Canvas Edge Requires production time Limited Editi…" at bounding box center [449, 27] width 467 height 404
type input "Gridwork"
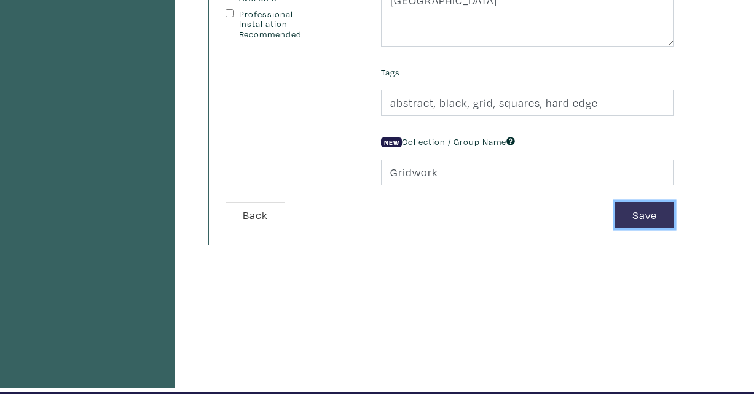
click at [638, 219] on button "Save" at bounding box center [644, 215] width 59 height 26
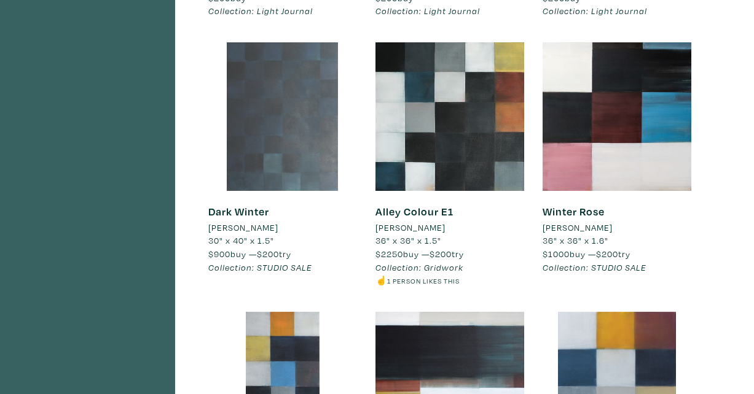
scroll to position [2426, 0]
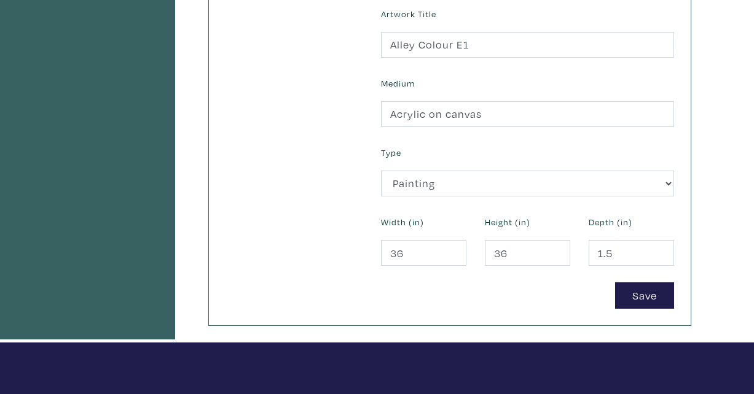
scroll to position [435, 0]
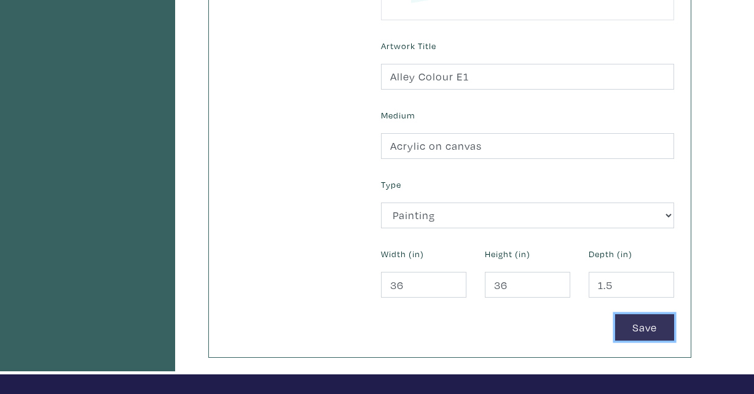
click at [660, 326] on button "Save" at bounding box center [644, 328] width 59 height 26
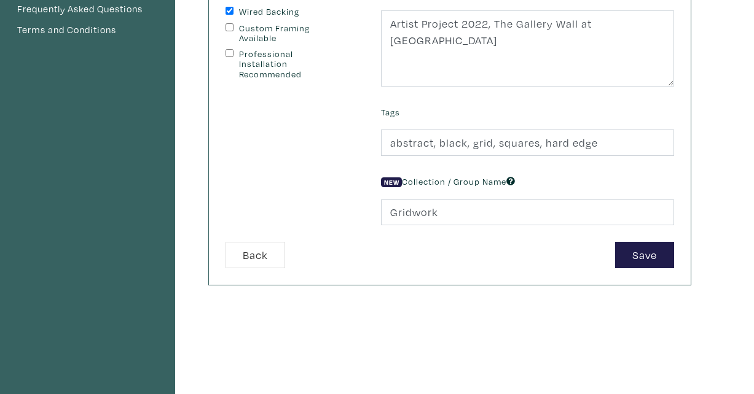
scroll to position [390, 0]
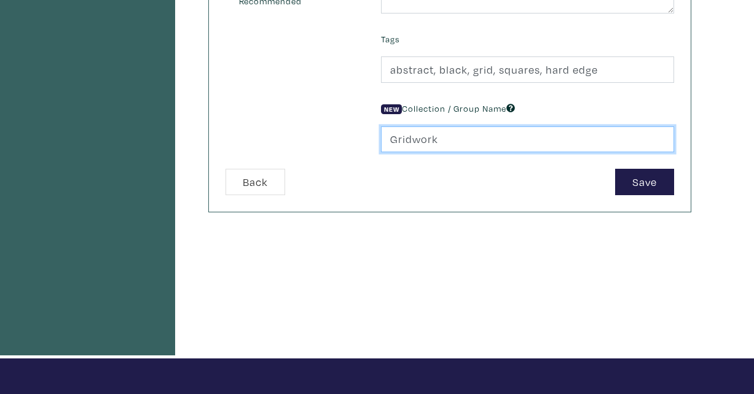
drag, startPoint x: 438, startPoint y: 139, endPoint x: 358, endPoint y: 139, distance: 79.9
click at [511, 131] on input "Gridwork" at bounding box center [527, 140] width 293 height 26
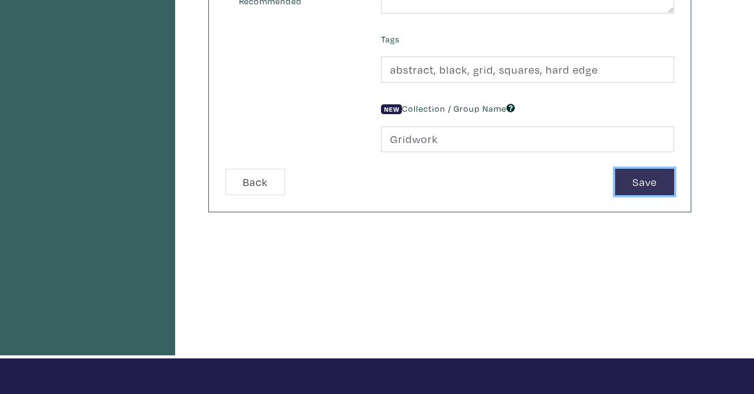
click at [631, 183] on button "Save" at bounding box center [644, 182] width 59 height 26
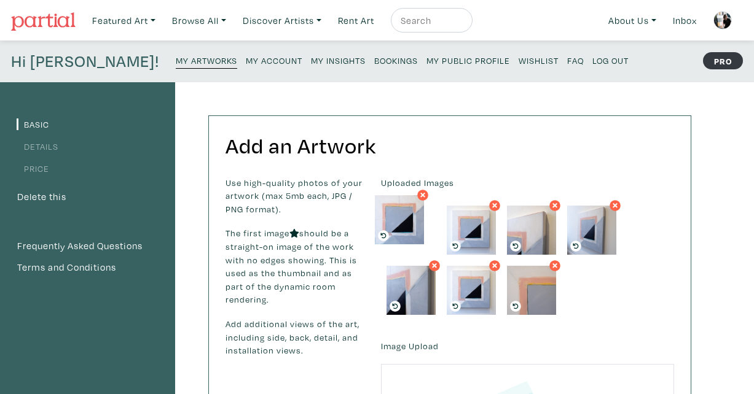
drag, startPoint x: 487, startPoint y: 278, endPoint x: 416, endPoint y: 208, distance: 99.5
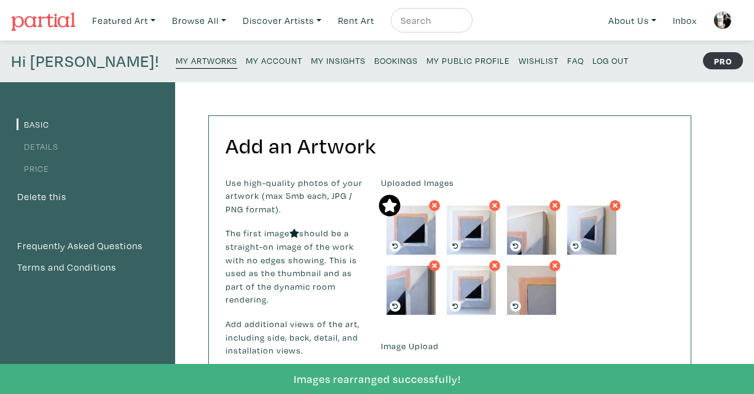
click at [632, 289] on div "Uploaded Images" at bounding box center [528, 248] width 312 height 145
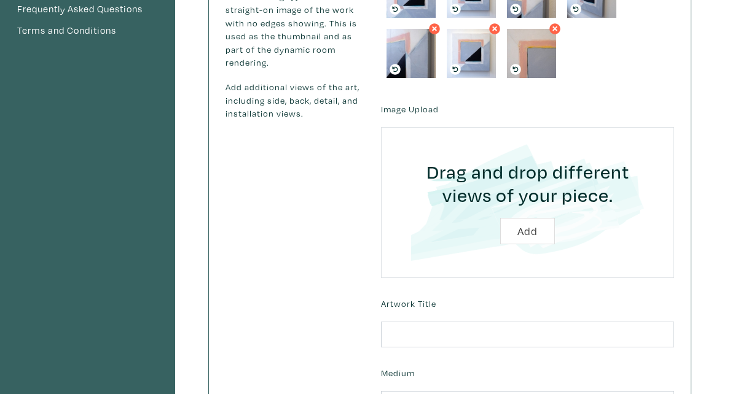
scroll to position [289, 0]
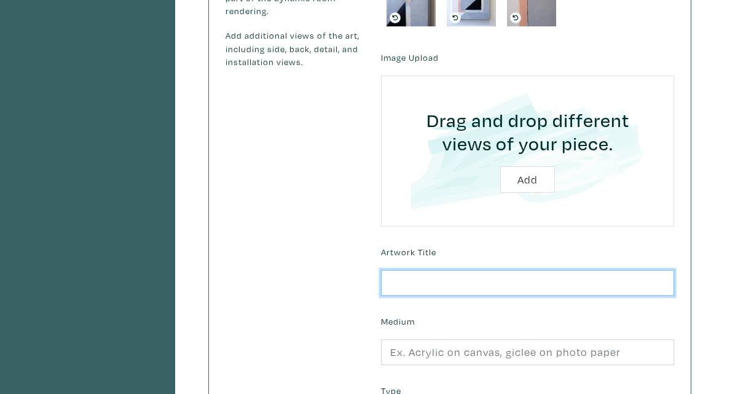
click at [476, 288] on input "text" at bounding box center [527, 283] width 293 height 26
type input "Platform"
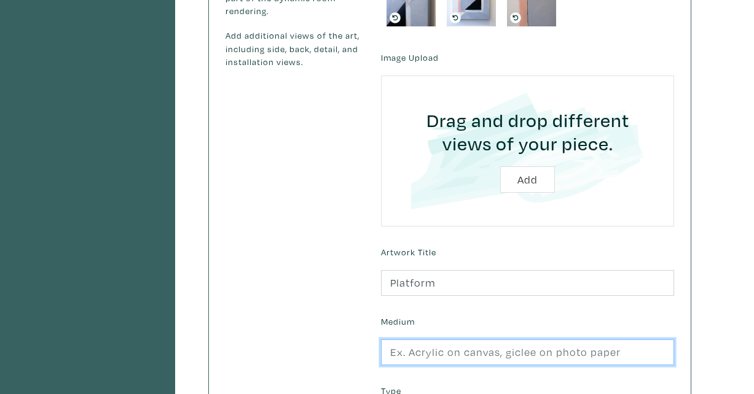
click at [452, 353] on input "text" at bounding box center [527, 353] width 293 height 26
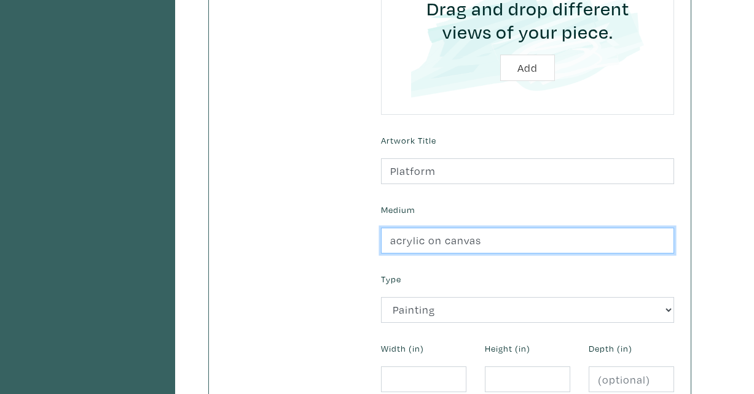
scroll to position [429, 0]
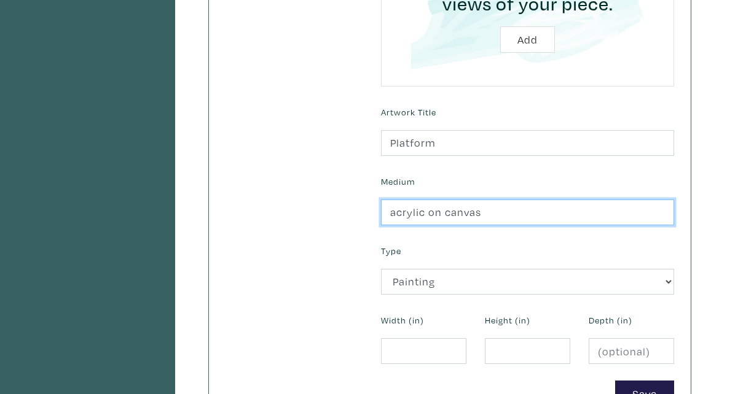
type input "acrylic on canvas"
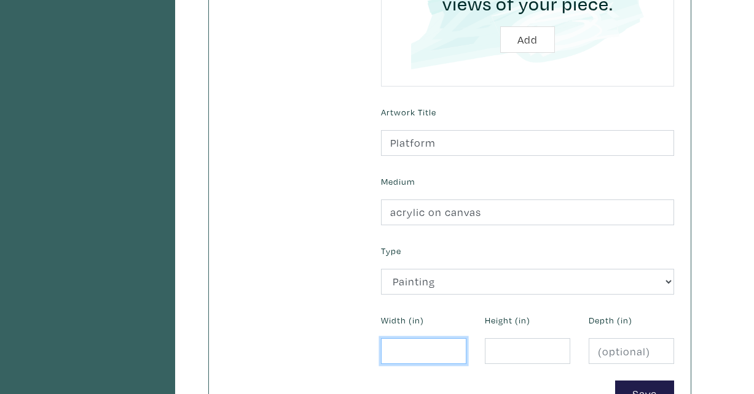
click at [428, 353] on input "number" at bounding box center [423, 352] width 85 height 26
type input "30"
click at [521, 351] on input "number" at bounding box center [527, 352] width 85 height 26
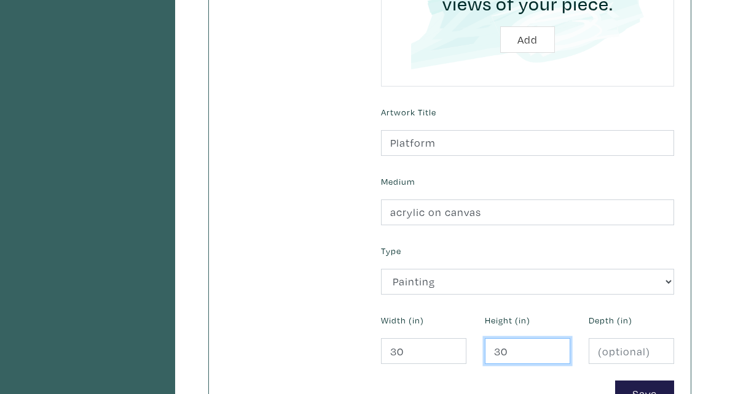
type input "30"
click at [613, 356] on input "number" at bounding box center [631, 352] width 85 height 26
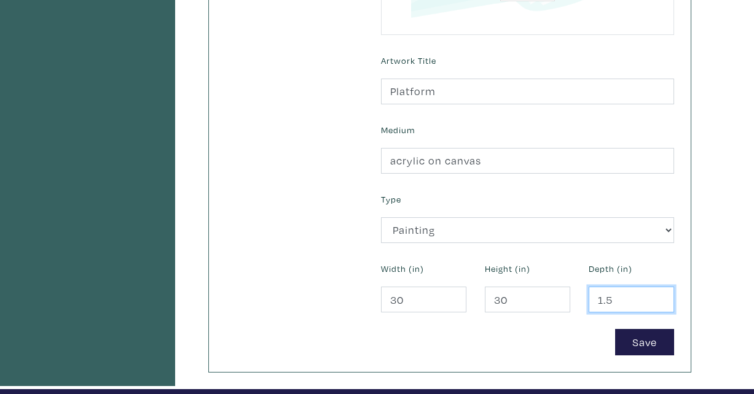
scroll to position [484, 0]
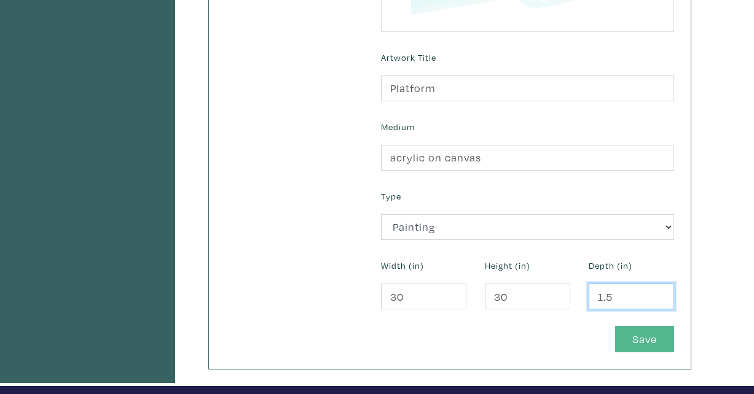
type input "1.5"
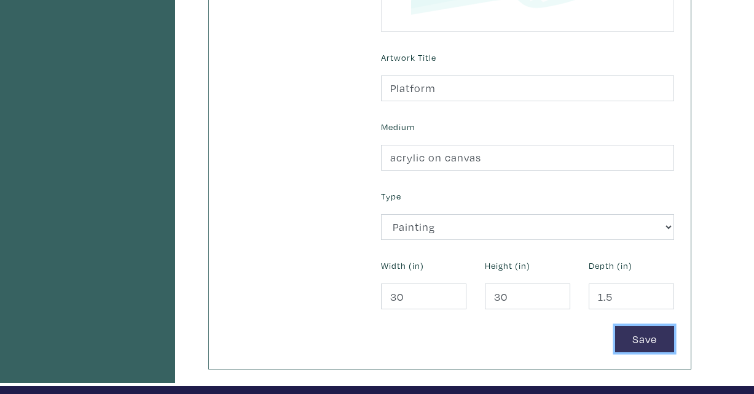
click at [632, 342] on button "Save" at bounding box center [644, 339] width 59 height 26
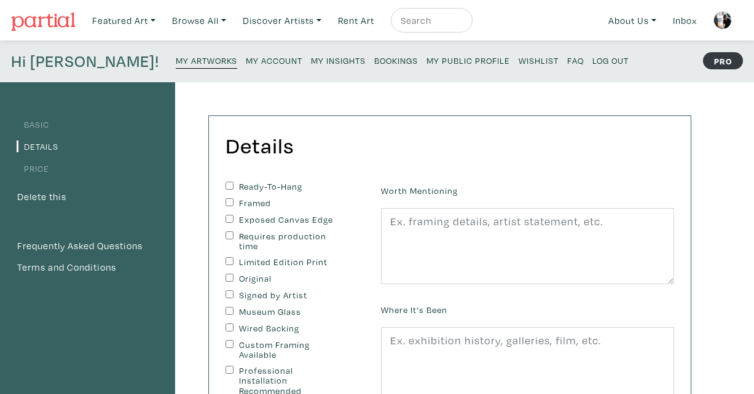
click at [229, 186] on input "Ready-To-Hang" at bounding box center [229, 186] width 8 height 8
checkbox input "true"
click at [229, 202] on input "Framed" at bounding box center [229, 202] width 8 height 8
checkbox input "true"
click at [231, 296] on input "Signed by Artist" at bounding box center [229, 295] width 8 height 8
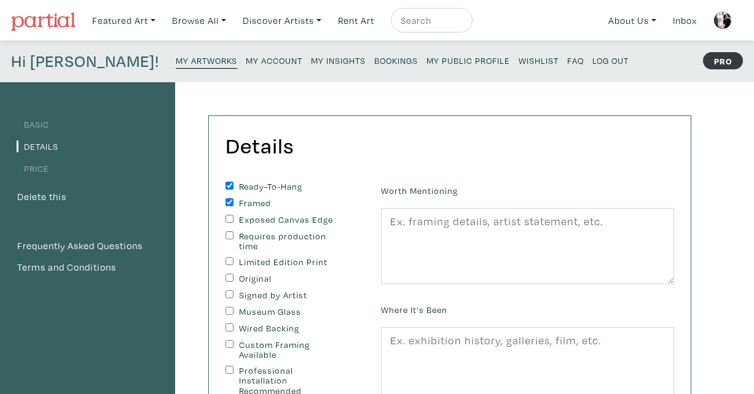
checkbox input "true"
click at [231, 329] on input "Wired Backing" at bounding box center [229, 328] width 8 height 8
checkbox input "true"
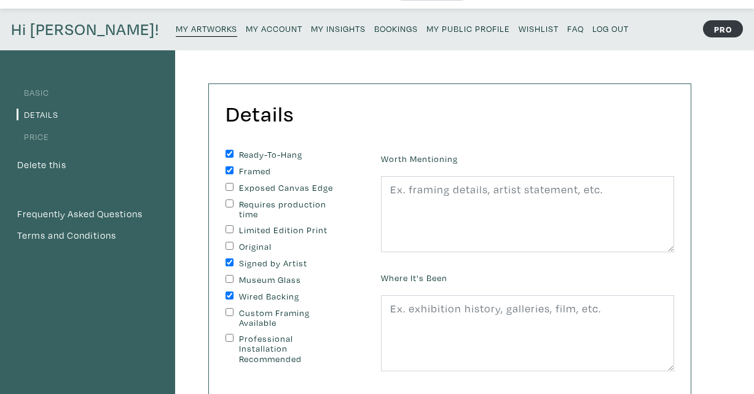
scroll to position [18, 0]
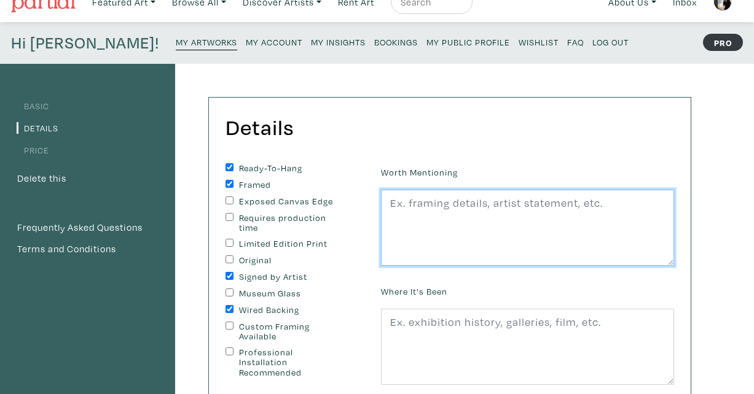
click at [421, 206] on textarea at bounding box center [527, 228] width 293 height 76
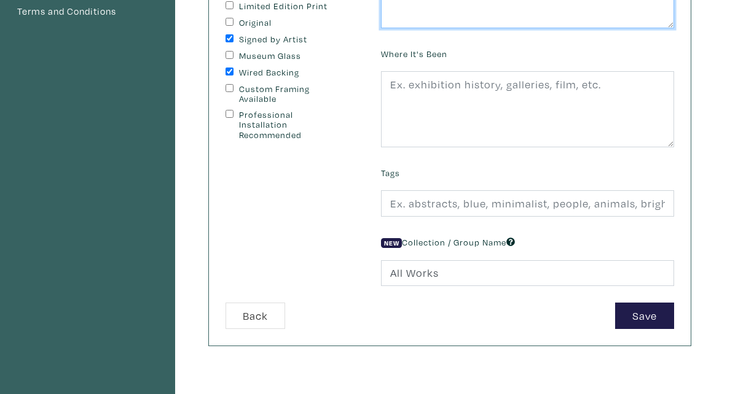
type textarea "comes framed in a black shadow box frame"
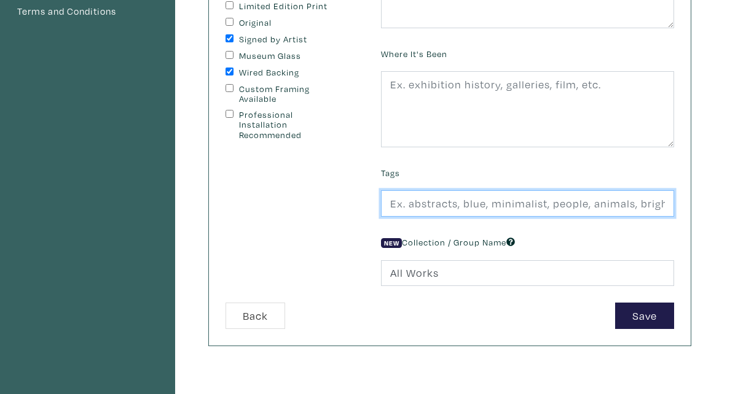
click at [456, 202] on input "text" at bounding box center [527, 203] width 293 height 26
type input "abstract, pink, contemporary"
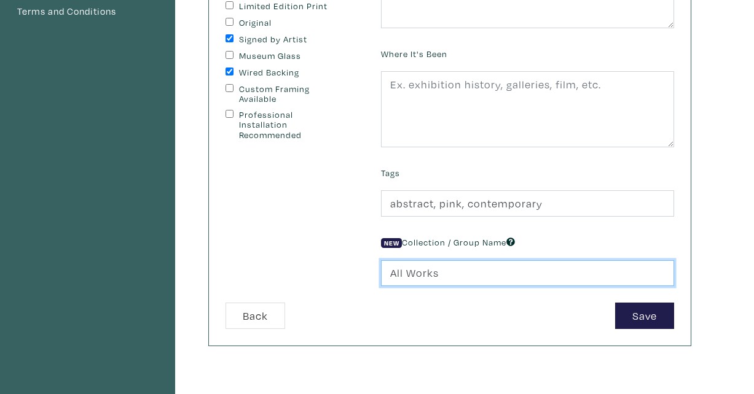
click at [436, 273] on input "All Works" at bounding box center [527, 274] width 293 height 26
drag, startPoint x: 439, startPoint y: 276, endPoint x: 339, endPoint y: 275, distance: 100.8
click at [339, 275] on form "Ready-To-Hang Framed Exposed Canvas Edge Requires production time Limited Editi…" at bounding box center [449, 128] width 467 height 404
type input "STUDIO SALE"
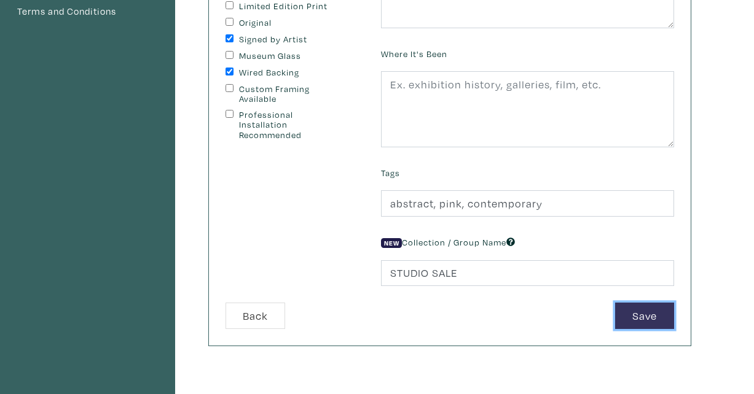
click at [647, 313] on button "Save" at bounding box center [644, 316] width 59 height 26
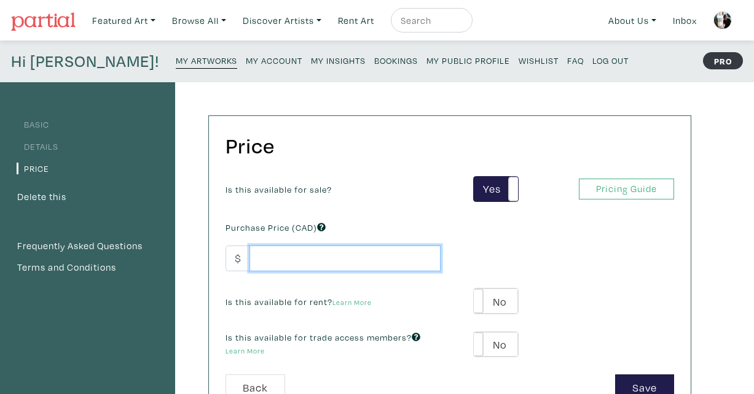
click at [272, 256] on input "number" at bounding box center [344, 259] width 191 height 26
type input "650"
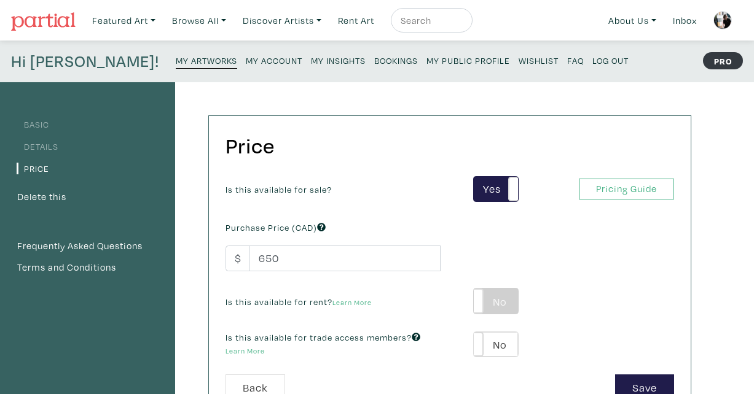
click at [490, 302] on label "No" at bounding box center [496, 301] width 44 height 25
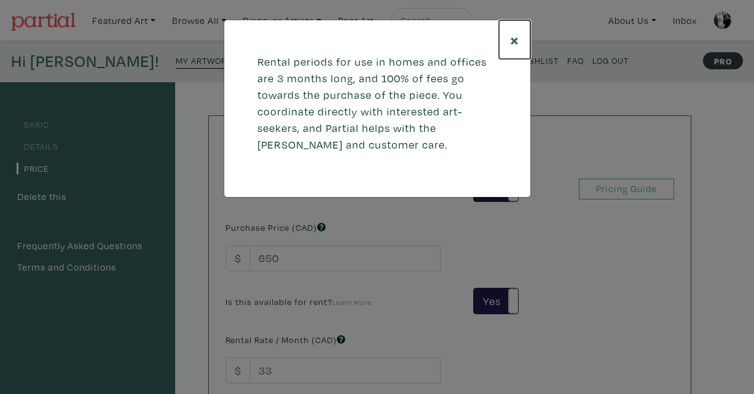
click at [509, 36] on button "×" at bounding box center [514, 39] width 31 height 39
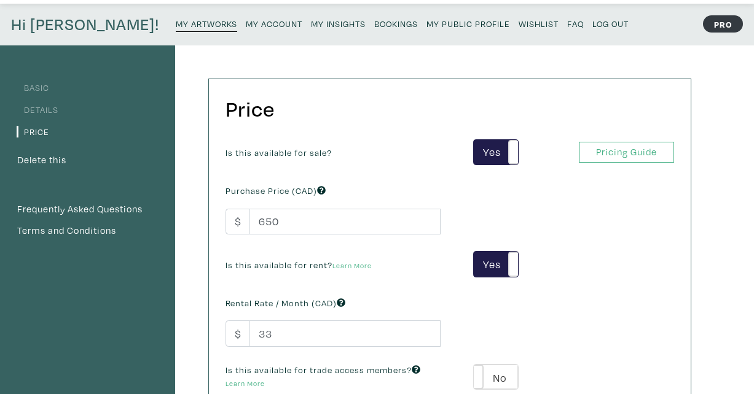
scroll to position [103, 0]
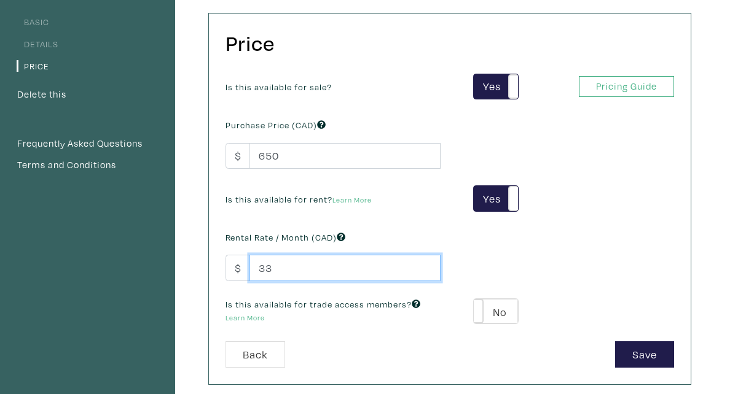
drag, startPoint x: 276, startPoint y: 270, endPoint x: 240, endPoint y: 270, distance: 36.9
click at [240, 270] on div "$ 33" at bounding box center [332, 268] width 215 height 26
type input "200"
click at [477, 315] on span at bounding box center [473, 311] width 19 height 25
type input "39"
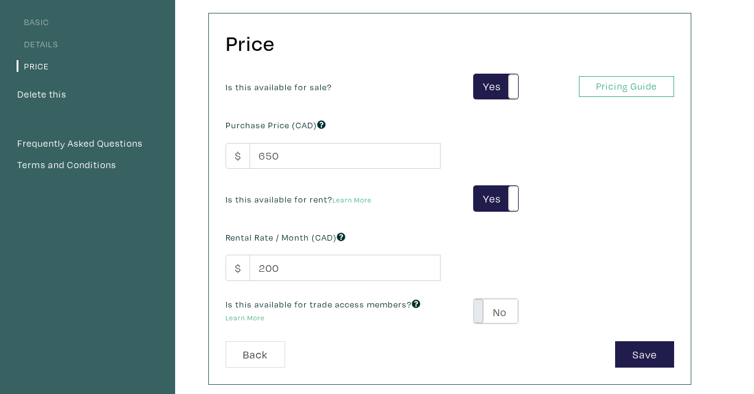
type input "117"
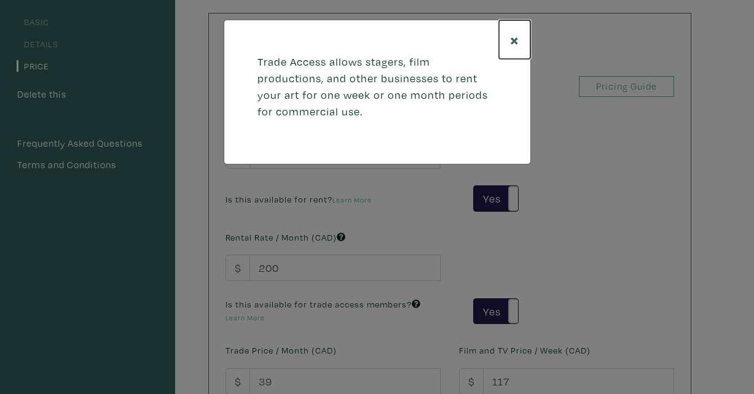
click at [511, 34] on span "×" at bounding box center [514, 40] width 9 height 22
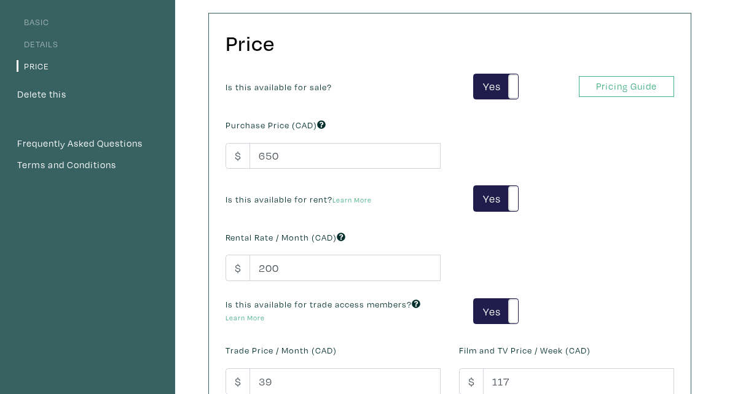
scroll to position [263, 0]
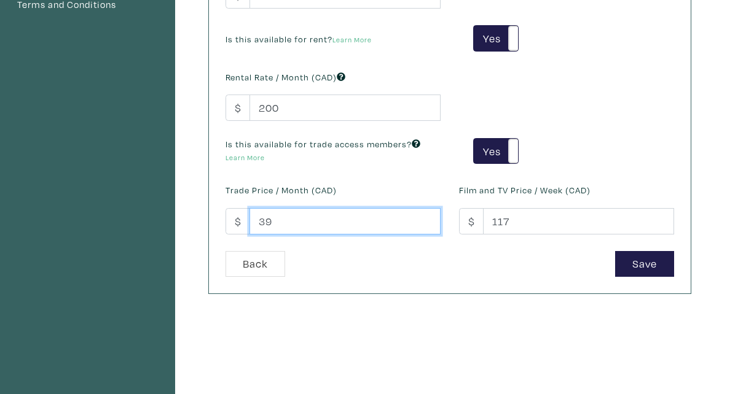
drag, startPoint x: 282, startPoint y: 227, endPoint x: 249, endPoint y: 227, distance: 32.6
click at [249, 227] on input "39" at bounding box center [344, 221] width 191 height 26
type input "100"
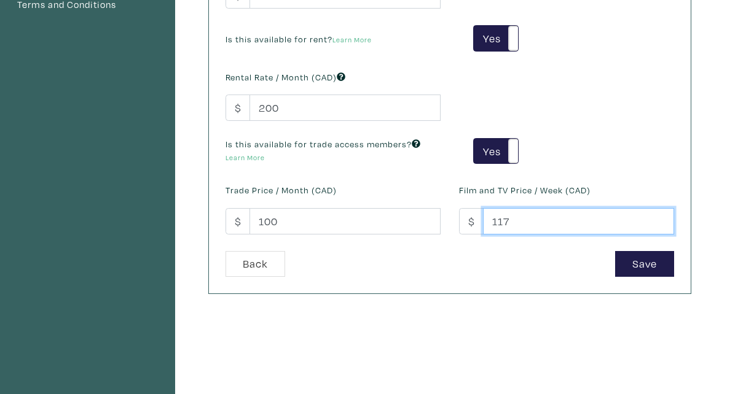
drag, startPoint x: 513, startPoint y: 221, endPoint x: 461, endPoint y: 221, distance: 52.2
click at [461, 221] on div "$ 117" at bounding box center [566, 221] width 215 height 26
type input "150"
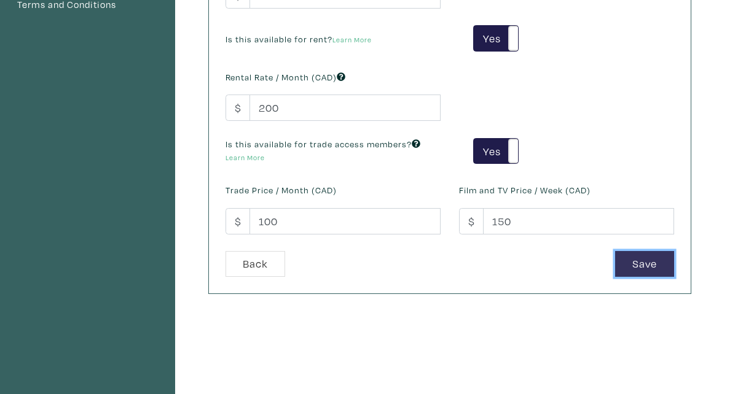
click at [654, 268] on button "Save" at bounding box center [644, 264] width 59 height 26
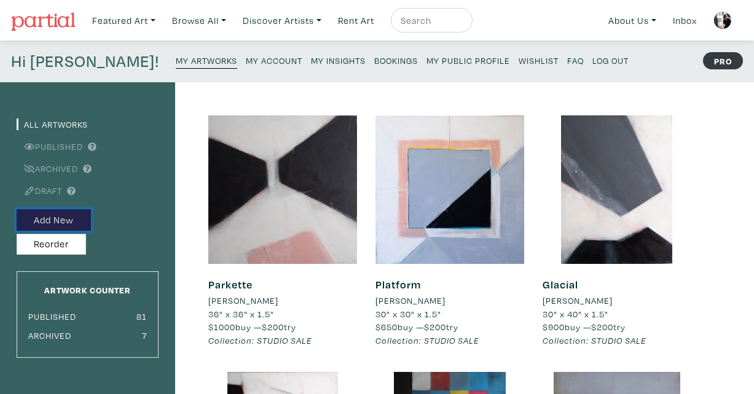
click at [40, 220] on button "Add New" at bounding box center [54, 221] width 74 height 22
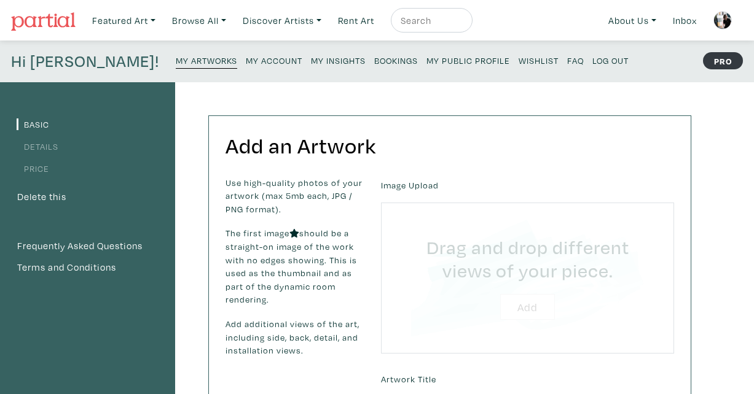
type input "C:\fakepath\[PERSON_NAME]-2 O'Clock Shadow-0640.JPG"
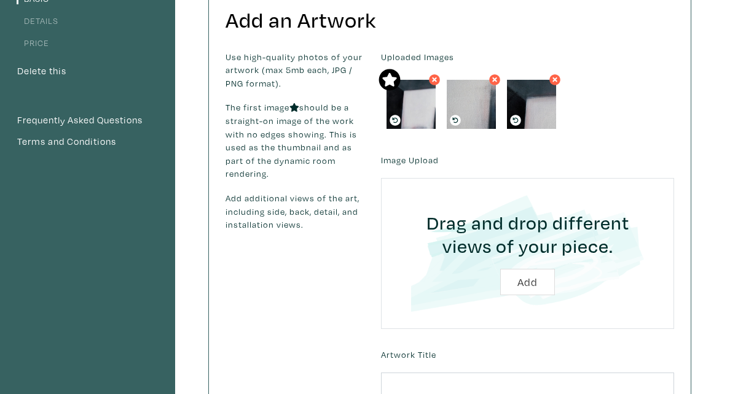
scroll to position [183, 0]
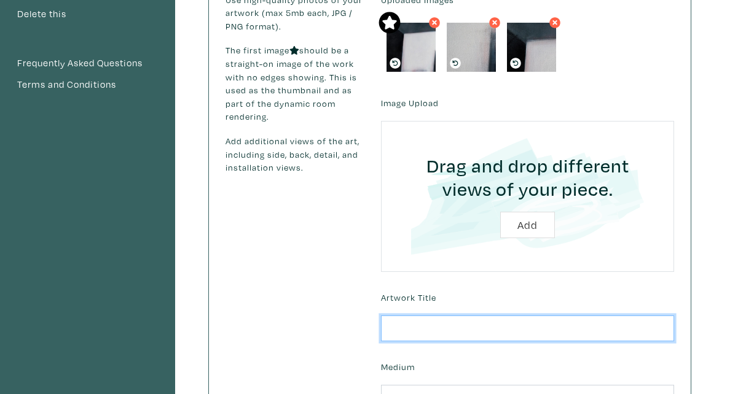
click at [453, 336] on input "text" at bounding box center [527, 329] width 293 height 26
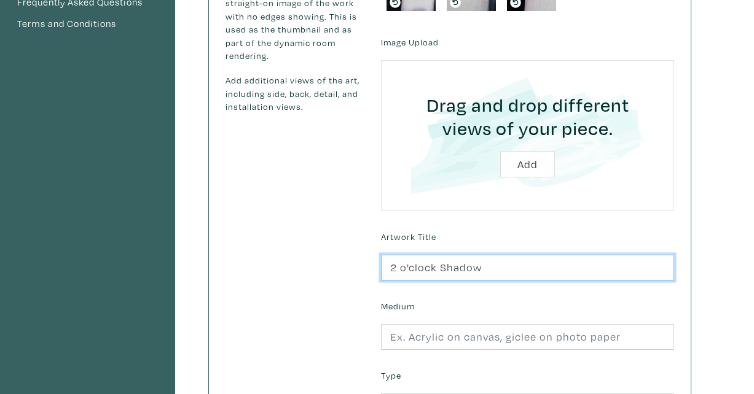
scroll to position [261, 0]
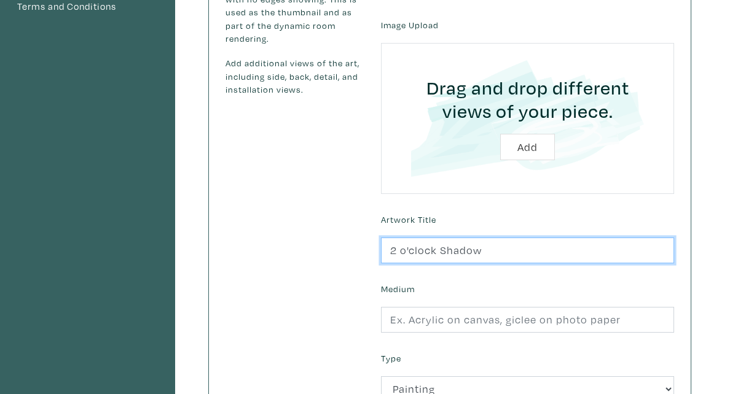
type input "2 o'clock Shadow"
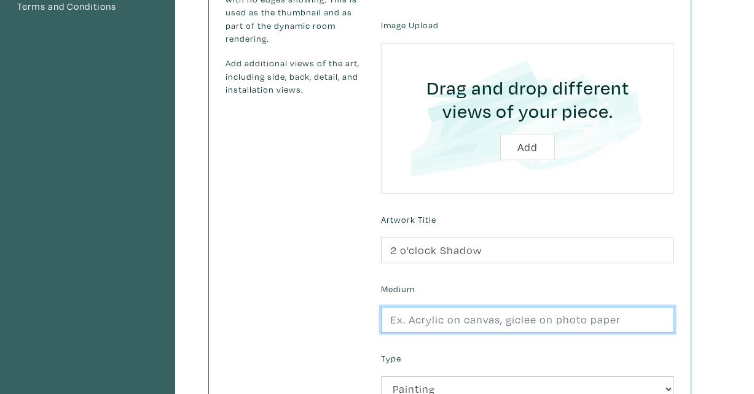
click at [429, 318] on input "text" at bounding box center [527, 320] width 293 height 26
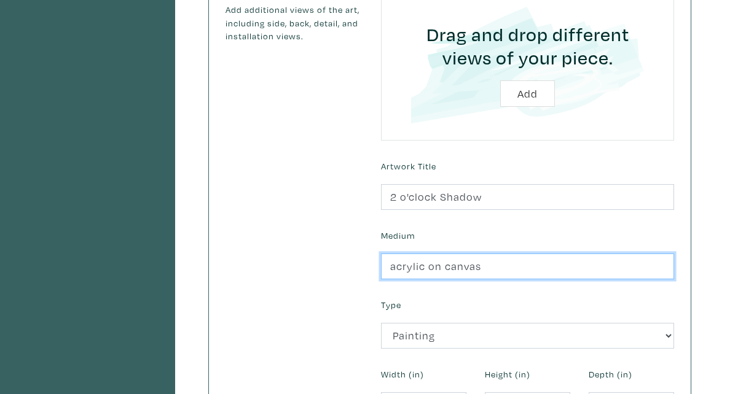
scroll to position [335, 0]
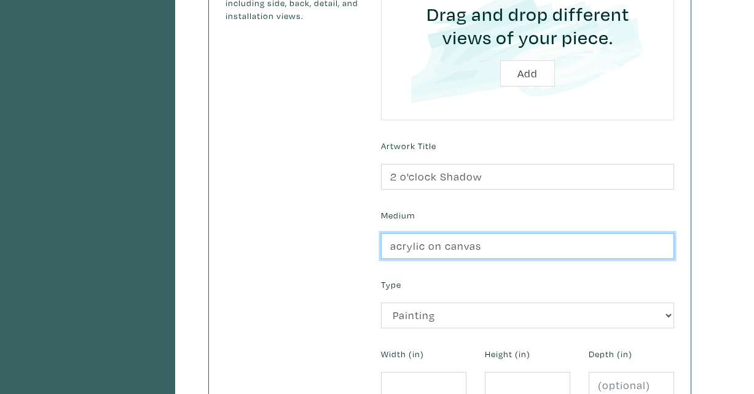
type input "acrylic on canvas"
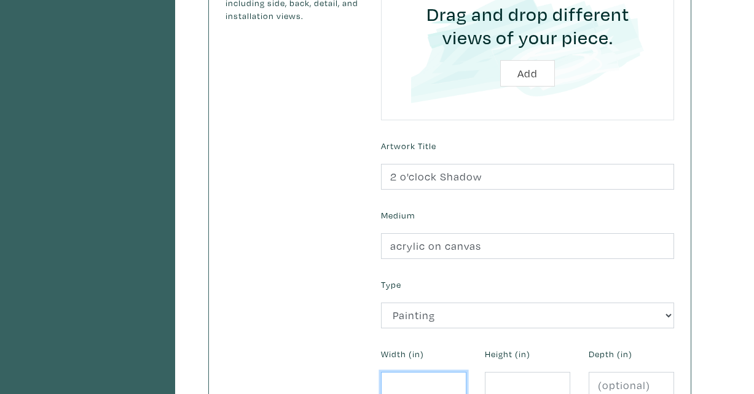
click at [419, 378] on input "number" at bounding box center [423, 385] width 85 height 26
type input "30"
click at [521, 380] on input "number" at bounding box center [527, 385] width 85 height 26
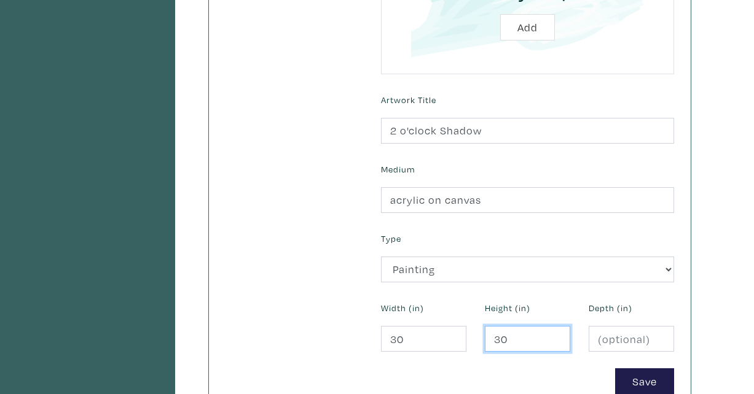
type input "30"
click at [626, 339] on input "number" at bounding box center [631, 339] width 85 height 26
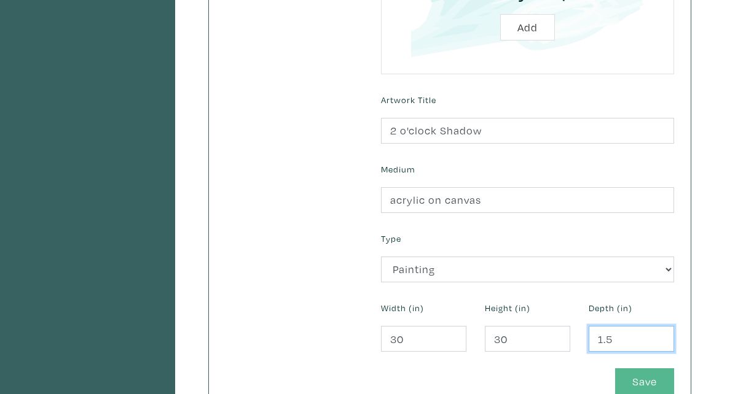
type input "1.5"
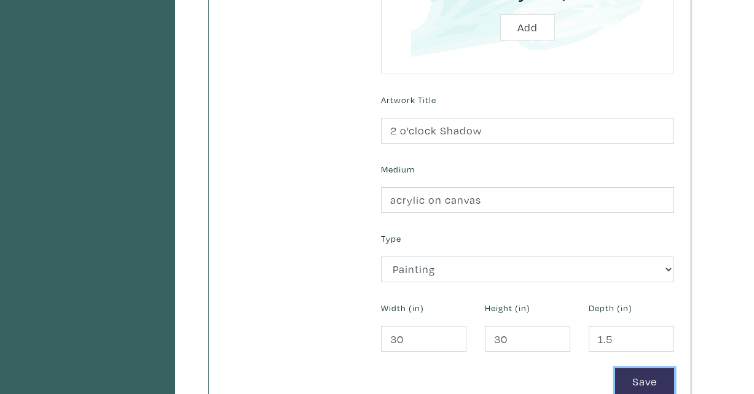
click at [648, 383] on button "Save" at bounding box center [644, 382] width 59 height 26
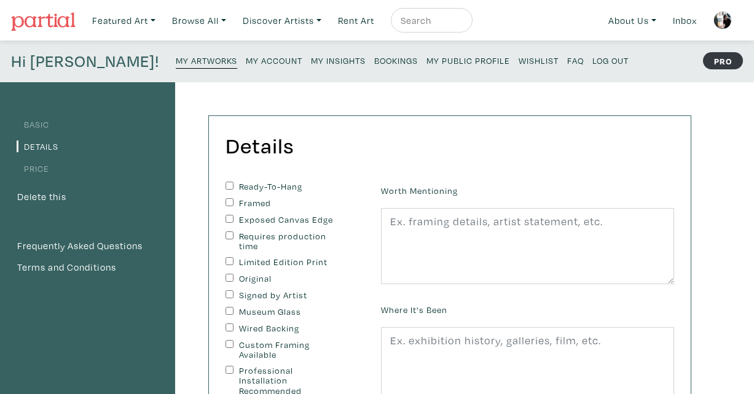
click at [229, 184] on input "Ready-To-Hang" at bounding box center [229, 186] width 8 height 8
checkbox input "true"
click at [230, 219] on input "Exposed Canvas Edge" at bounding box center [229, 219] width 8 height 8
checkbox input "true"
click at [231, 293] on input "Signed by Artist" at bounding box center [229, 295] width 8 height 8
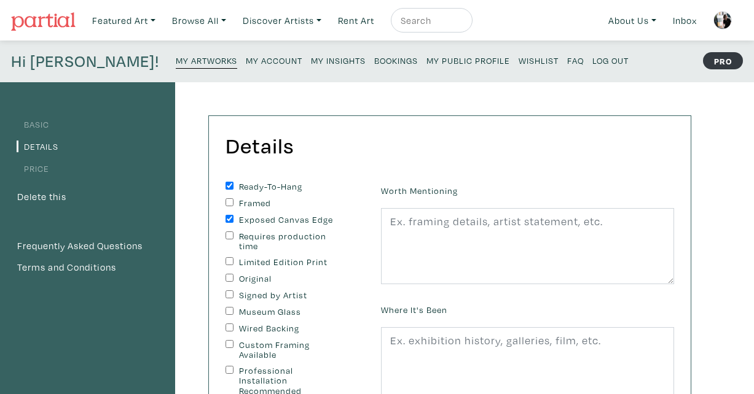
checkbox input "true"
click at [229, 329] on input "Wired Backing" at bounding box center [229, 328] width 8 height 8
checkbox input "true"
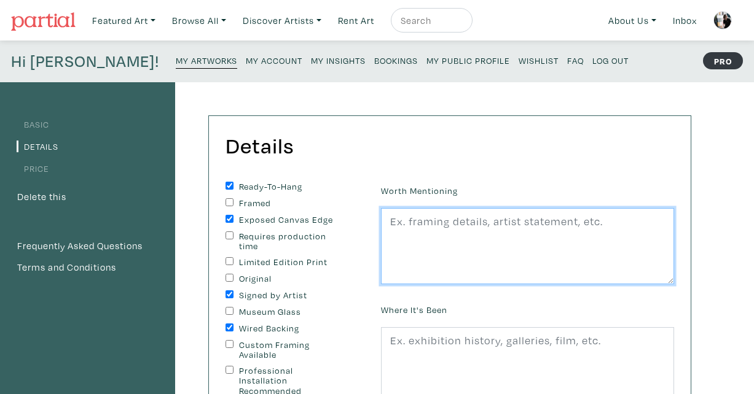
click at [431, 222] on textarea at bounding box center [527, 246] width 293 height 76
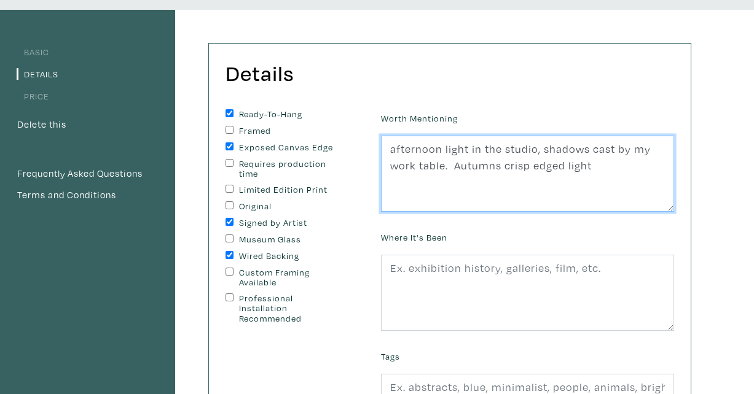
scroll to position [190, 0]
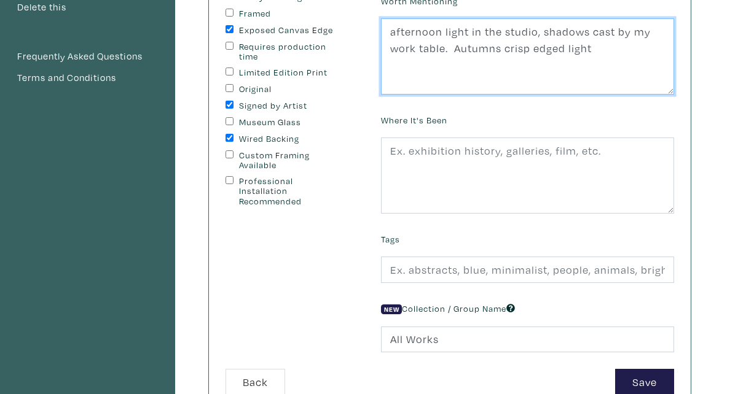
type textarea "afternoon light in the studio, shadows cast by my work table. Autumns crisp edg…"
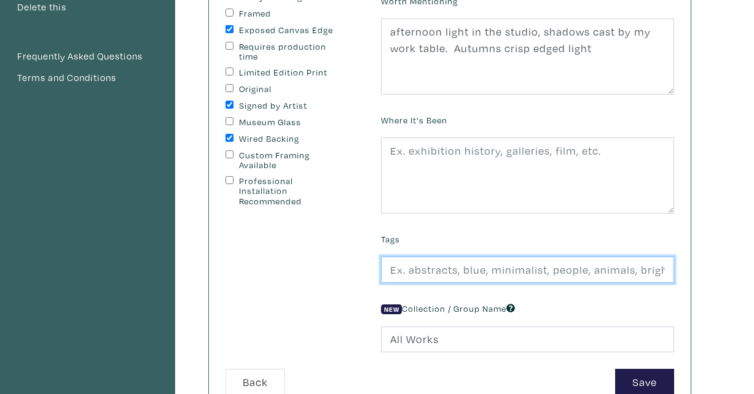
click at [420, 267] on input "text" at bounding box center [527, 270] width 293 height 26
type input "abstract, grey, blue, pink, black"
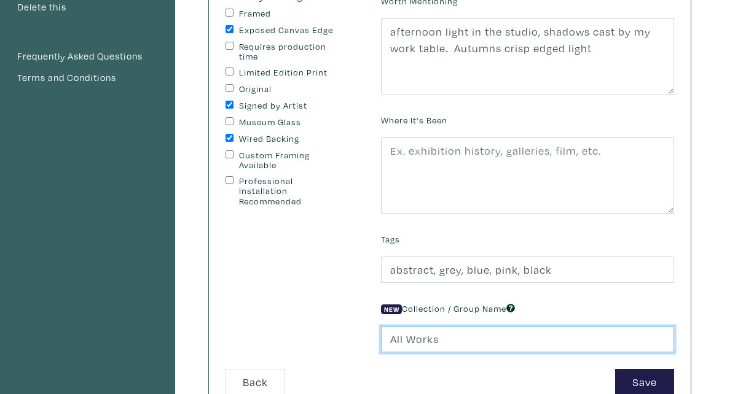
drag, startPoint x: 388, startPoint y: 340, endPoint x: 463, endPoint y: 339, distance: 75.0
click at [463, 339] on input "All Works" at bounding box center [527, 340] width 293 height 26
type input "STUDIO SALE"
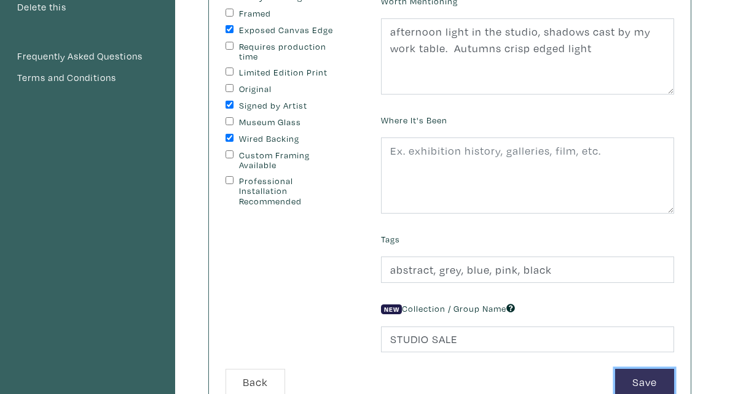
click at [637, 377] on button "Save" at bounding box center [644, 382] width 59 height 26
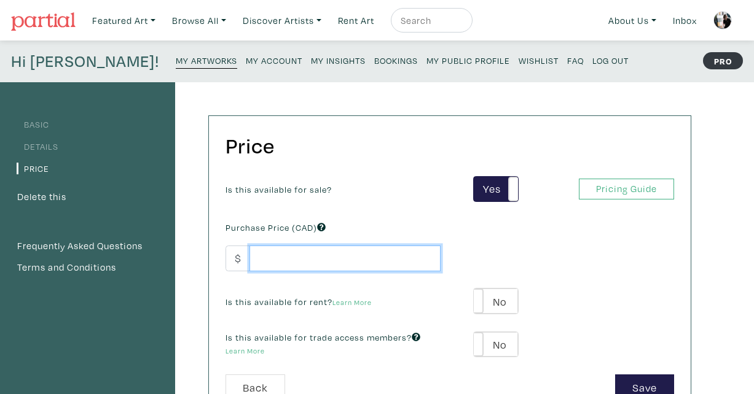
click at [302, 256] on input "number" at bounding box center [344, 259] width 191 height 26
type input "600"
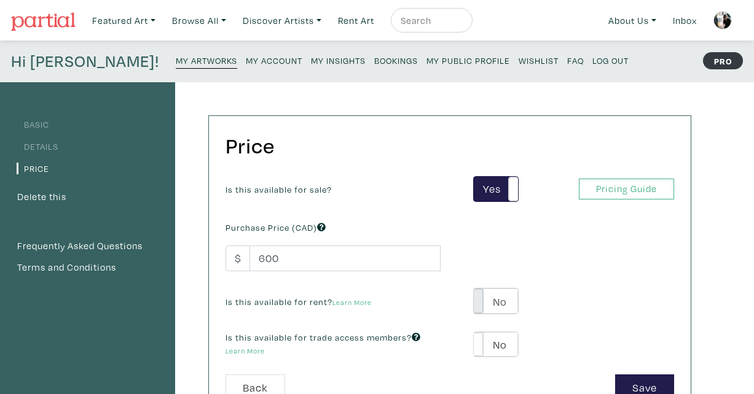
click at [477, 302] on span at bounding box center [473, 301] width 19 height 25
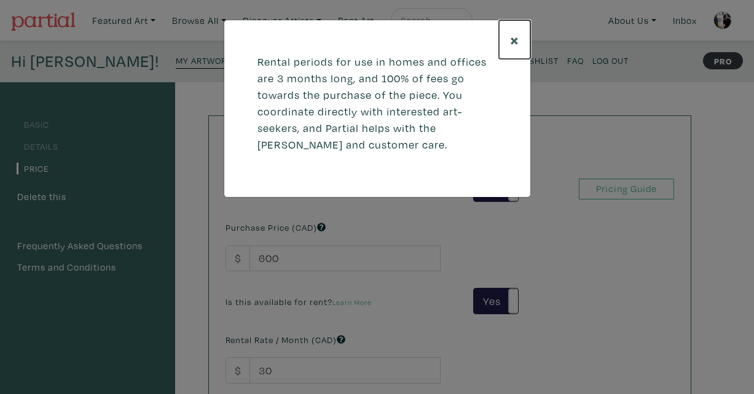
click at [515, 37] on span "×" at bounding box center [514, 40] width 9 height 22
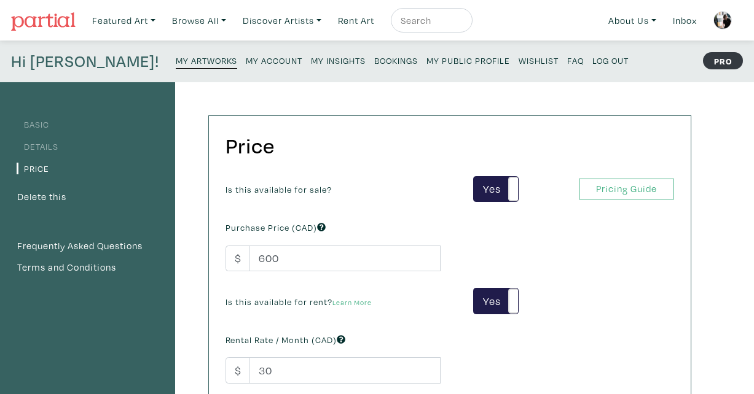
scroll to position [217, 0]
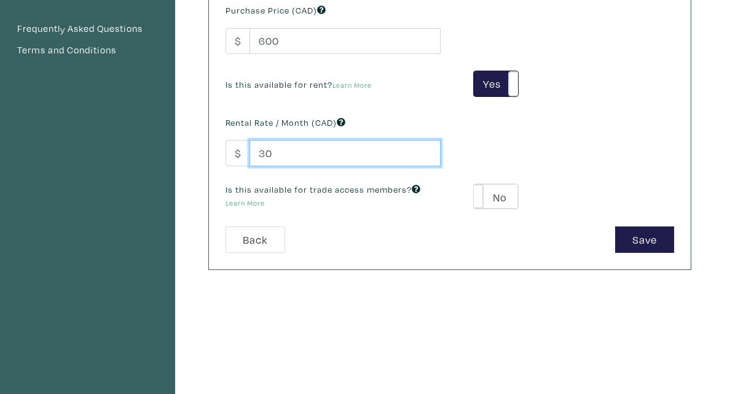
drag, startPoint x: 278, startPoint y: 162, endPoint x: 176, endPoint y: 152, distance: 102.5
click at [176, 152] on div "Price Is this available for sale? Yes No Yes No Pricing Guide PRO Purchase Pric…" at bounding box center [437, 198] width 525 height 667
type input "200"
click at [478, 199] on span at bounding box center [473, 196] width 19 height 25
type input "39"
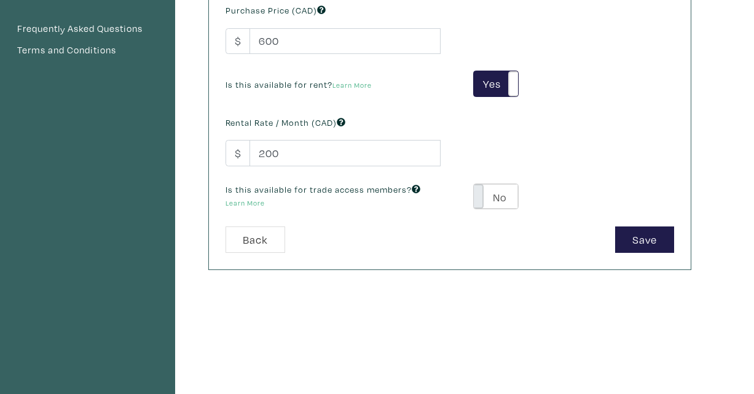
type input "108"
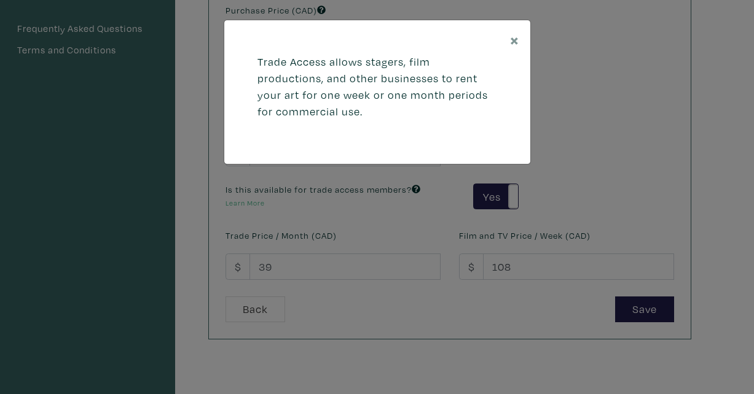
click at [295, 266] on div "× Trade Access allows stagers, film productions, and other businesses to rent y…" at bounding box center [377, 197] width 754 height 394
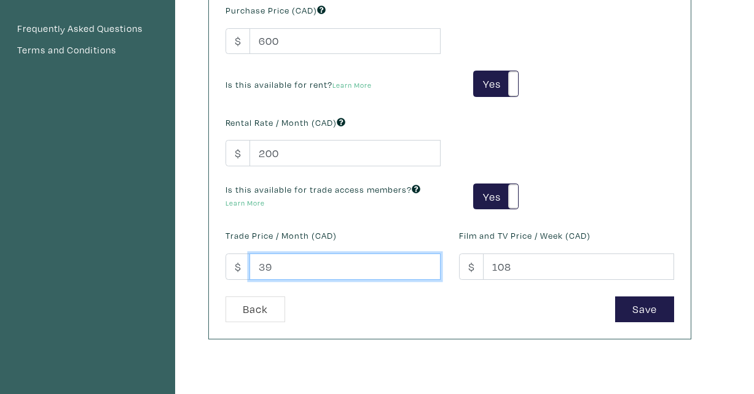
drag, startPoint x: 280, startPoint y: 267, endPoint x: 157, endPoint y: 267, distance: 122.3
click at [157, 267] on div "Basic Details Price Delete this Frequently Asked Questions Terms and Conditions…" at bounding box center [350, 198] width 700 height 667
type input "100"
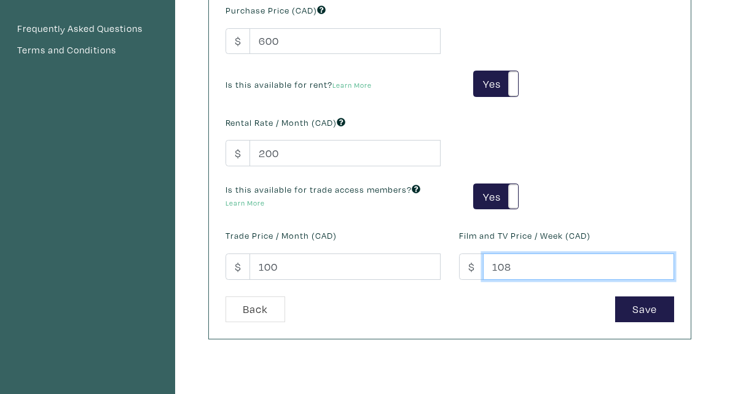
drag, startPoint x: 518, startPoint y: 267, endPoint x: 373, endPoint y: 267, distance: 145.0
click at [373, 267] on div "Is this available for sale? Yes No Yes No Pricing Guide PRO Purchase Price (CAD…" at bounding box center [449, 128] width 467 height 338
type input "150"
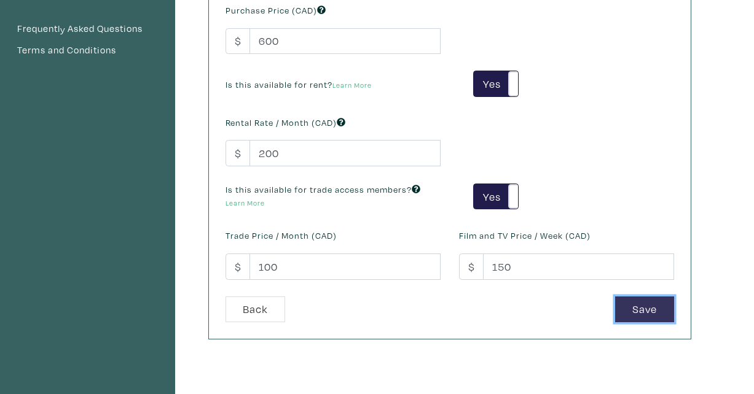
click at [651, 309] on button "Save" at bounding box center [644, 310] width 59 height 26
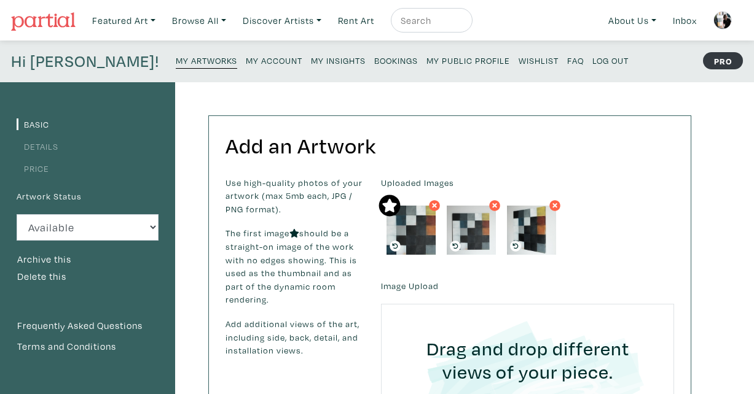
scroll to position [395, 0]
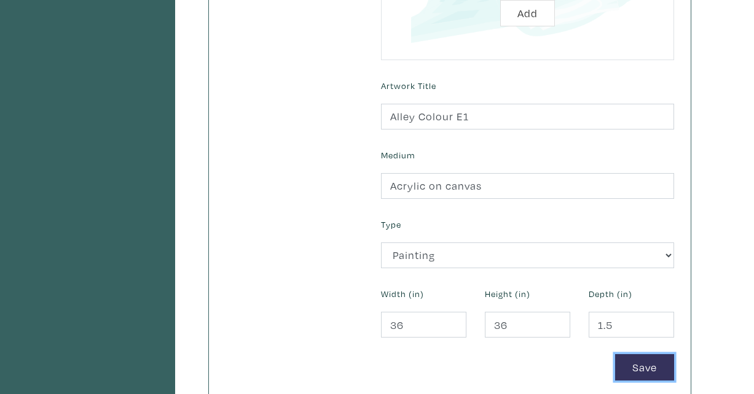
click at [631, 367] on button "Save" at bounding box center [644, 368] width 59 height 26
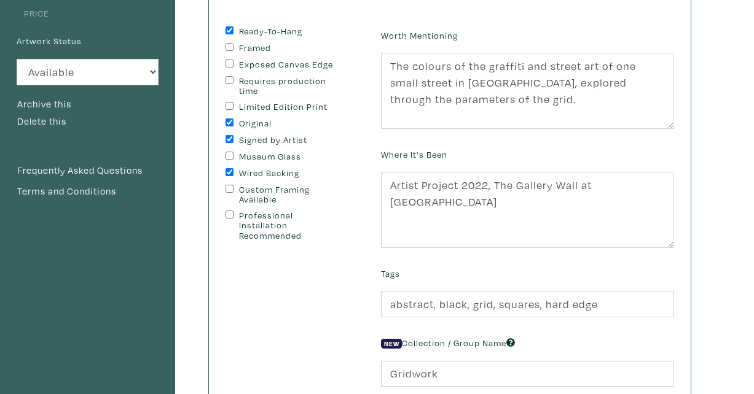
scroll to position [93, 0]
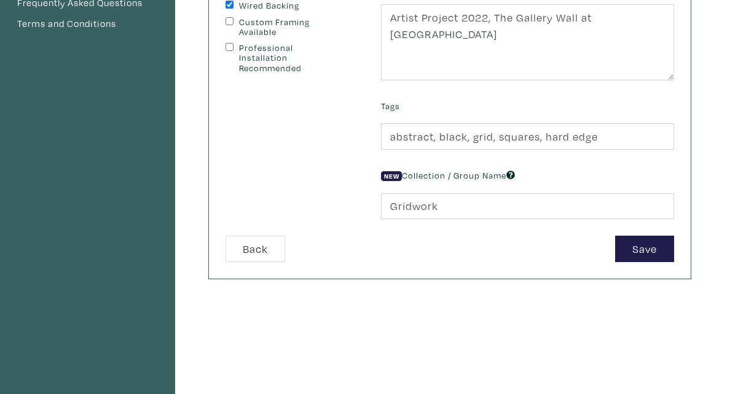
scroll to position [339, 0]
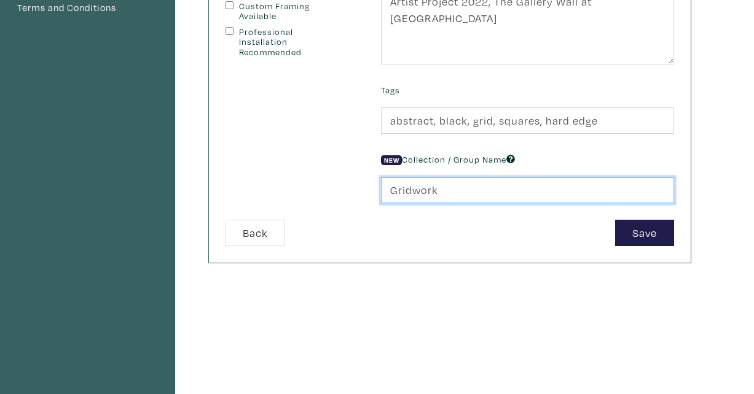
click at [413, 190] on input "Gridwork" at bounding box center [527, 191] width 293 height 26
click at [442, 189] on input "Gridwork" at bounding box center [527, 191] width 293 height 26
type input "Grid Work"
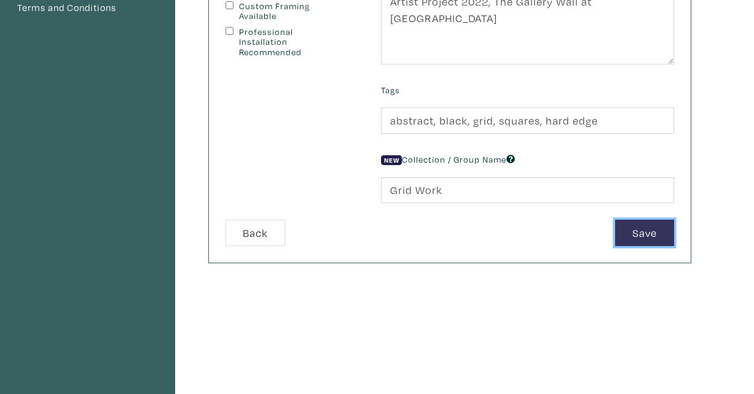
click at [628, 230] on button "Save" at bounding box center [644, 233] width 59 height 26
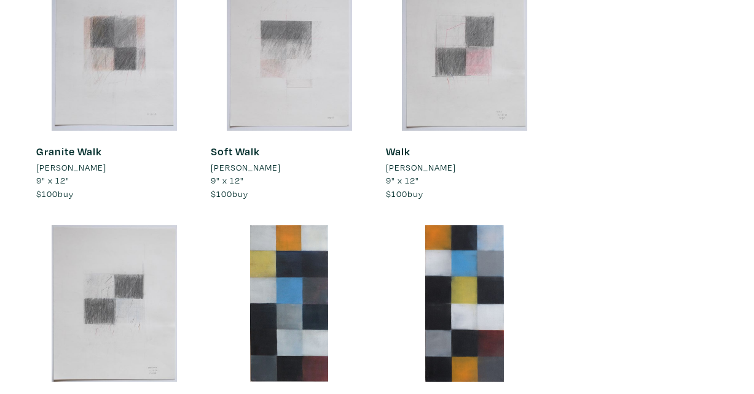
scroll to position [4096, 0]
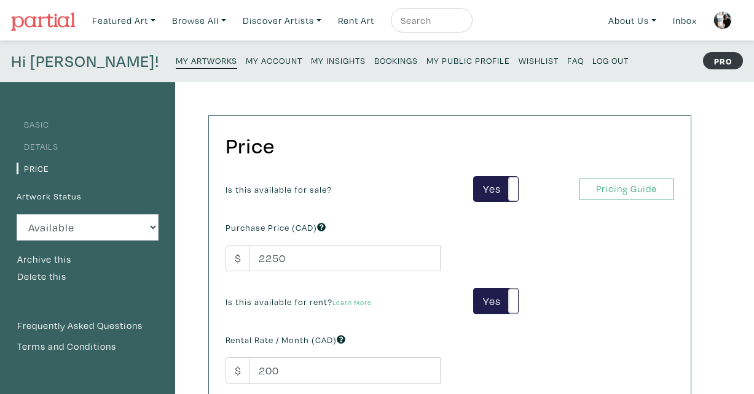
click at [35, 127] on link "Basic" at bounding box center [33, 125] width 33 height 12
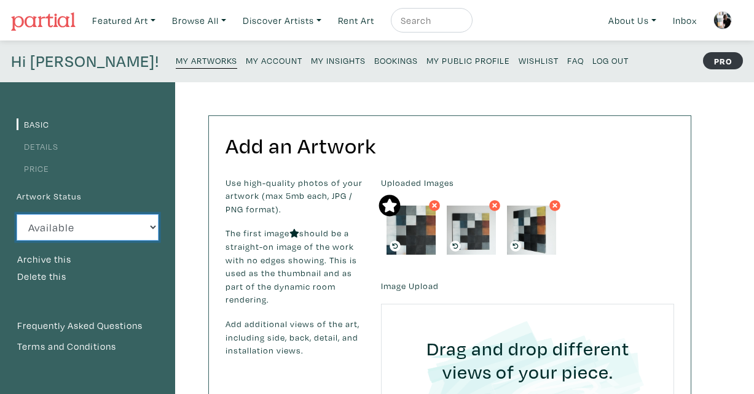
click at [61, 226] on select "Available Sold Rented Unavailable (other reason)" at bounding box center [88, 227] width 142 height 26
click at [17, 214] on select "Available Sold Rented Unavailable (other reason)" at bounding box center [88, 227] width 142 height 26
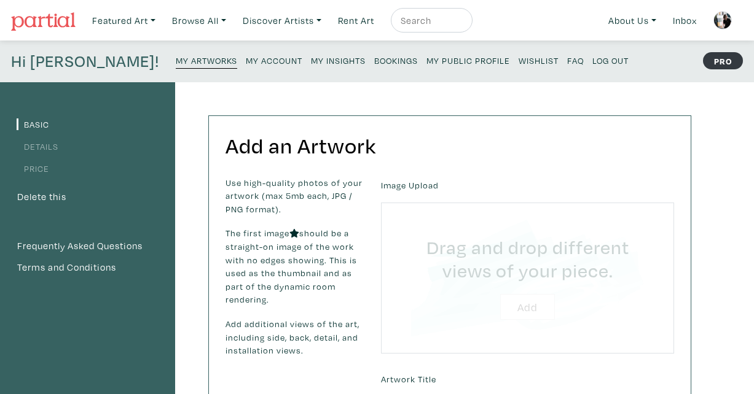
type input "C:\fakepath\_DSF8294.JPG"
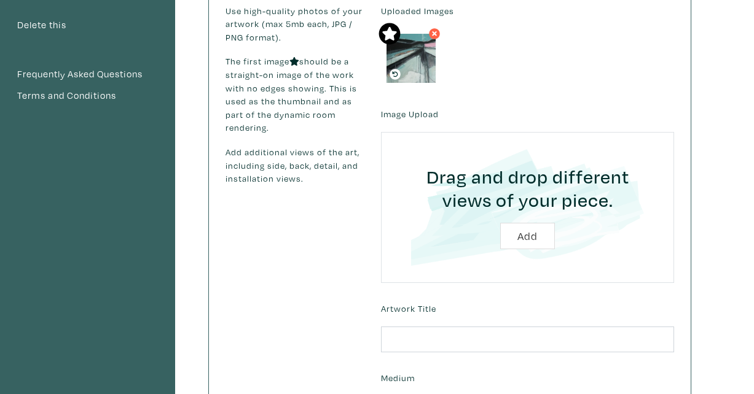
scroll to position [263, 0]
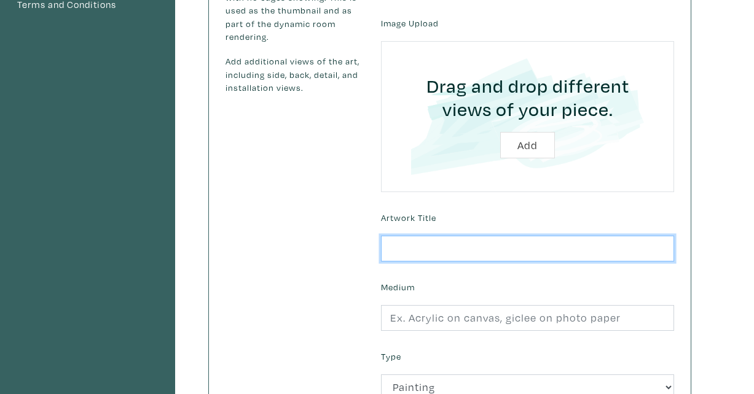
click at [426, 248] on input "text" at bounding box center [527, 249] width 293 height 26
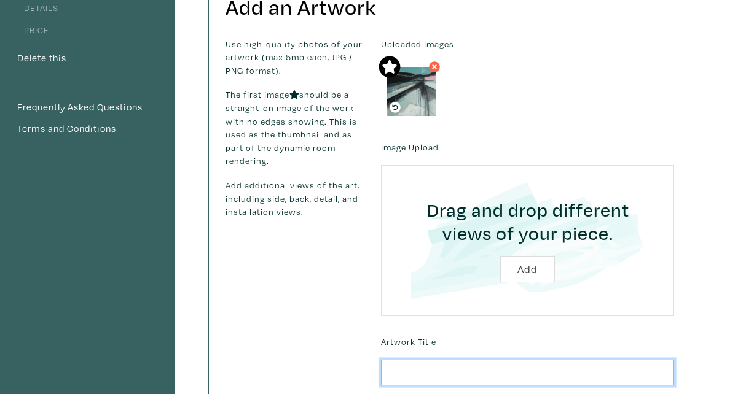
scroll to position [277, 0]
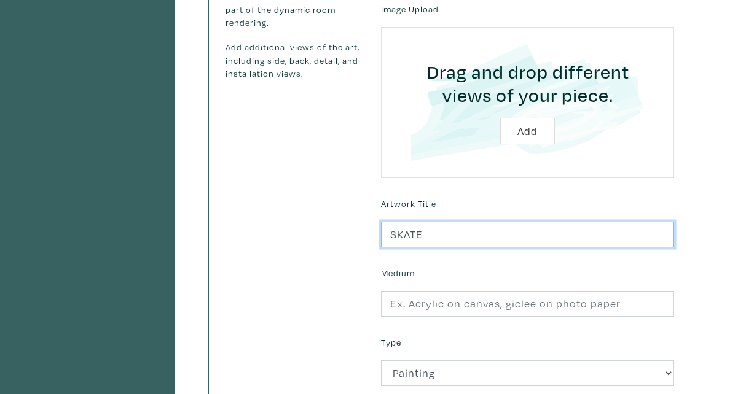
type input "SKATE"
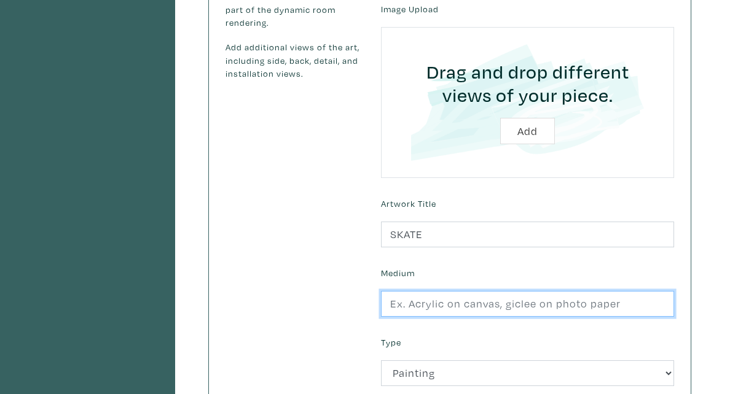
click at [413, 307] on input "text" at bounding box center [527, 304] width 293 height 26
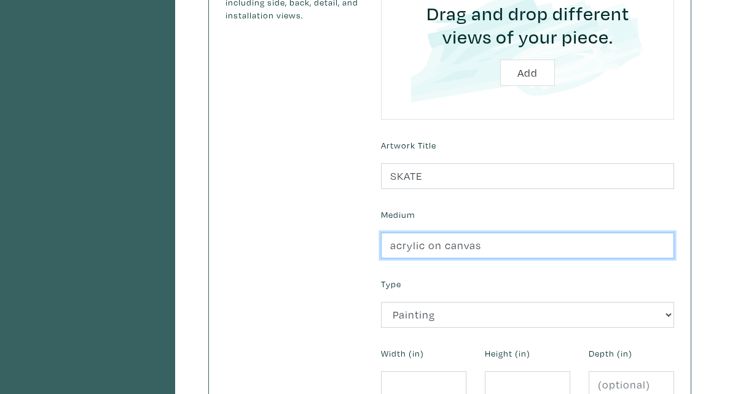
scroll to position [359, 0]
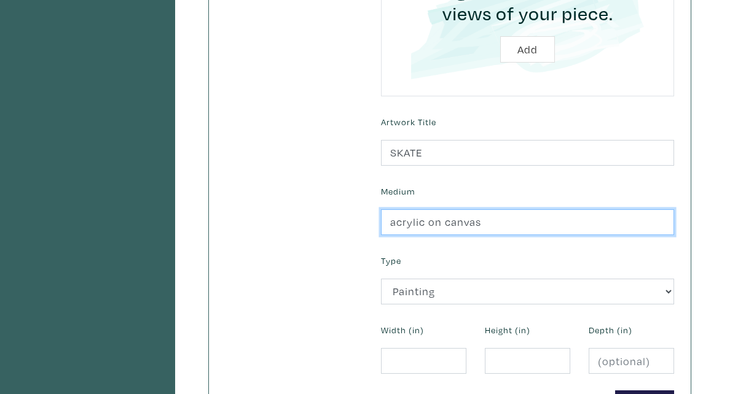
type input "acrylic on canvas"
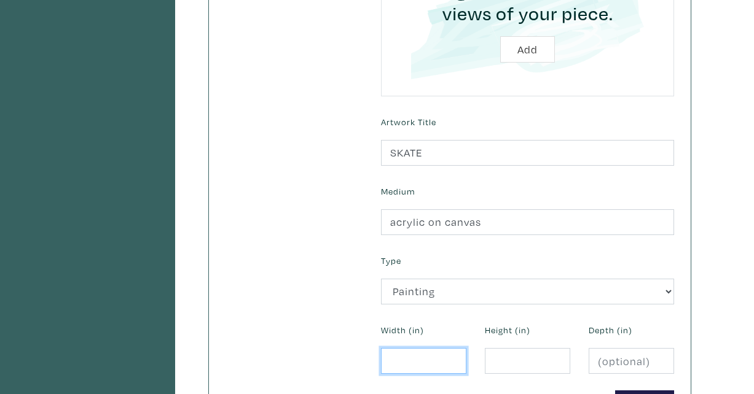
click at [392, 356] on input "number" at bounding box center [423, 361] width 85 height 26
type input "12"
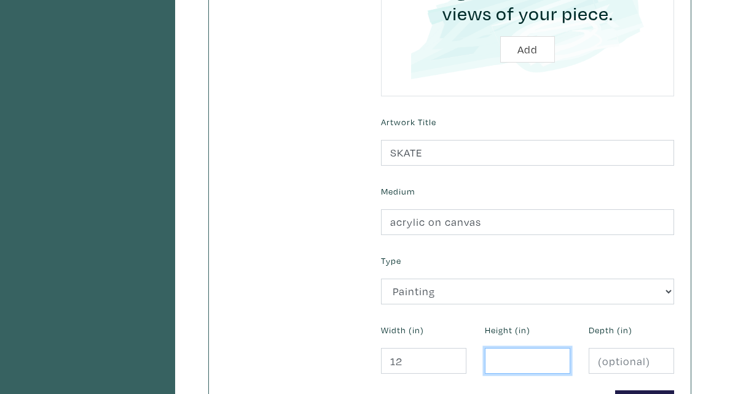
click at [498, 363] on input "number" at bounding box center [527, 361] width 85 height 26
type input "12"
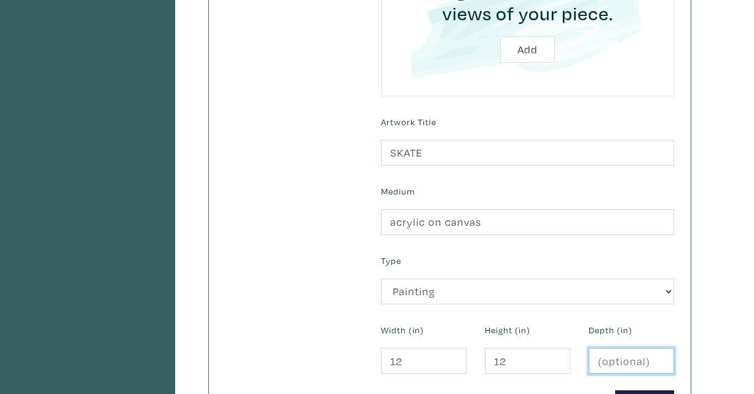
click at [595, 365] on input "number" at bounding box center [631, 361] width 85 height 26
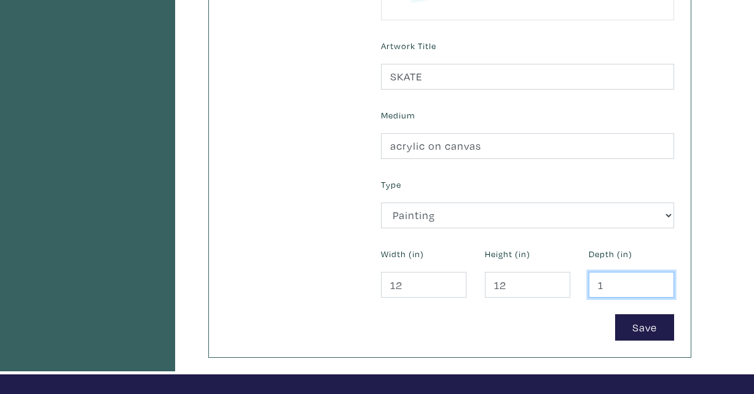
scroll to position [459, 0]
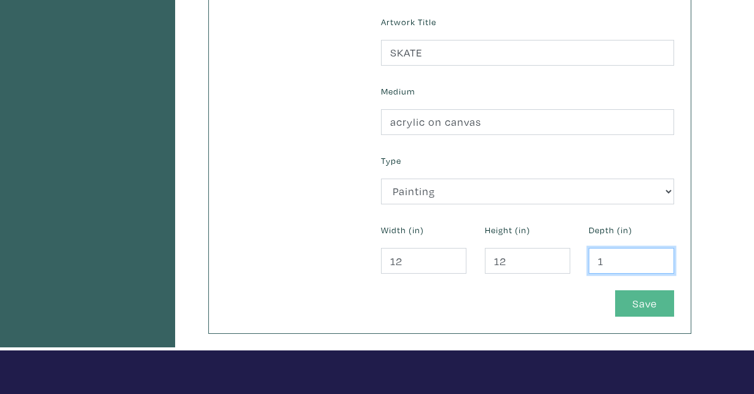
type input "1"
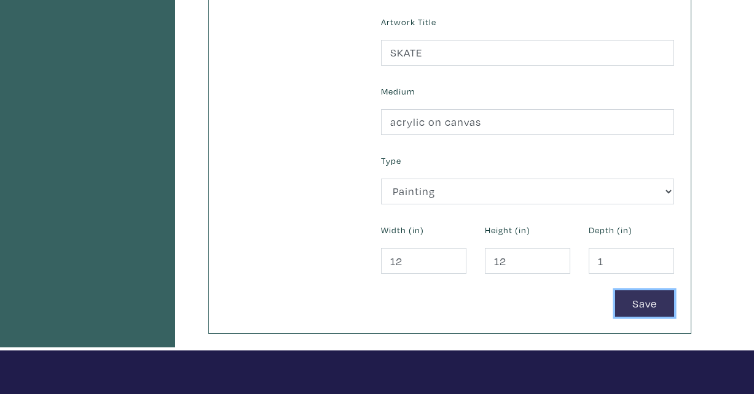
click at [644, 300] on button "Save" at bounding box center [644, 304] width 59 height 26
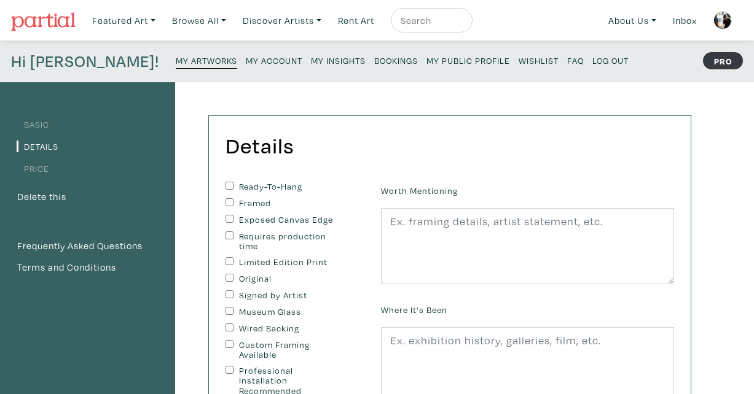
click at [228, 186] on input "Ready-To-Hang" at bounding box center [229, 186] width 8 height 8
checkbox input "true"
click at [231, 293] on input "Signed by Artist" at bounding box center [229, 295] width 8 height 8
checkbox input "true"
click at [230, 327] on input "Wired Backing" at bounding box center [229, 328] width 8 height 8
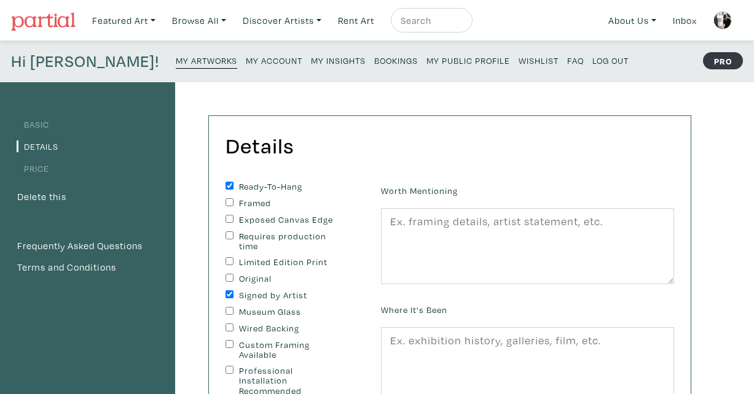
checkbox input "true"
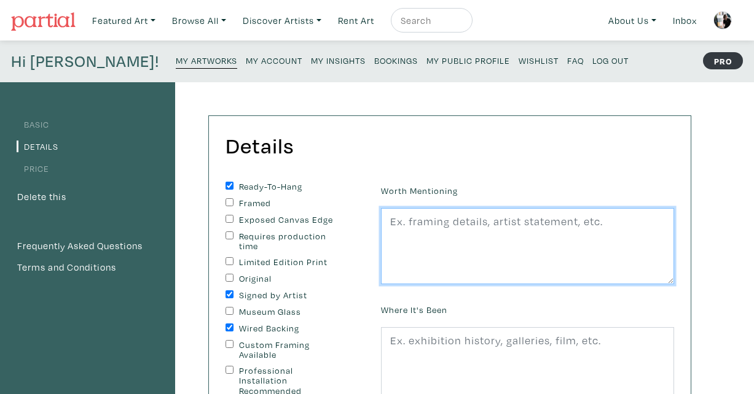
click at [425, 248] on textarea at bounding box center [527, 246] width 293 height 76
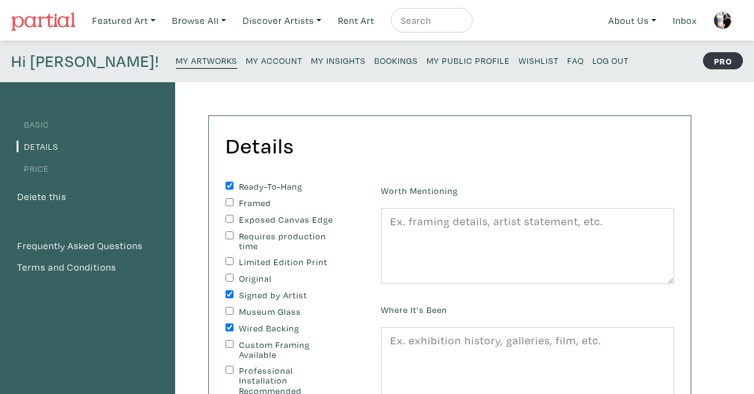
click at [231, 202] on input "Framed" at bounding box center [229, 202] width 8 height 8
checkbox input "true"
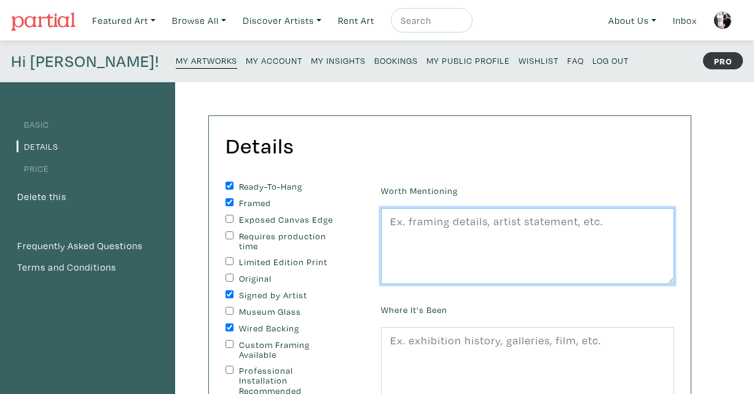
click at [403, 229] on textarea at bounding box center [527, 246] width 293 height 76
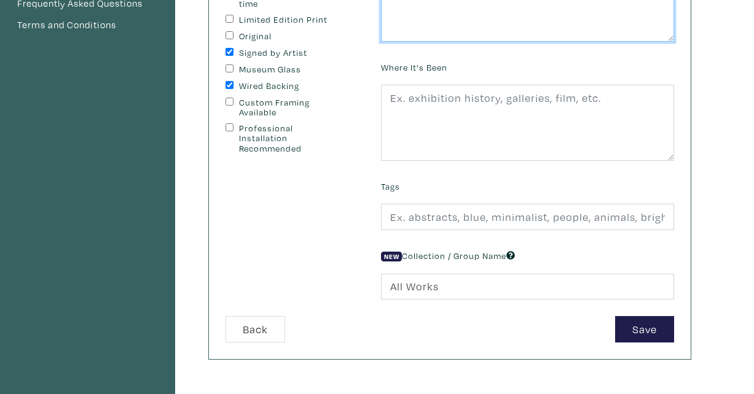
scroll to position [324, 0]
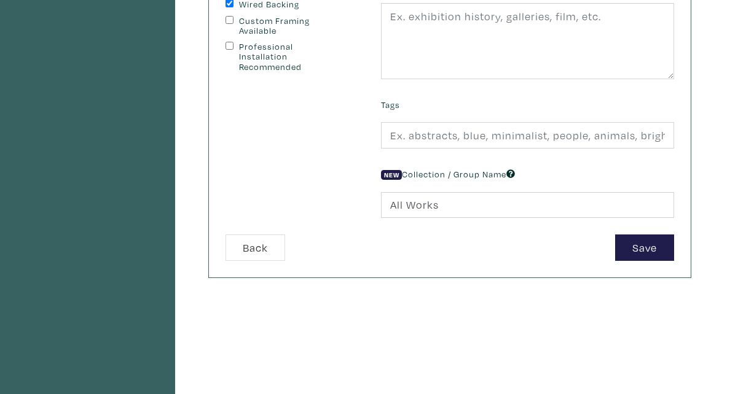
type textarea "Framed in a black shadow box frame"
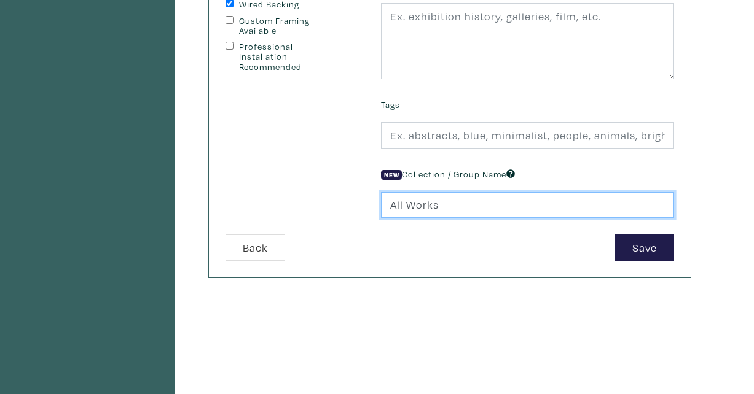
drag, startPoint x: 391, startPoint y: 205, endPoint x: 490, endPoint y: 205, distance: 98.9
click at [490, 205] on input "All Works" at bounding box center [527, 205] width 293 height 26
type input "STUDIO SALE"
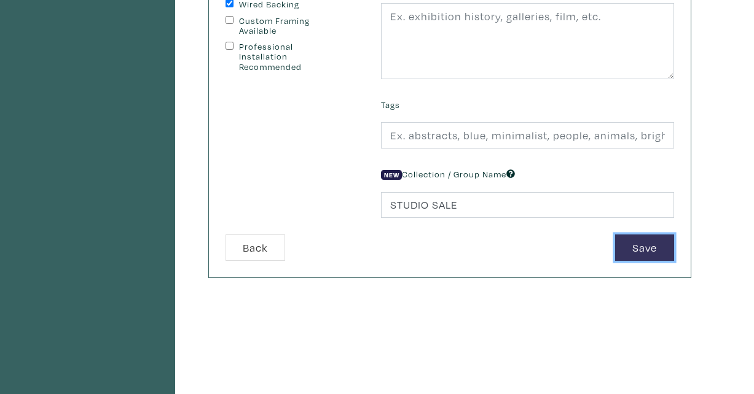
click at [646, 246] on button "Save" at bounding box center [644, 248] width 59 height 26
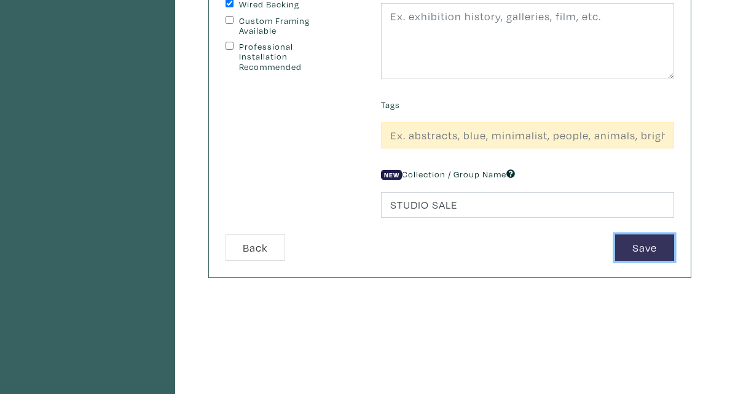
click at [648, 245] on button "Save" at bounding box center [644, 248] width 59 height 26
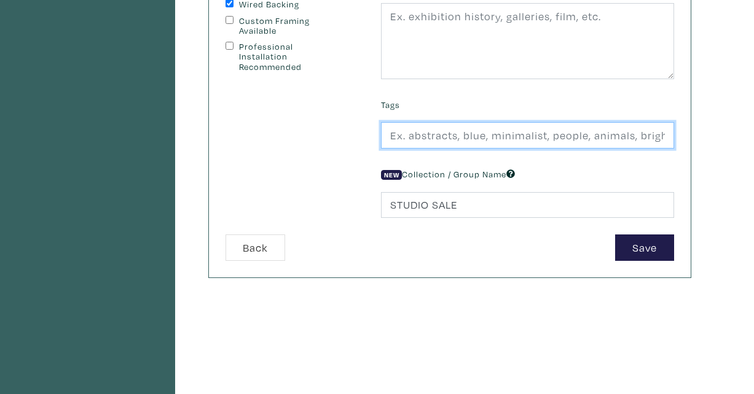
click at [456, 135] on input "text" at bounding box center [527, 135] width 293 height 26
type input "abstract, landscape, blue, white, winter"
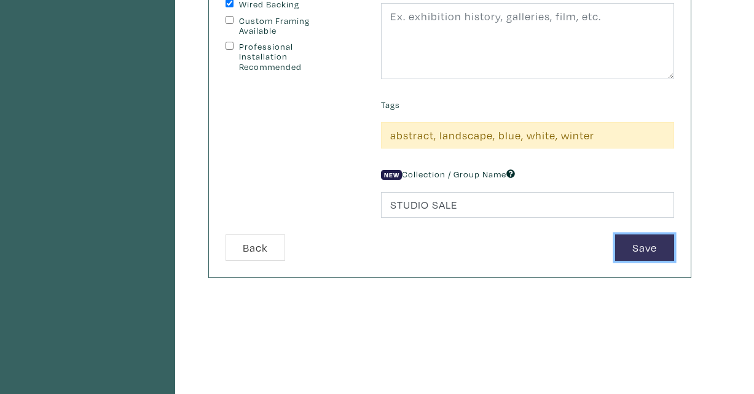
click at [641, 249] on button "Save" at bounding box center [644, 248] width 59 height 26
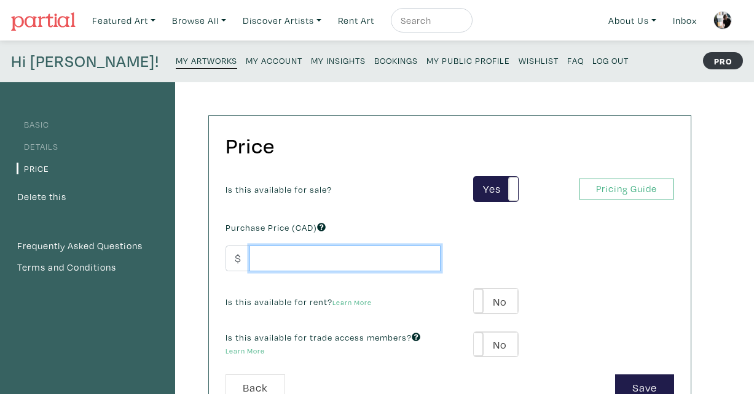
click at [273, 257] on input "number" at bounding box center [344, 259] width 191 height 26
type input "200"
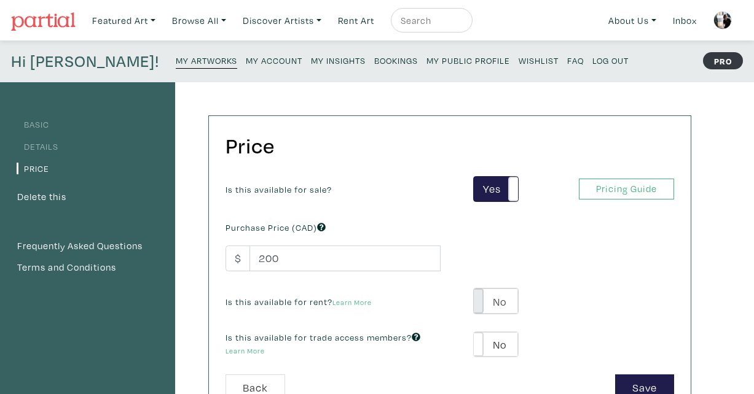
click at [480, 300] on span at bounding box center [473, 301] width 19 height 25
type input "25"
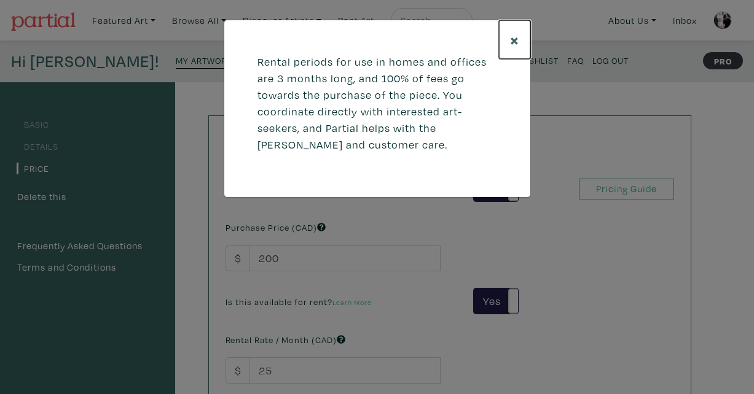
click at [509, 34] on button "×" at bounding box center [514, 39] width 31 height 39
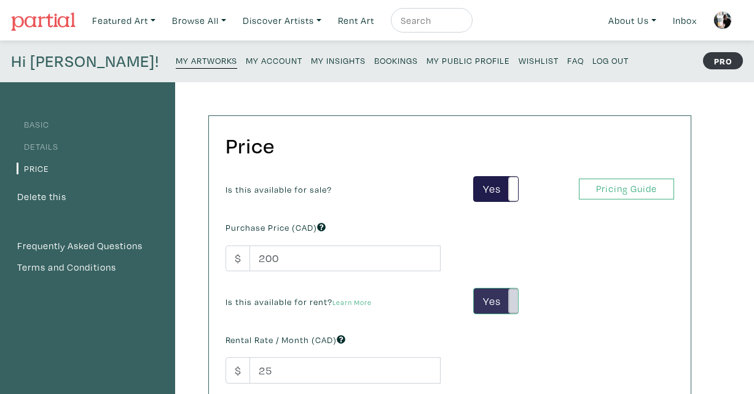
click at [511, 302] on span at bounding box center [517, 301] width 19 height 25
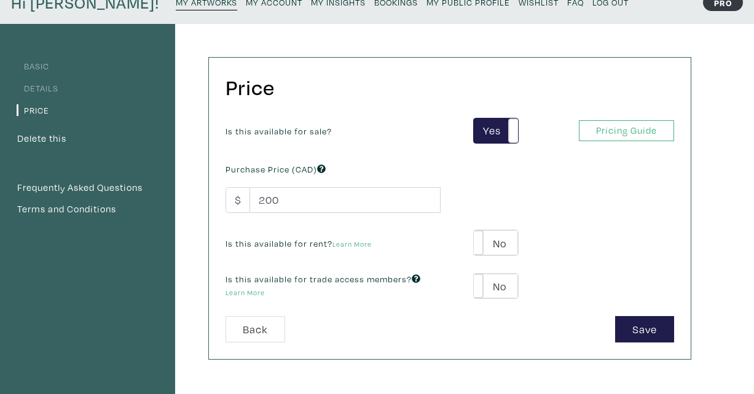
scroll to position [180, 0]
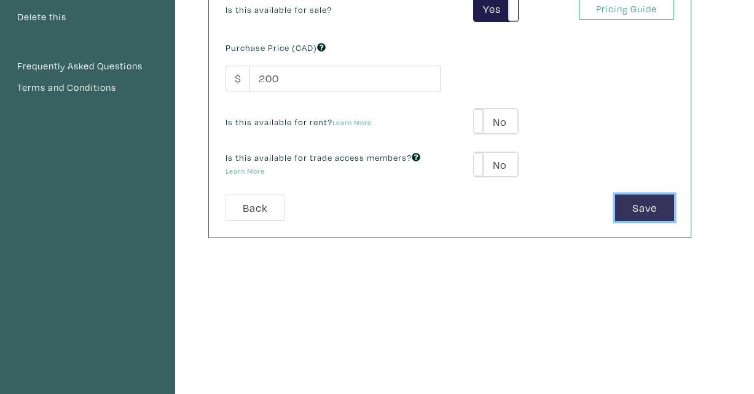
click at [651, 203] on button "Save" at bounding box center [644, 208] width 59 height 26
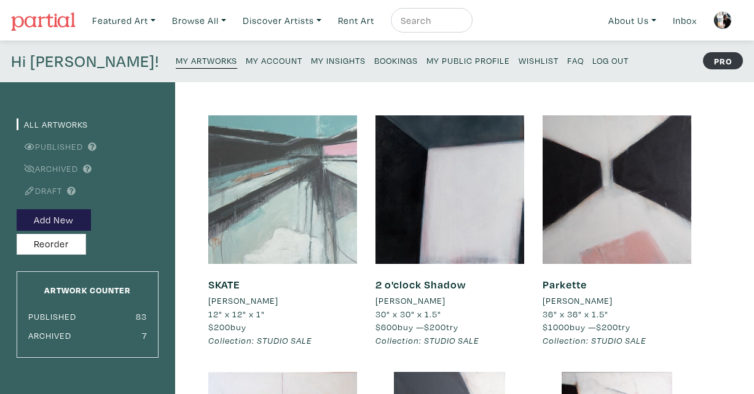
click at [270, 220] on div at bounding box center [282, 190] width 149 height 149
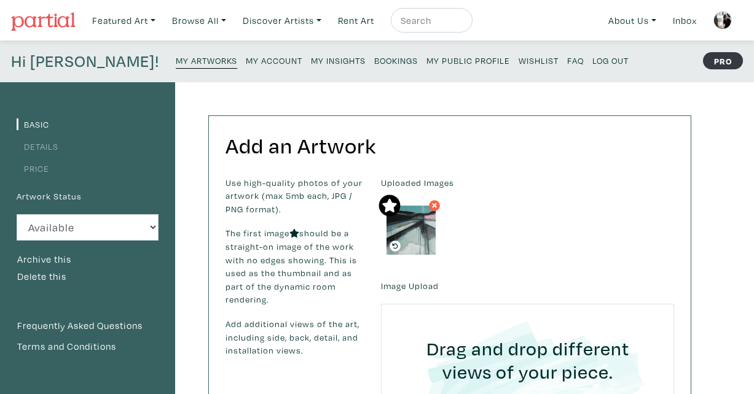
click at [42, 168] on link "Price" at bounding box center [33, 169] width 33 height 12
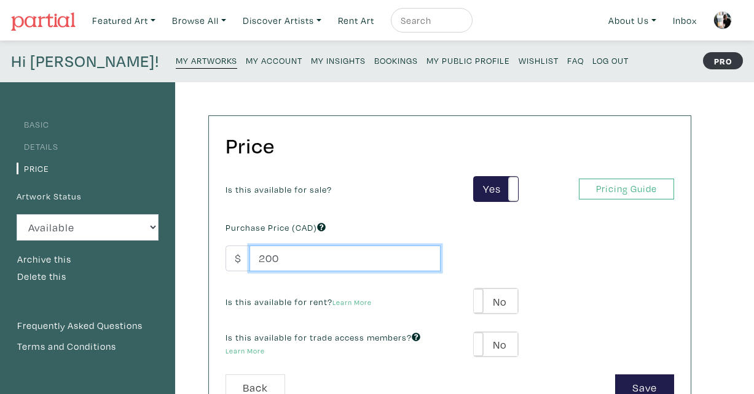
drag, startPoint x: 289, startPoint y: 262, endPoint x: 195, endPoint y: 262, distance: 94.0
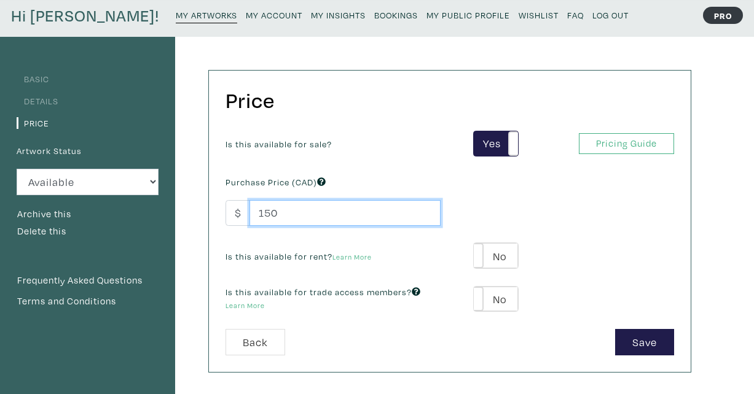
scroll to position [109, 0]
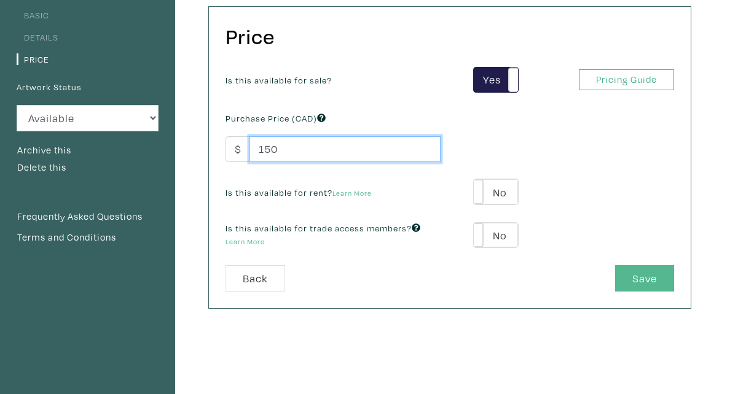
type input "150"
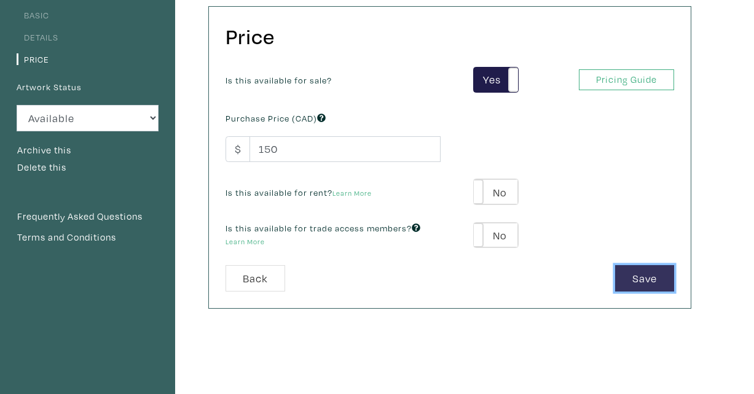
click at [657, 270] on button "Save" at bounding box center [644, 278] width 59 height 26
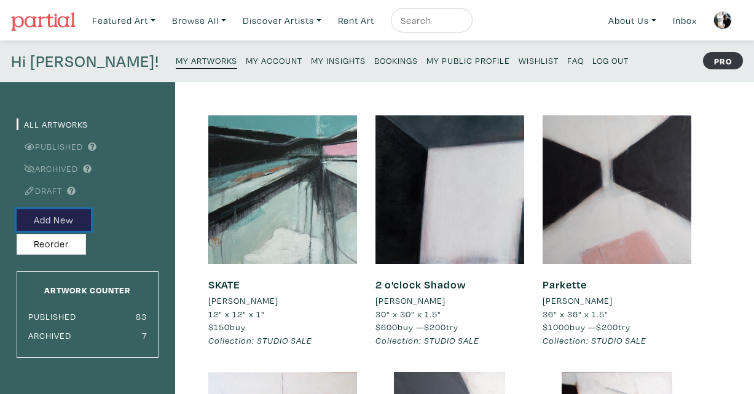
click at [45, 220] on button "Add New" at bounding box center [54, 221] width 74 height 22
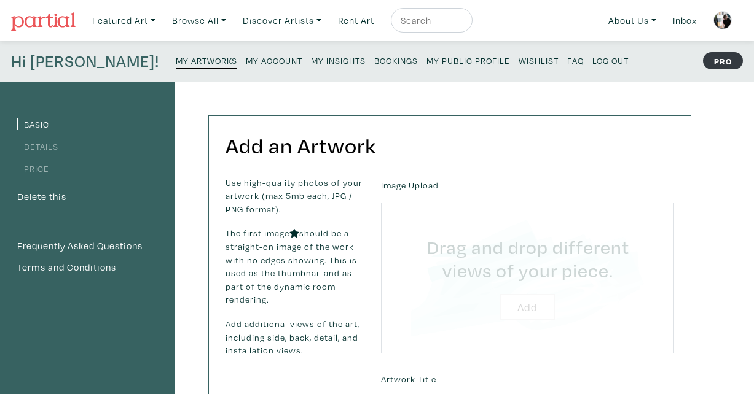
type input "C:\fakepath\_DSF8414.JPG"
type input "C:\fakepath\_DSF8296.JPG"
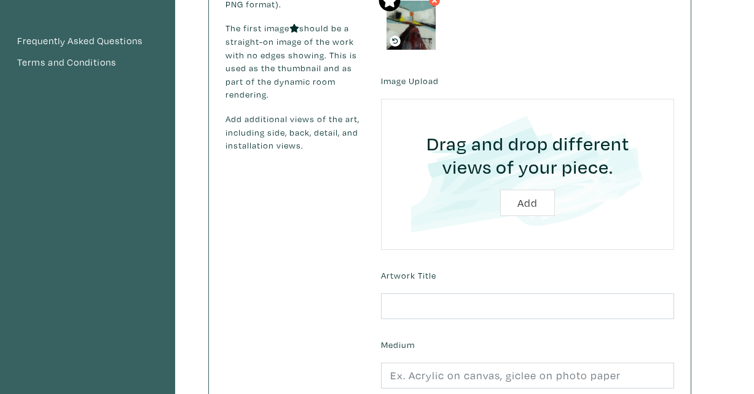
scroll to position [252, 0]
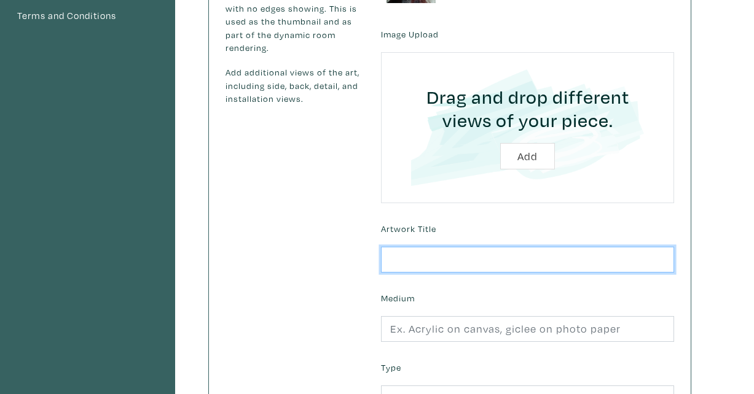
click at [450, 256] on input "text" at bounding box center [527, 260] width 293 height 26
type input "Vee"
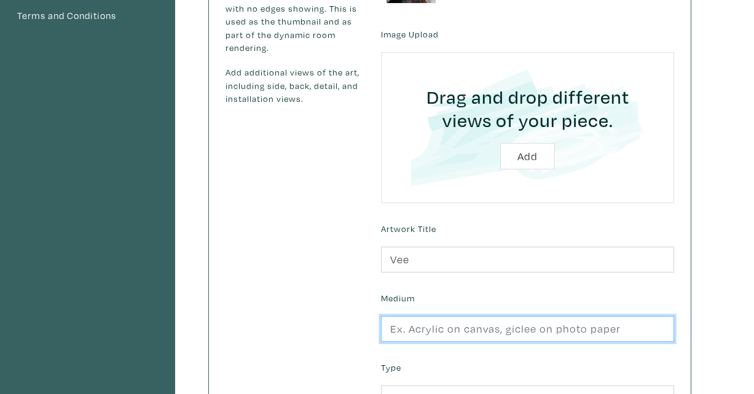
click at [447, 328] on input "text" at bounding box center [527, 329] width 293 height 26
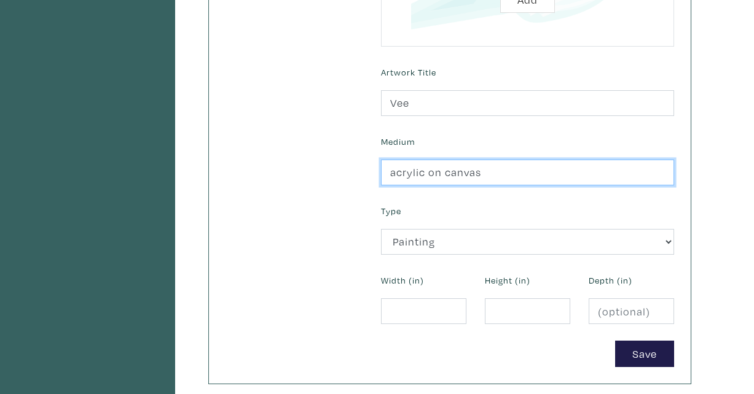
scroll to position [441, 0]
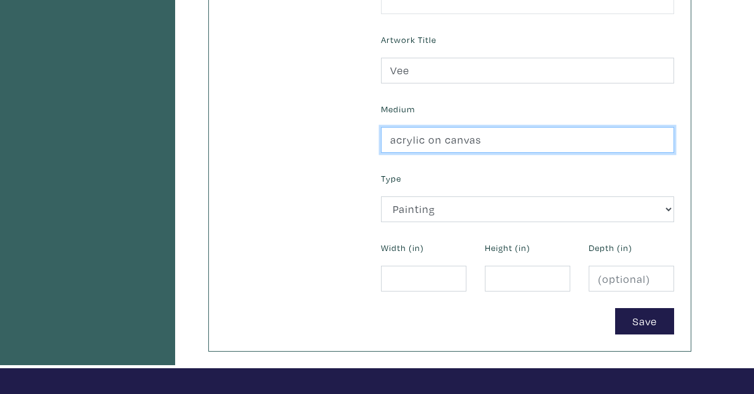
type input "acrylic on canvas"
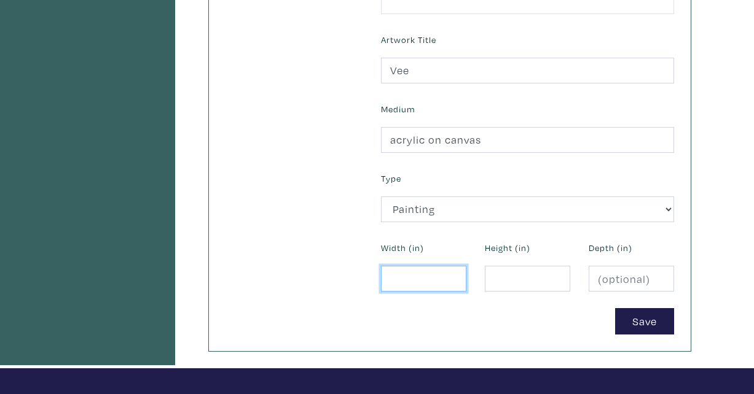
click at [418, 281] on input "number" at bounding box center [423, 279] width 85 height 26
type input "8"
type input "9"
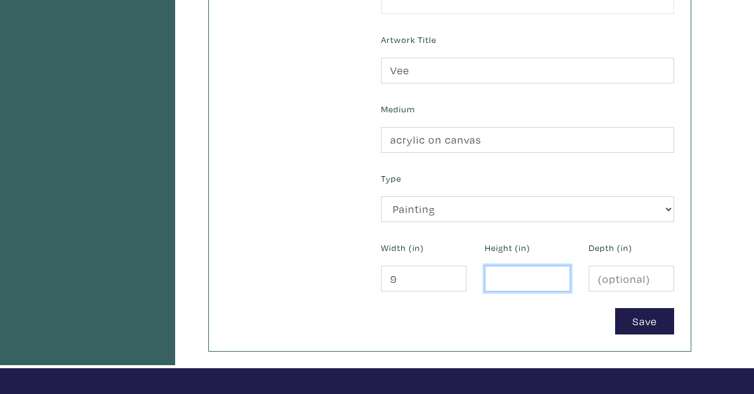
click at [520, 281] on input "number" at bounding box center [527, 279] width 85 height 26
type input "11"
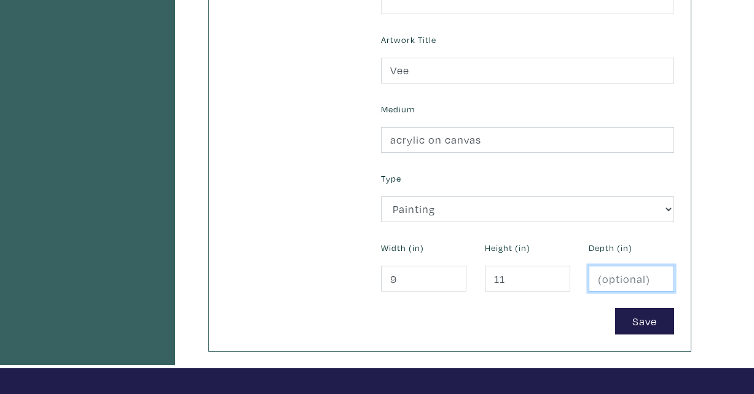
click at [618, 283] on input "number" at bounding box center [631, 279] width 85 height 26
type input "1"
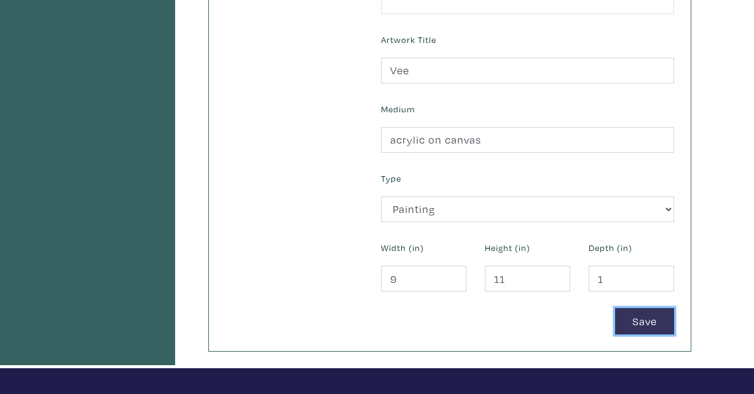
click at [652, 321] on button "Save" at bounding box center [644, 321] width 59 height 26
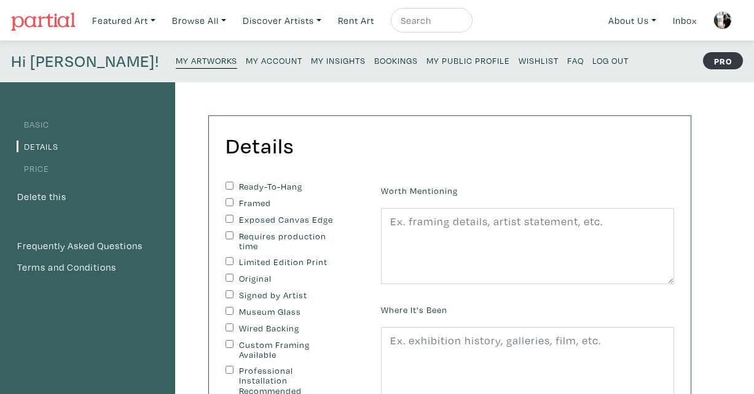
click at [228, 186] on input "Ready-To-Hang" at bounding box center [229, 186] width 8 height 8
checkbox input "true"
click at [228, 202] on input "Framed" at bounding box center [229, 202] width 8 height 8
checkbox input "true"
click at [230, 278] on input "Original" at bounding box center [229, 278] width 8 height 8
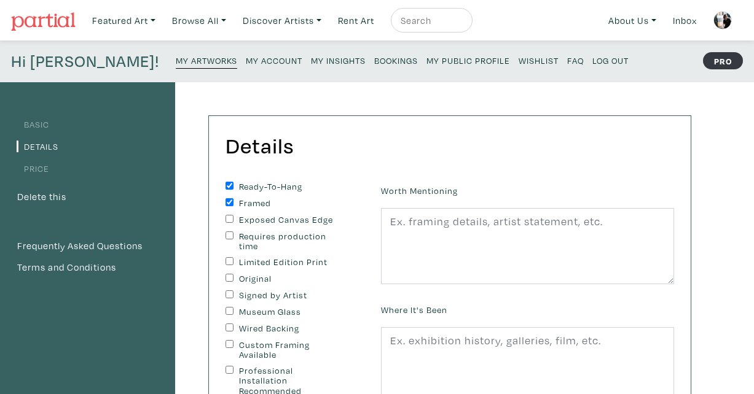
checkbox input "true"
click at [230, 299] on div "Signed by Artist" at bounding box center [293, 296] width 137 height 11
click at [230, 324] on input "Wired Backing" at bounding box center [229, 328] width 8 height 8
checkbox input "true"
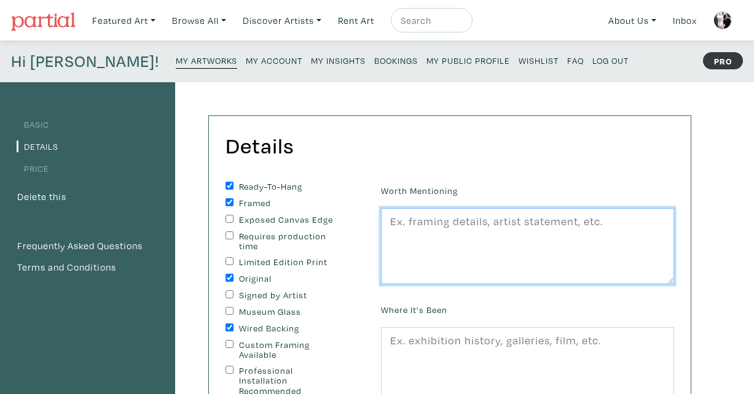
click at [389, 244] on textarea at bounding box center [527, 246] width 293 height 76
type textarea "comes framed - black shadow box style"
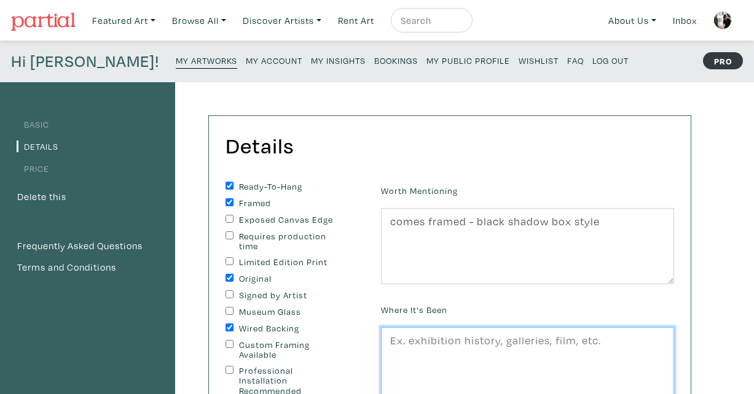
click at [405, 342] on textarea at bounding box center [527, 365] width 293 height 76
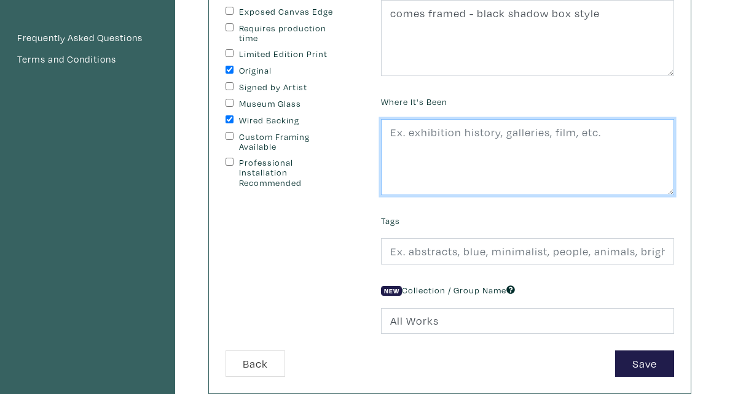
scroll to position [210, 0]
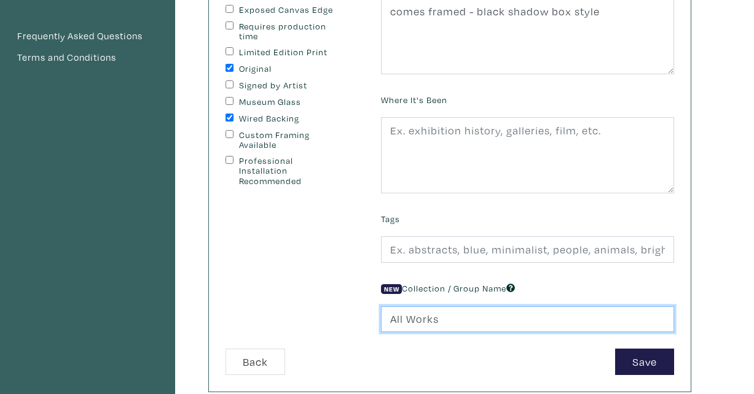
click at [405, 323] on input "All Works" at bounding box center [527, 320] width 293 height 26
drag, startPoint x: 433, startPoint y: 323, endPoint x: 286, endPoint y: 318, distance: 146.9
click at [286, 318] on form "Ready-To-Hang Framed Exposed Canvas Edge Requires production time Limited Editi…" at bounding box center [449, 174] width 467 height 404
type input "STUDIO SALE"
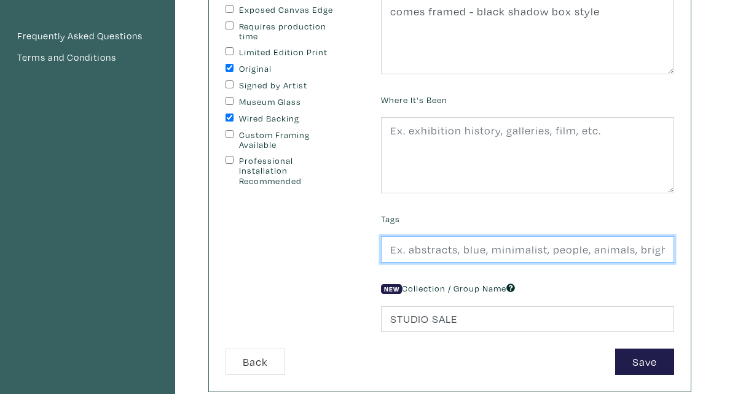
click at [395, 253] on input "text" at bounding box center [527, 250] width 293 height 26
type input "s"
type input "abstract, landscape, lake, grey, blue"
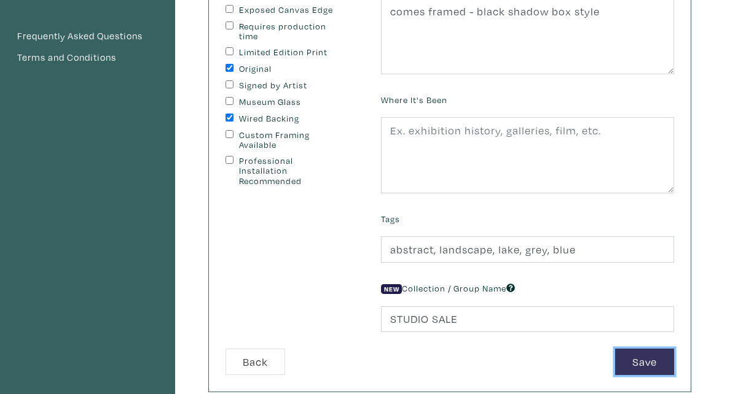
click at [649, 358] on button "Save" at bounding box center [644, 362] width 59 height 26
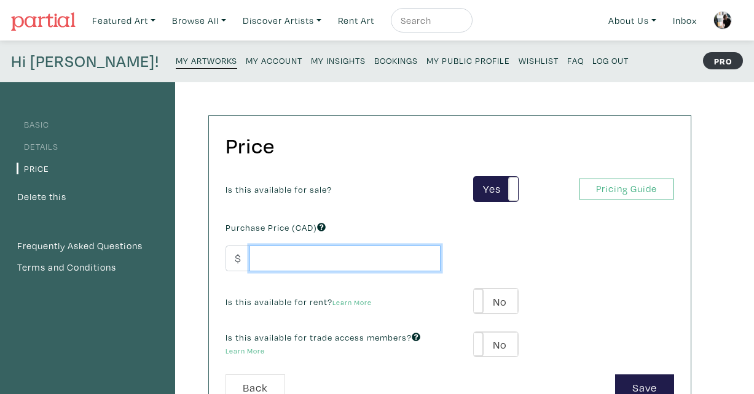
click at [305, 257] on input "number" at bounding box center [344, 259] width 191 height 26
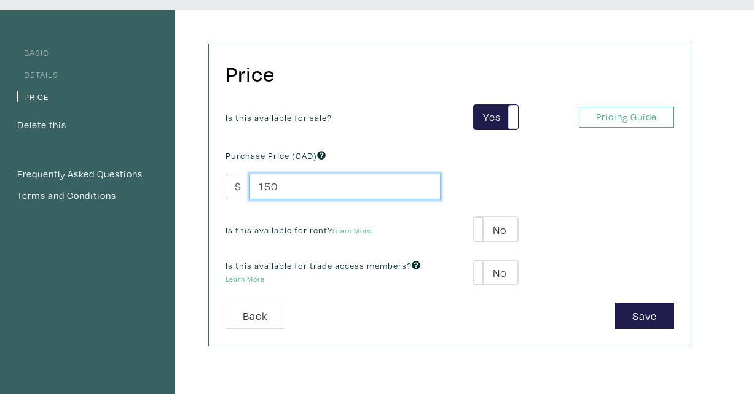
scroll to position [217, 0]
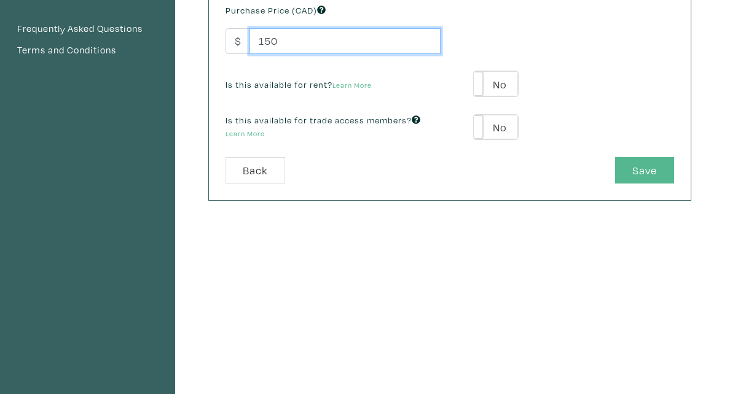
type input "150"
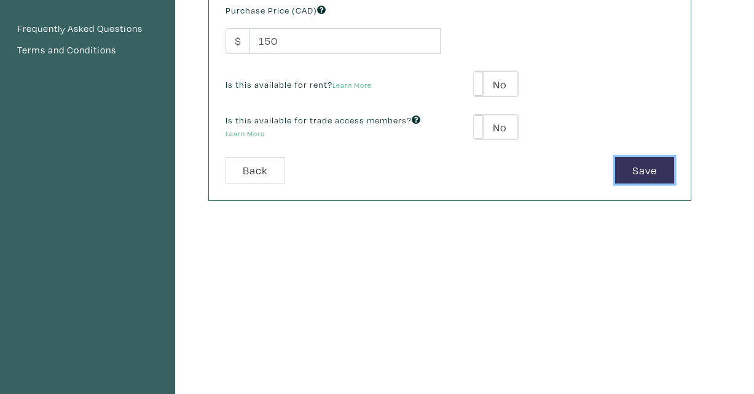
click at [632, 170] on button "Save" at bounding box center [644, 170] width 59 height 26
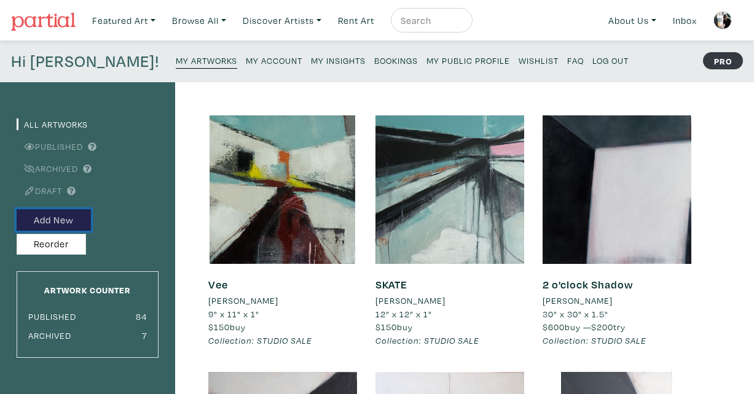
click at [60, 222] on button "Add New" at bounding box center [54, 221] width 74 height 22
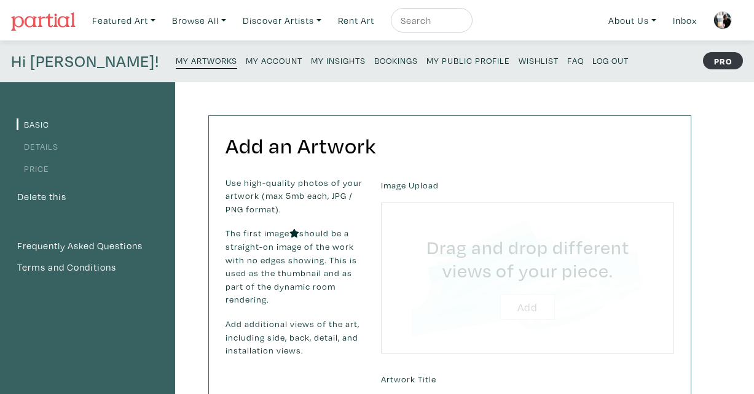
type input "C:\fakepath\_DSF8288.JPG"
